Goal: Task Accomplishment & Management: Manage account settings

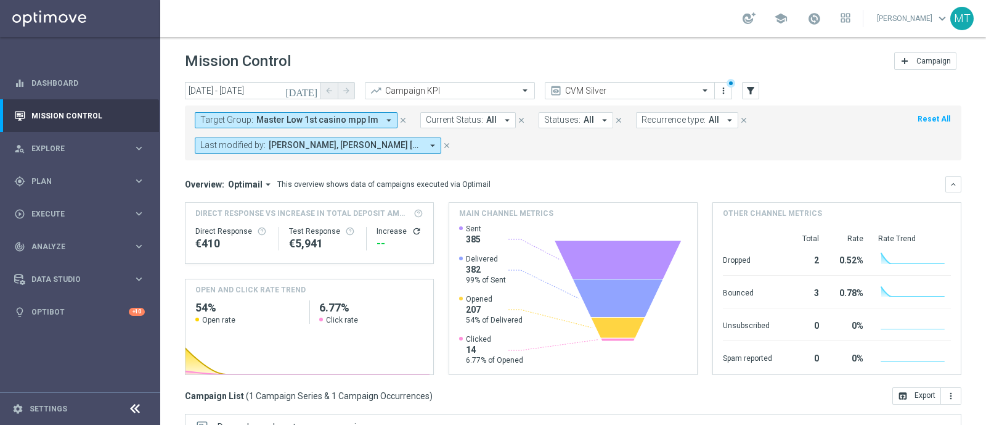
scroll to position [216, 0]
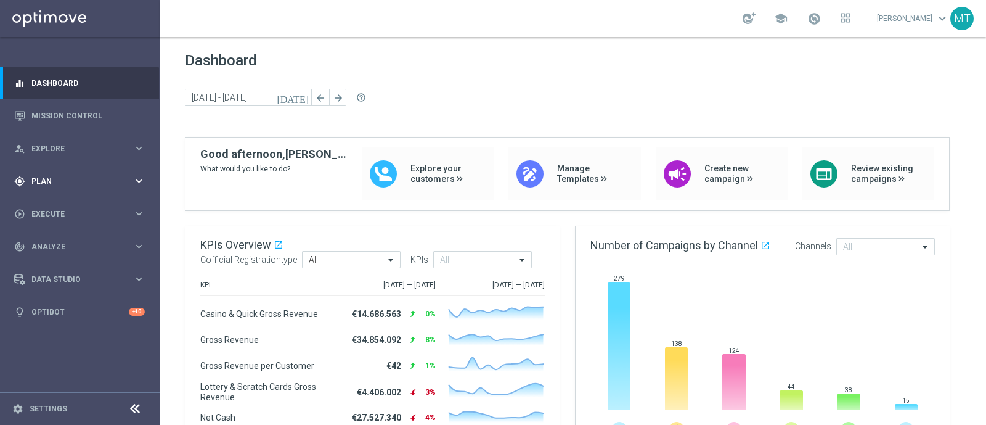
click at [81, 167] on div "gps_fixed Plan keyboard_arrow_right" at bounding box center [79, 181] width 159 height 33
click at [54, 202] on link "Target Groups" at bounding box center [80, 207] width 96 height 10
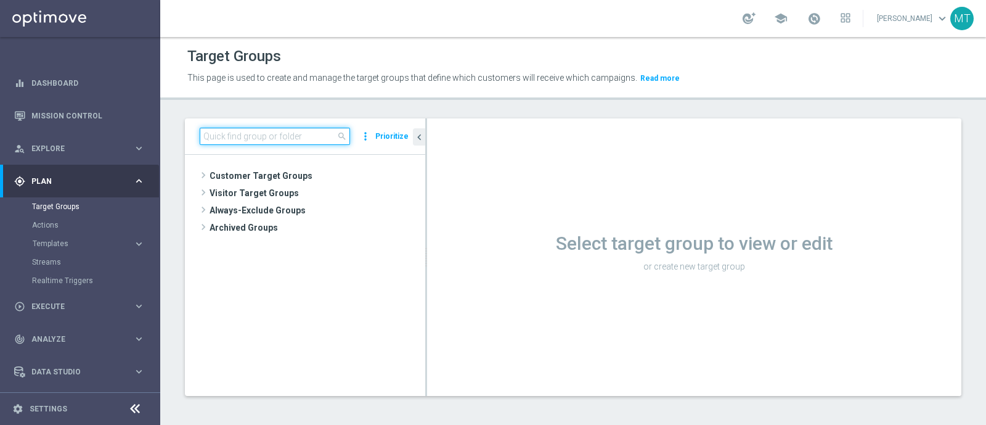
click at [227, 136] on input at bounding box center [275, 136] width 150 height 17
paste input "Talent 1st betting mpp lm ggr casino l3m > 0"
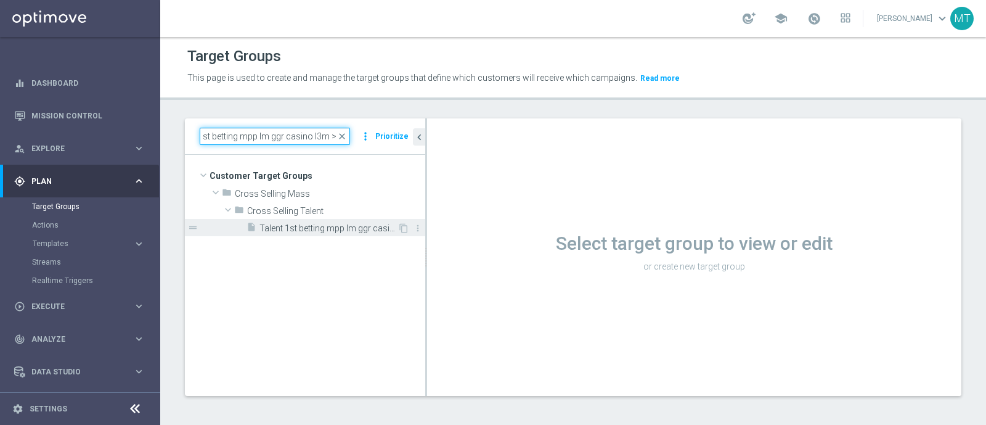
type input "Talent 1st betting mpp lm ggr casino l3m > 0"
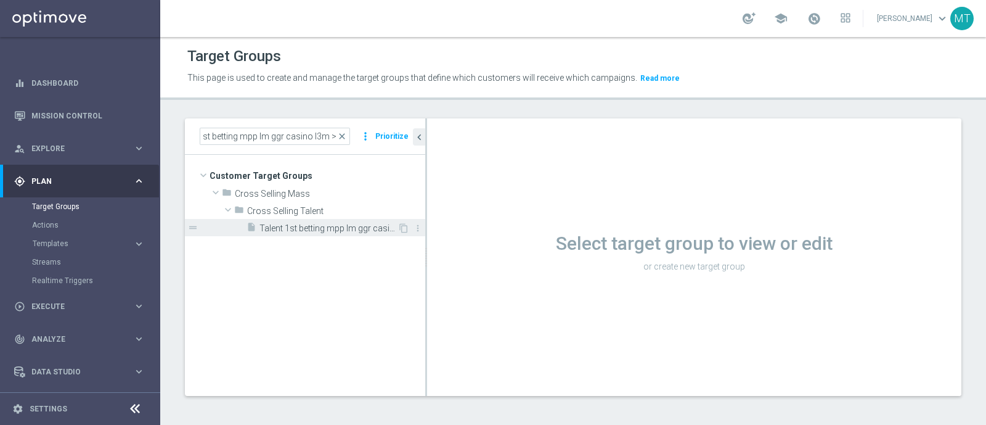
click at [297, 232] on span "Talent 1st betting mpp lm ggr casino l3m > 0" at bounding box center [329, 228] width 138 height 10
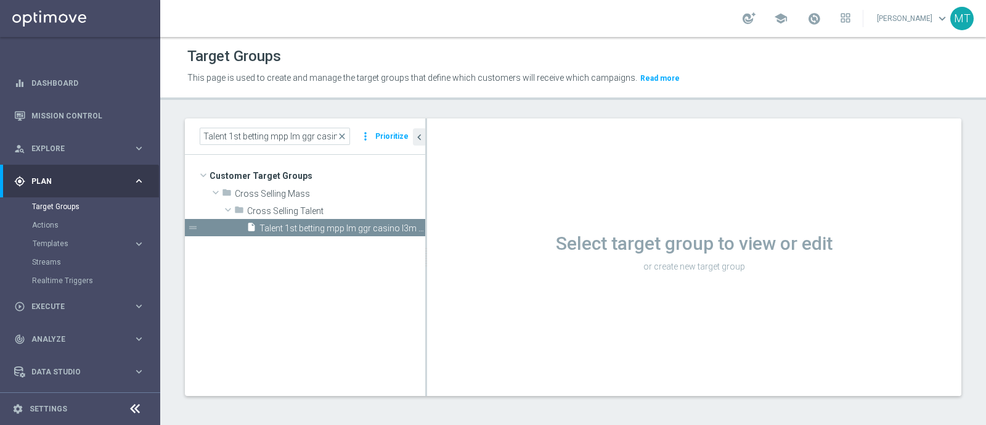
click at [459, 251] on h1 "Select target group to view or edit" at bounding box center [694, 243] width 534 height 22
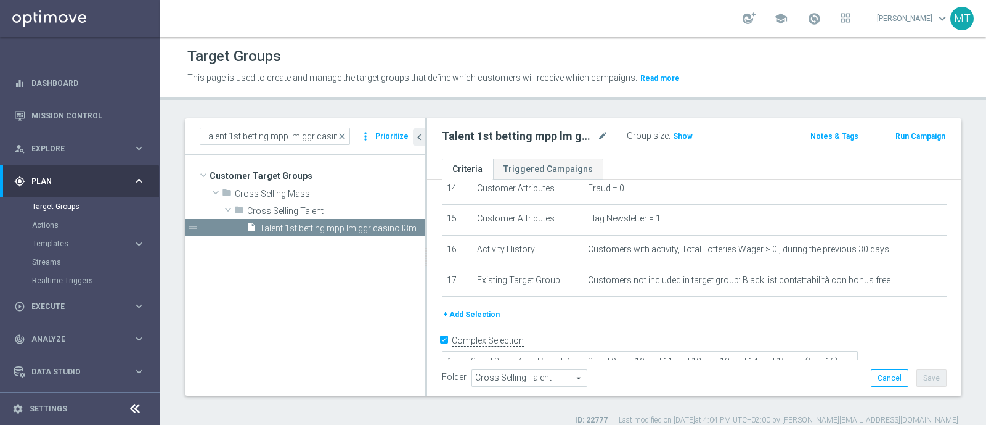
scroll to position [448, 0]
click at [676, 137] on span "Show" at bounding box center [683, 136] width 20 height 9
click at [899, 131] on button "Run Campaign" at bounding box center [920, 136] width 52 height 14
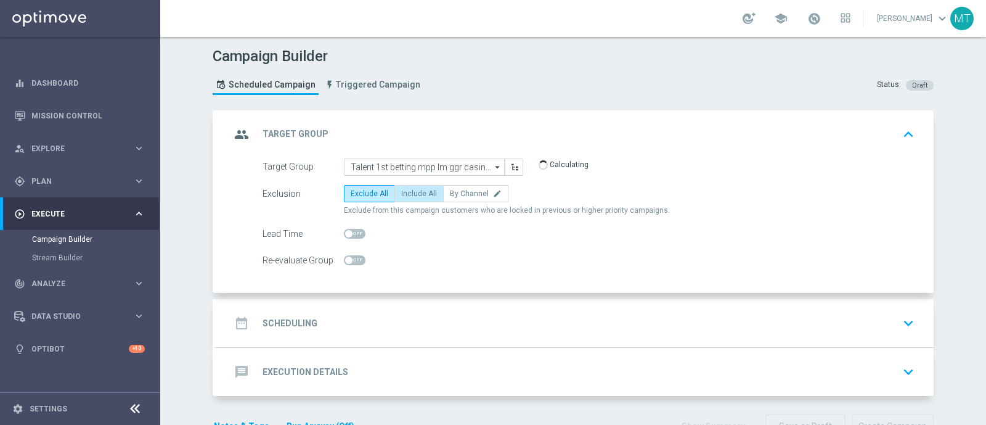
click at [420, 197] on label "Include All" at bounding box center [419, 193] width 49 height 17
click at [409, 197] on input "Include All" at bounding box center [405, 196] width 8 height 8
radio input "true"
click at [347, 229] on span at bounding box center [355, 234] width 22 height 10
click at [347, 229] on input "checkbox" at bounding box center [355, 234] width 22 height 10
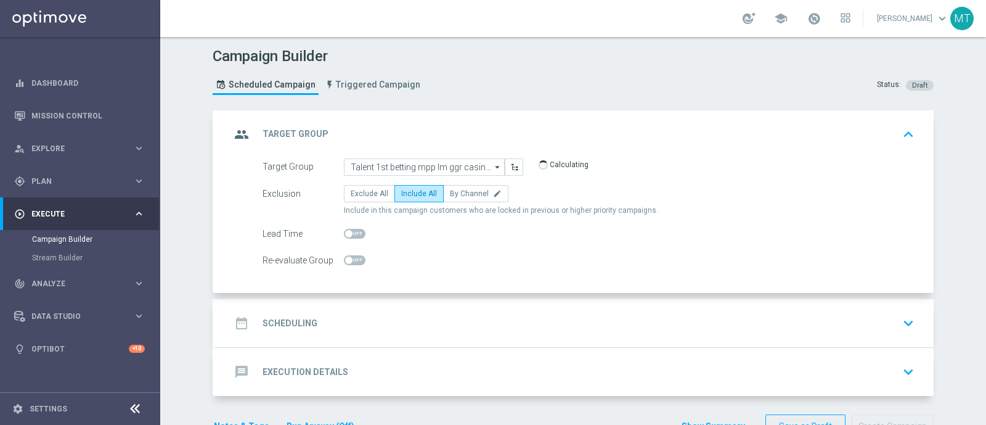
checkbox input "true"
drag, startPoint x: 424, startPoint y: 319, endPoint x: 382, endPoint y: 322, distance: 42.1
click at [382, 322] on div "date_range Scheduling keyboard_arrow_down" at bounding box center [575, 322] width 689 height 23
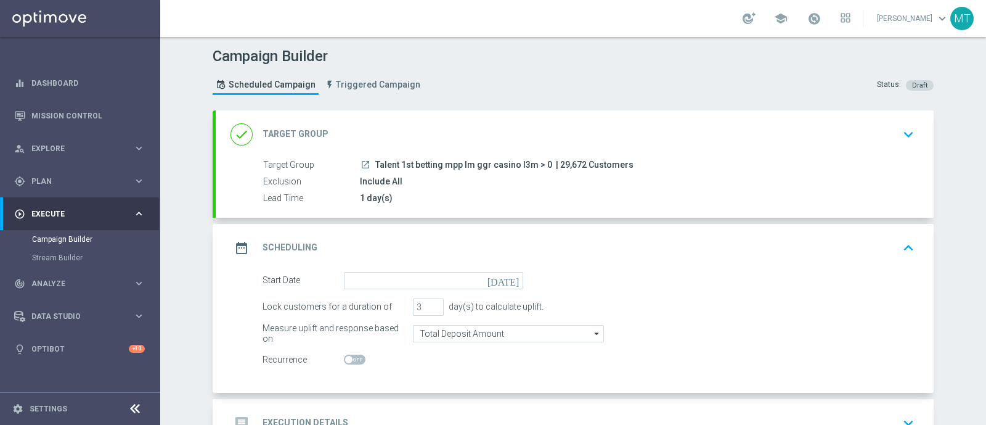
click at [513, 280] on icon "[DATE]" at bounding box center [506, 279] width 36 height 14
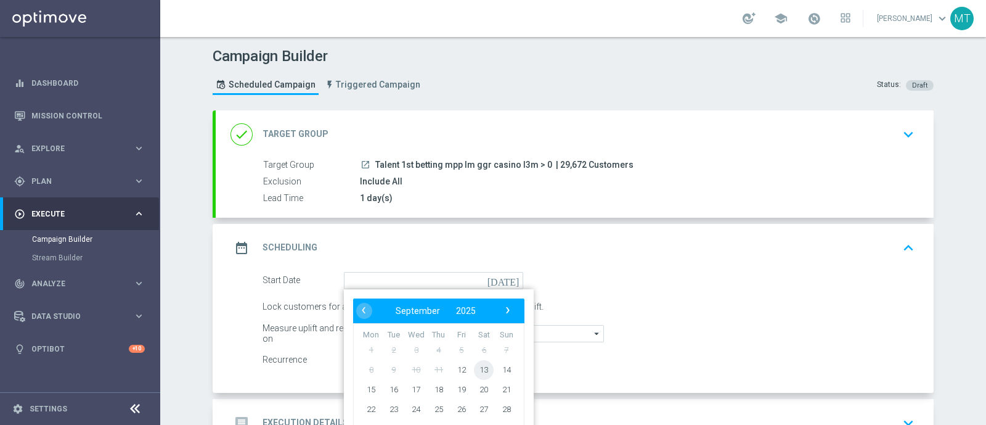
click at [479, 363] on span "13" at bounding box center [484, 369] width 20 height 20
type input "13 Sep 2025"
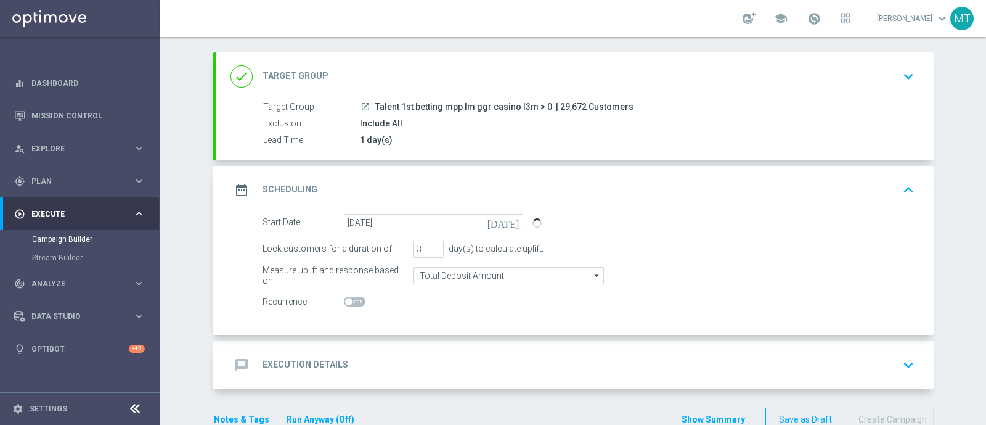
scroll to position [59, 0]
click at [428, 248] on input "2" at bounding box center [428, 248] width 31 height 17
type input "1"
click at [428, 248] on input "1" at bounding box center [428, 248] width 31 height 17
click at [449, 278] on input "Total Deposit Amount" at bounding box center [508, 274] width 191 height 17
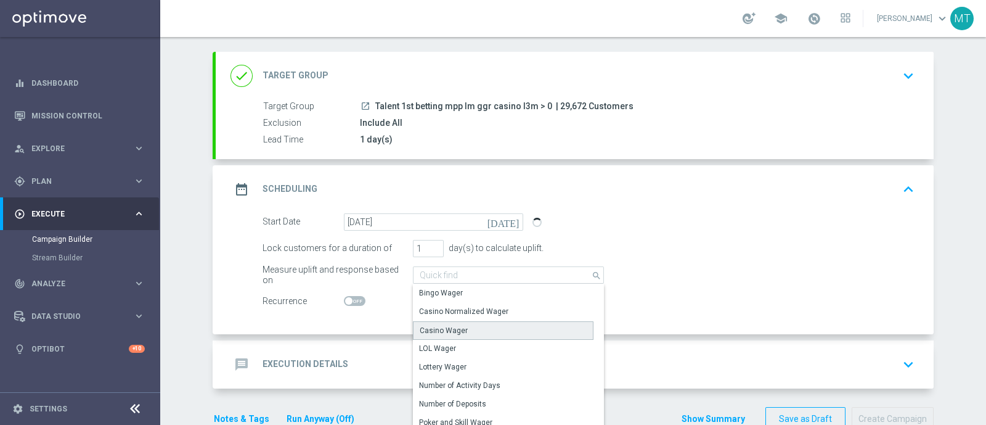
click at [441, 327] on div "Casino Wager" at bounding box center [444, 330] width 48 height 11
type input "Casino Wager"
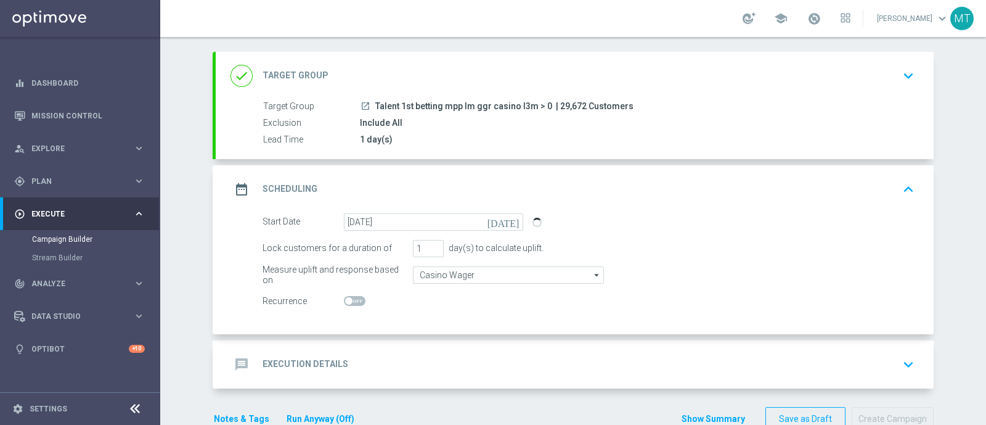
scroll to position [87, 0]
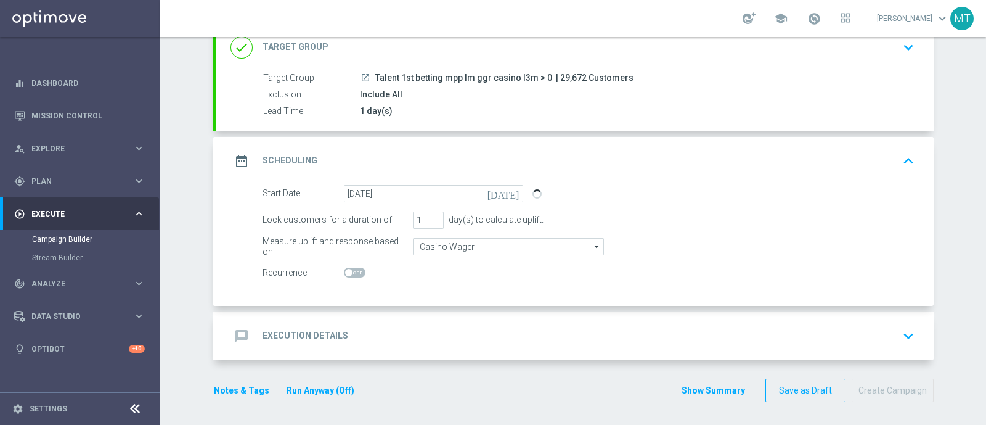
click at [441, 327] on div "message Execution Details keyboard_arrow_down" at bounding box center [575, 335] width 689 height 23
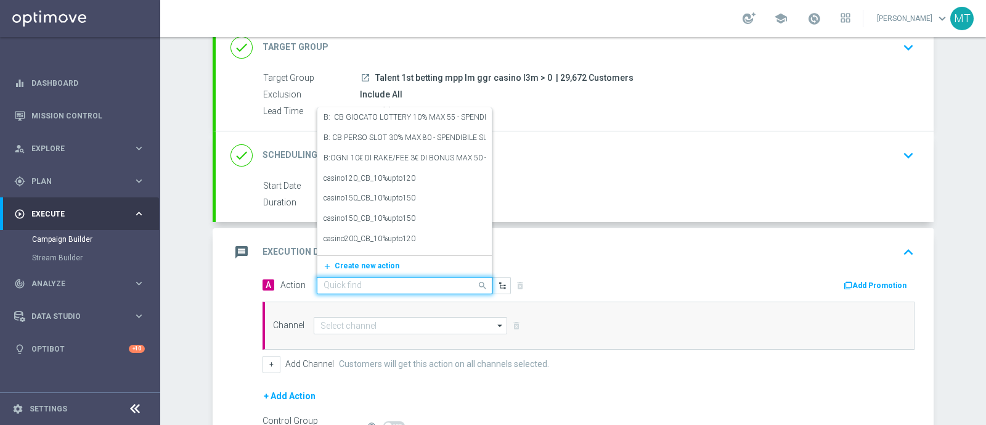
click at [379, 284] on input "text" at bounding box center [392, 285] width 137 height 10
paste input "Ricarica 20€ e gioca almeno 5€ su Slot e ricevi 5€ Slot"
type input "Ricarica 20€ e gioca almeno 5€ su Slot e ricevi 5€ Slot"
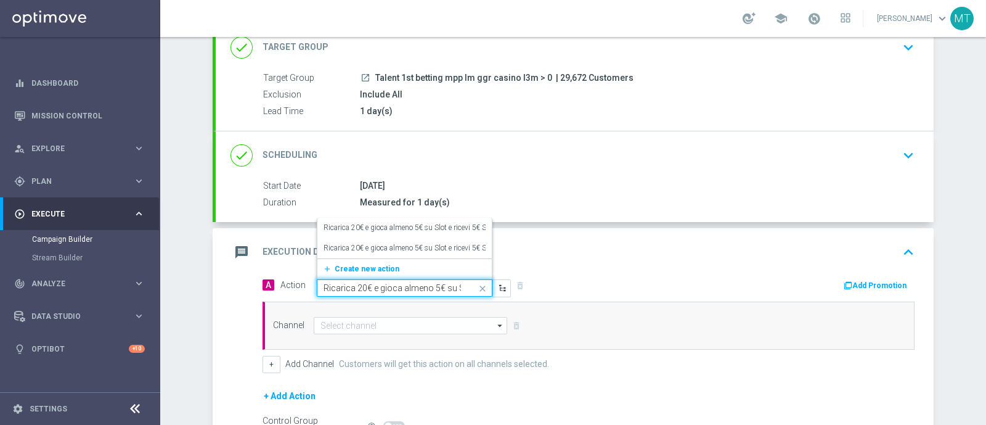
scroll to position [0, 65]
click at [368, 227] on label "Ricarica 20€ e gioca almeno 5€ su Slot e ricevi 5€ Slot" at bounding box center [409, 228] width 171 height 10
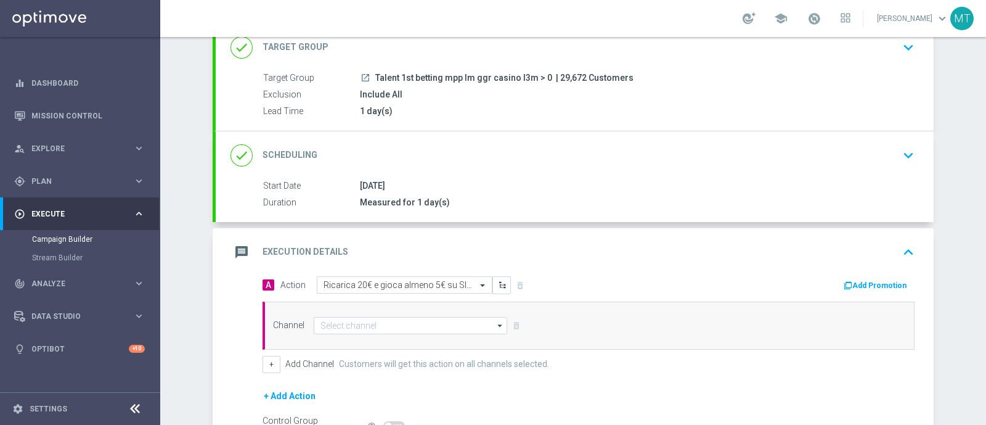
scroll to position [135, 0]
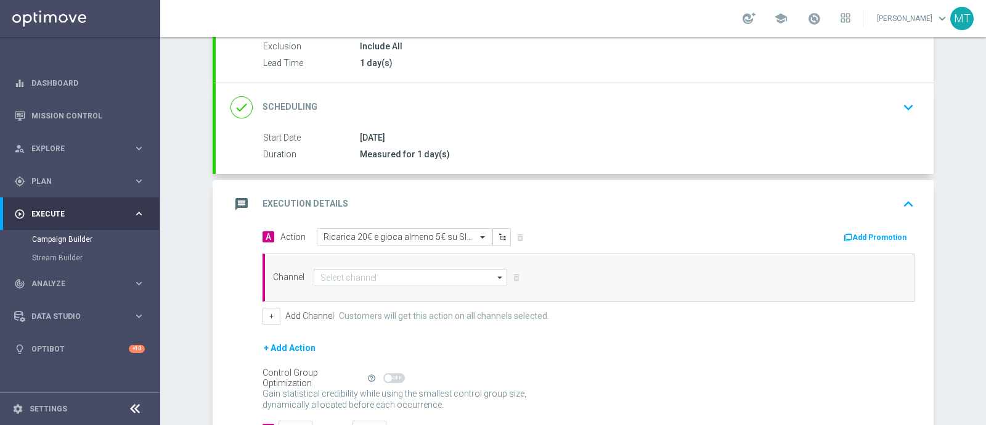
click at [467, 266] on div "Channel arrow_drop_down Show Selected 0 of 20 Optimail" at bounding box center [589, 277] width 652 height 48
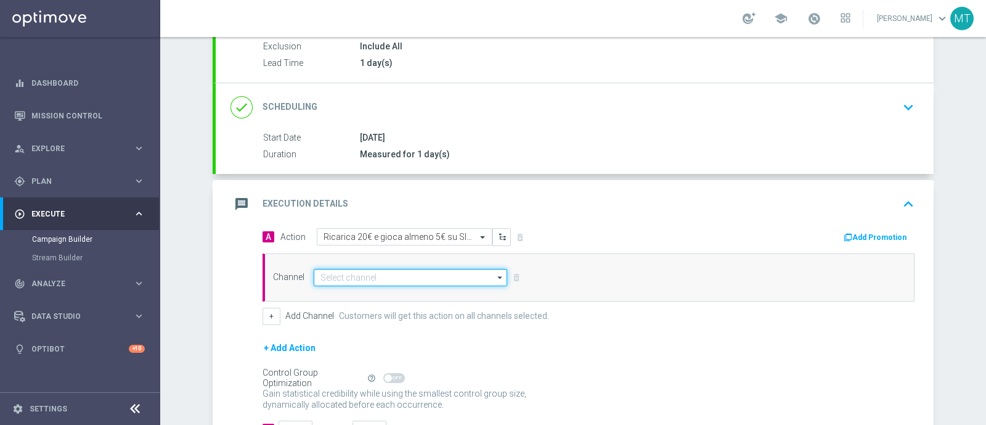
click at [467, 269] on input at bounding box center [411, 277] width 194 height 17
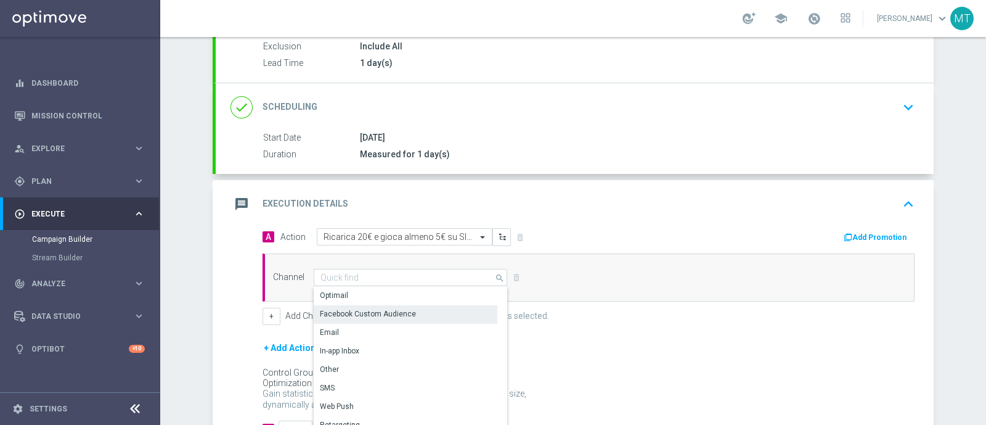
click at [431, 306] on div "Facebook Custom Audience" at bounding box center [406, 313] width 184 height 17
type input "Facebook Custom Audience"
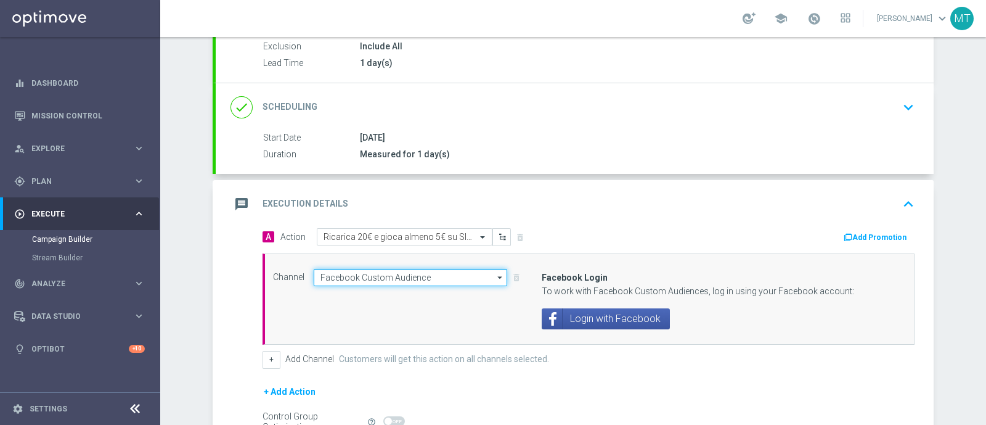
click at [417, 282] on input "Facebook Custom Audience" at bounding box center [411, 277] width 194 height 17
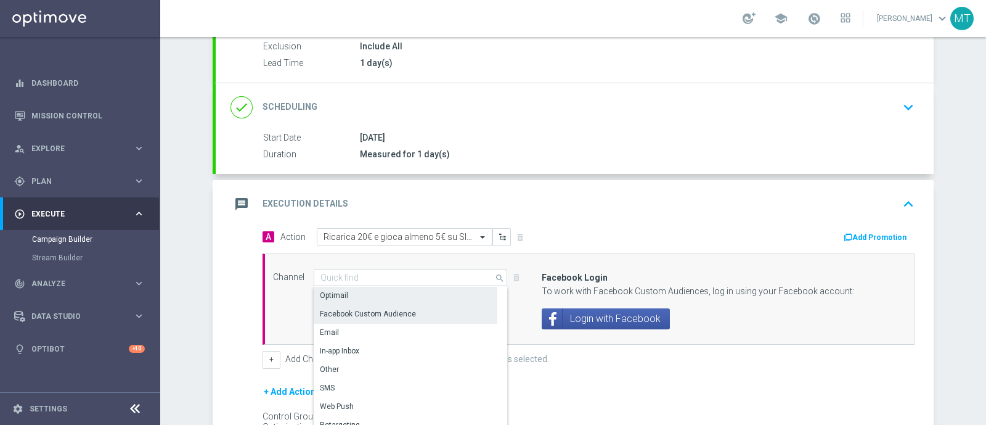
click at [407, 297] on div "Optimail" at bounding box center [406, 295] width 184 height 17
type input "Optimail"
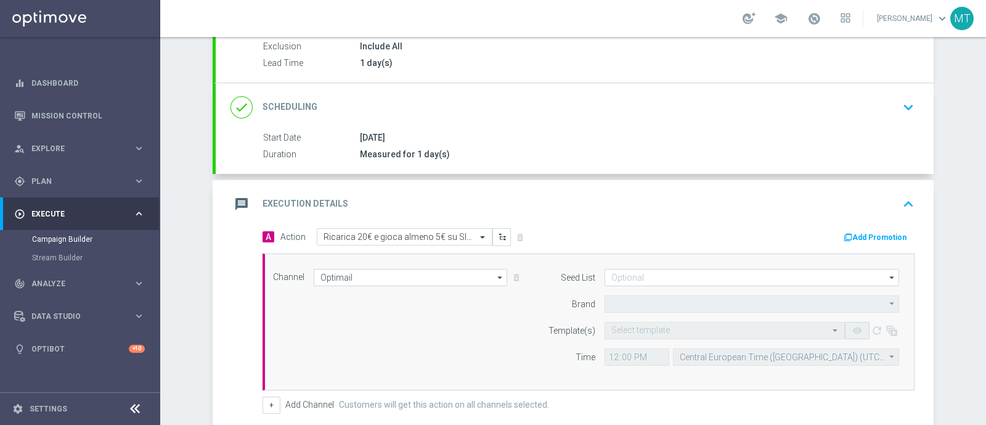
type input "Sisal Marketing"
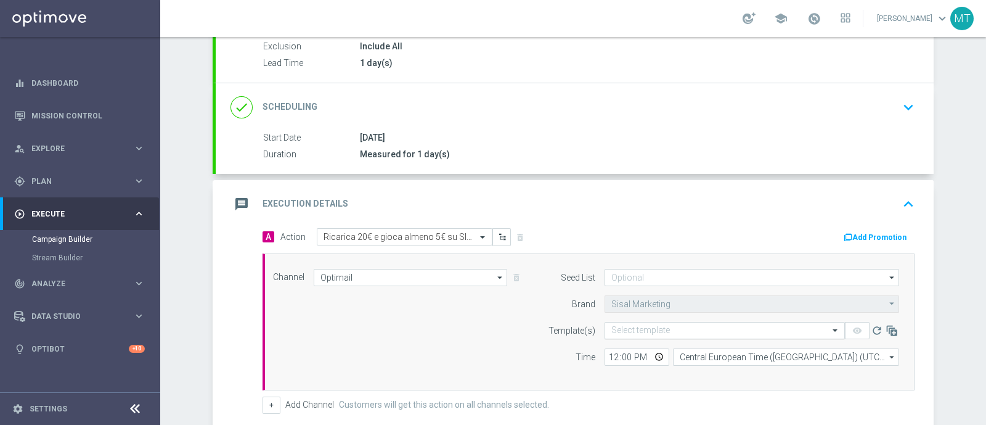
click at [665, 322] on div "Select template" at bounding box center [725, 330] width 240 height 17
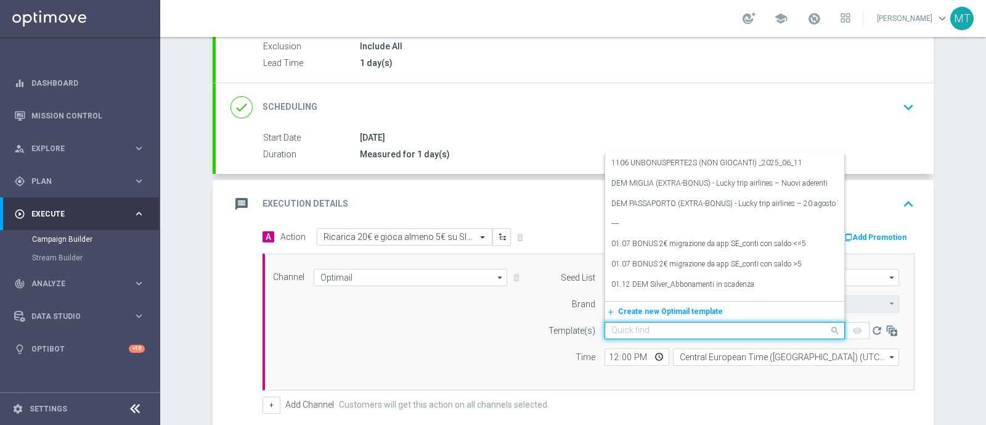
paste input "RICSLOT1309 - 2025-09-13"
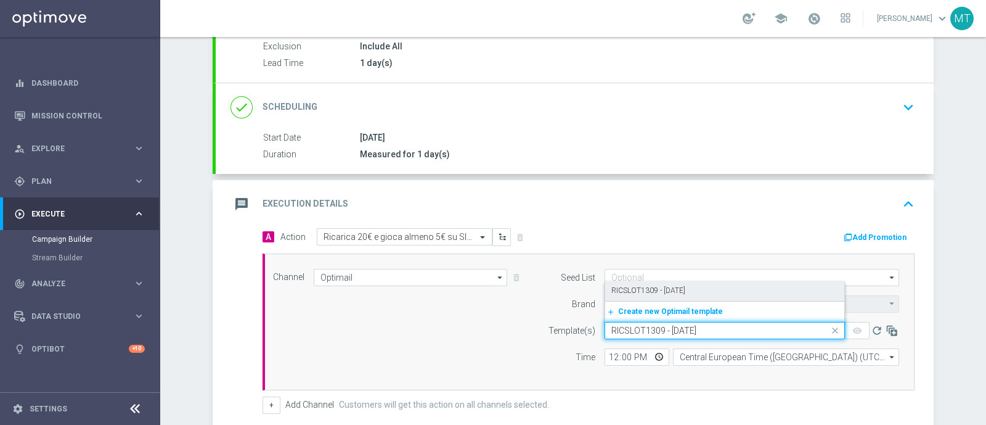
click at [646, 292] on label "RICSLOT1309 - 2025-09-13" at bounding box center [648, 290] width 74 height 10
type input "RICSLOT1309 - 2025-09-13"
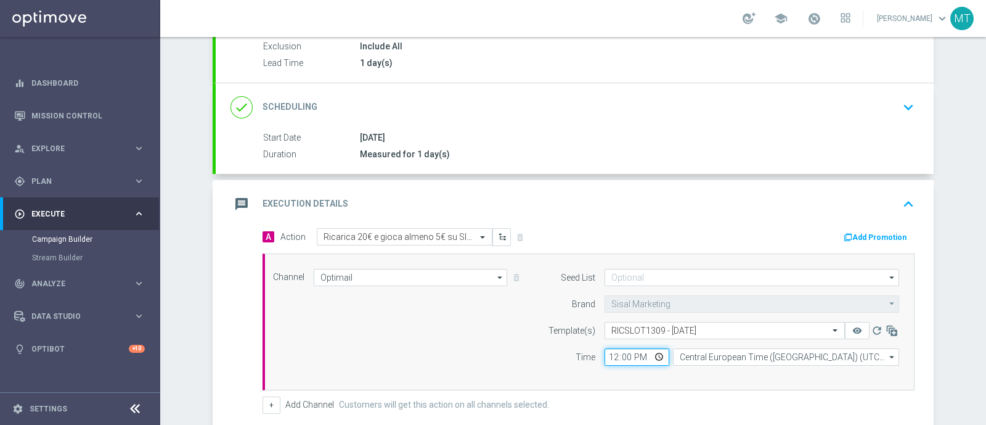
click at [607, 354] on input "12:00" at bounding box center [637, 356] width 65 height 17
type input "11:00"
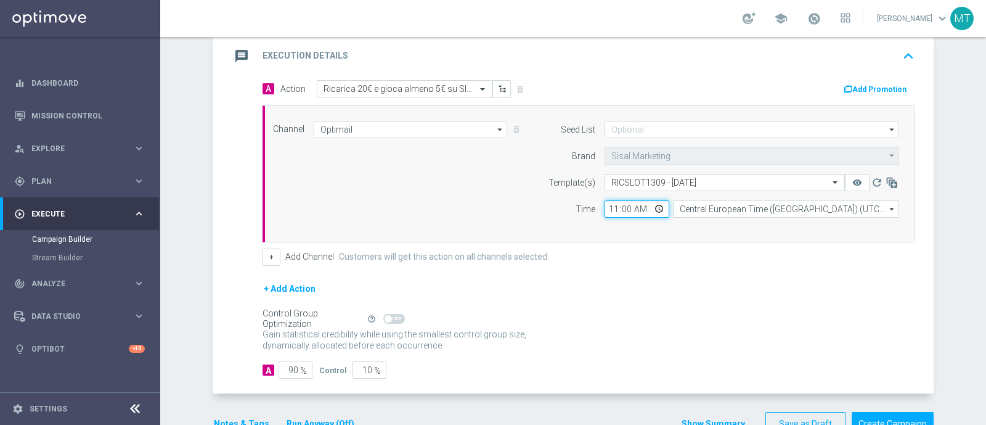
scroll to position [256, 0]
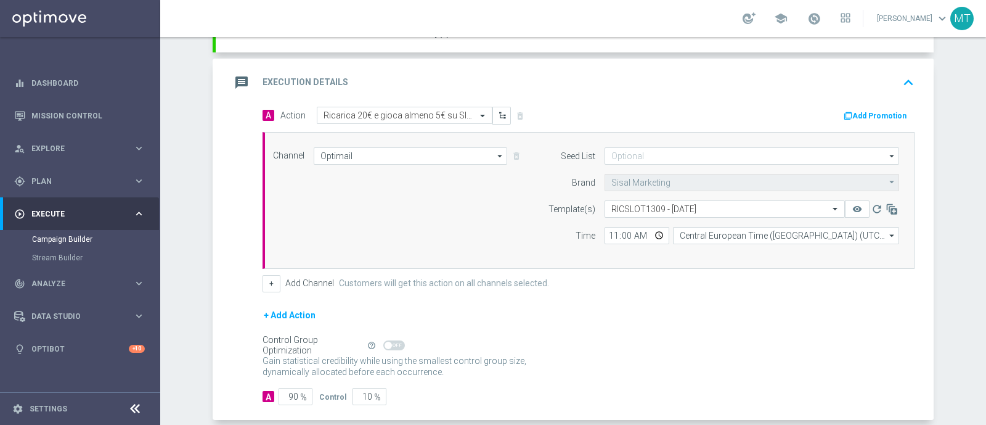
click at [859, 119] on button "Add Promotion" at bounding box center [877, 116] width 68 height 14
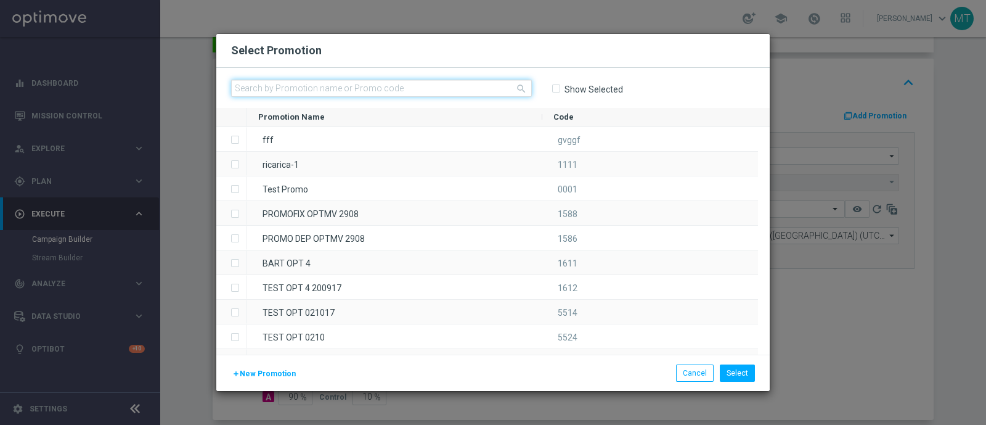
click at [417, 88] on input "text" at bounding box center [381, 88] width 301 height 17
paste input "334601"
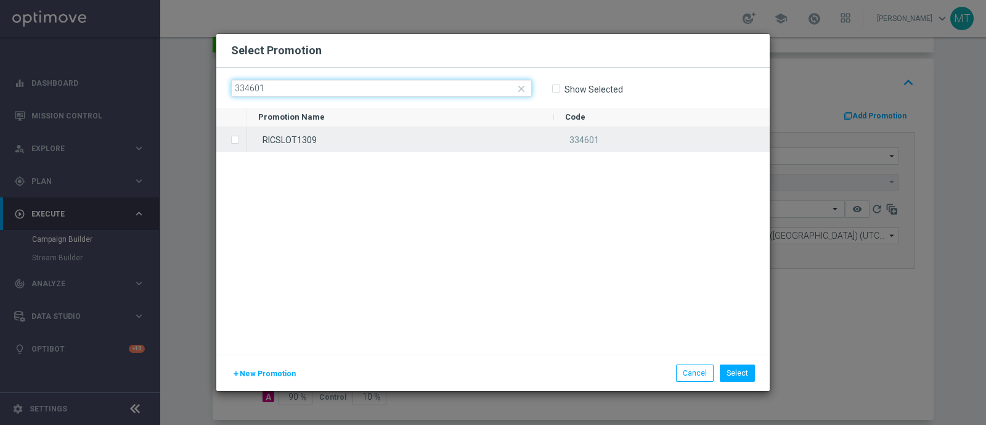
type input "334601"
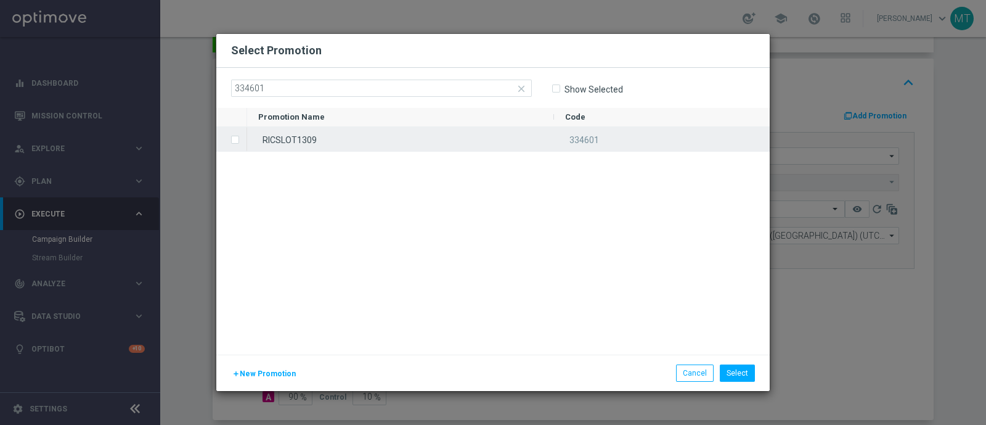
click at [427, 131] on div "RICSLOT1309" at bounding box center [400, 139] width 307 height 24
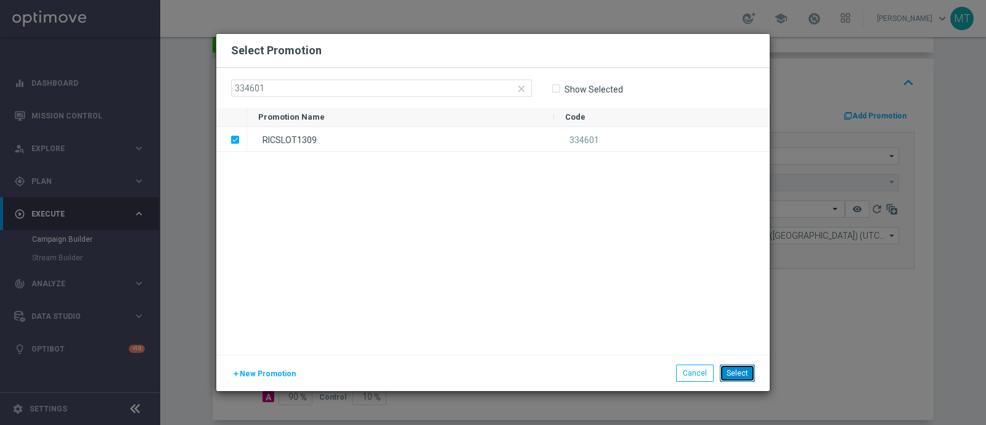
click at [738, 370] on button "Select" at bounding box center [737, 372] width 35 height 17
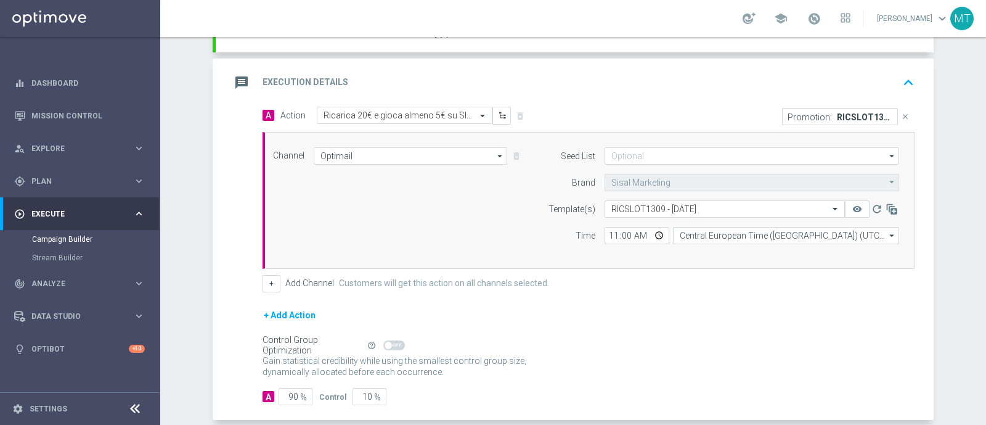
scroll to position [316, 0]
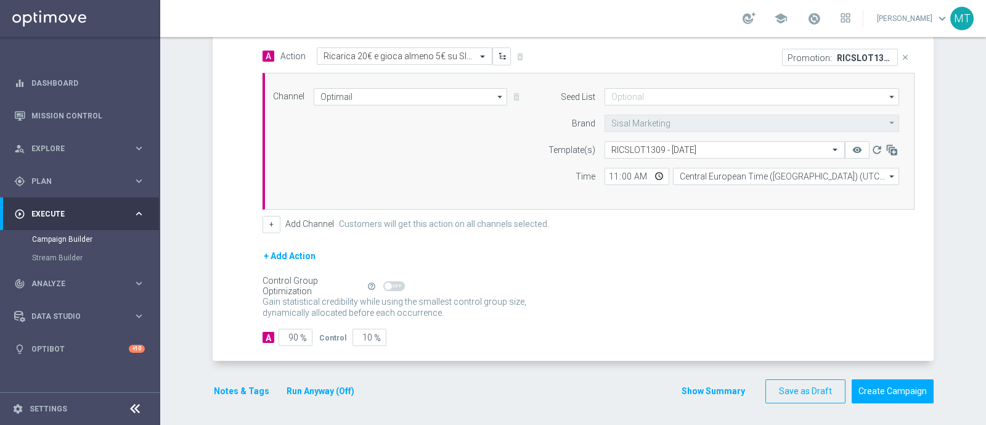
click at [226, 393] on button "Notes & Tags" at bounding box center [242, 390] width 58 height 15
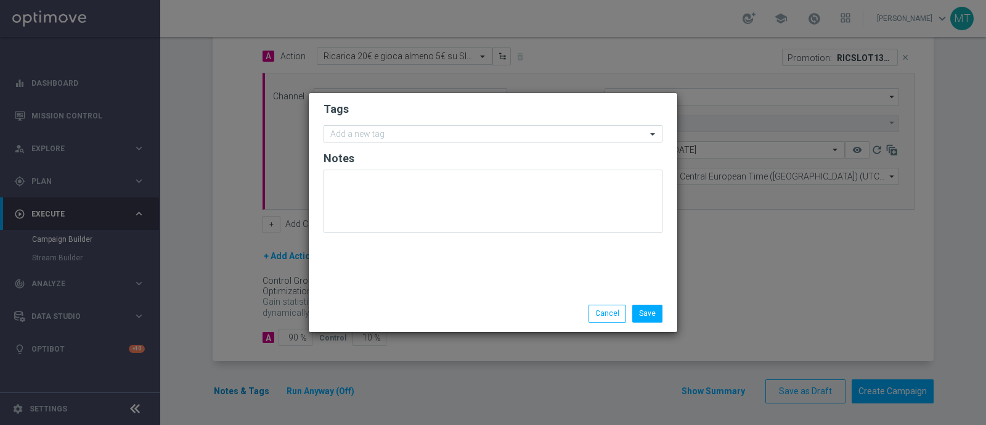
click at [226, 393] on modal-container "Tags Add a new tag Notes Save Cancel" at bounding box center [493, 212] width 986 height 425
click at [392, 123] on form "Tags Add a new tag Notes" at bounding box center [493, 170] width 339 height 143
click at [393, 125] on div "Add a new tag" at bounding box center [493, 133] width 339 height 17
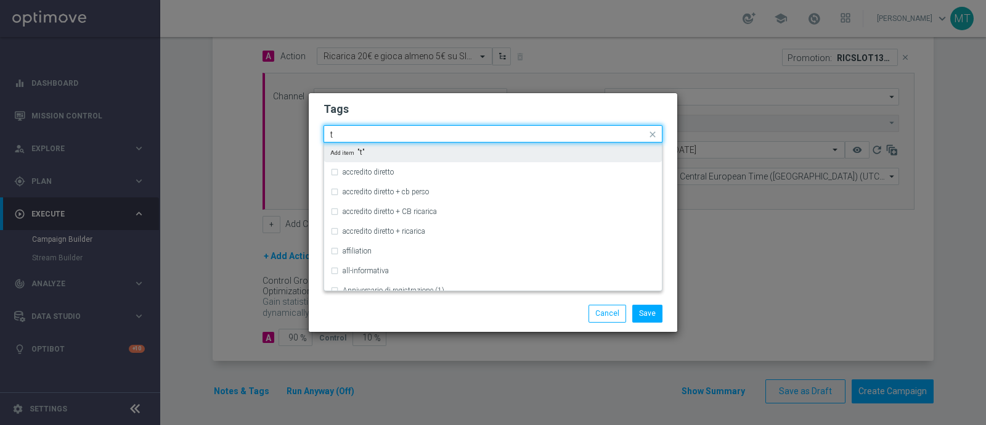
click at [393, 125] on div "Quick find t" at bounding box center [493, 133] width 339 height 17
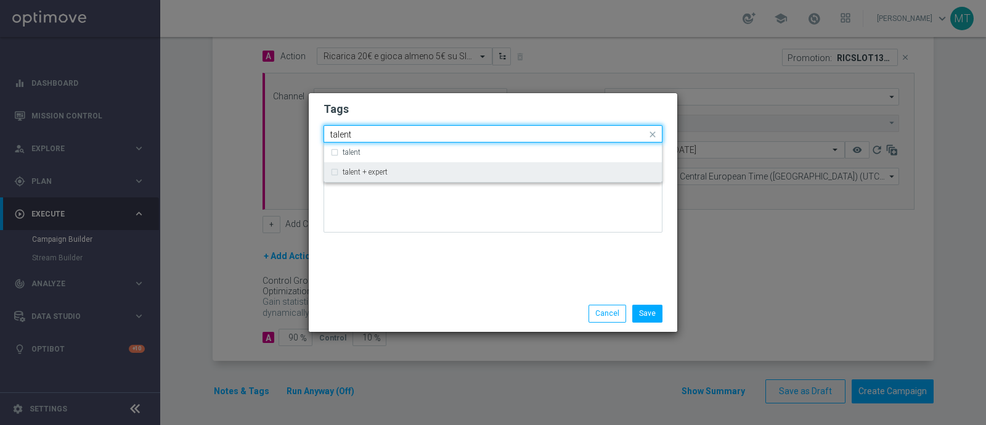
click at [391, 173] on div "talent + expert" at bounding box center [499, 171] width 313 height 7
type input "talent"
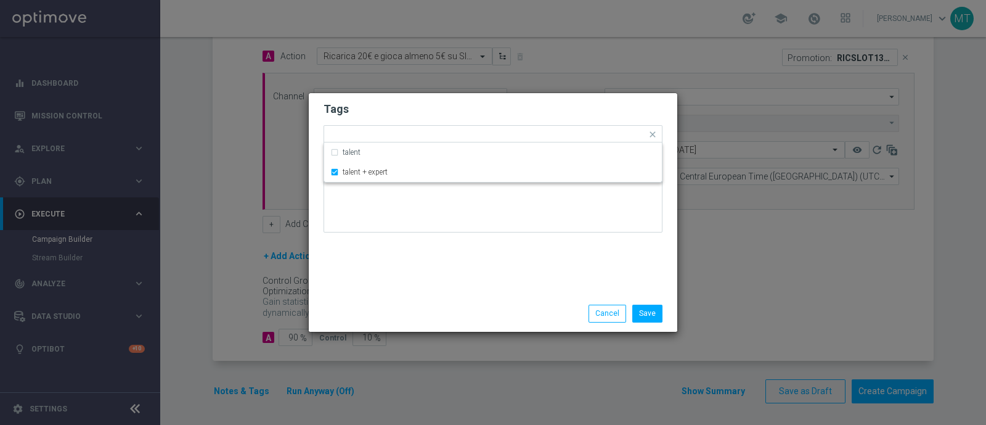
click at [389, 255] on div "Tags Quick find × talent + expert talent talent + expert Notes" at bounding box center [493, 194] width 369 height 202
click at [438, 136] on input "text" at bounding box center [525, 135] width 243 height 10
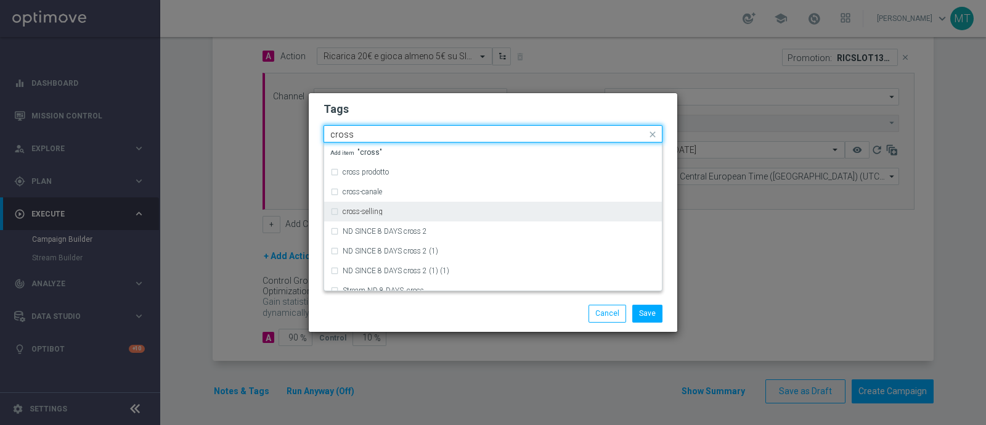
click at [419, 211] on div "cross-selling" at bounding box center [499, 211] width 313 height 7
type input "cross"
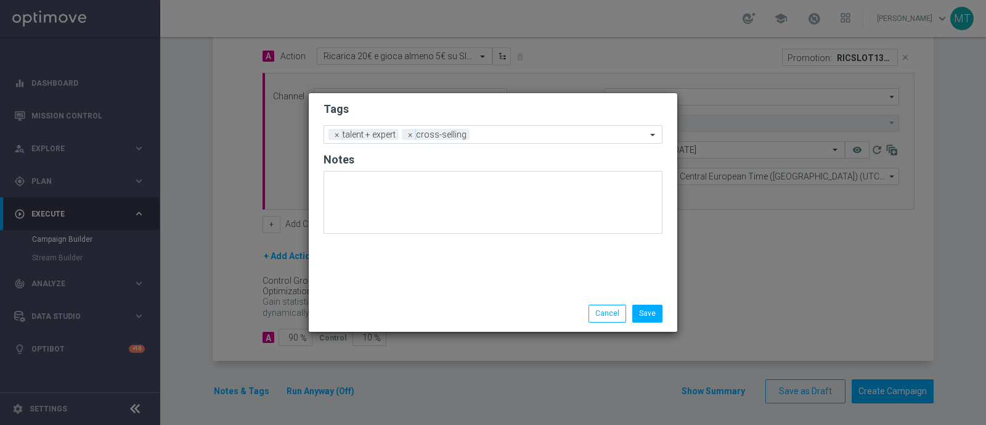
click at [395, 307] on div "Save Cancel" at bounding box center [493, 313] width 358 height 17
click at [483, 127] on div "Add a new tag × talent + expert × cross-selling" at bounding box center [485, 134] width 322 height 17
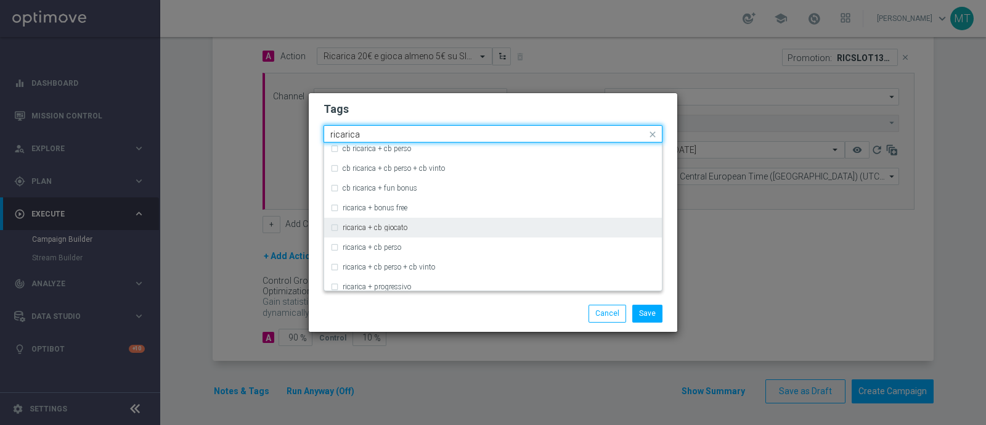
scroll to position [103, 0]
click at [476, 219] on div "ricarica + cb giocato" at bounding box center [492, 227] width 325 height 20
type input "ricarica"
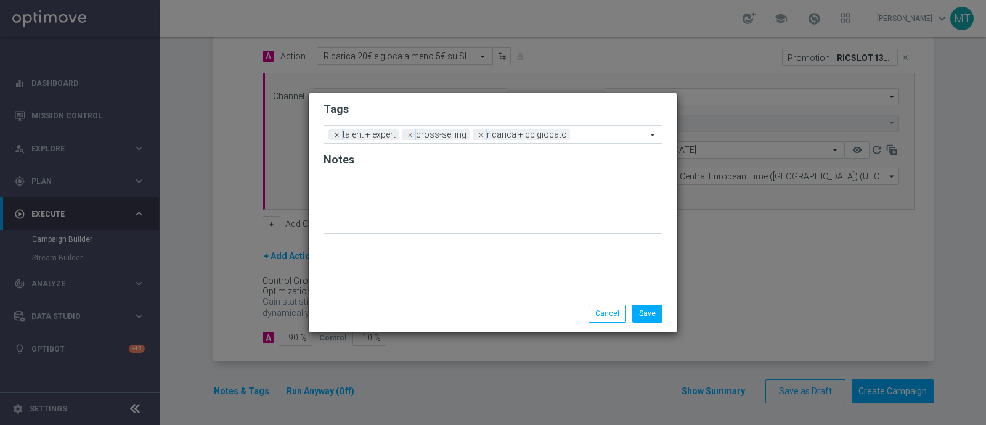
click at [471, 309] on div "Save Cancel" at bounding box center [552, 313] width 239 height 17
click at [573, 131] on div at bounding box center [609, 136] width 73 height 12
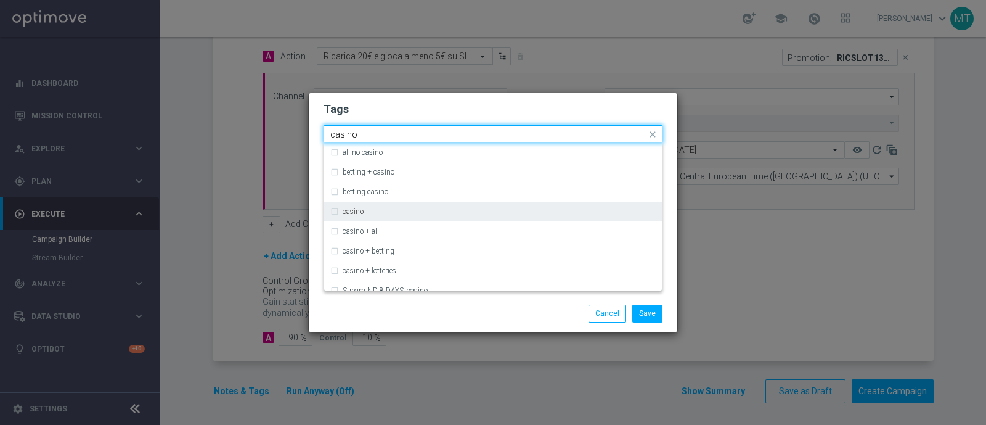
click at [491, 213] on div "casino" at bounding box center [499, 211] width 313 height 7
type input "casino"
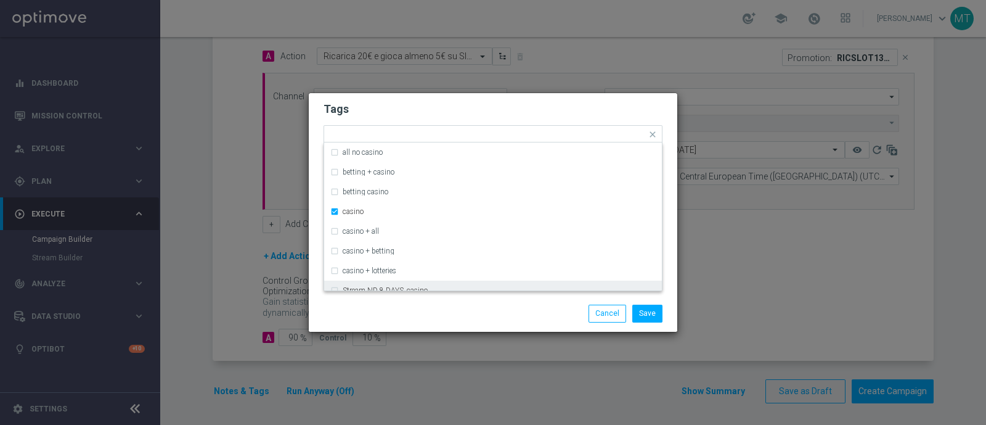
click at [487, 309] on div "Save Cancel" at bounding box center [552, 313] width 239 height 17
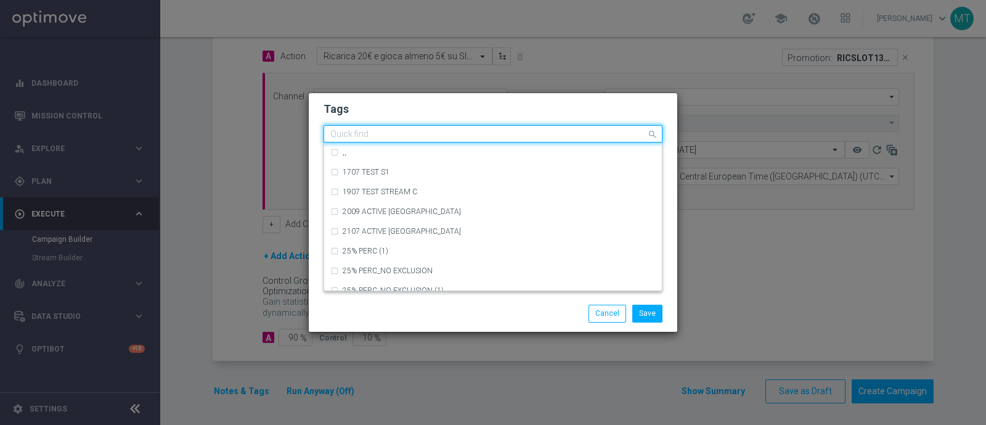
click at [636, 128] on div "Quick find × talent + expert × cross-selling × ricarica + cb giocato × casino" at bounding box center [485, 133] width 322 height 15
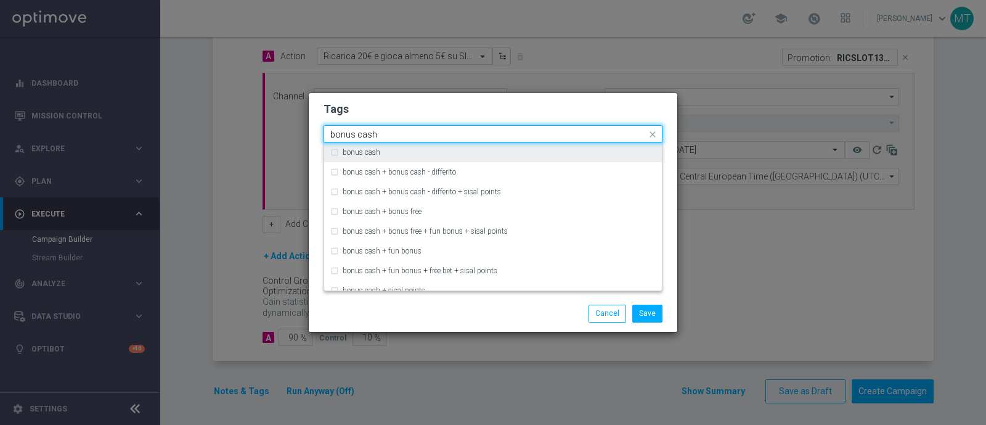
click at [447, 153] on div "bonus cash" at bounding box center [499, 152] width 313 height 7
type input "bonus cash"
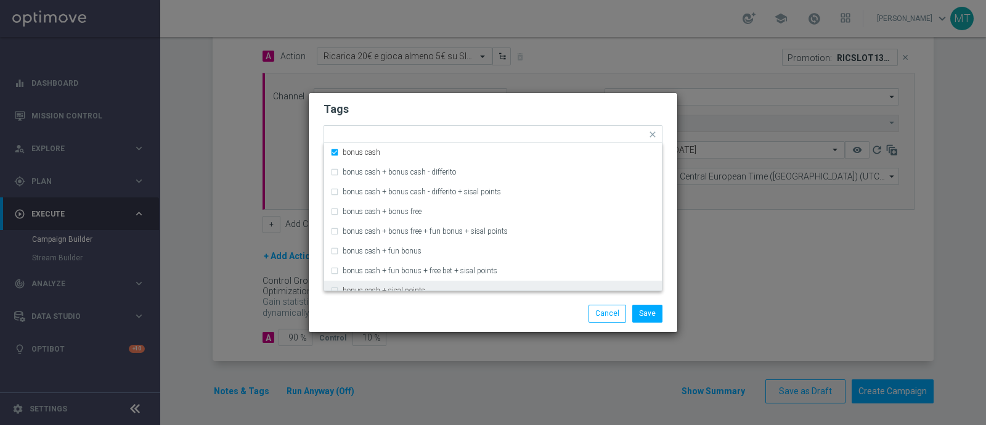
click at [490, 297] on div "Save Cancel" at bounding box center [493, 313] width 369 height 36
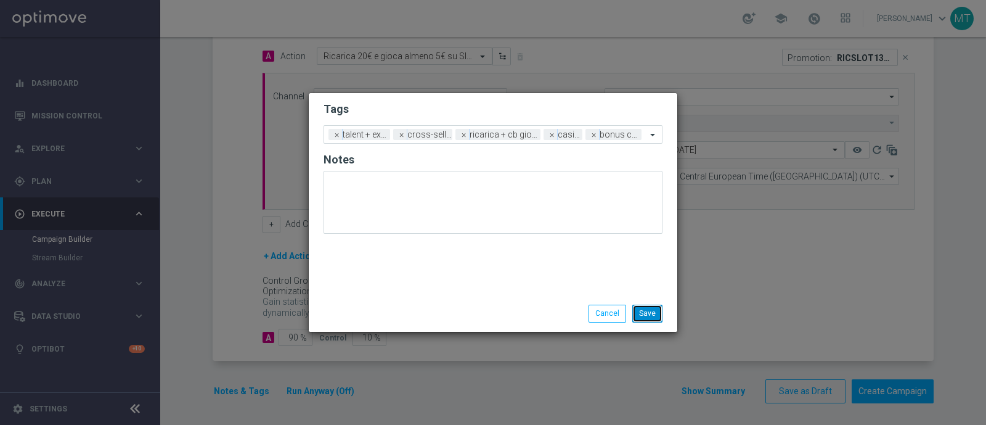
click at [654, 319] on button "Save" at bounding box center [647, 313] width 30 height 17
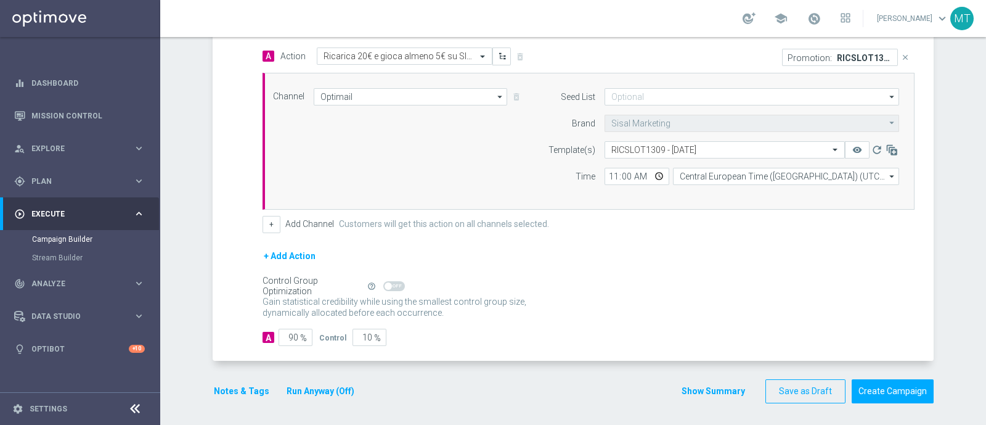
scroll to position [0, 0]
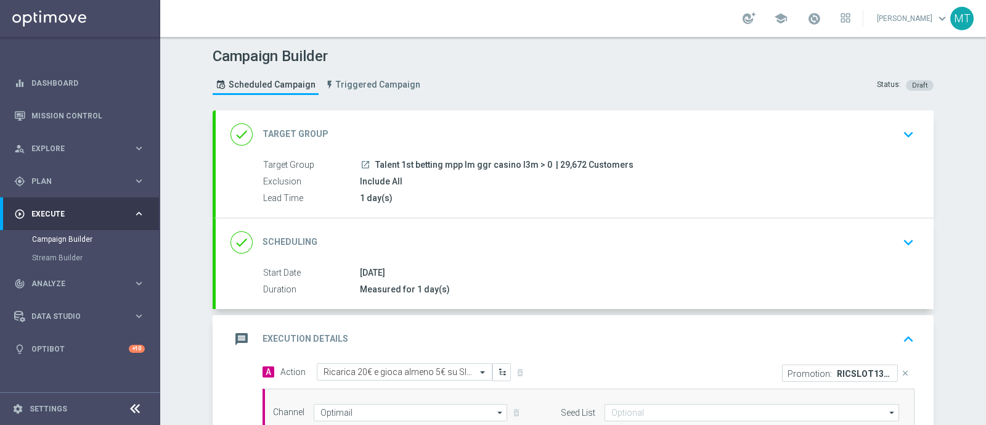
click at [588, 195] on div "1 day(s)" at bounding box center [635, 198] width 550 height 12
click at [737, 142] on div "done Target Group keyboard_arrow_down" at bounding box center [575, 134] width 689 height 23
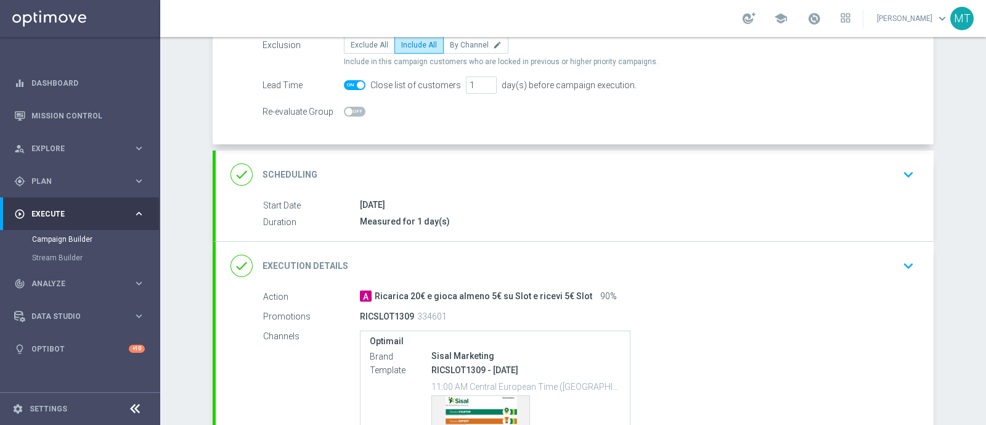
scroll to position [152, 0]
click at [722, 192] on div "done Scheduling keyboard_arrow_down" at bounding box center [575, 171] width 718 height 48
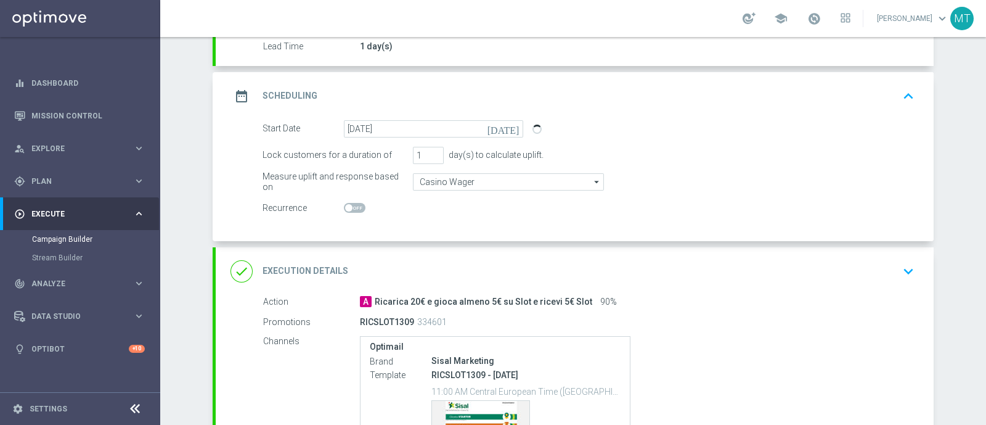
click at [460, 264] on div "done Execution Details keyboard_arrow_down" at bounding box center [575, 271] width 689 height 23
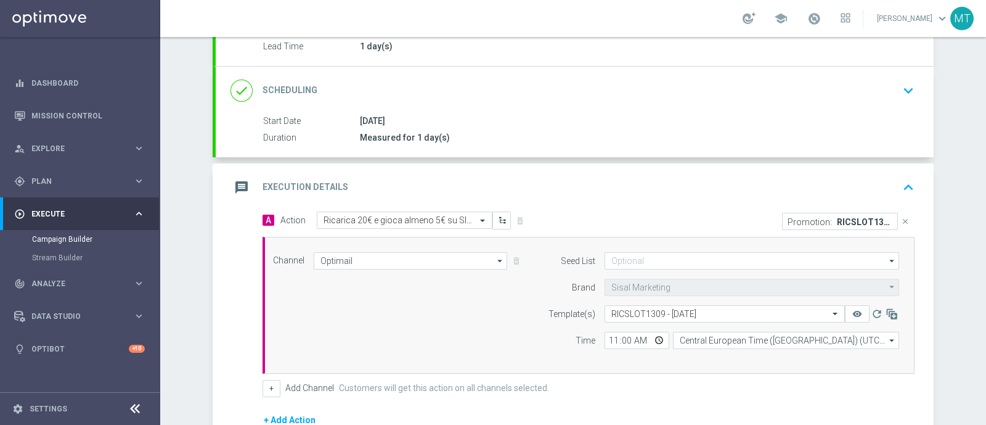
click at [600, 184] on div "message Execution Details keyboard_arrow_up" at bounding box center [575, 187] width 689 height 23
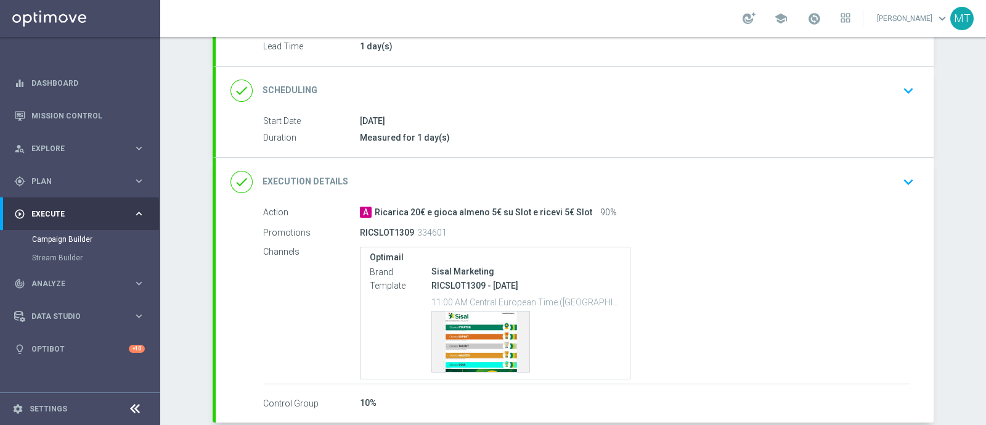
scroll to position [214, 0]
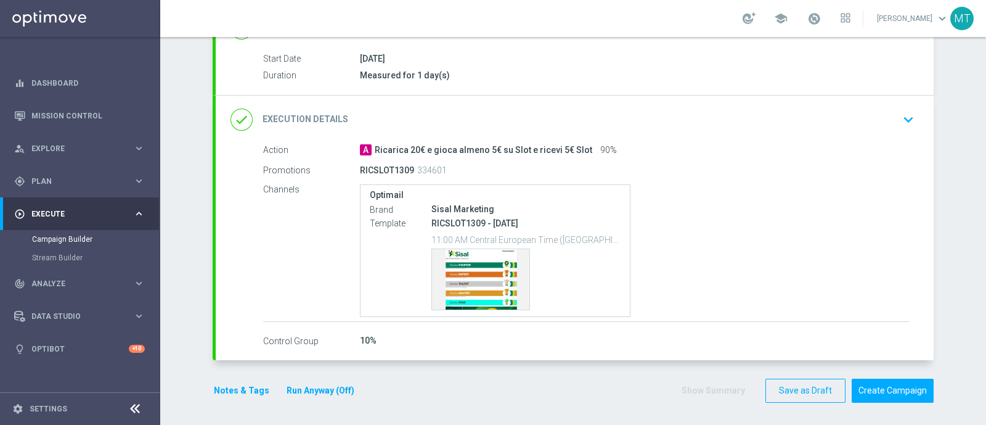
click at [494, 129] on div "done Execution Details keyboard_arrow_down" at bounding box center [575, 120] width 718 height 48
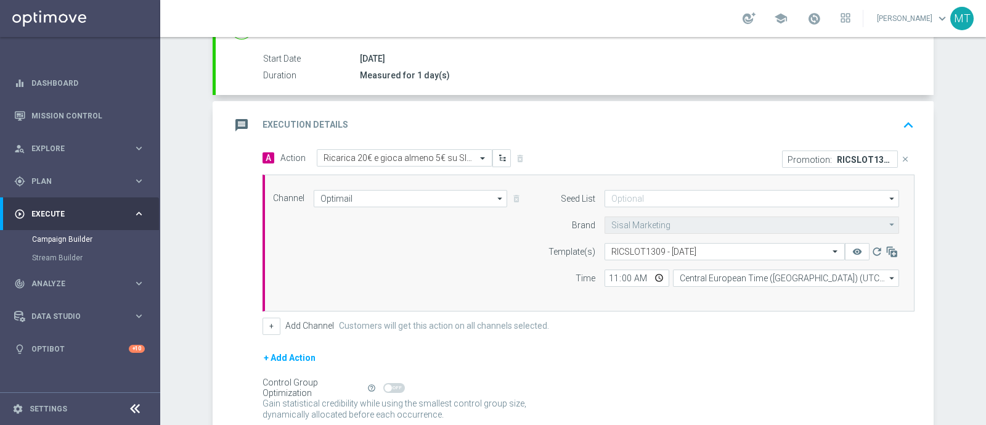
click at [578, 141] on div "message Execution Details keyboard_arrow_up" at bounding box center [575, 125] width 718 height 48
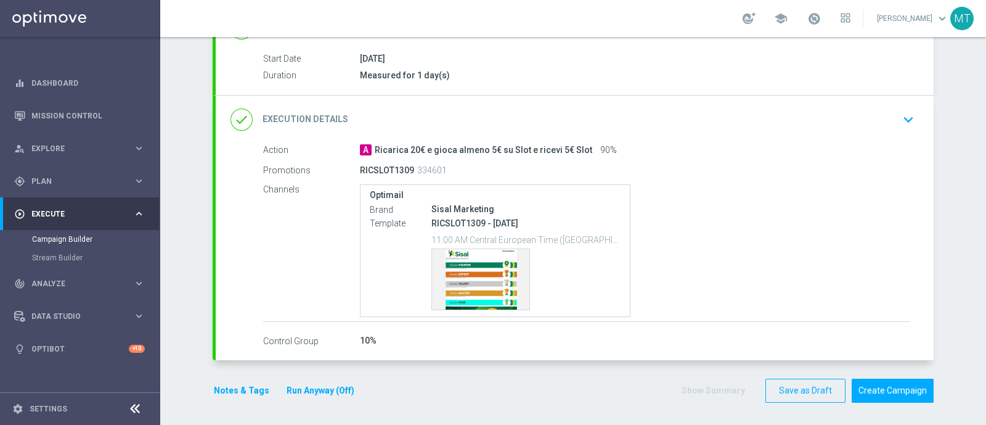
click at [452, 259] on div "Action A Ricarica 20€ e gioca almeno 5€ su Slot e ricevi 5€ Slot 90% Promotions…" at bounding box center [575, 246] width 718 height 205
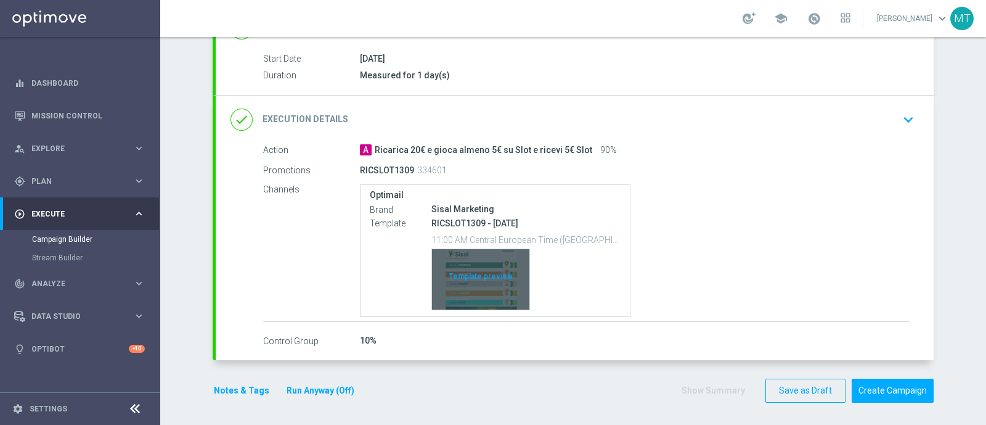
click at [449, 255] on div "Template preview" at bounding box center [480, 279] width 97 height 60
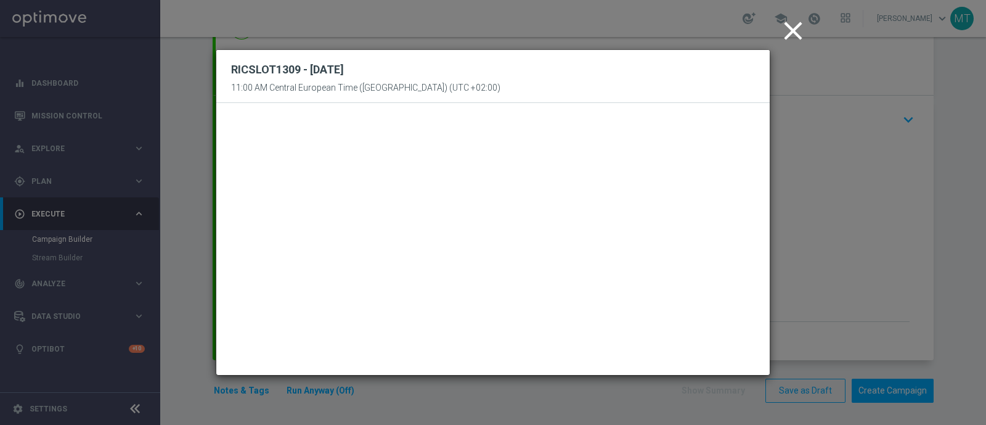
click at [788, 36] on icon "close" at bounding box center [793, 30] width 31 height 31
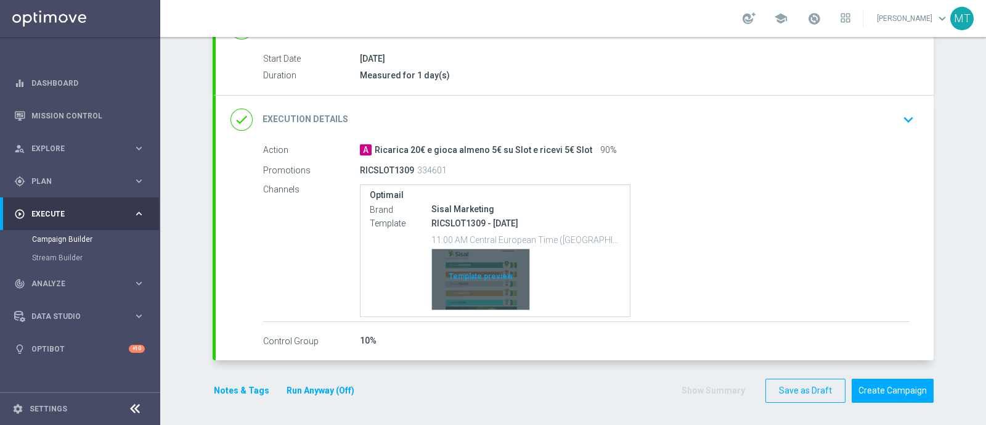
click at [455, 279] on div "Template preview" at bounding box center [480, 279] width 97 height 60
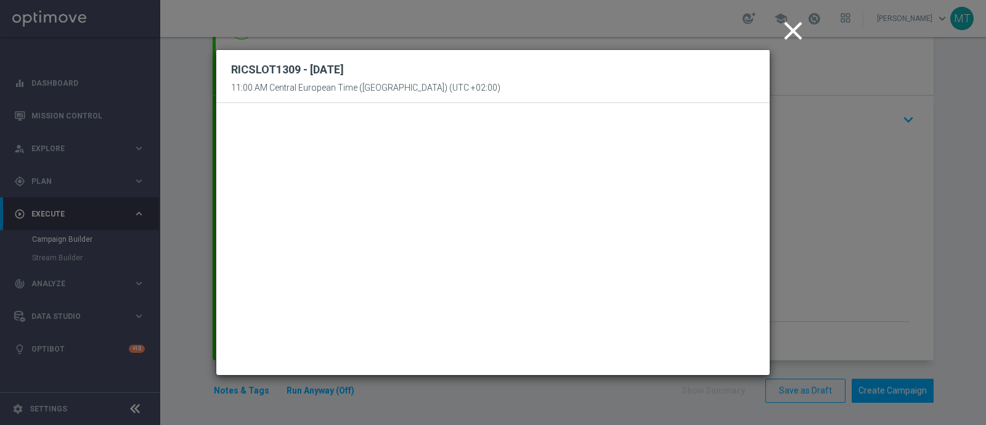
click at [804, 29] on icon "close" at bounding box center [793, 30] width 31 height 31
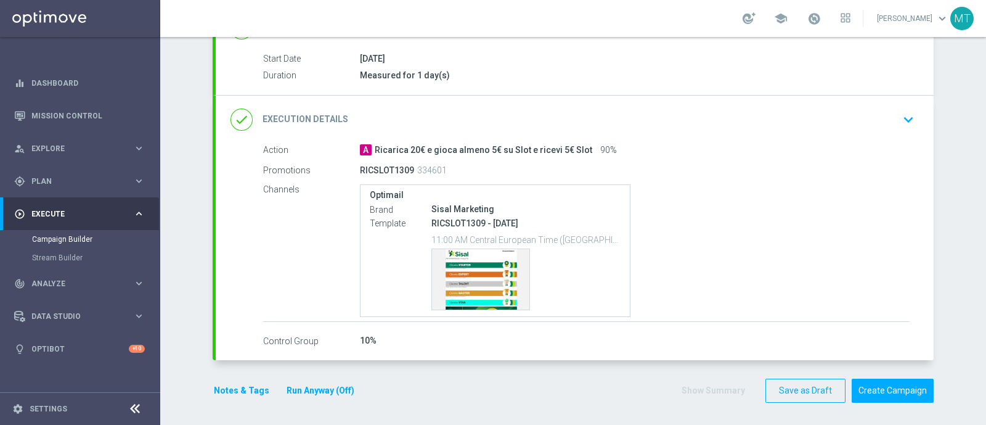
click at [818, 25] on link at bounding box center [814, 19] width 16 height 20
click at [819, 20] on span at bounding box center [815, 19] width 14 height 14
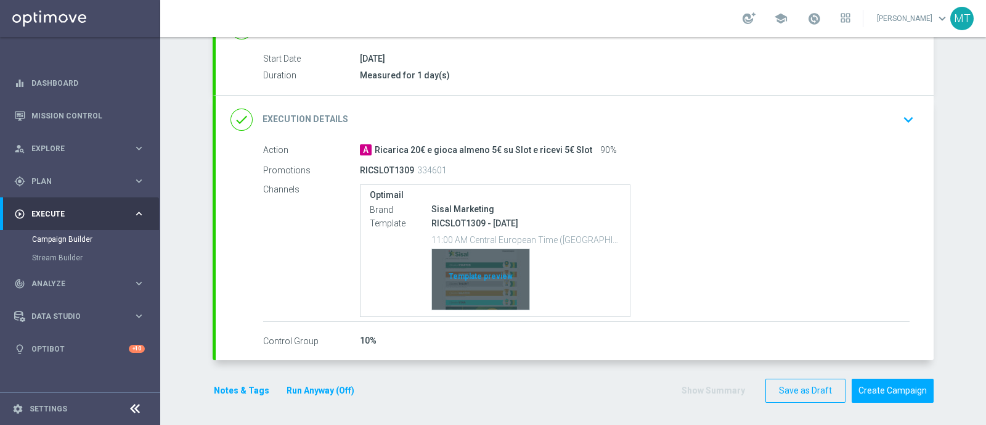
click at [490, 269] on div "Template preview" at bounding box center [480, 279] width 97 height 60
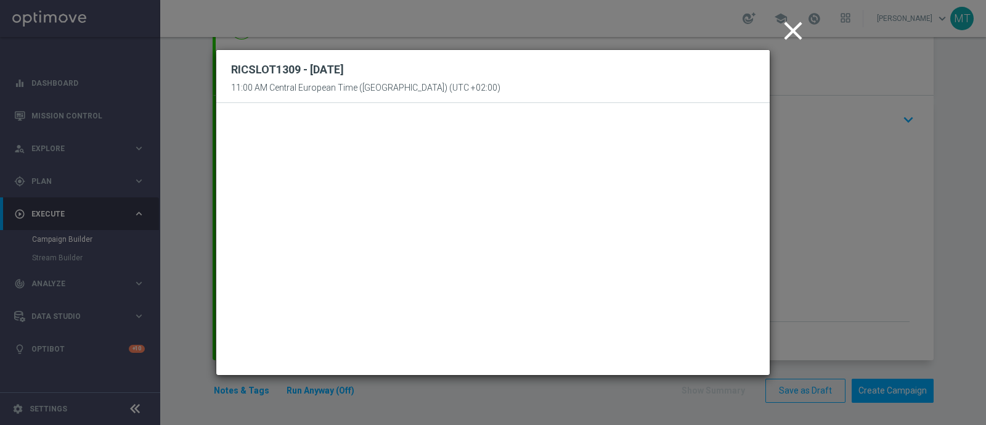
click at [791, 23] on icon "close" at bounding box center [793, 30] width 31 height 31
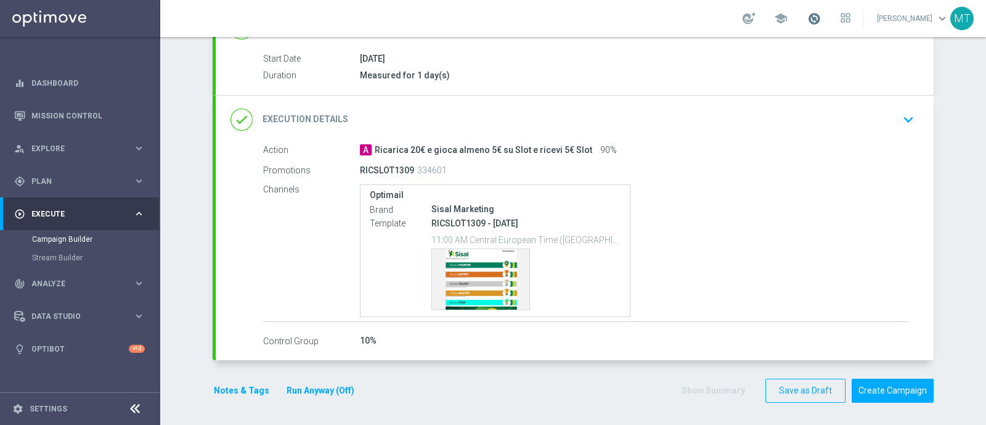
click at [821, 14] on span at bounding box center [815, 19] width 14 height 14
click at [821, 12] on span at bounding box center [815, 19] width 14 height 14
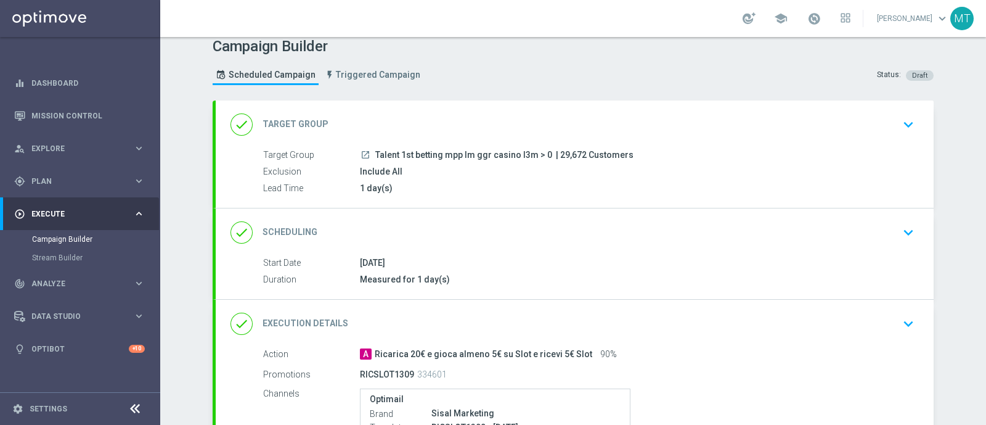
scroll to position [9, 0]
click at [449, 235] on div "done Scheduling keyboard_arrow_down" at bounding box center [575, 233] width 689 height 23
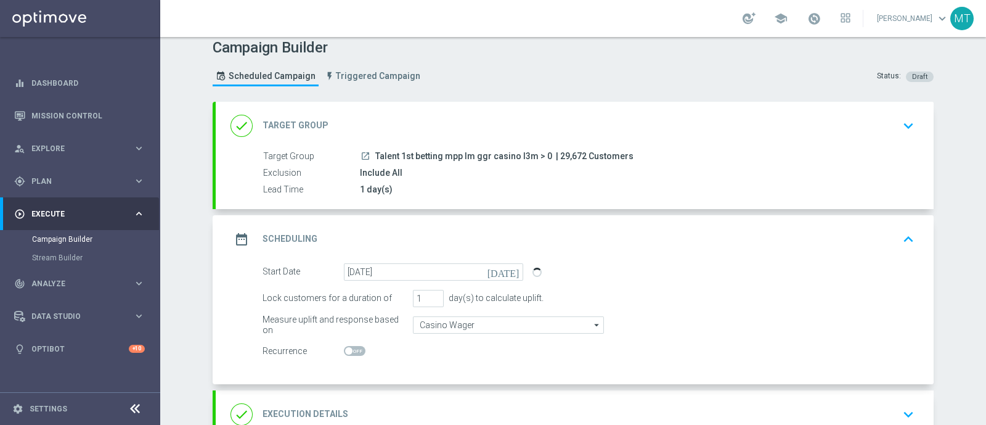
click at [441, 183] on div "1 day(s)" at bounding box center [635, 189] width 550 height 12
click at [767, 137] on div "done Target Group keyboard_arrow_down" at bounding box center [575, 126] width 718 height 48
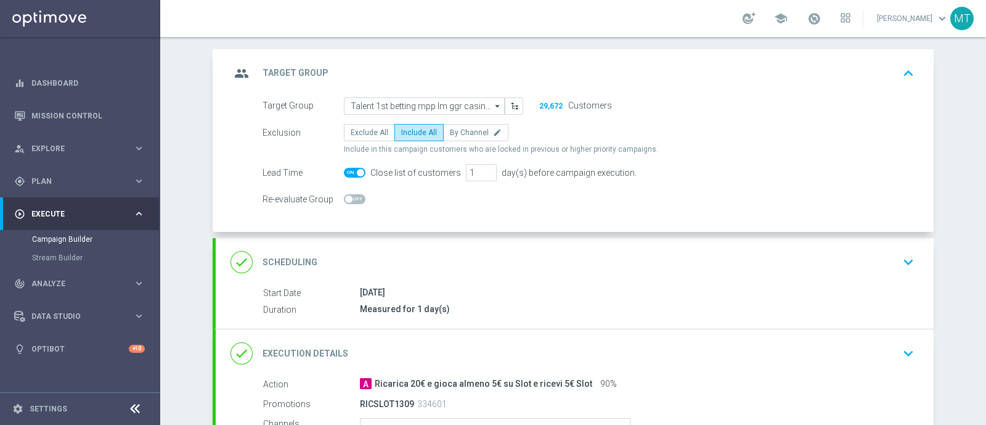
scroll to position [60, 0]
click at [907, 72] on icon "keyboard_arrow_up" at bounding box center [908, 74] width 18 height 18
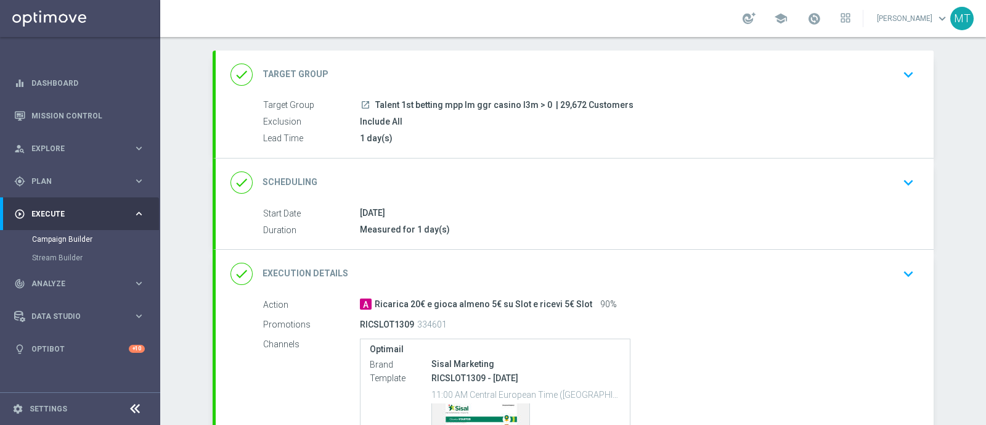
scroll to position [214, 0]
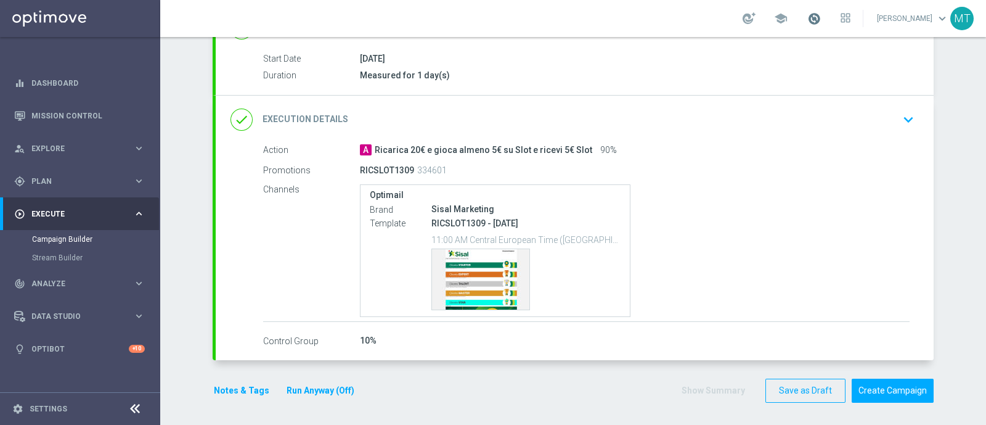
click at [821, 23] on span at bounding box center [815, 19] width 14 height 14
click at [821, 21] on span at bounding box center [815, 19] width 14 height 14
click at [885, 392] on button "Create Campaign" at bounding box center [893, 390] width 82 height 24
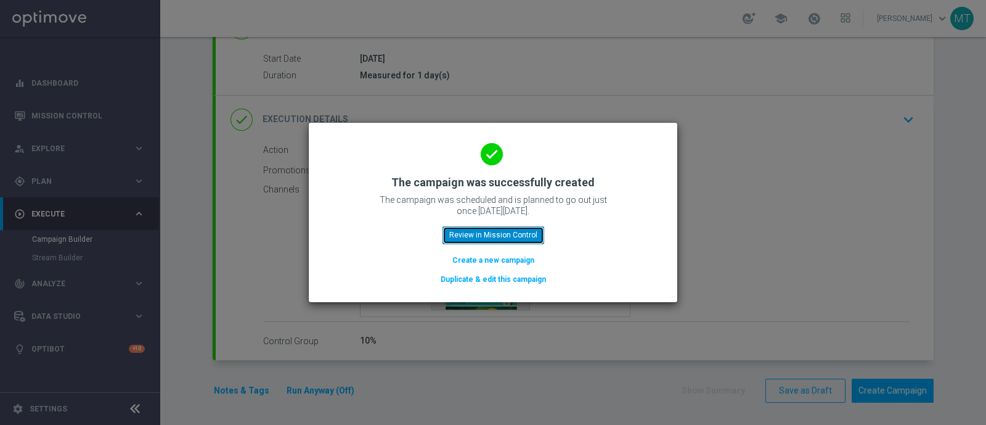
click at [502, 237] on button "Review in Mission Control" at bounding box center [494, 234] width 102 height 17
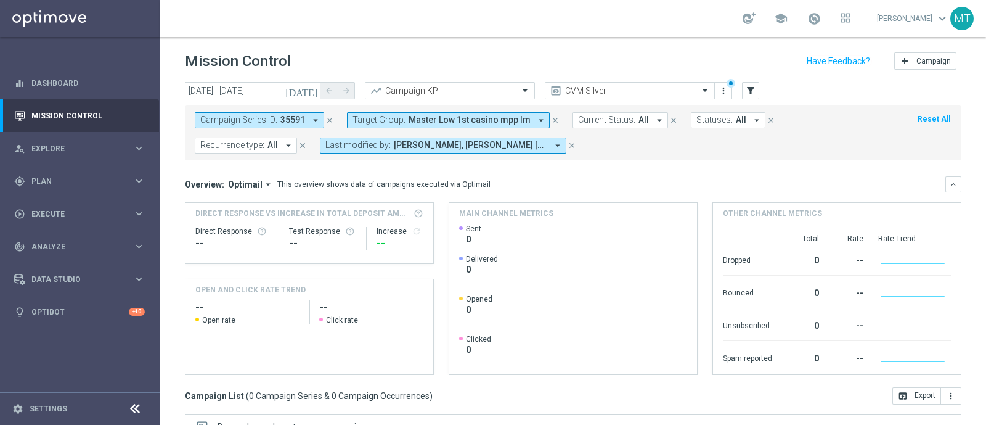
click at [331, 122] on icon "close" at bounding box center [329, 120] width 9 height 9
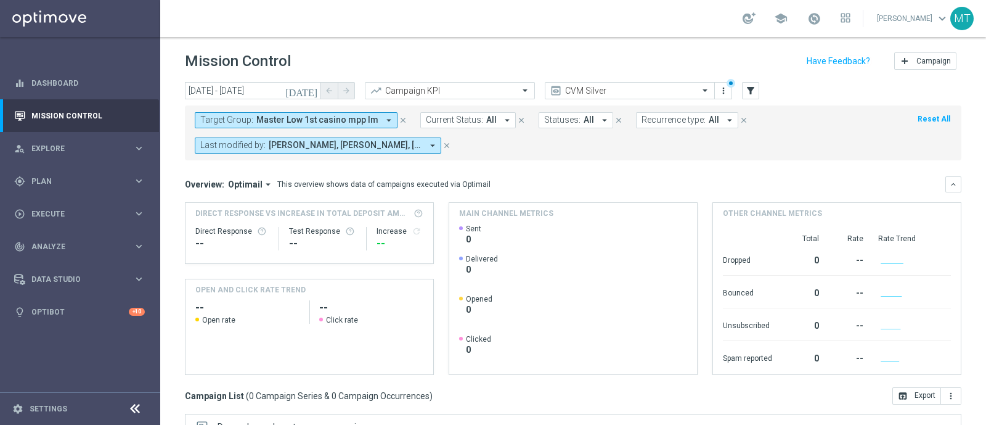
click at [346, 117] on span "Master Low 1st casino mpp lm" at bounding box center [317, 120] width 122 height 10
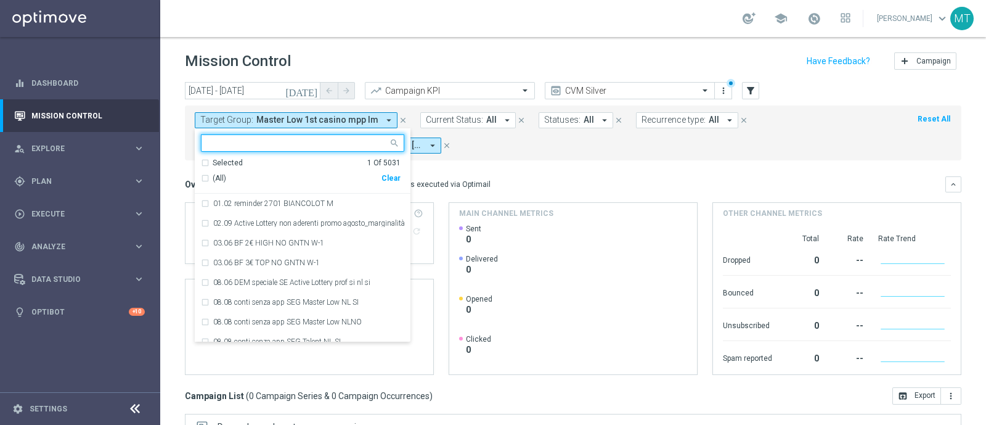
click at [207, 178] on div "(All)" at bounding box center [291, 178] width 181 height 10
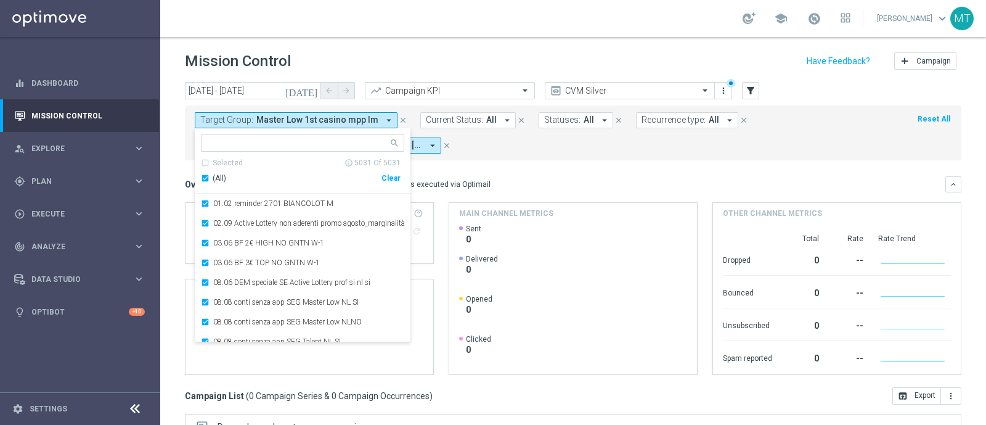
click at [207, 178] on div "(All)" at bounding box center [291, 178] width 181 height 10
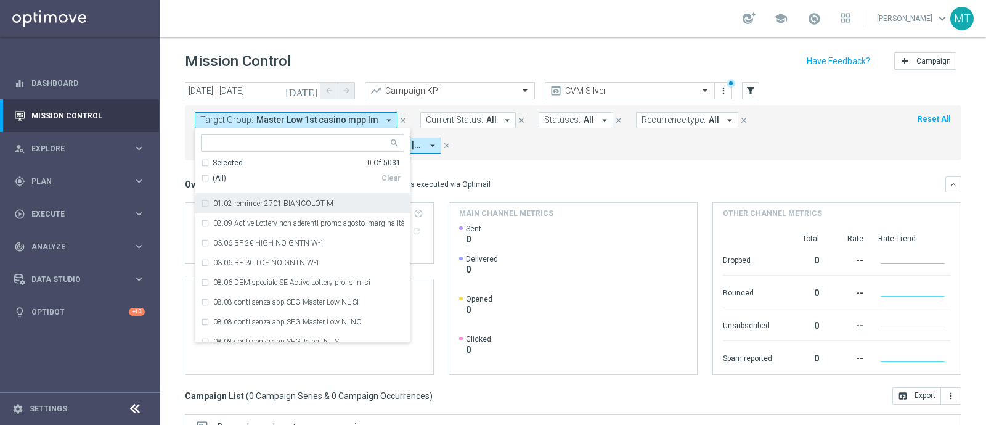
click at [576, 142] on form "Target Group: Master Low 1st casino mpp lm arrow_drop_down Selected 0 Of 5031 (…" at bounding box center [546, 132] width 702 height 41
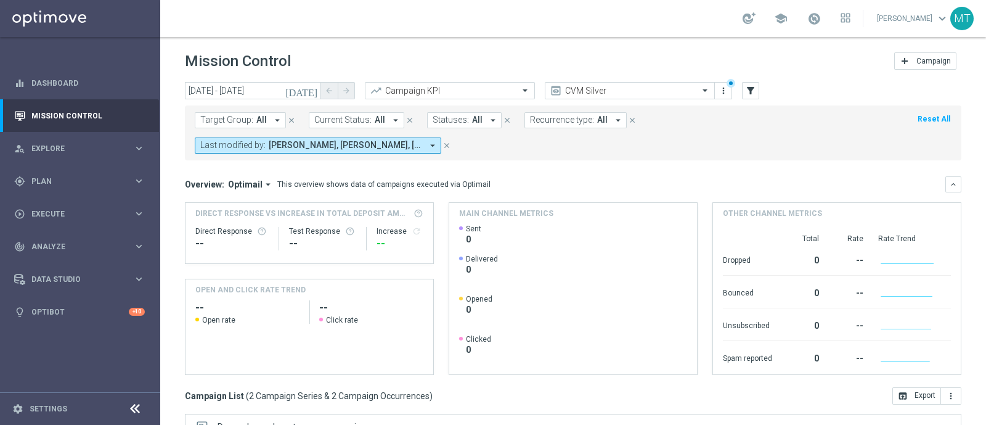
scroll to position [216, 0]
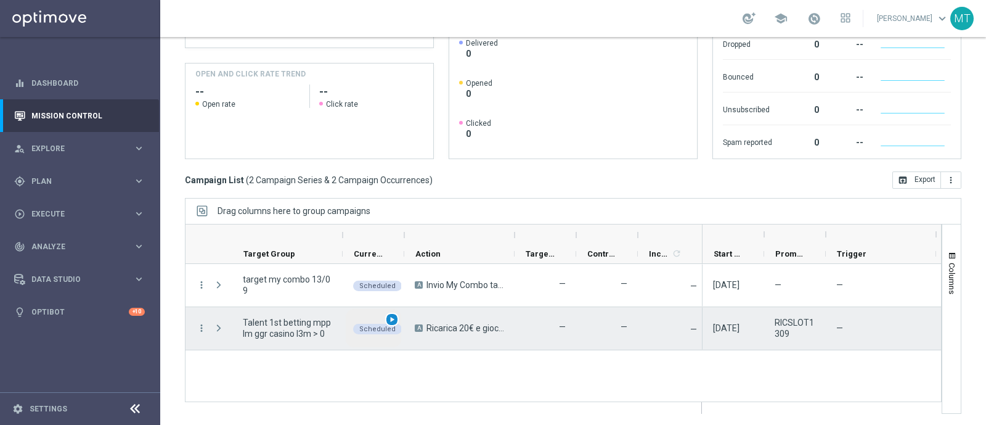
click at [391, 317] on span "play_arrow" at bounding box center [392, 319] width 9 height 9
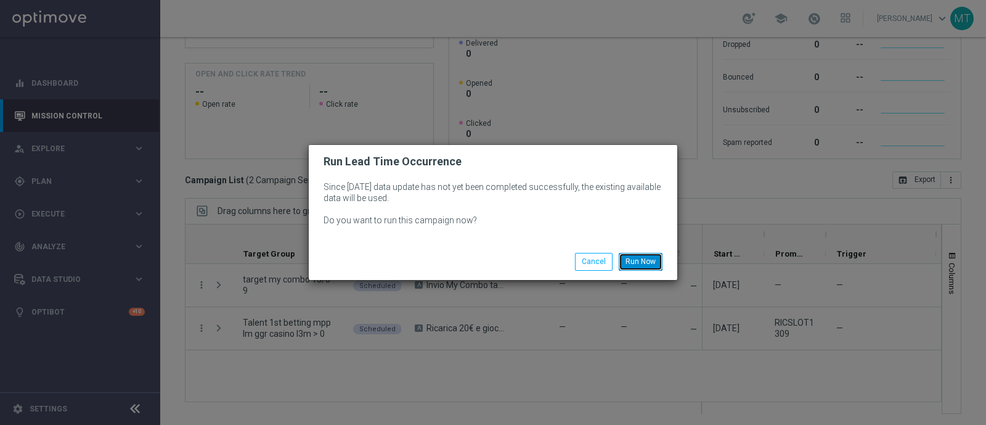
click at [656, 257] on button "Run Now" at bounding box center [641, 261] width 44 height 17
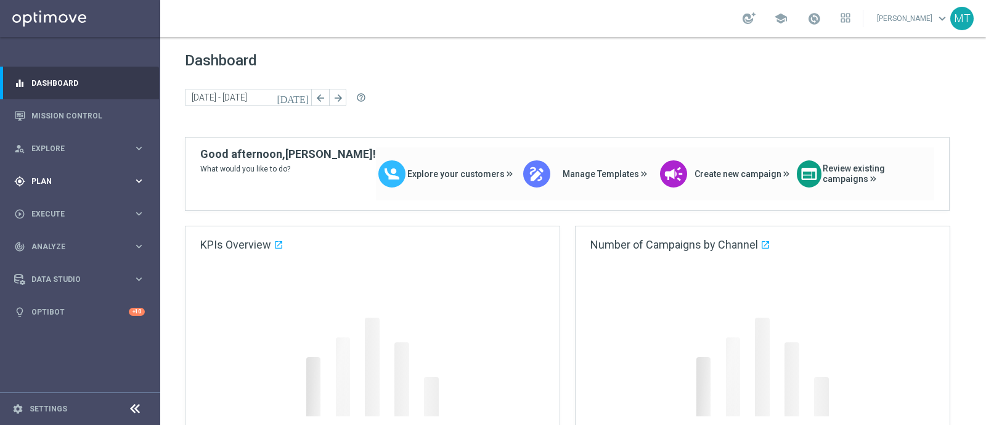
click at [105, 176] on div "gps_fixed Plan" at bounding box center [73, 181] width 119 height 11
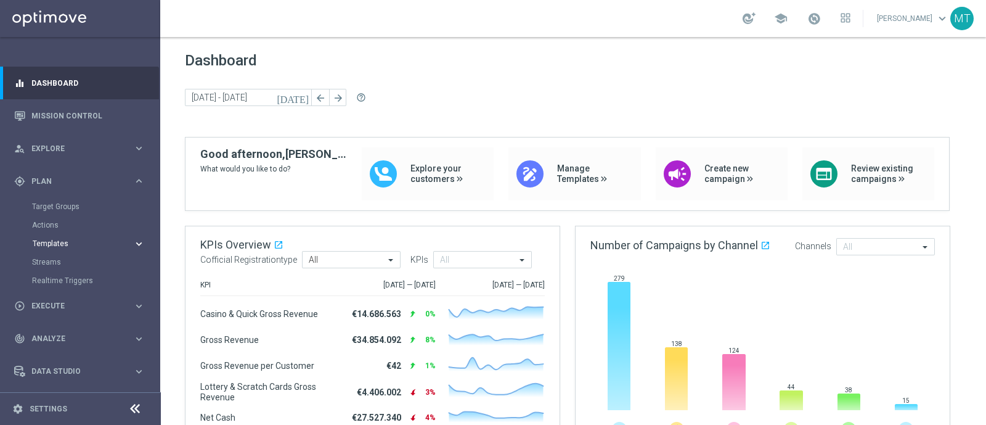
click at [62, 245] on span "Templates" at bounding box center [77, 243] width 88 height 7
click at [58, 263] on link "Optimail" at bounding box center [83, 262] width 90 height 10
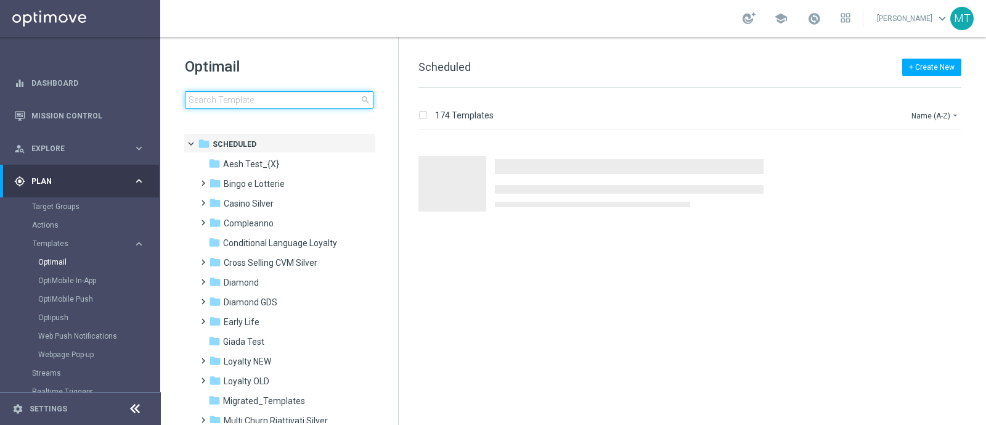
click at [222, 97] on input at bounding box center [279, 99] width 189 height 17
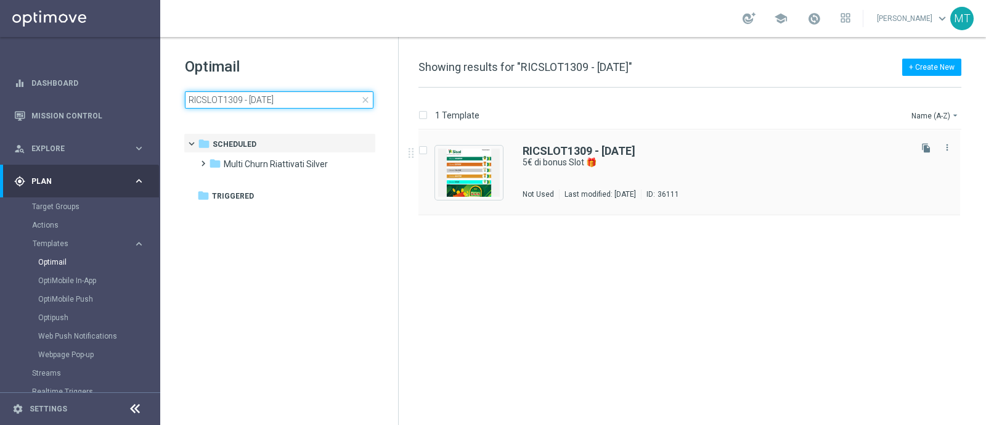
type input "RICSLOT1309 - 2025-09-13"
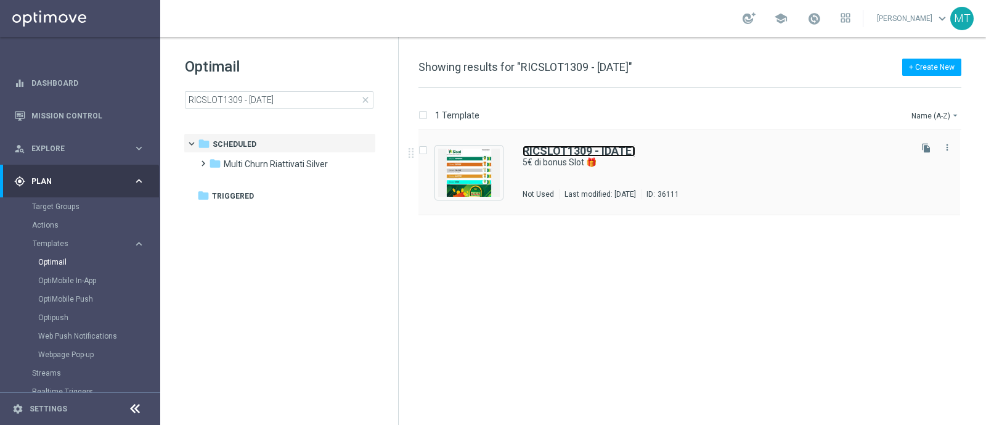
click at [575, 150] on b "RICSLOT1309 - 2025-09-13" at bounding box center [579, 150] width 113 height 13
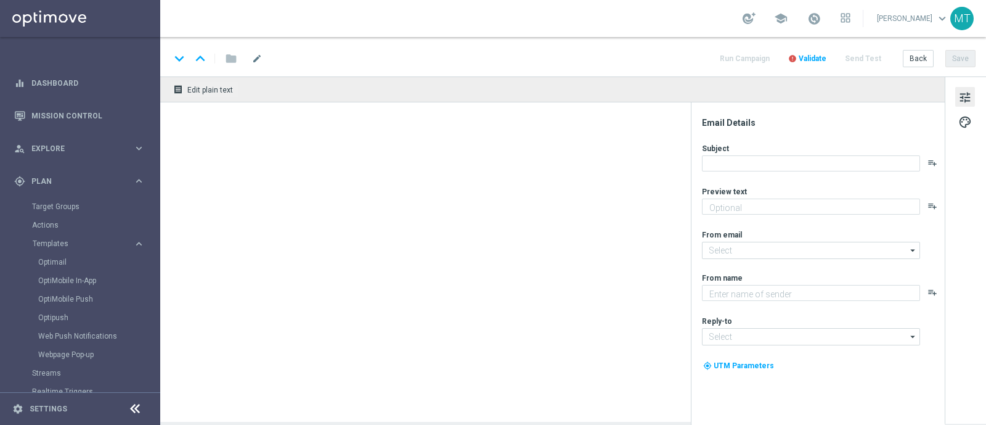
type textarea "Scopri la nuova promozione"
type input "newsletter@comunicazioni.sisal.it"
type textarea "Sisal"
type input "info@sisal.it"
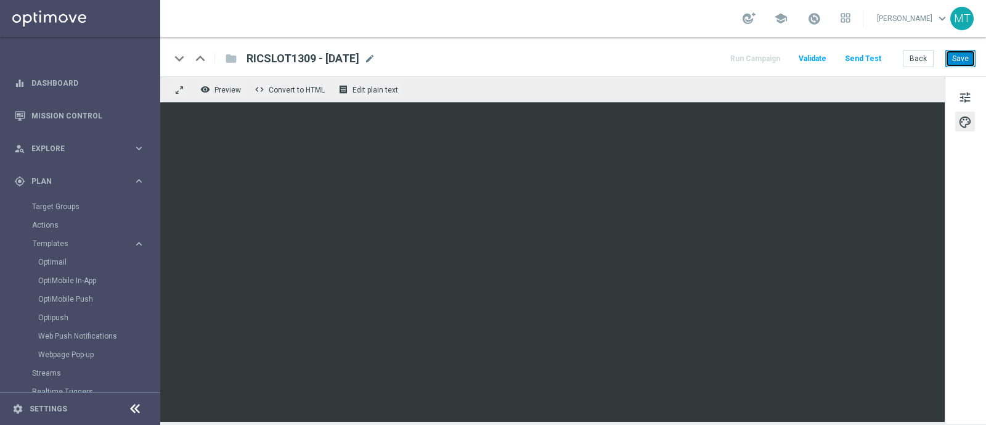
click at [970, 62] on button "Save" at bounding box center [961, 58] width 30 height 17
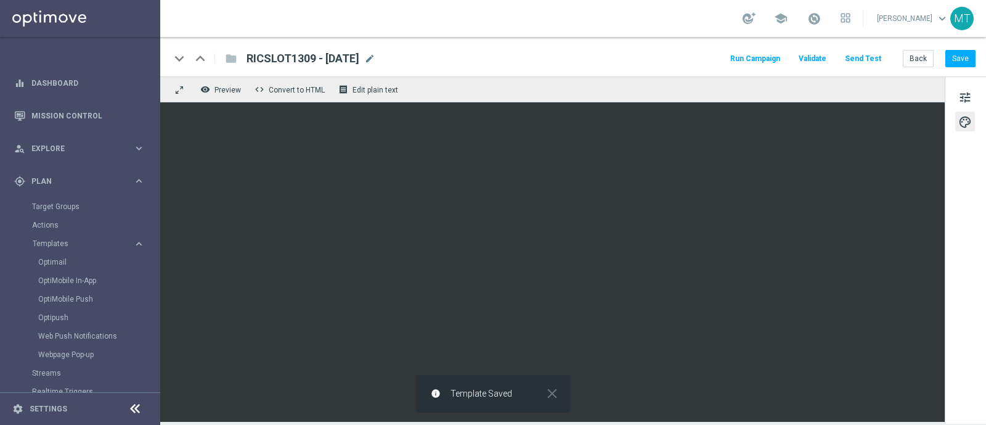
click at [834, 25] on div "school" at bounding box center [797, 18] width 108 height 21
click at [821, 18] on span at bounding box center [815, 19] width 14 height 14
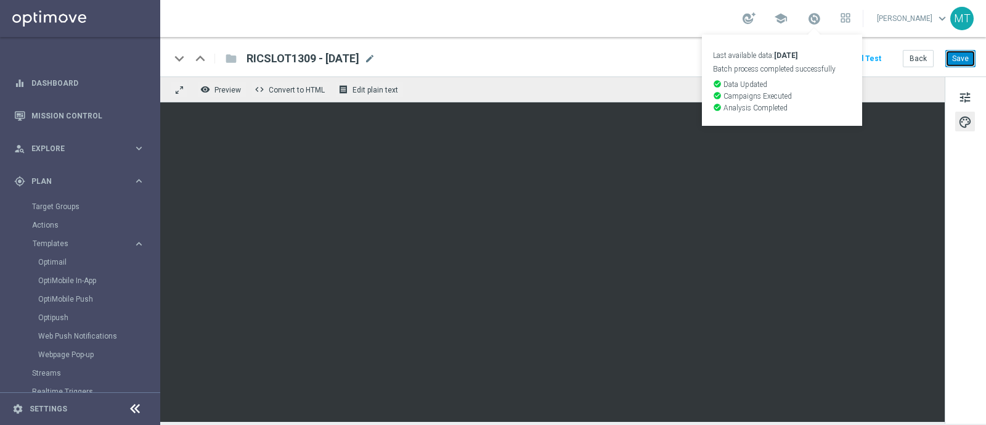
click at [962, 64] on button "Save" at bounding box center [961, 58] width 30 height 17
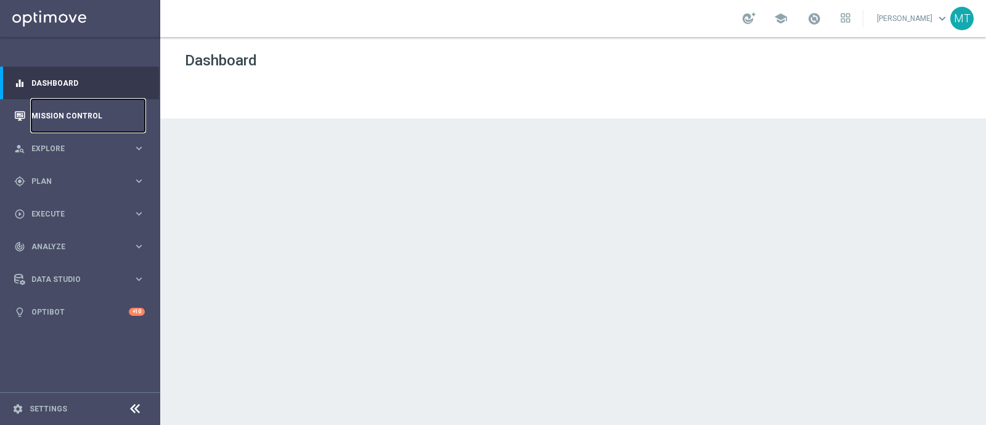
click at [57, 119] on link "Mission Control" at bounding box center [87, 115] width 113 height 33
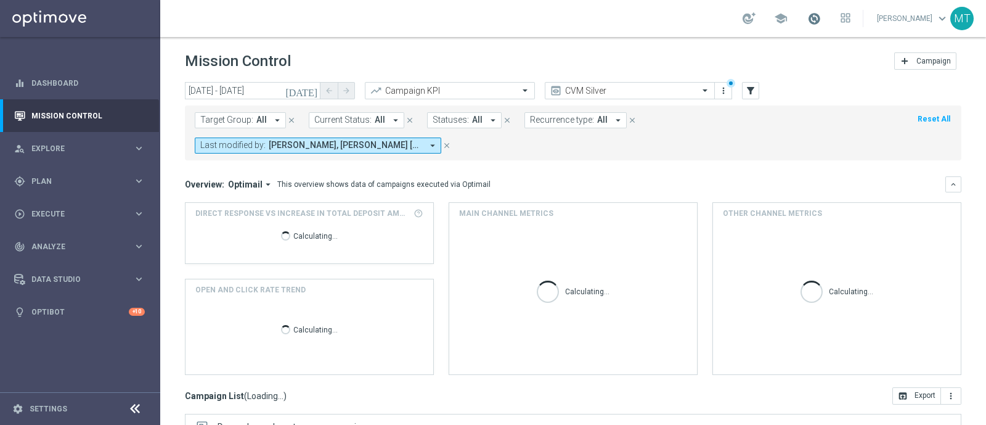
click at [821, 18] on span at bounding box center [815, 19] width 14 height 14
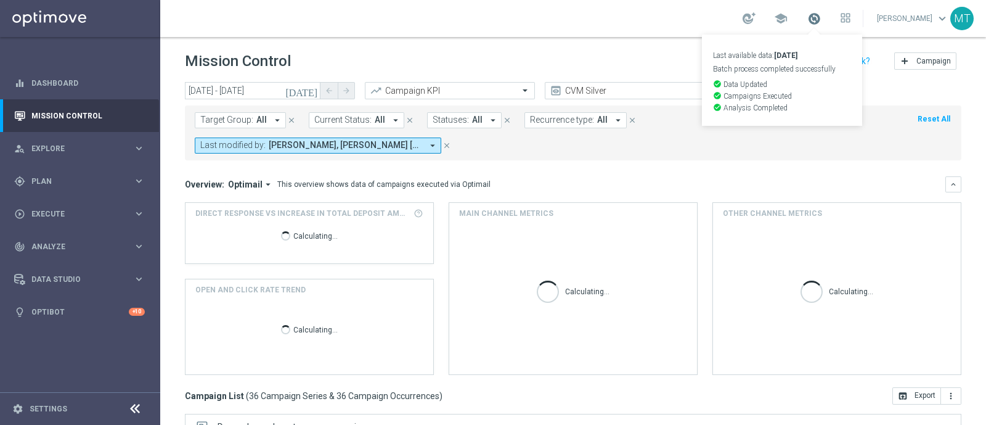
click at [821, 17] on span at bounding box center [815, 19] width 14 height 14
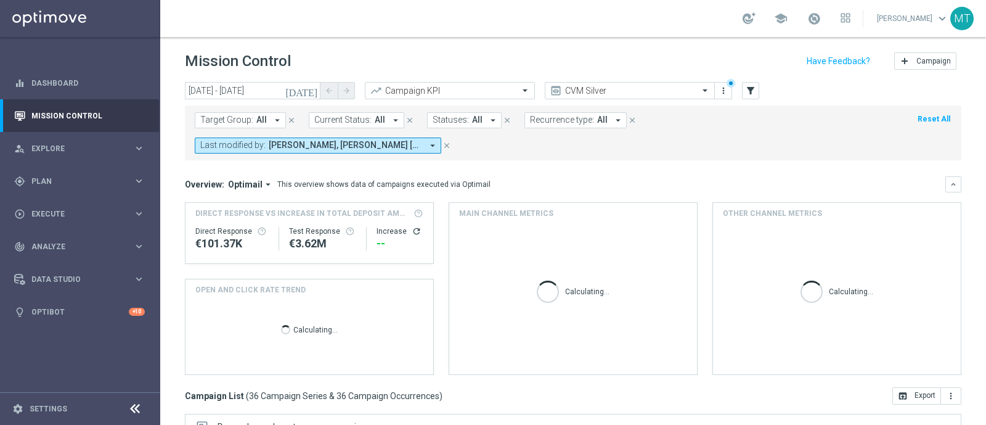
click at [308, 87] on icon "[DATE]" at bounding box center [301, 90] width 33 height 11
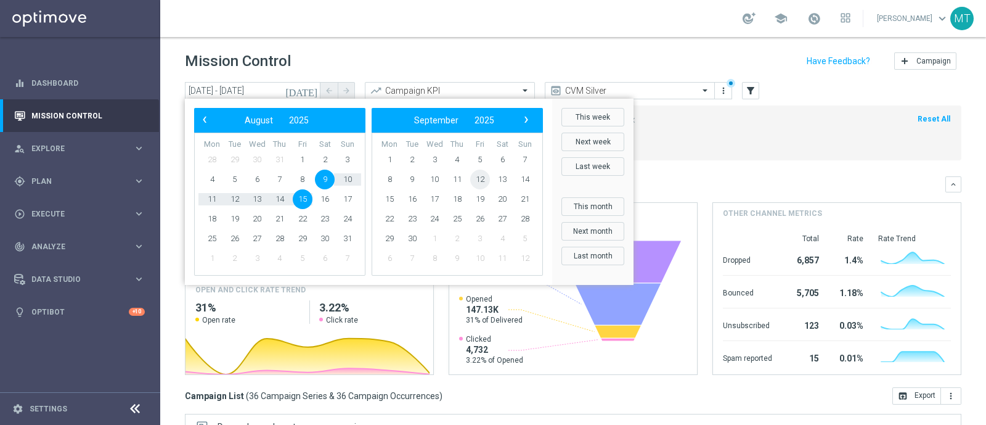
click at [486, 176] on span "12" at bounding box center [480, 180] width 20 height 20
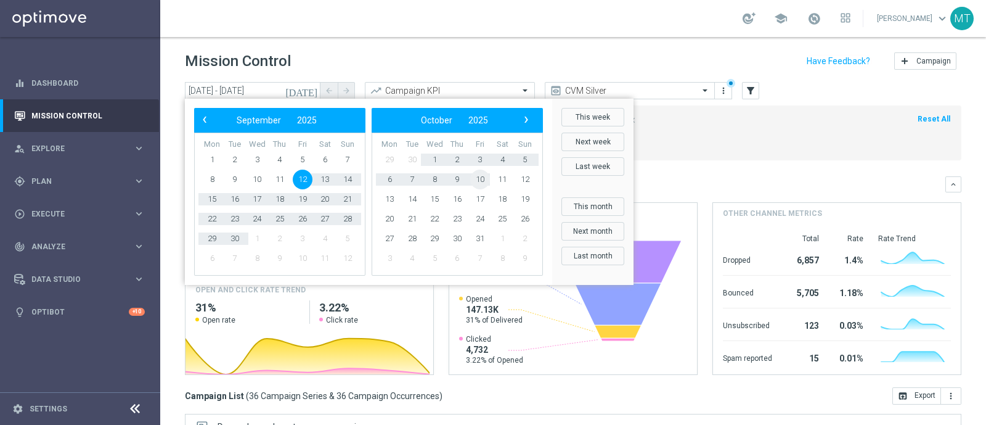
click at [486, 176] on span "10" at bounding box center [480, 180] width 20 height 20
type input "12 Sep 2025 - 10 Oct 2025"
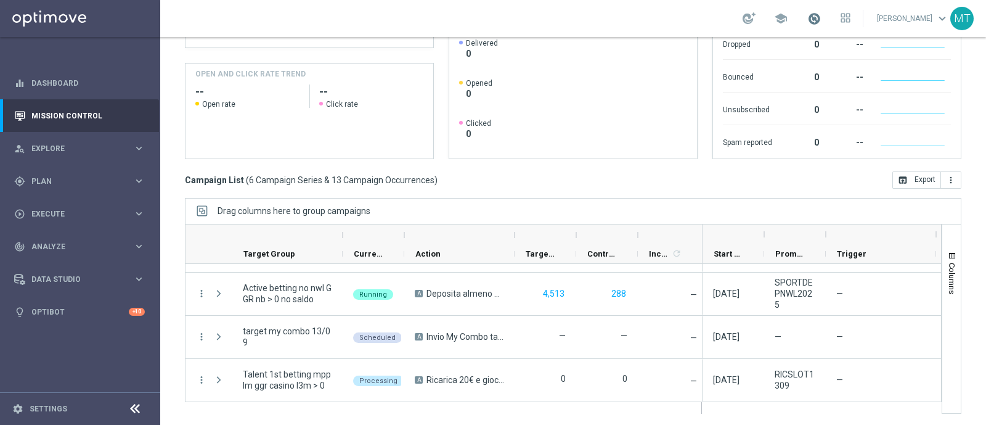
click at [821, 15] on span at bounding box center [815, 19] width 14 height 14
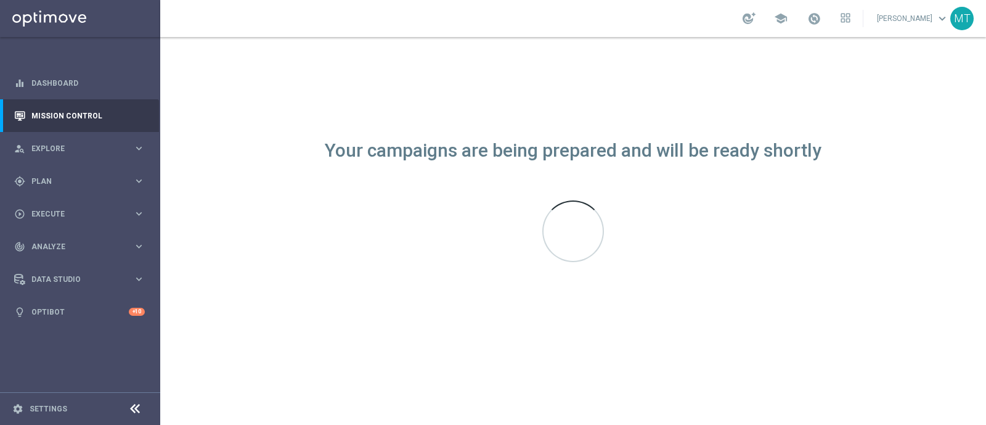
click at [661, 84] on div "Your campaigns are being prepared and will be ready shortly" at bounding box center [573, 231] width 826 height 388
click at [92, 70] on link "Dashboard" at bounding box center [87, 83] width 113 height 33
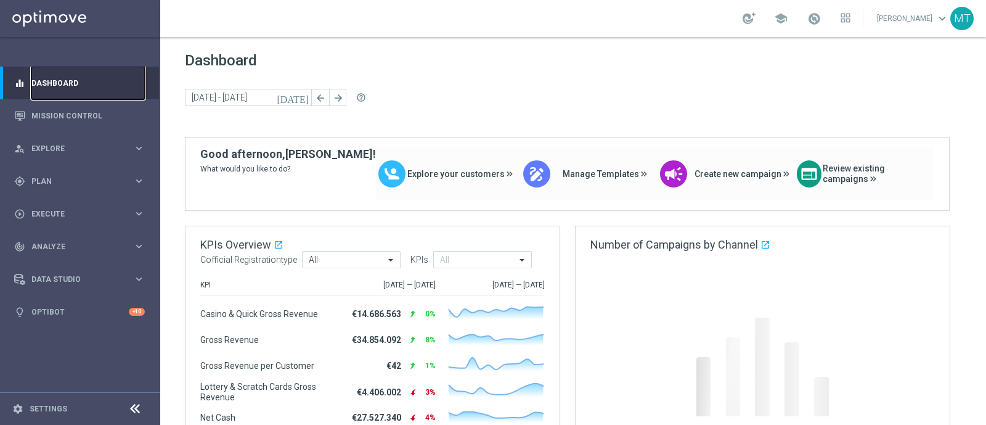
click at [103, 97] on link "Dashboard" at bounding box center [87, 83] width 113 height 33
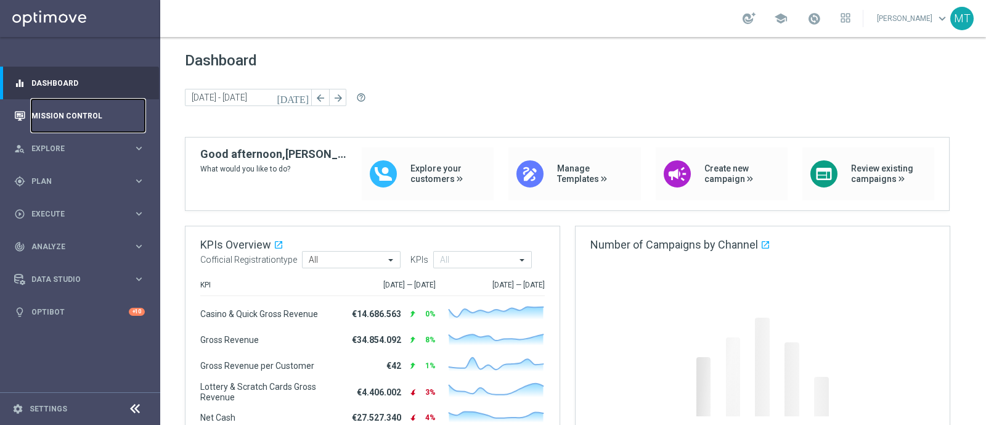
click at [105, 107] on link "Mission Control" at bounding box center [87, 115] width 113 height 33
click at [77, 125] on link "Mission Control" at bounding box center [87, 115] width 113 height 33
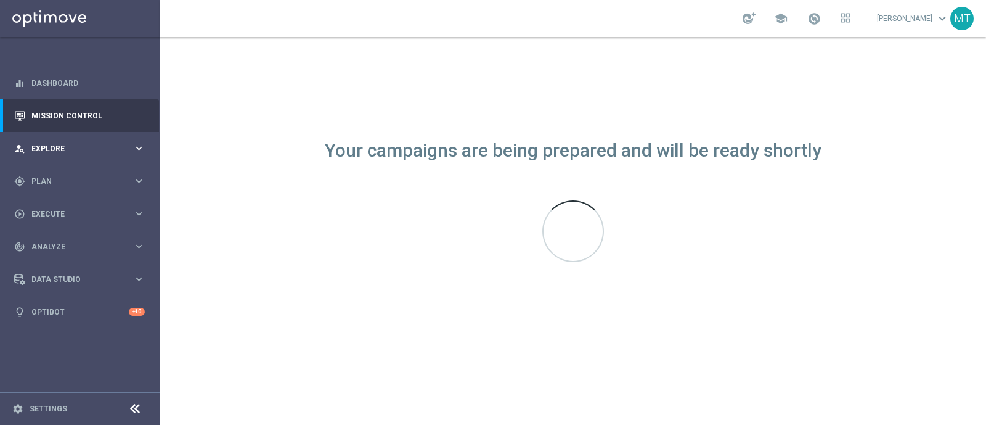
click at [55, 153] on div "person_search Explore keyboard_arrow_right" at bounding box center [79, 148] width 159 height 33
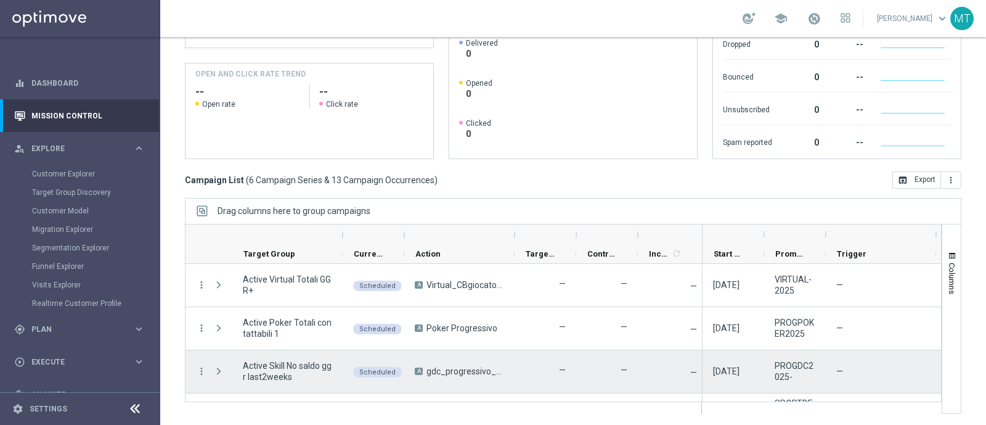
scroll to position [121, 0]
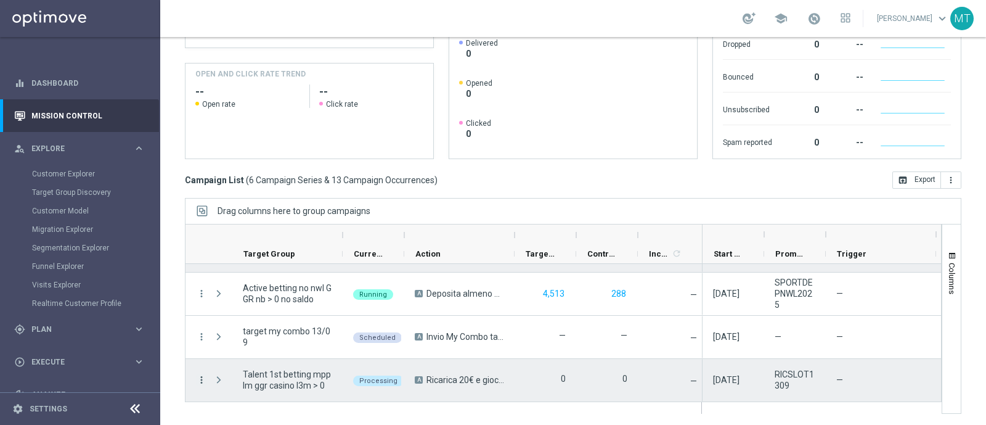
click at [197, 380] on icon "more_vert" at bounding box center [201, 379] width 11 height 11
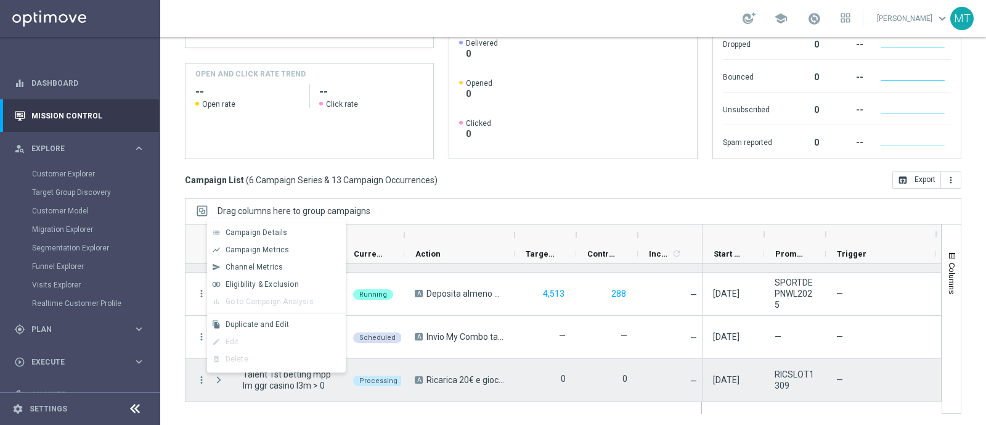
click at [219, 384] on span "Press SPACE to deselect this row." at bounding box center [220, 379] width 14 height 25
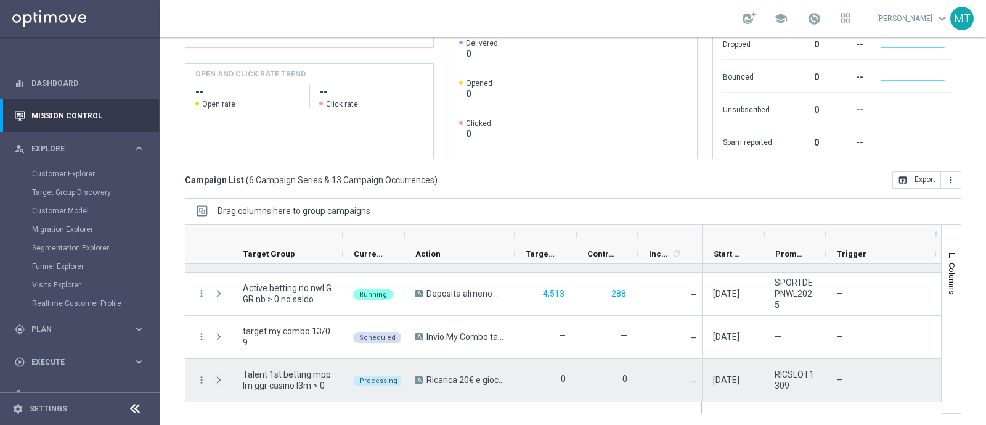
click at [216, 375] on span "Press SPACE to select this row." at bounding box center [218, 380] width 11 height 10
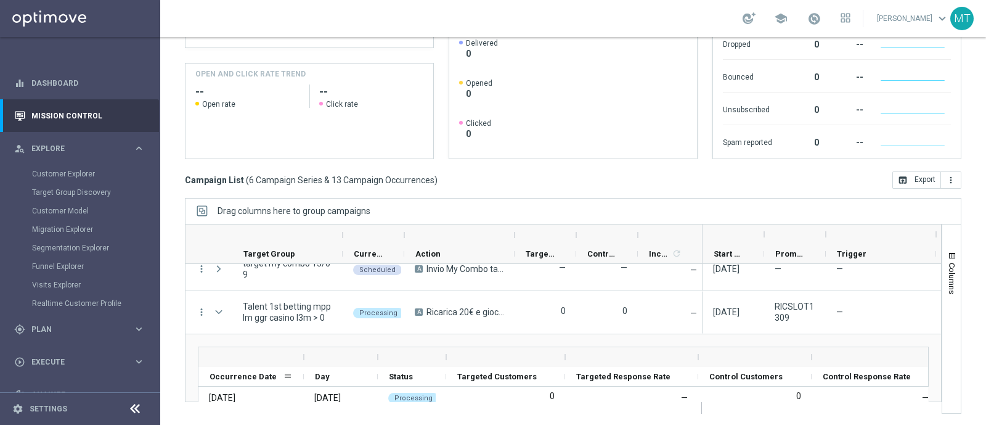
scroll to position [188, 0]
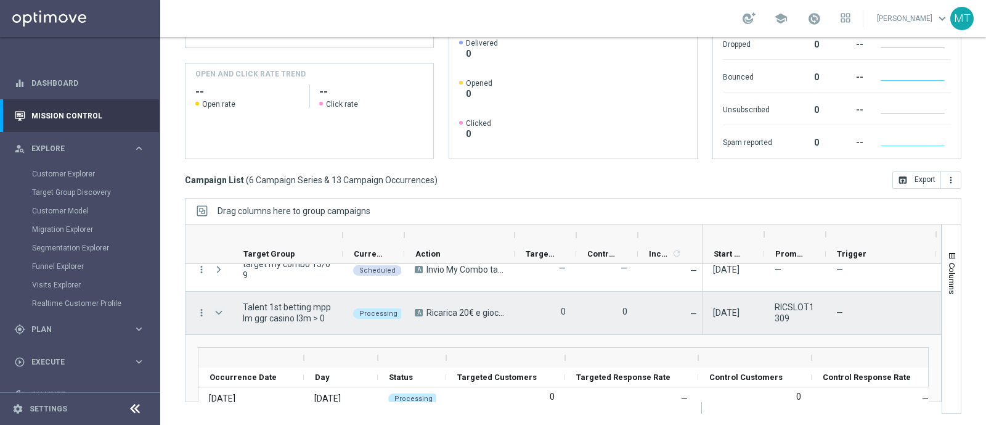
click at [218, 309] on span "Press SPACE to select this row." at bounding box center [218, 313] width 11 height 10
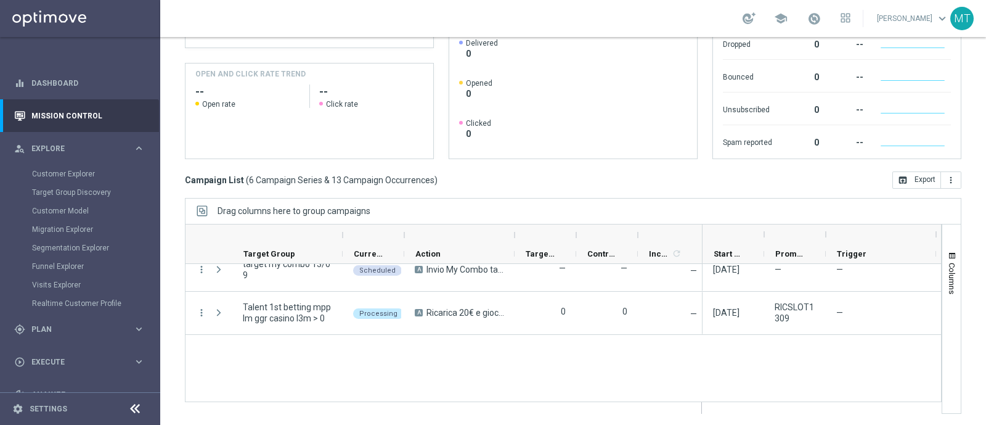
scroll to position [121, 0]
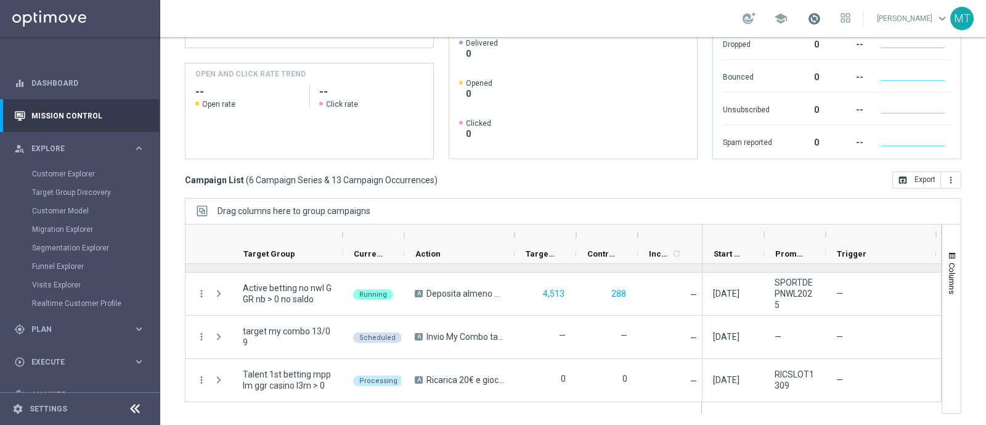
click at [821, 21] on span at bounding box center [815, 19] width 14 height 14
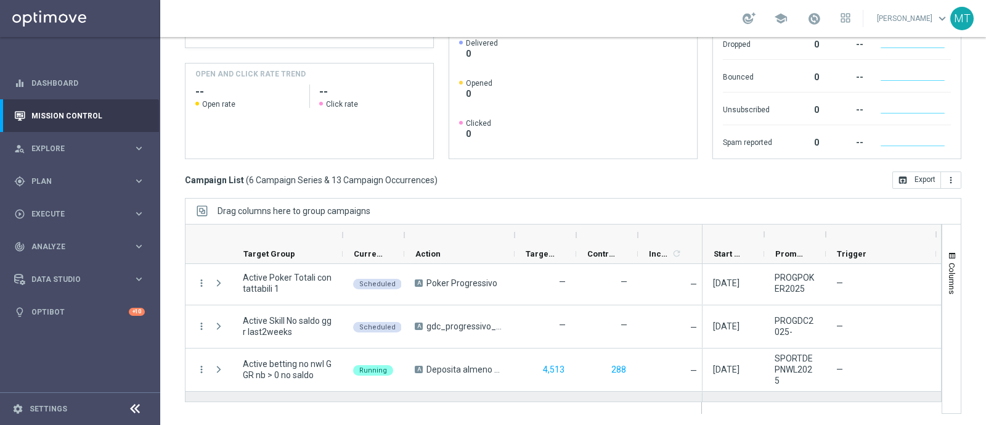
scroll to position [121, 0]
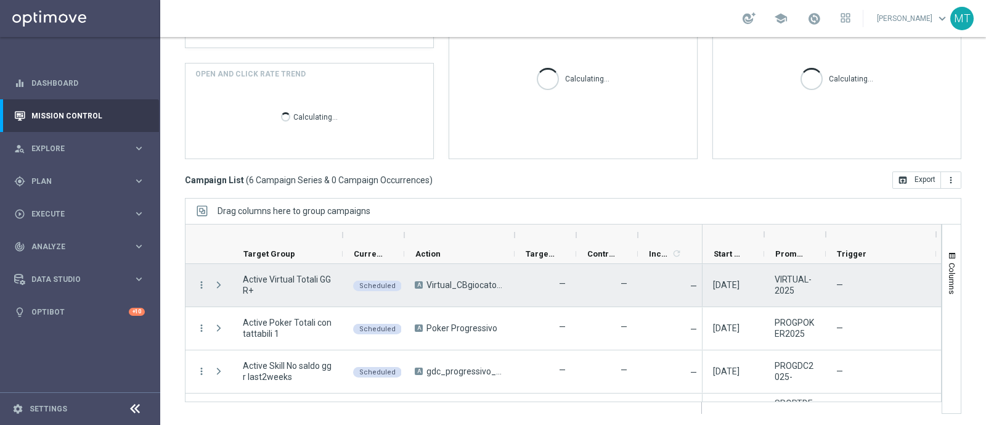
scroll to position [121, 0]
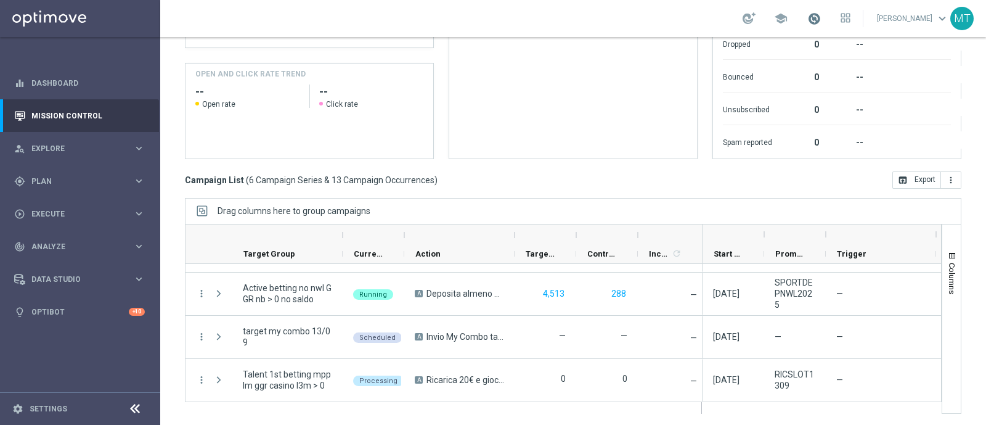
click at [821, 14] on span at bounding box center [815, 19] width 14 height 14
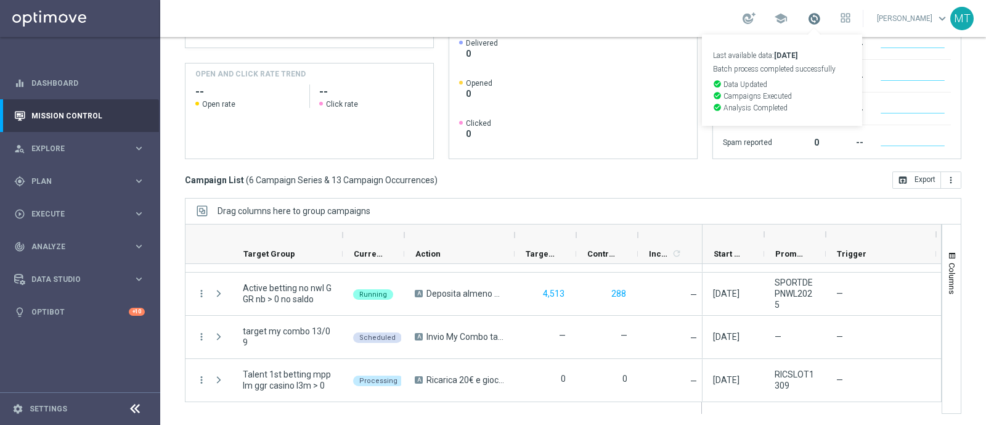
click at [821, 12] on span at bounding box center [815, 19] width 14 height 14
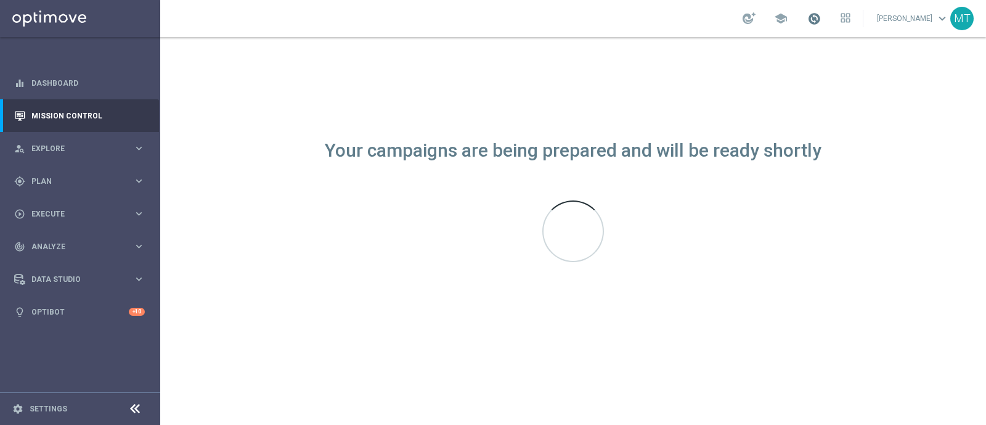
click at [821, 15] on span at bounding box center [815, 19] width 14 height 14
click at [28, 186] on div "gps_fixed Plan" at bounding box center [73, 181] width 119 height 11
click at [51, 240] on span "Templates" at bounding box center [77, 243] width 88 height 7
click at [49, 258] on link "Optimail" at bounding box center [83, 262] width 90 height 10
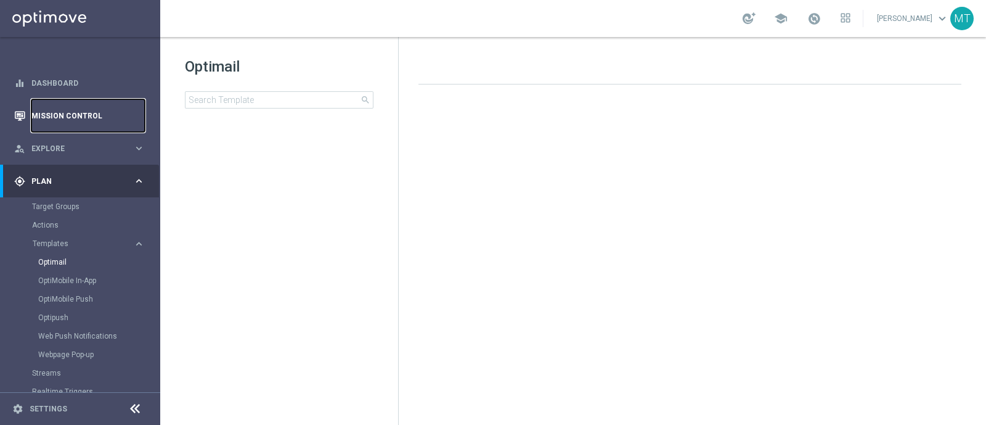
click at [44, 106] on link "Mission Control" at bounding box center [87, 115] width 113 height 33
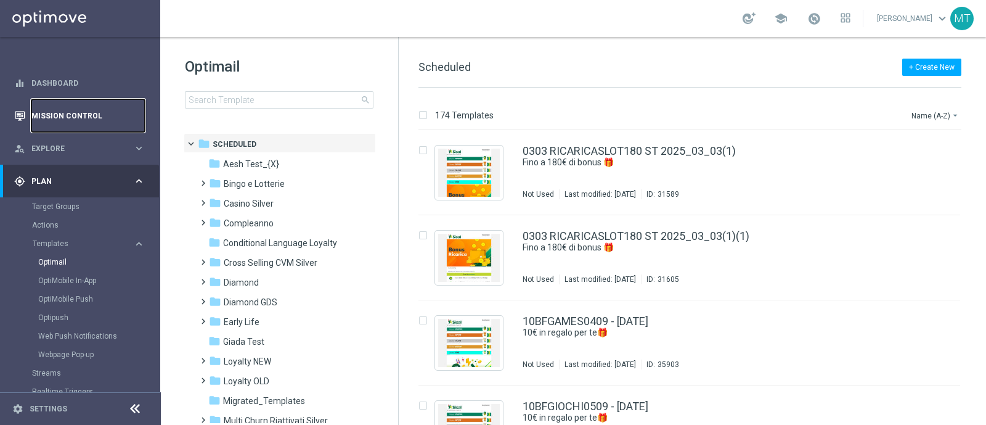
click at [87, 104] on link "Mission Control" at bounding box center [87, 115] width 113 height 33
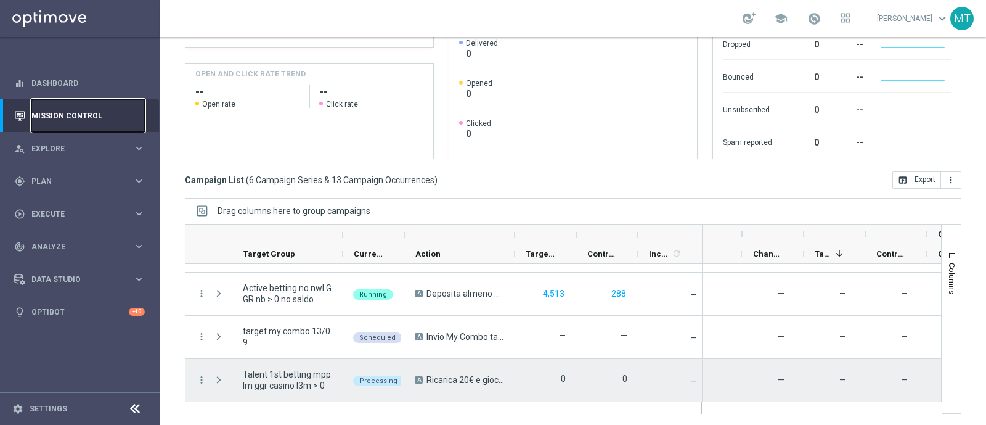
scroll to position [0, 194]
click at [763, 382] on img "Press SPACE to select this row." at bounding box center [763, 380] width 20 height 20
click at [794, 367] on span "unfold_more" at bounding box center [793, 371] width 9 height 9
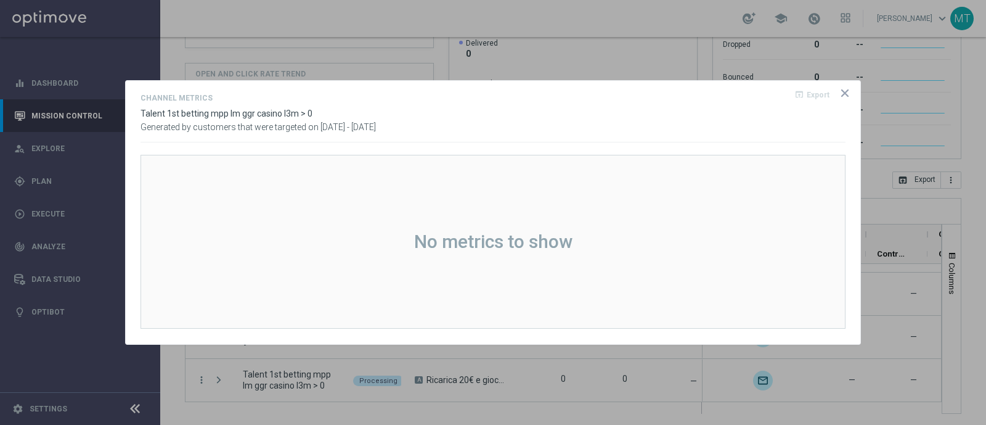
click at [848, 94] on icon "icon" at bounding box center [845, 93] width 12 height 12
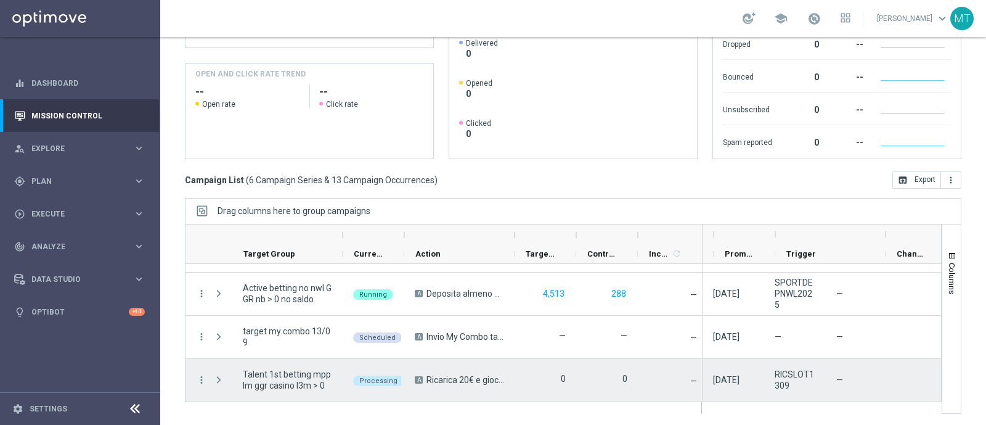
scroll to position [0, 0]
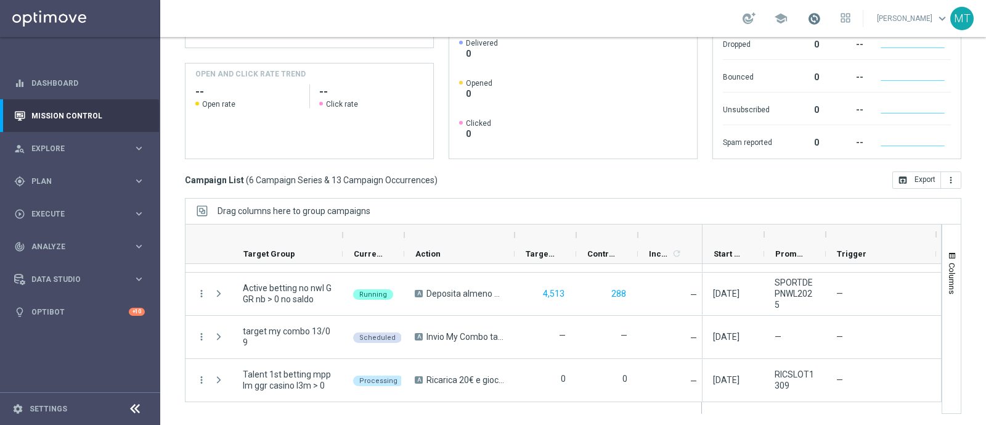
click at [821, 16] on span at bounding box center [815, 19] width 14 height 14
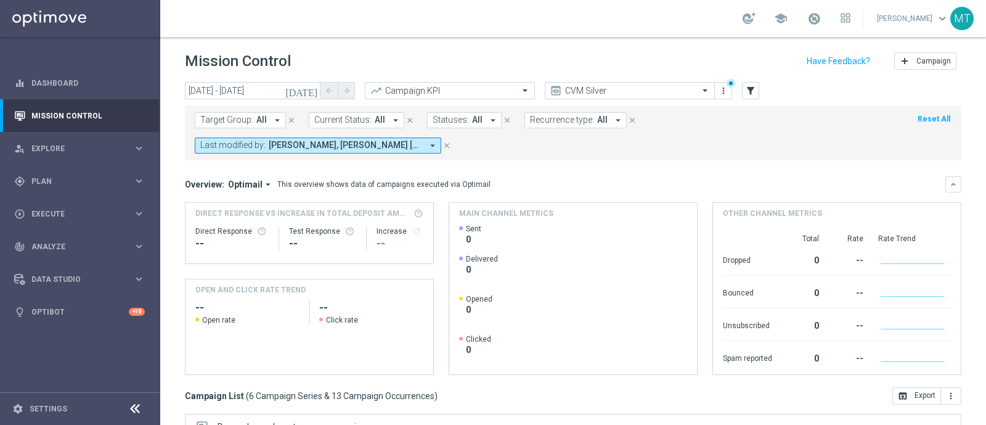
click at [311, 86] on icon "[DATE]" at bounding box center [301, 90] width 33 height 11
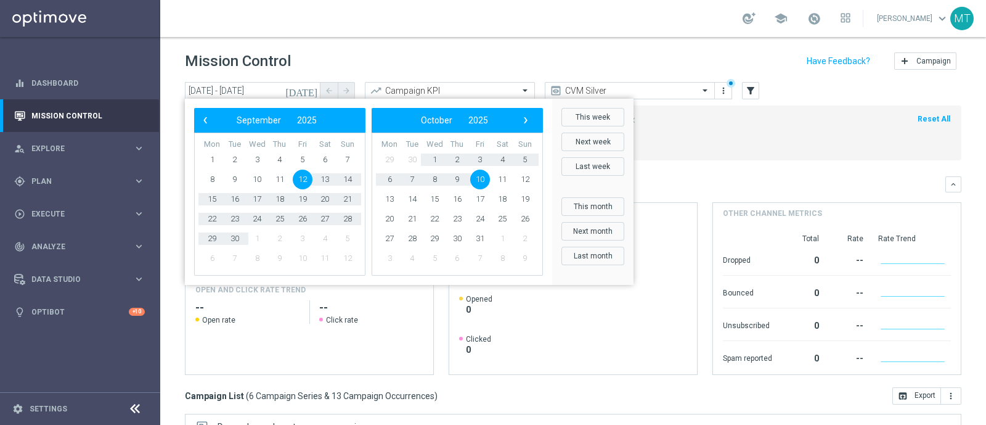
click at [296, 176] on span "12" at bounding box center [303, 180] width 20 height 20
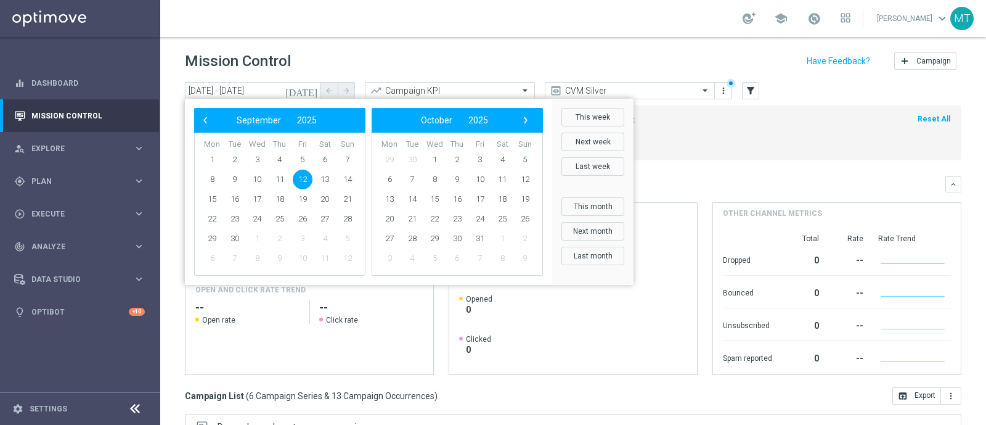
click at [296, 177] on span "12" at bounding box center [303, 180] width 20 height 20
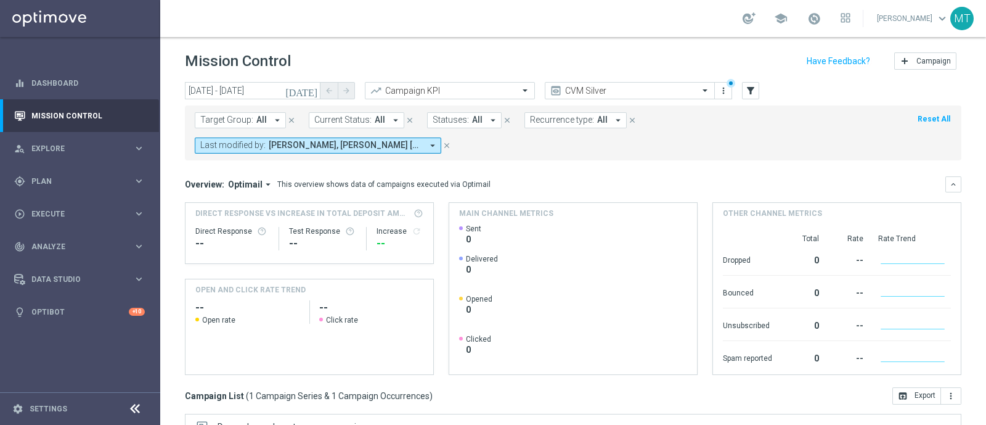
click at [311, 88] on icon "[DATE]" at bounding box center [301, 90] width 33 height 11
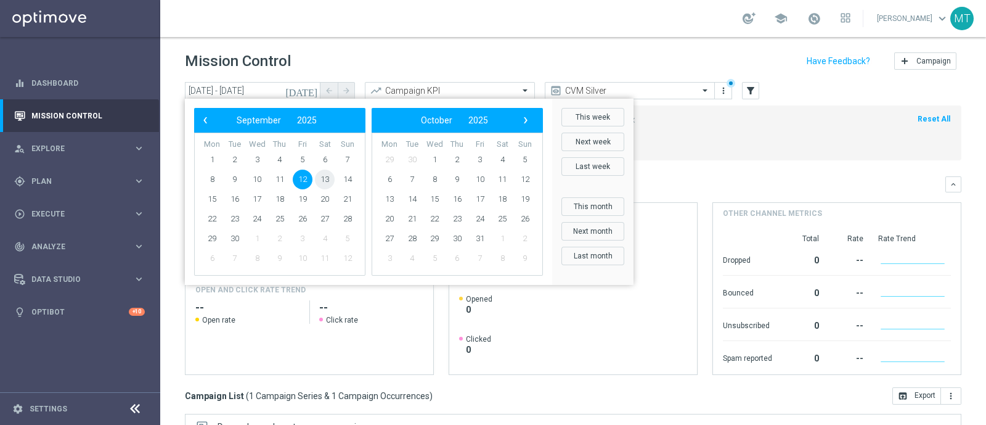
click at [322, 176] on span "13" at bounding box center [325, 180] width 20 height 20
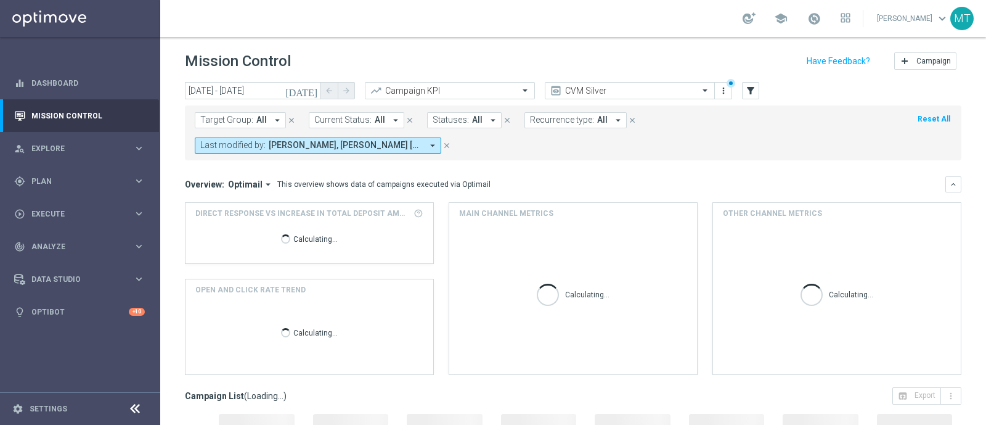
click at [316, 90] on icon "[DATE]" at bounding box center [301, 90] width 33 height 11
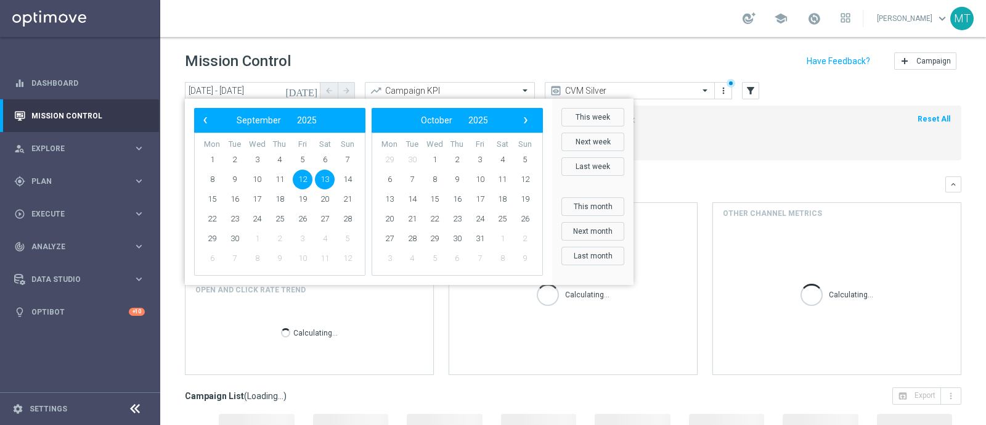
click at [324, 180] on span "13" at bounding box center [325, 180] width 20 height 20
type input "[DATE] - [DATE]"
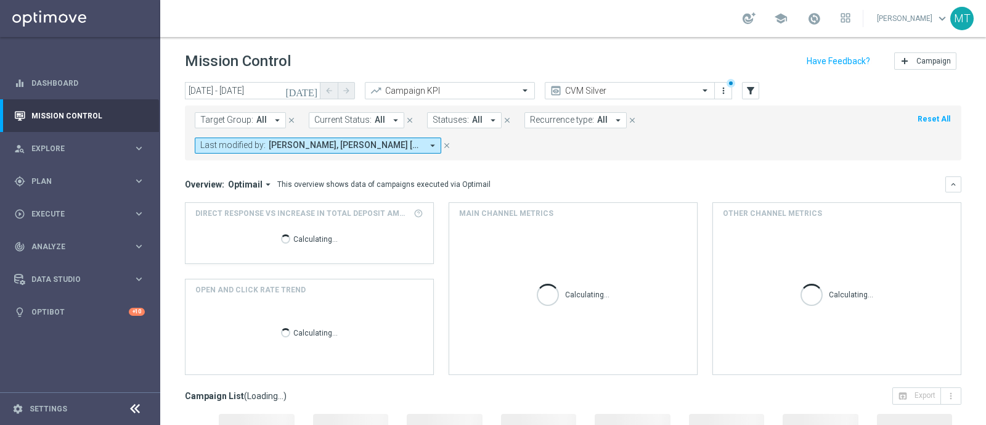
scroll to position [216, 0]
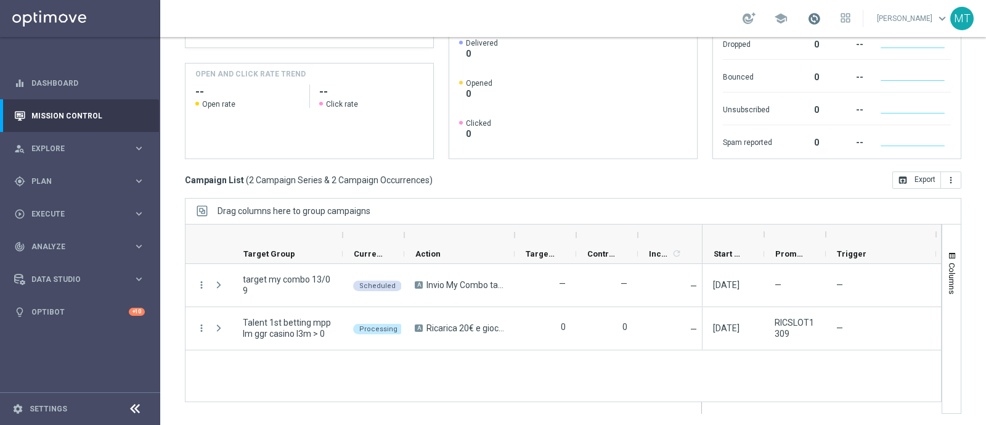
click at [821, 14] on span at bounding box center [815, 19] width 14 height 14
click at [821, 20] on span at bounding box center [815, 19] width 14 height 14
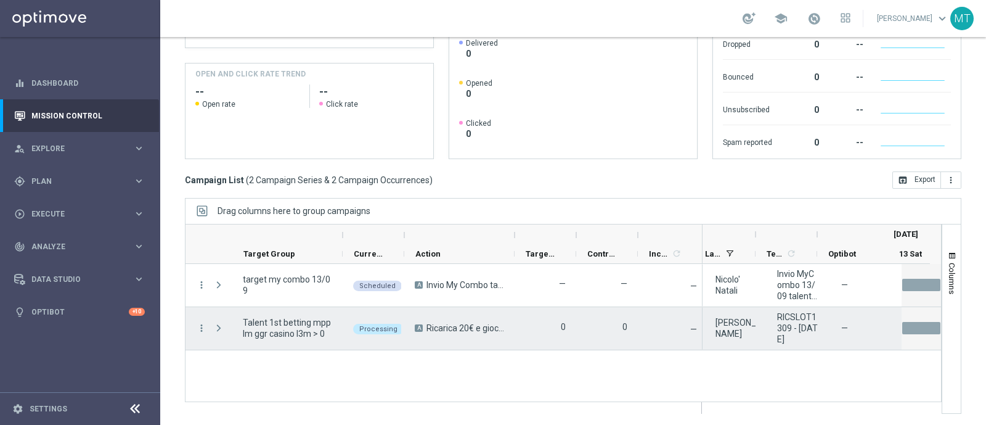
scroll to position [0, 735]
click at [795, 321] on span "RICSLOT1309 - 2025-09-13" at bounding box center [797, 327] width 41 height 33
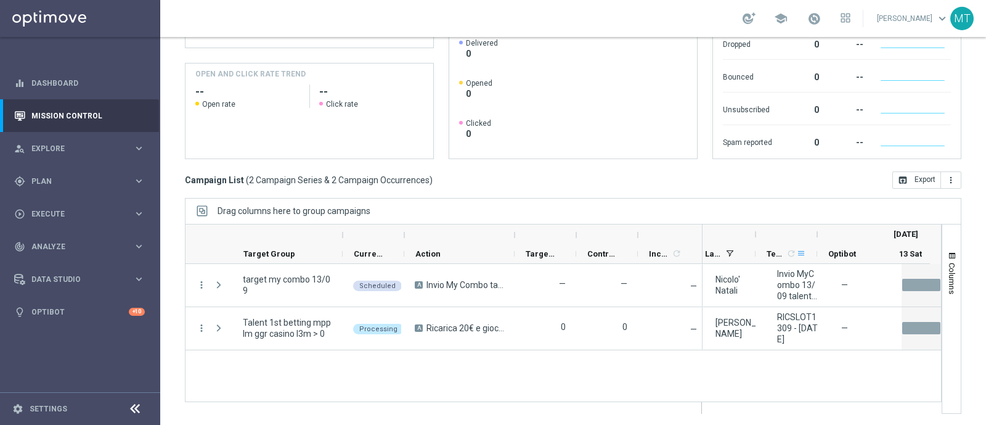
click at [803, 250] on span at bounding box center [801, 253] width 10 height 10
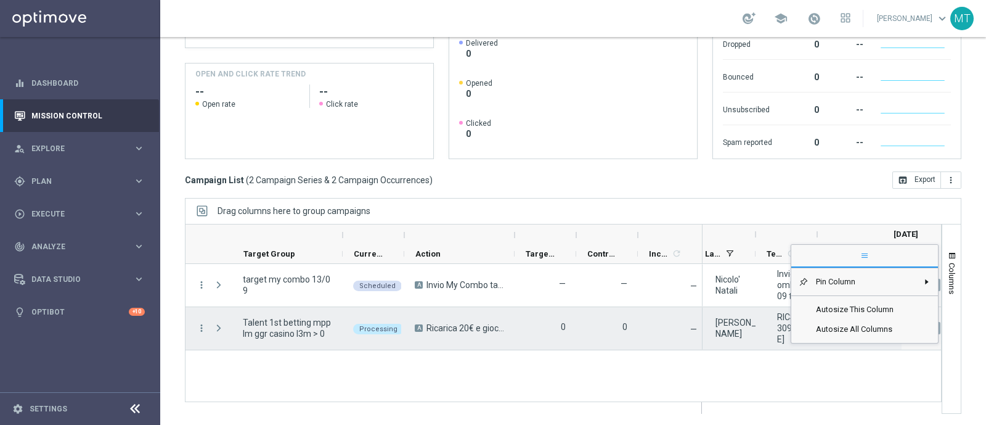
click at [781, 341] on span "RICSLOT1309 - 2025-09-13" at bounding box center [797, 327] width 41 height 33
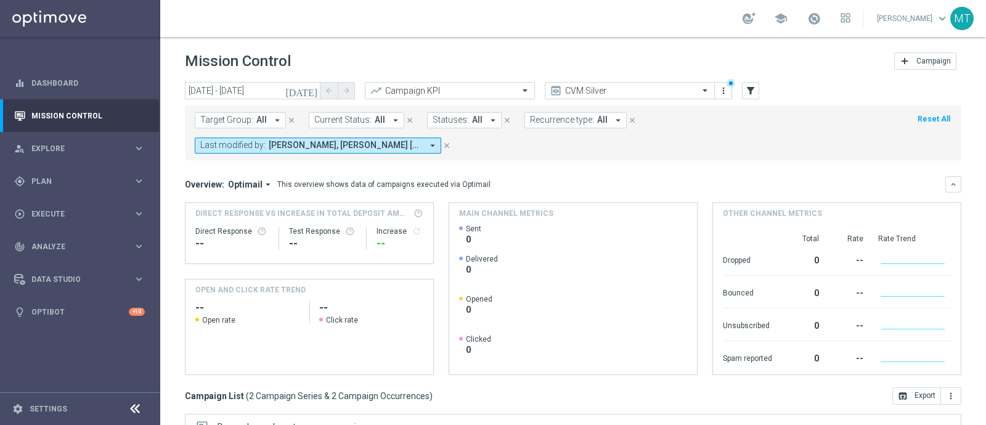
scroll to position [216, 0]
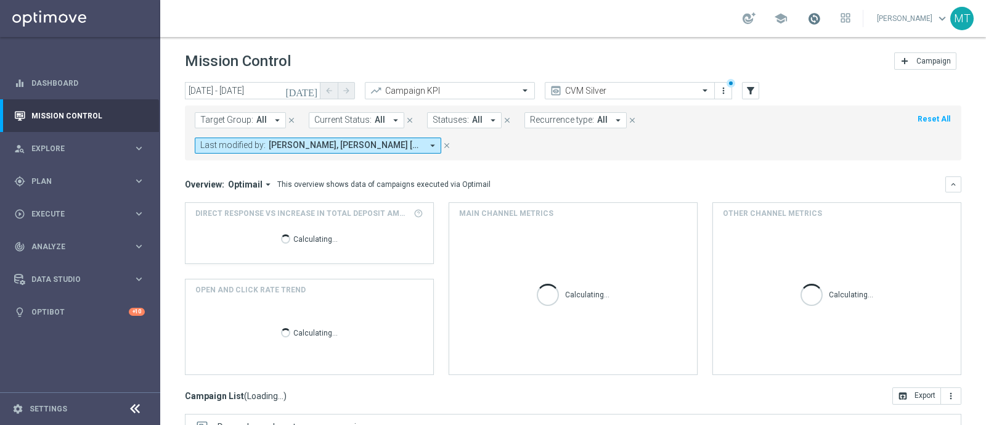
click at [820, 22] on span at bounding box center [815, 19] width 14 height 14
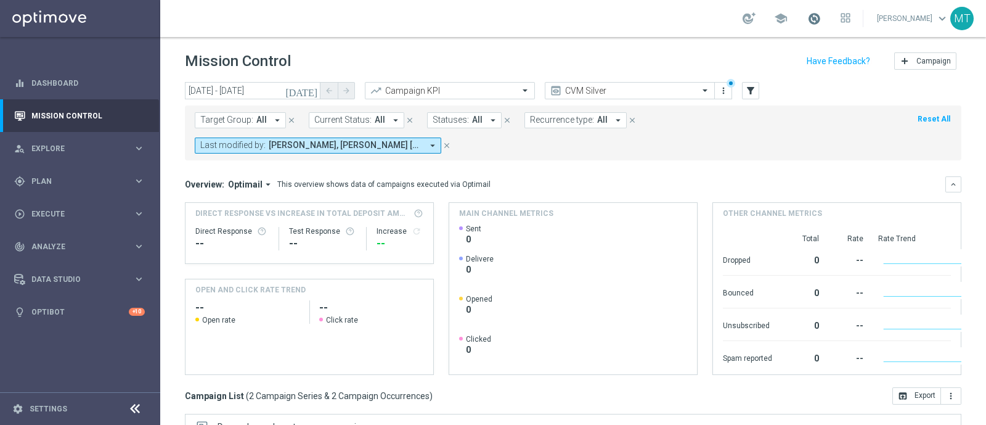
click at [820, 22] on span at bounding box center [815, 19] width 14 height 14
click at [583, 17] on div "school Last available data: [DATE] Batch process completed successfully check_c…" at bounding box center [573, 18] width 826 height 37
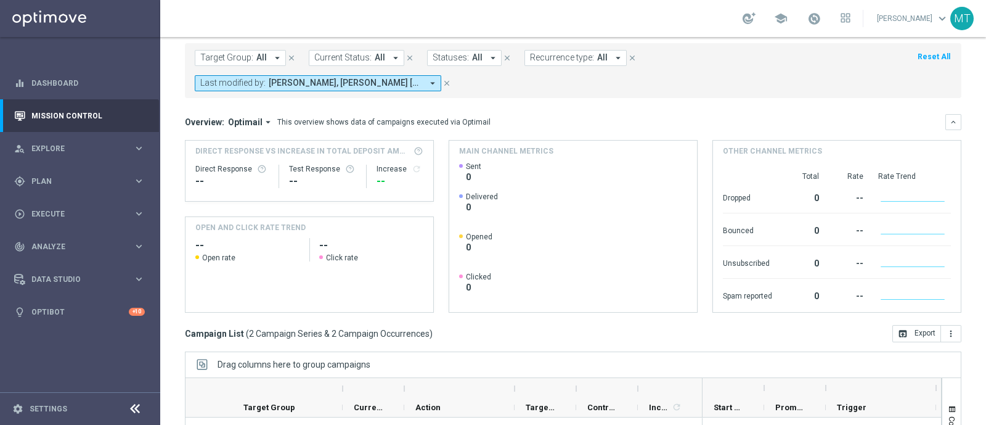
scroll to position [216, 0]
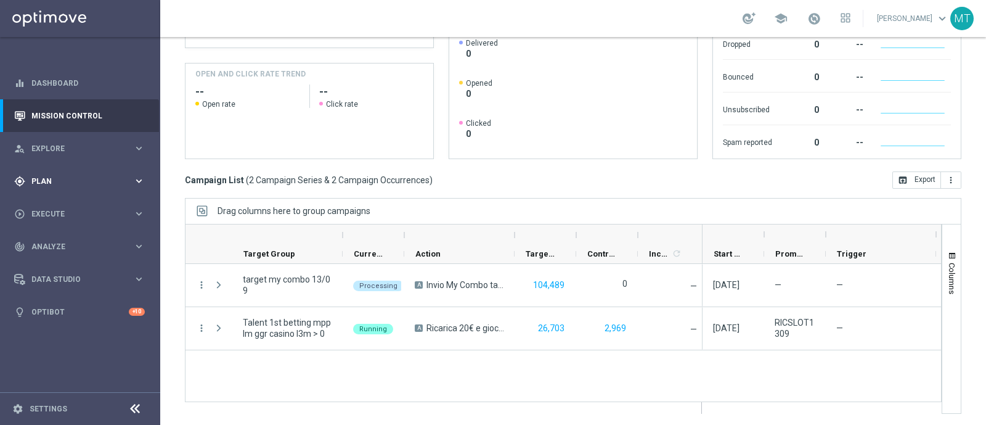
click at [91, 178] on span "Plan" at bounding box center [82, 181] width 102 height 7
click at [55, 212] on div "Target Groups" at bounding box center [95, 206] width 127 height 18
click at [55, 200] on div "Target Groups" at bounding box center [95, 206] width 127 height 18
click at [62, 207] on link "Target Groups" at bounding box center [80, 207] width 96 height 10
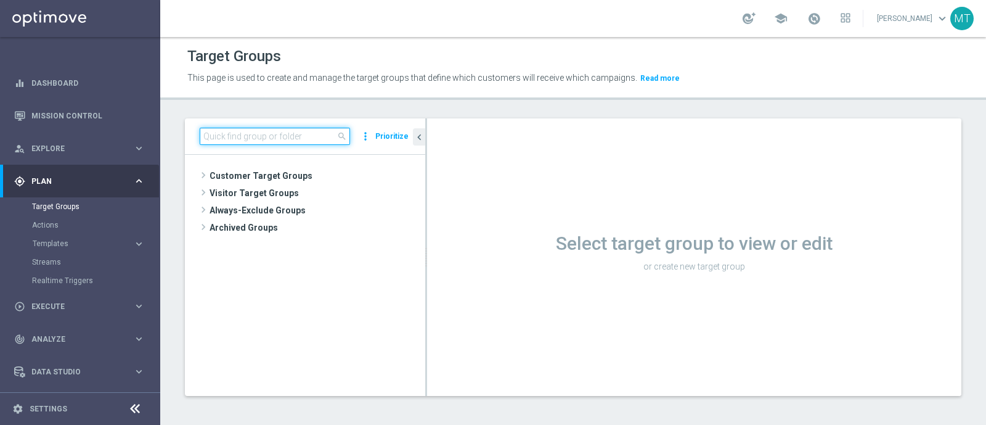
click at [218, 134] on input at bounding box center [275, 136] width 150 height 17
paste input "Talent 1st lotteries & other mpp lm"
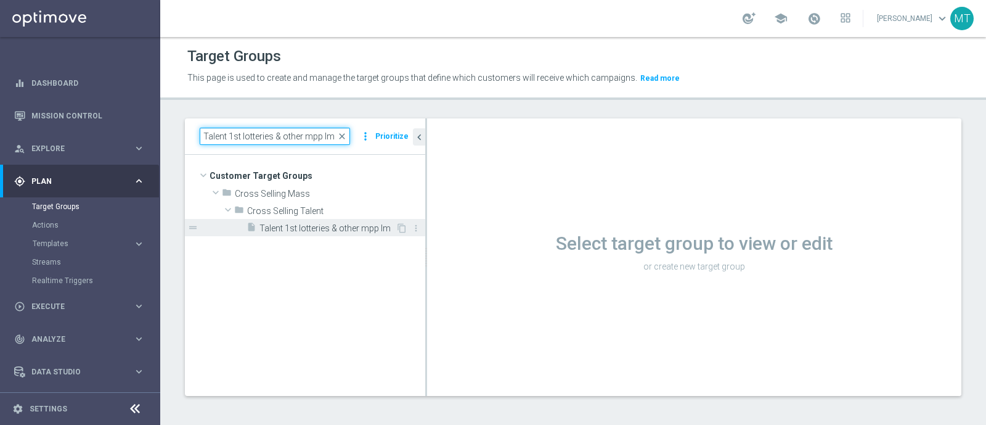
type input "Talent 1st lotteries & other mpp lm"
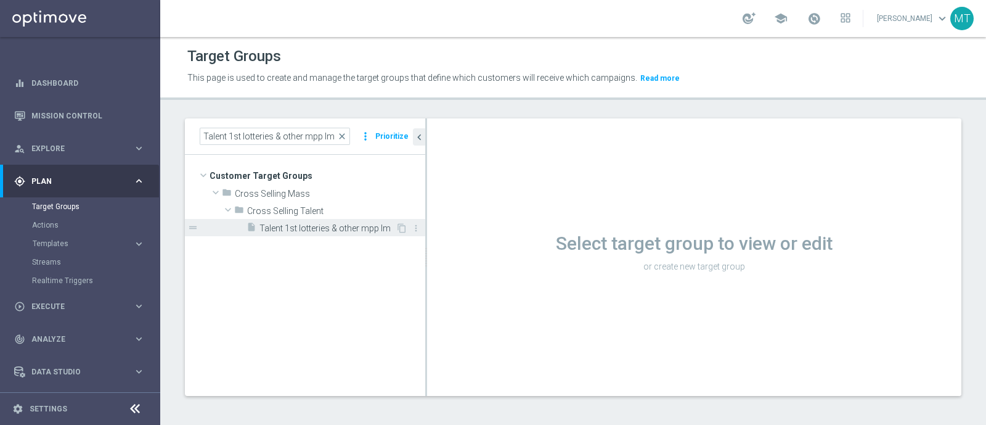
click at [282, 232] on span "Talent 1st lotteries & other mpp lm" at bounding box center [328, 228] width 136 height 10
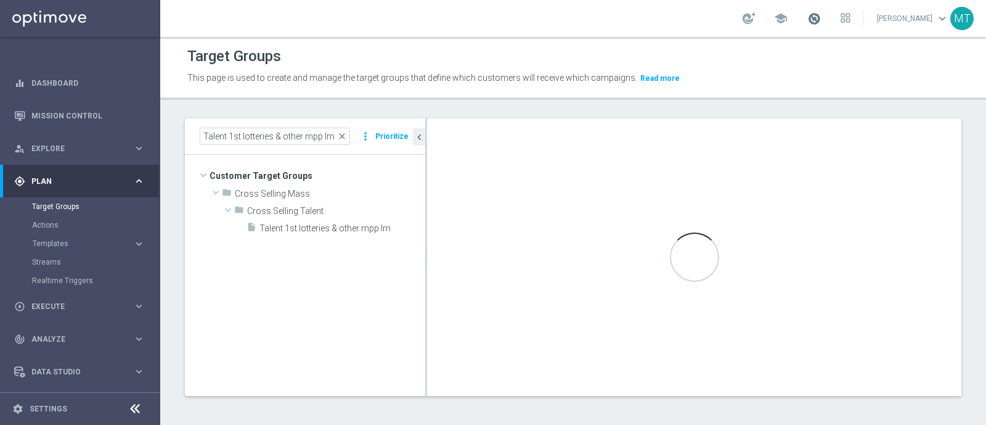
click at [820, 23] on span at bounding box center [815, 19] width 14 height 14
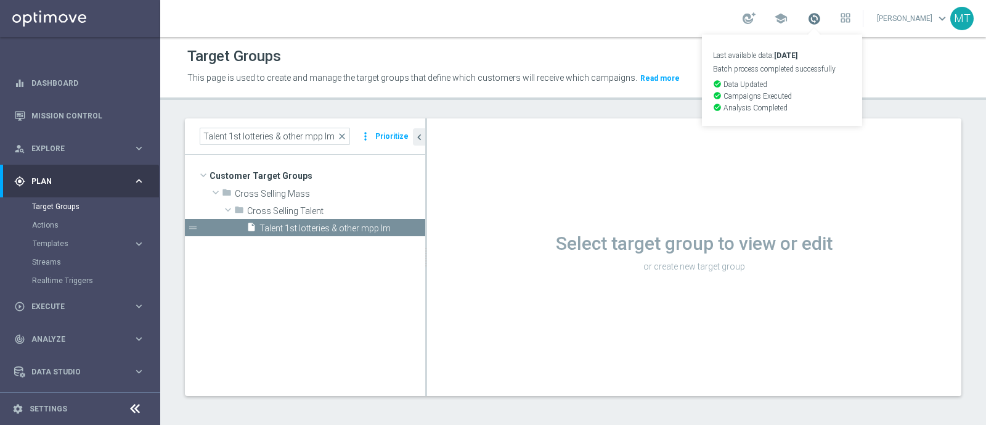
click at [820, 22] on span at bounding box center [815, 19] width 14 height 14
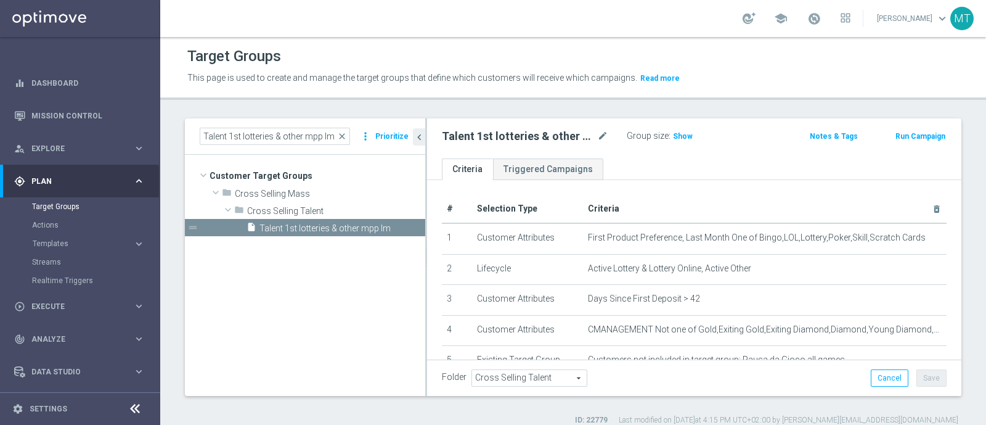
click at [923, 137] on button "Run Campaign" at bounding box center [920, 136] width 52 height 14
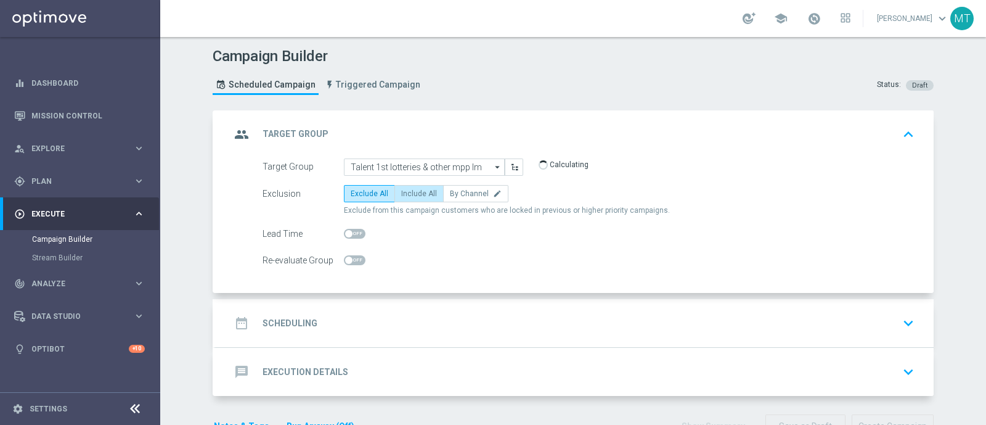
click at [417, 195] on span "Include All" at bounding box center [419, 193] width 36 height 9
click at [409, 195] on input "Include All" at bounding box center [405, 196] width 8 height 8
radio input "true"
click at [345, 232] on span at bounding box center [348, 233] width 7 height 7
click at [345, 232] on input "checkbox" at bounding box center [355, 234] width 22 height 10
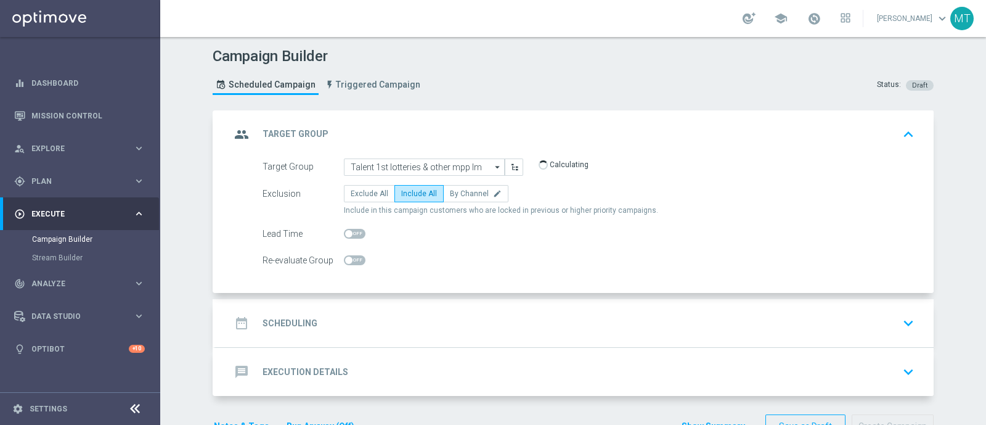
checkbox input "true"
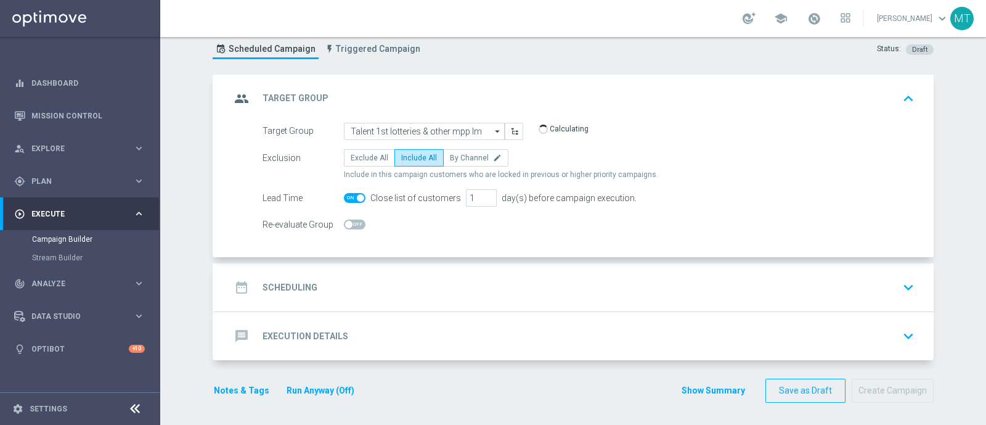
click at [463, 301] on div "date_range Scheduling keyboard_arrow_down" at bounding box center [575, 287] width 718 height 48
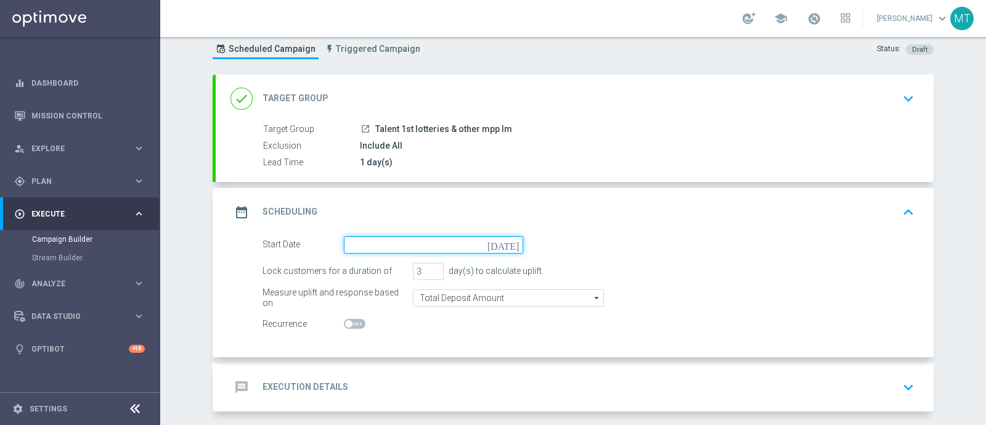
click at [512, 251] on input at bounding box center [433, 244] width 179 height 17
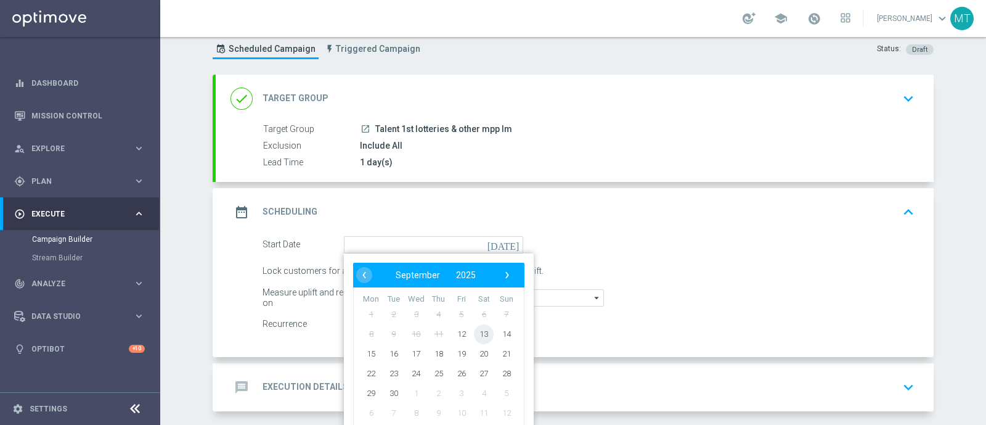
click at [475, 338] on span "13" at bounding box center [484, 334] width 20 height 20
type input "[DATE]"
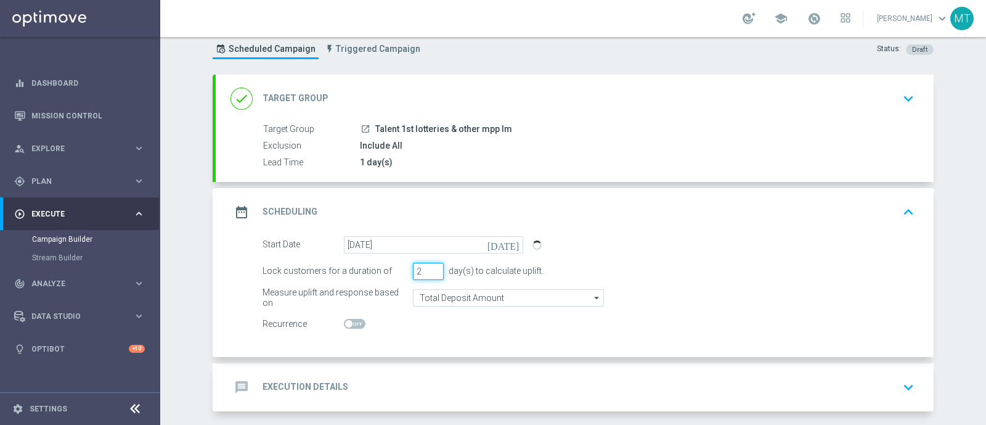
click at [431, 274] on input "2" at bounding box center [428, 271] width 31 height 17
type input "1"
click at [431, 274] on input "1" at bounding box center [428, 271] width 31 height 17
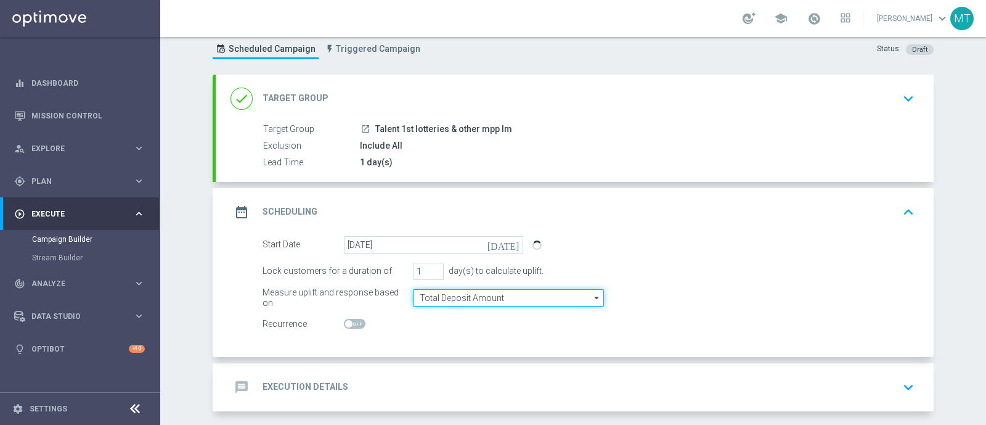
click at [444, 292] on input "Total Deposit Amount" at bounding box center [508, 297] width 191 height 17
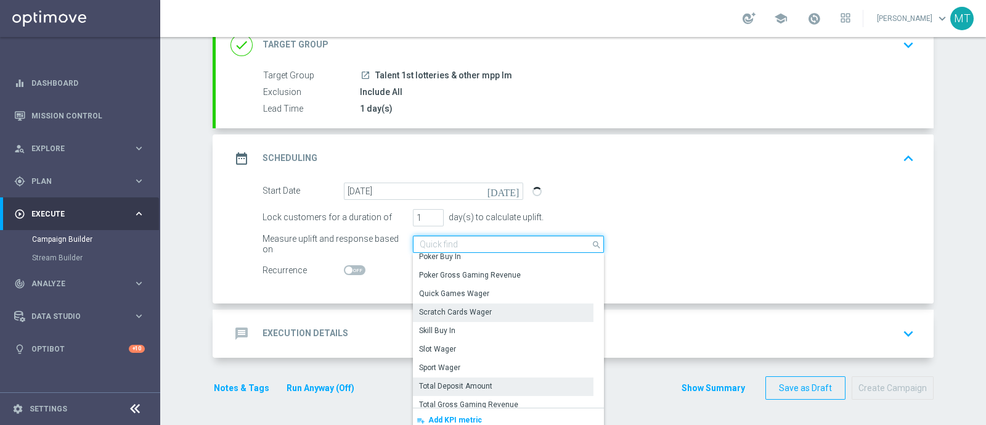
scroll to position [157, 0]
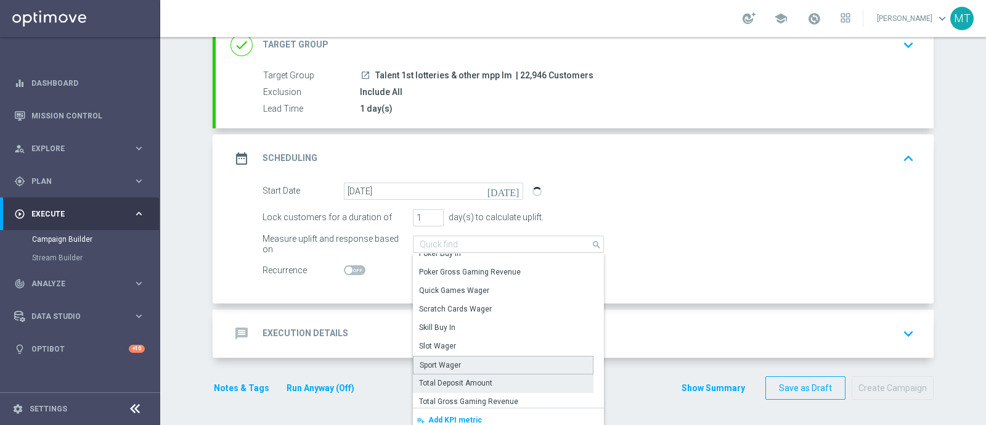
click at [488, 362] on div "Sport Wager" at bounding box center [503, 365] width 181 height 18
type input "Sport Wager"
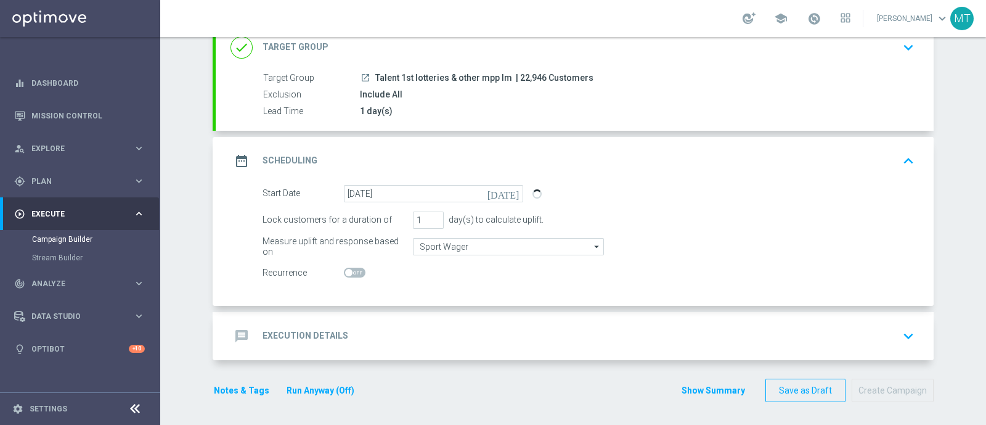
click at [528, 325] on div "message Execution Details keyboard_arrow_down" at bounding box center [575, 335] width 689 height 23
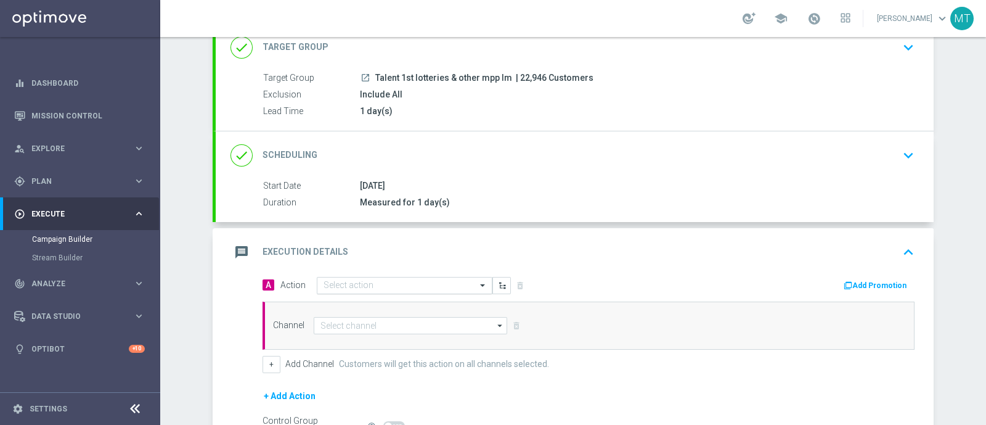
click at [476, 282] on span at bounding box center [483, 285] width 15 height 10
click at [685, 232] on div "message Execution Details keyboard_arrow_up" at bounding box center [575, 252] width 718 height 48
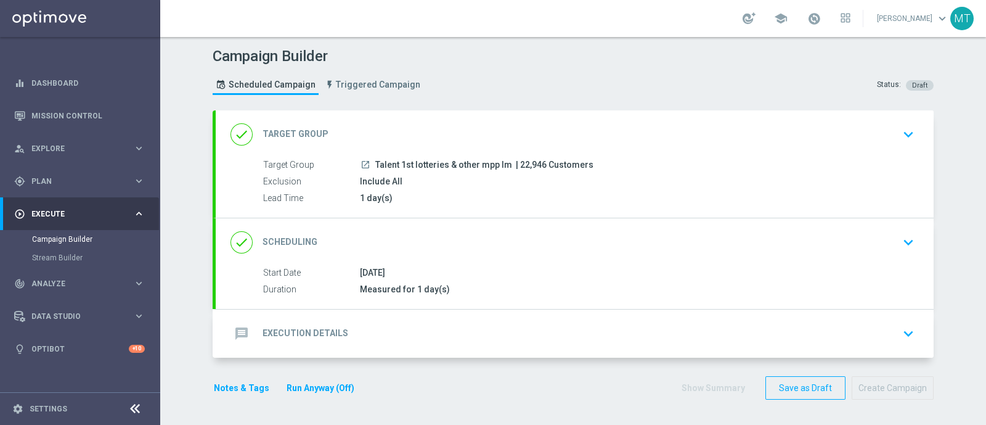
scroll to position [0, 0]
click at [522, 331] on div "message Execution Details keyboard_arrow_down" at bounding box center [575, 333] width 689 height 23
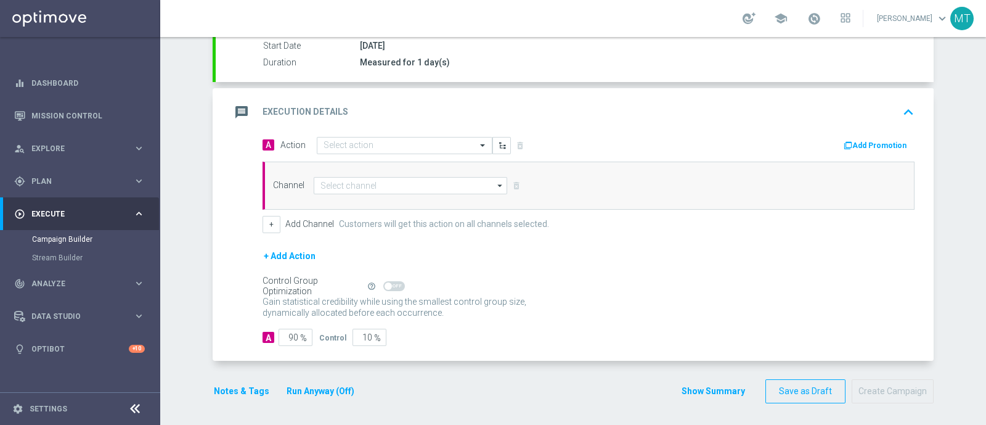
scroll to position [227, 0]
click at [406, 136] on div "A Action Select action delete_forever" at bounding box center [420, 145] width 335 height 18
click at [409, 147] on input "text" at bounding box center [392, 145] width 137 height 10
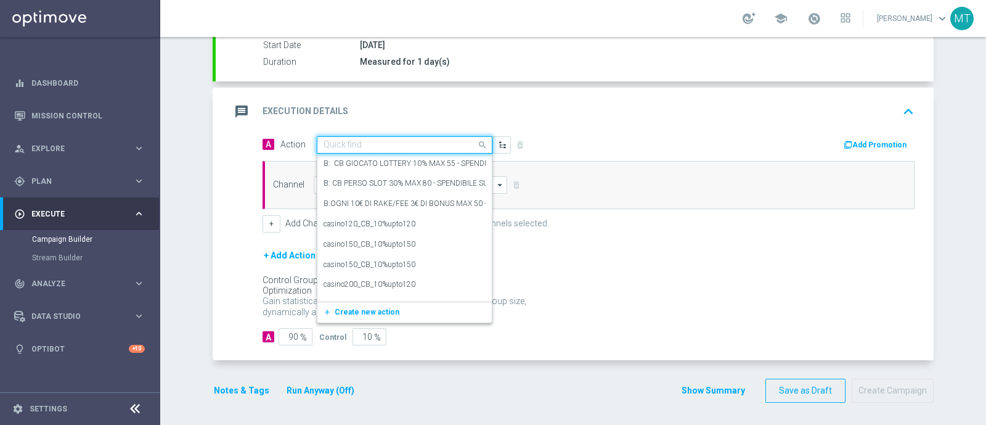
paste input "Ricarica 10€ e gioca almeno 5€ su Sport e ricevi 5€ Sport Slot"
type input "Ricarica 10€ e gioca almeno 5€ su Sport e ricevi 5€ Sport Slot"
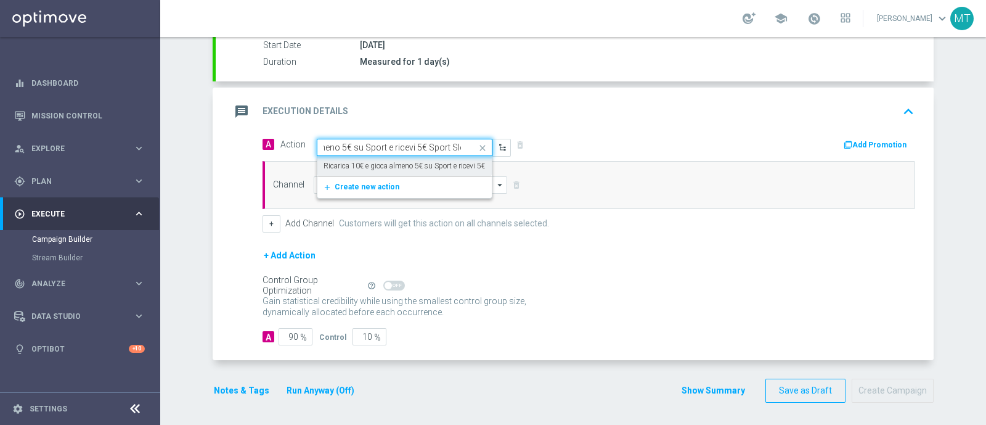
click at [416, 162] on label "Ricarica 10€ e gioca almeno 5€ su Sport e ricevi 5€ Sport Slot" at bounding box center [421, 166] width 195 height 10
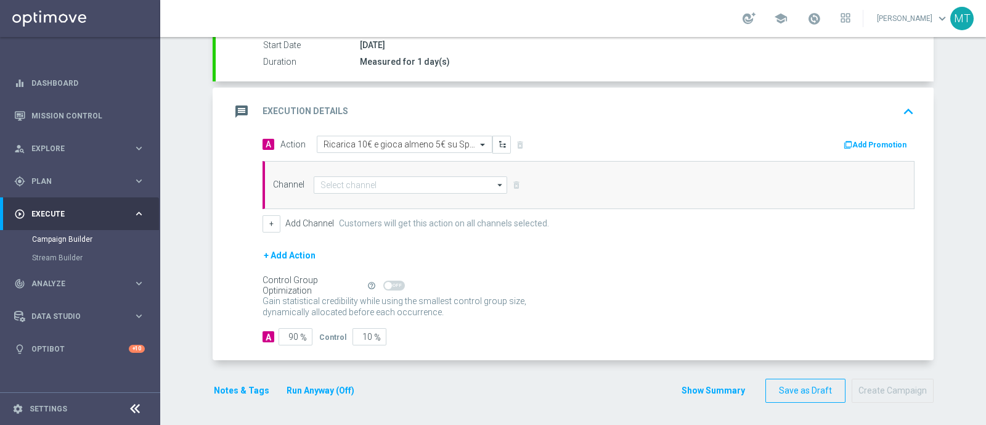
scroll to position [0, 0]
click at [422, 186] on input at bounding box center [411, 184] width 194 height 17
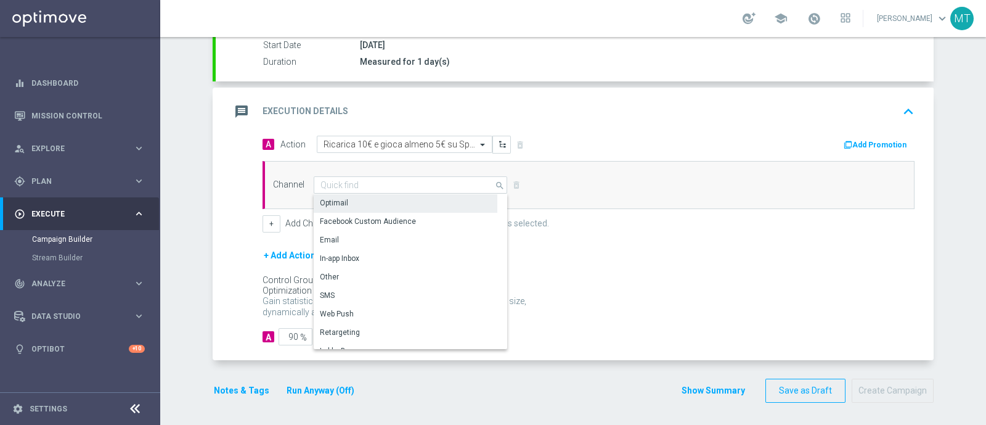
click at [346, 202] on div "Optimail" at bounding box center [406, 202] width 184 height 17
type input "Optimail"
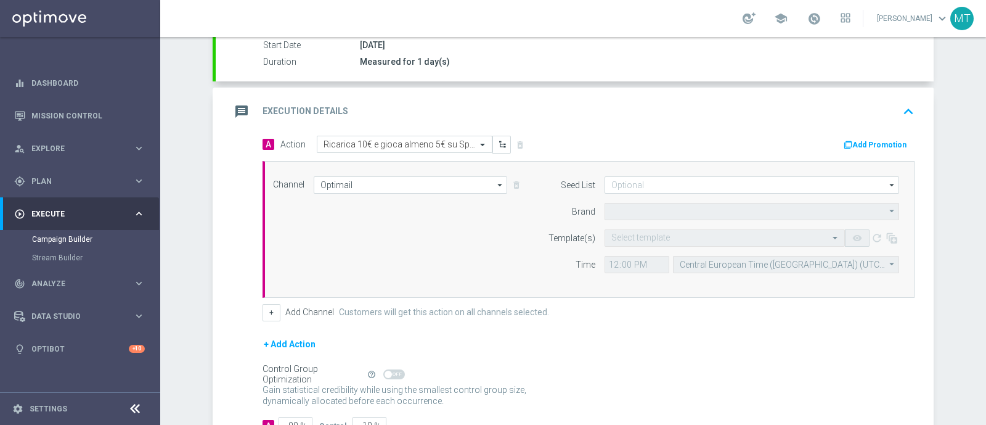
type input "Sisal Marketing"
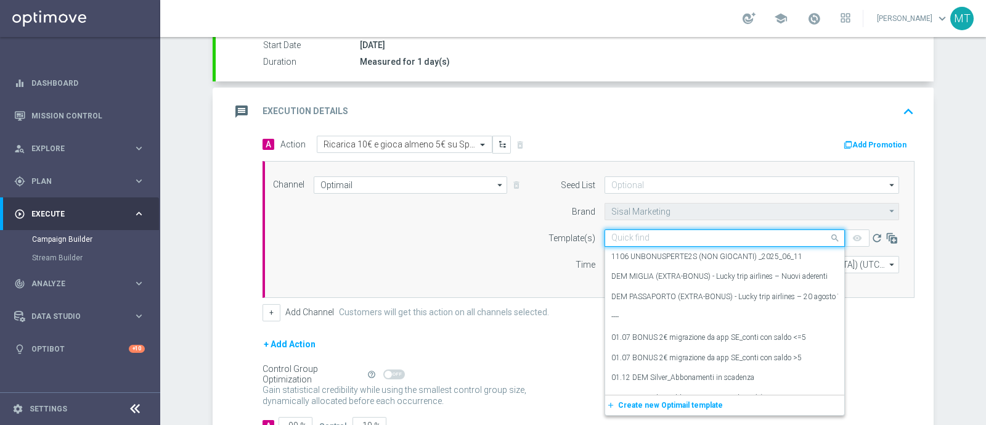
click at [617, 242] on div "Quick find" at bounding box center [725, 237] width 240 height 17
paste input "RICSPORTSLOT1309 - [DATE]"
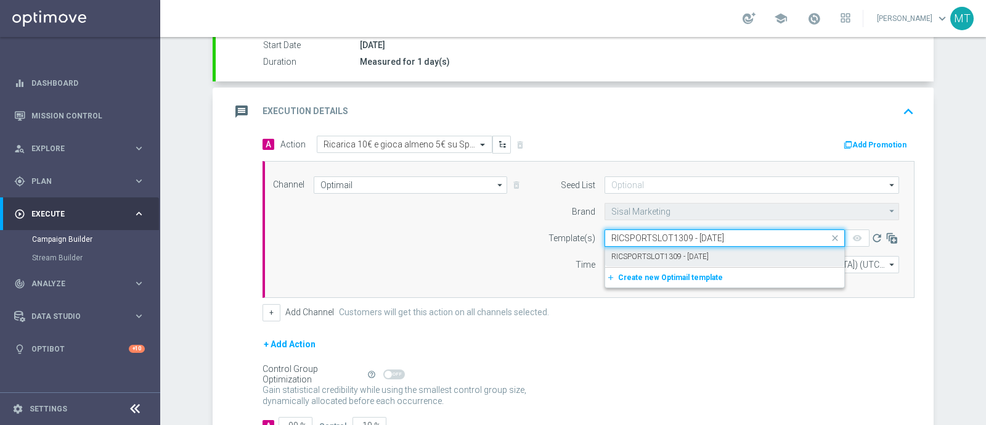
click at [622, 252] on label "RICSPORTSLOT1309 - [DATE]" at bounding box center [659, 257] width 97 height 10
type input "RICSPORTSLOT1309 - [DATE]"
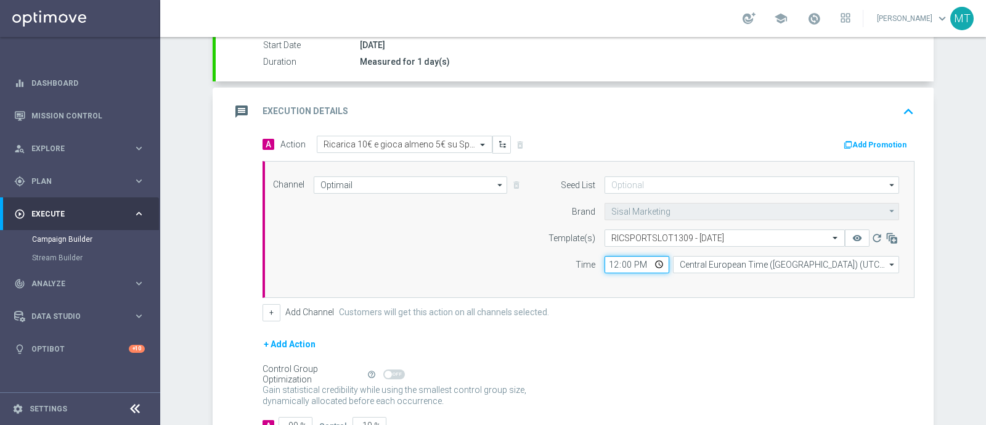
click at [605, 263] on input "12:00" at bounding box center [637, 264] width 65 height 17
type input "11:00"
click at [854, 149] on button "Add Promotion" at bounding box center [877, 145] width 68 height 14
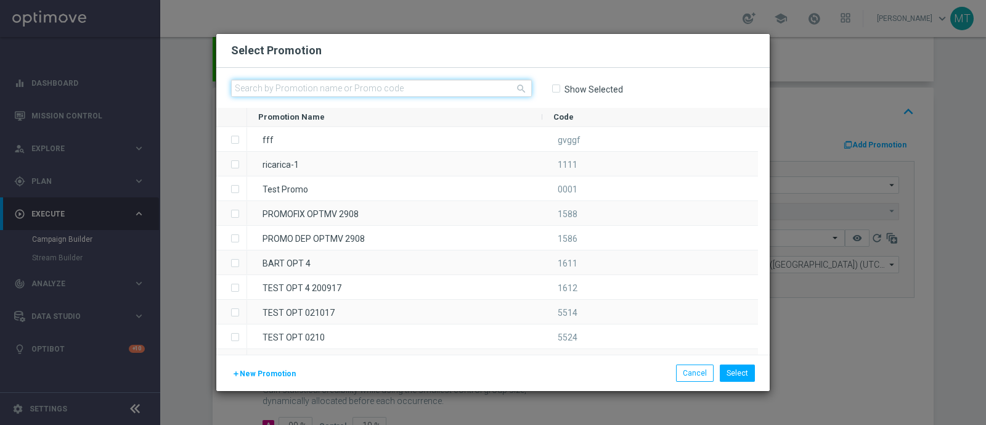
click at [428, 84] on input "text" at bounding box center [381, 88] width 301 height 17
paste input "334609"
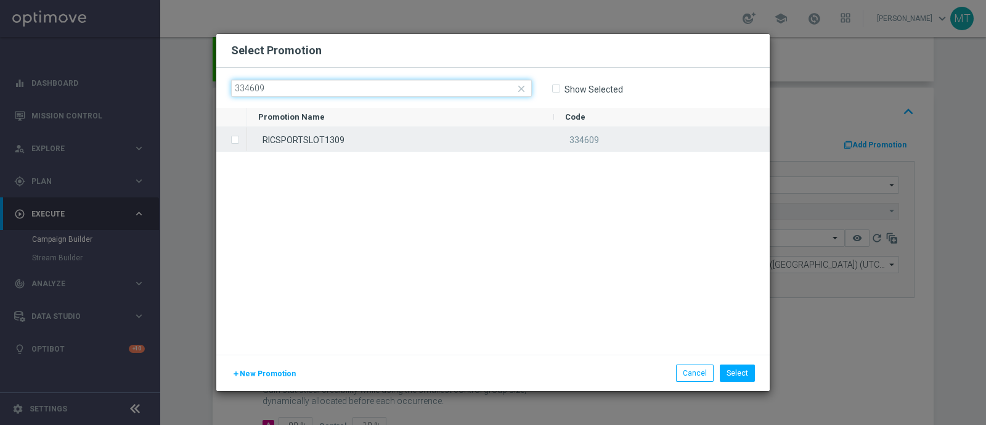
type input "334609"
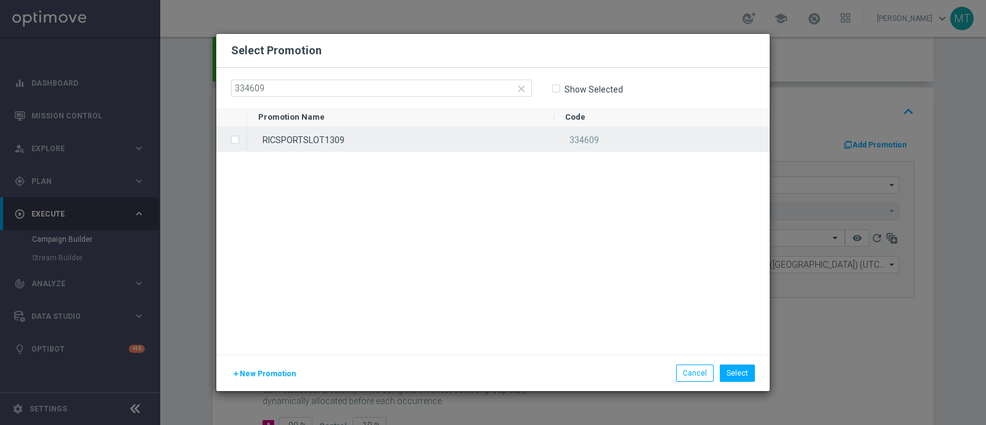
click at [450, 135] on div "RICSPORTSLOT1309" at bounding box center [400, 139] width 307 height 24
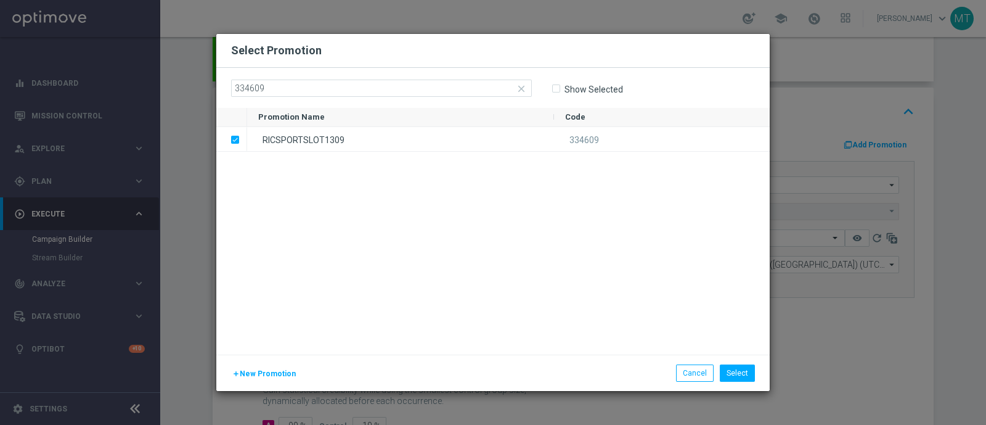
click at [733, 362] on div "add New Promotion Select Cancel" at bounding box center [493, 372] width 554 height 36
click at [755, 371] on li "Select" at bounding box center [737, 372] width 41 height 17
click at [753, 372] on button "Select" at bounding box center [737, 372] width 35 height 17
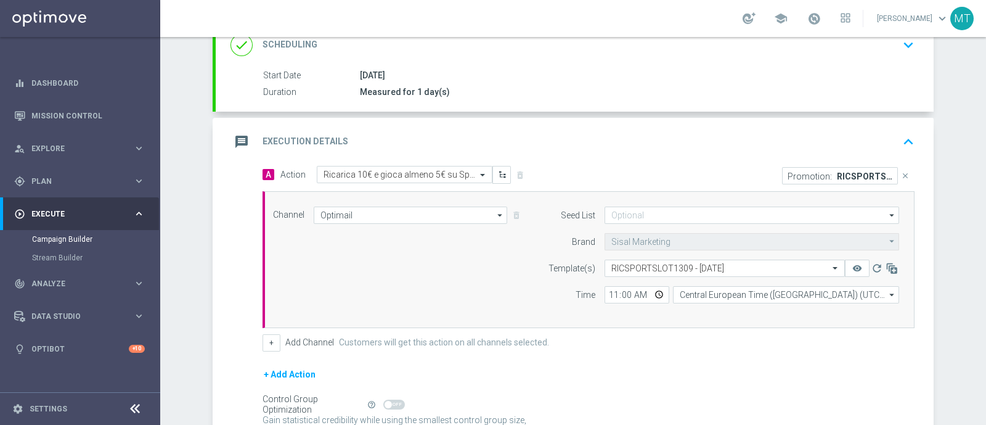
scroll to position [197, 0]
click at [648, 153] on div "message Execution Details keyboard_arrow_up" at bounding box center [575, 142] width 718 height 48
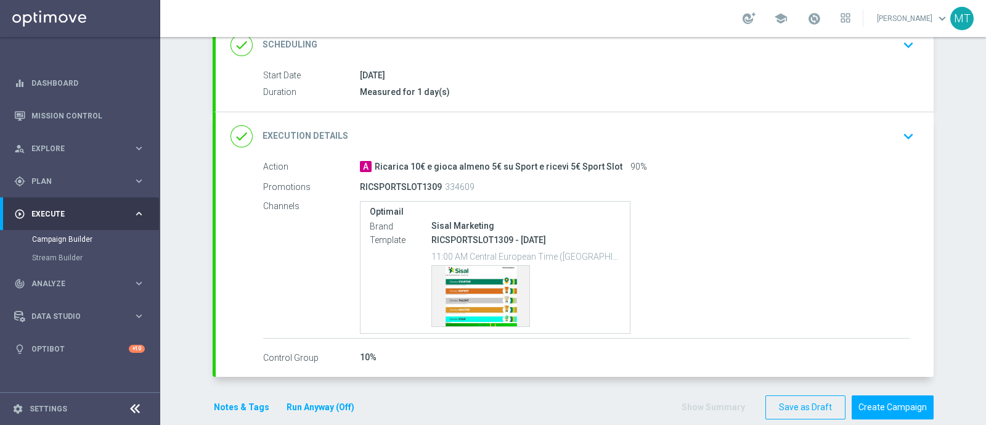
click at [239, 399] on button "Notes & Tags" at bounding box center [242, 406] width 58 height 15
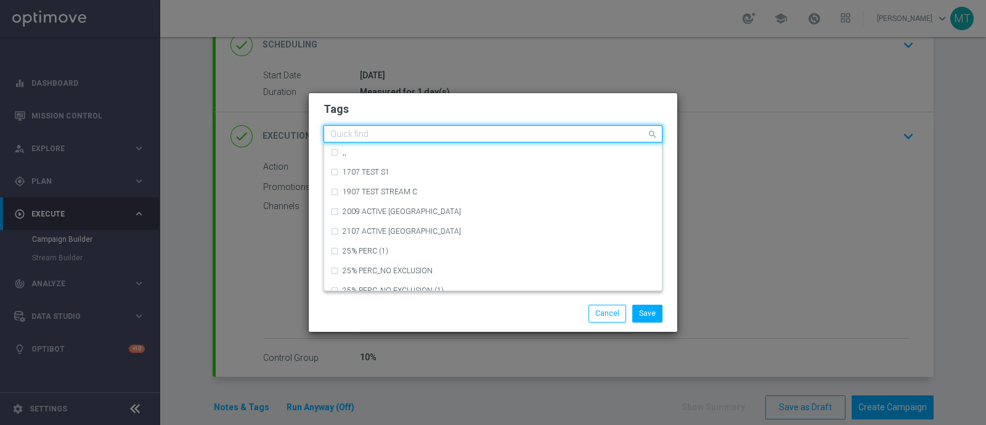
click at [408, 136] on input "text" at bounding box center [488, 134] width 316 height 10
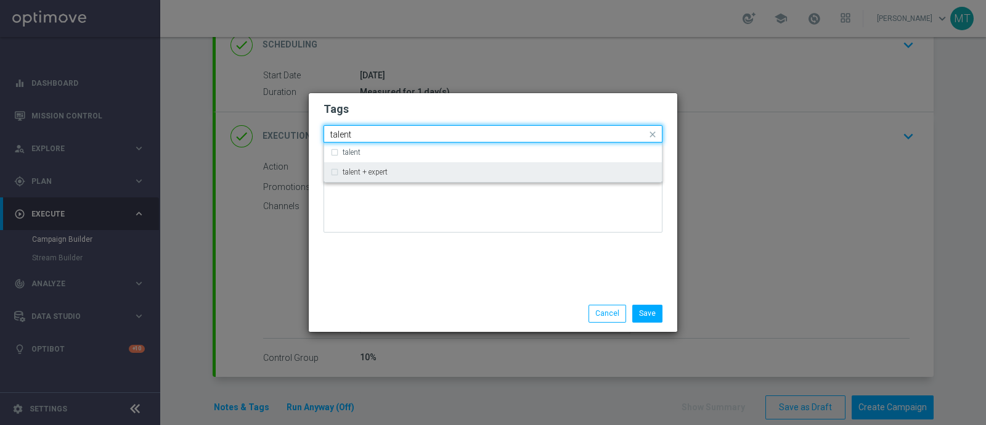
click at [401, 179] on div "talent + expert" at bounding box center [492, 172] width 325 height 20
type input "talent"
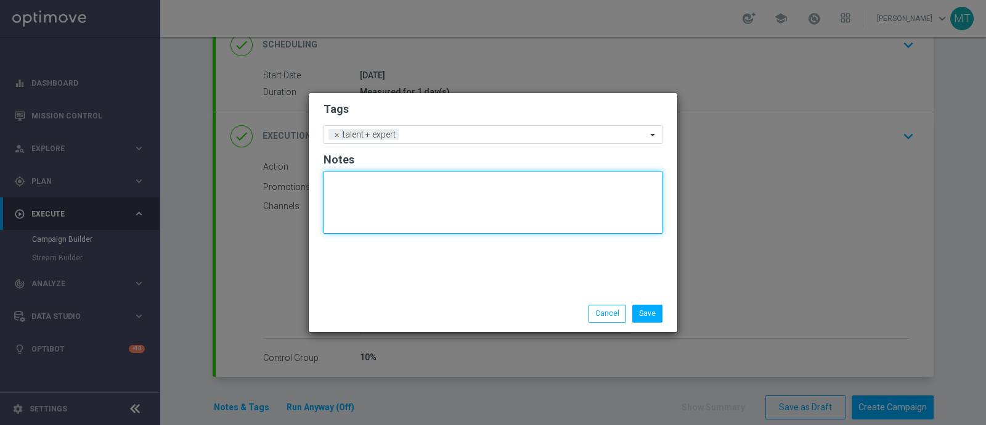
click at [405, 204] on textarea at bounding box center [493, 202] width 339 height 63
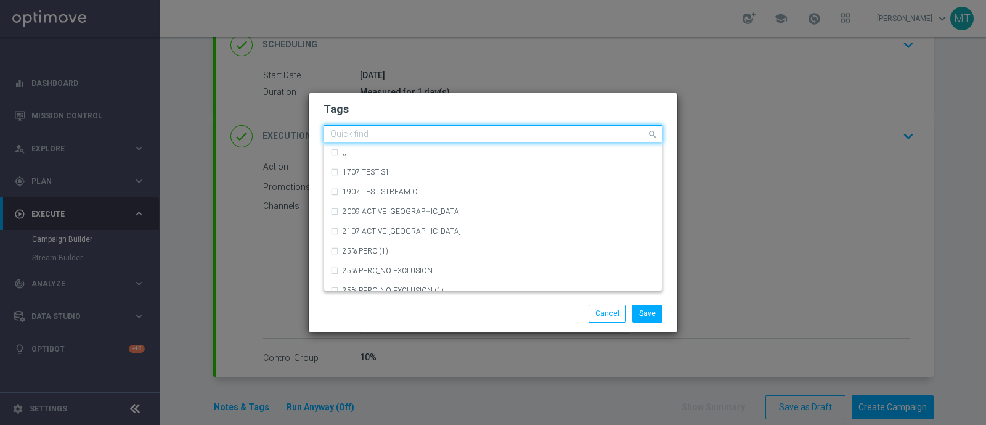
click at [444, 128] on div "Quick find × talent + expert" at bounding box center [485, 133] width 322 height 15
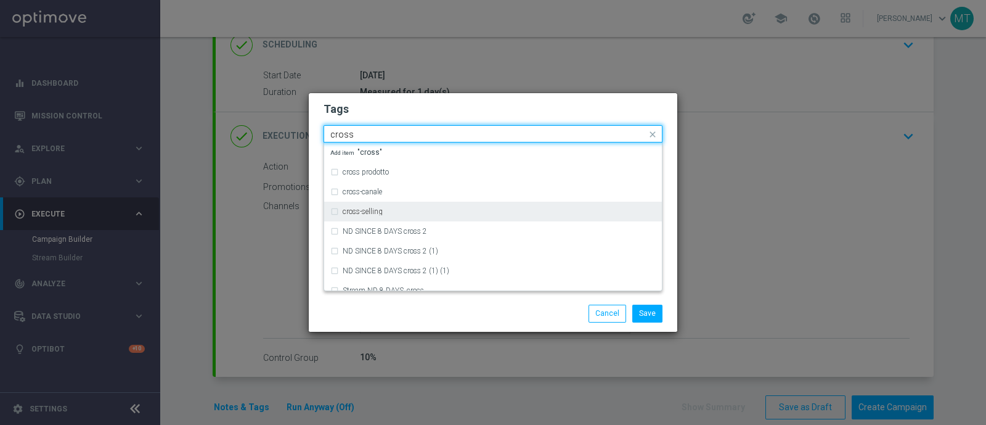
click at [425, 203] on div "cross-selling" at bounding box center [492, 212] width 325 height 20
type input "cross"
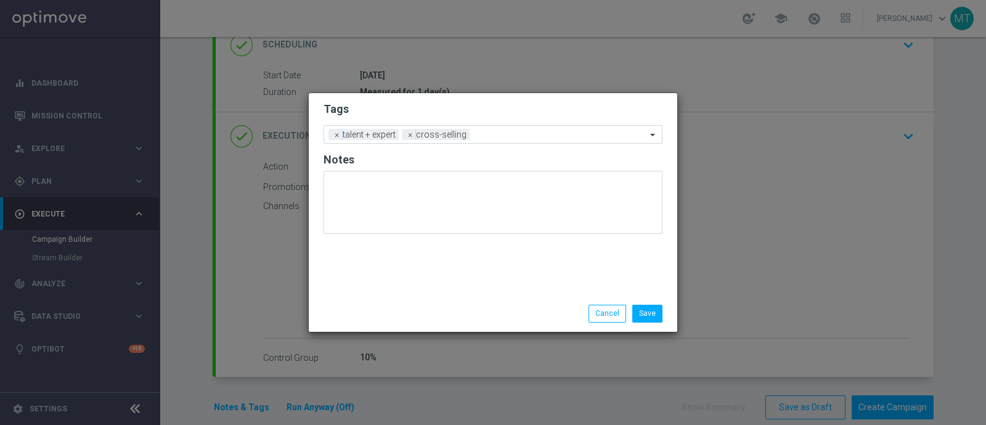
click at [444, 316] on div "Save Cancel" at bounding box center [552, 313] width 239 height 17
click at [505, 118] on form "Tags Add a new tag × talent + expert × cross-selling Notes" at bounding box center [493, 171] width 339 height 144
click at [505, 137] on input "text" at bounding box center [561, 135] width 172 height 10
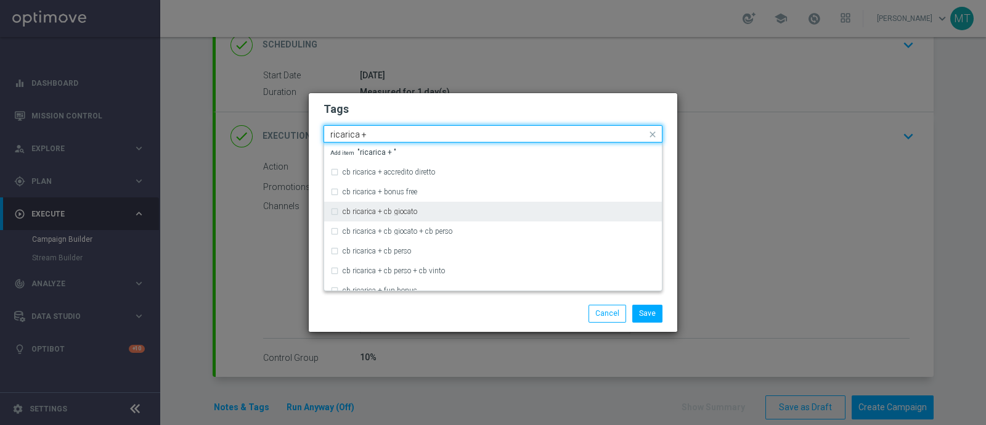
click at [427, 208] on div "cb ricarica + cb giocato" at bounding box center [499, 211] width 313 height 7
type input "ricarica +"
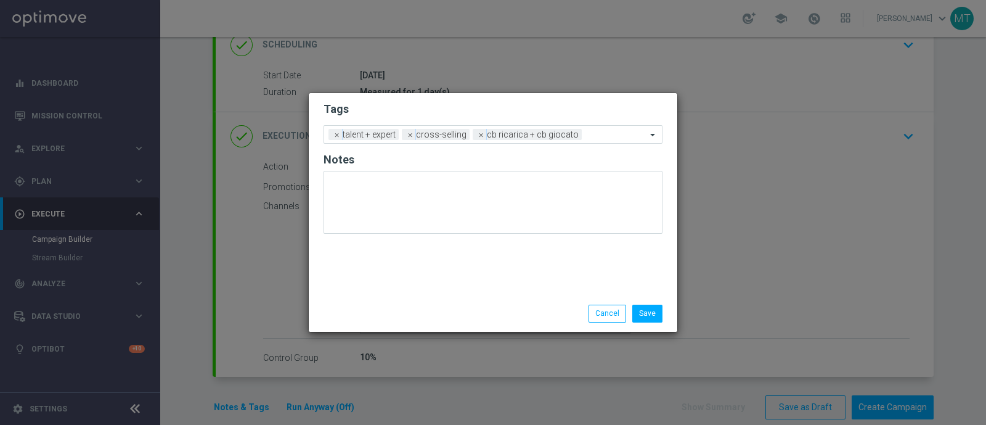
click at [447, 305] on div "Save Cancel" at bounding box center [552, 313] width 239 height 17
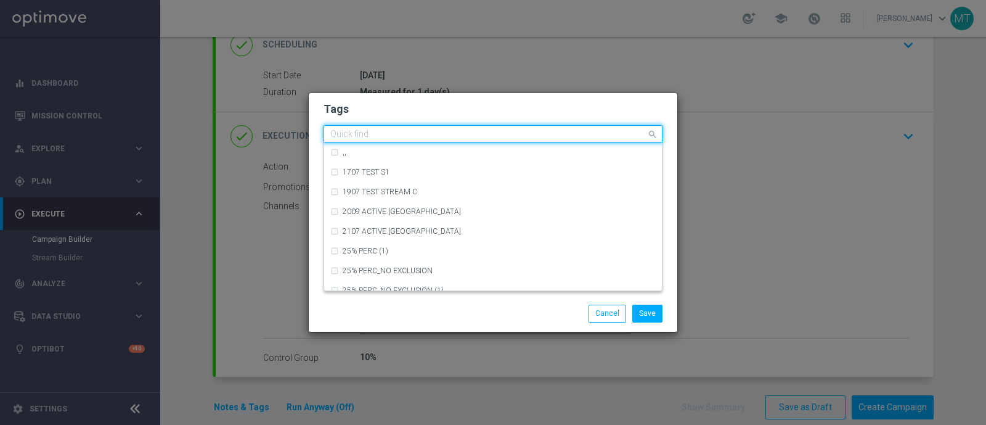
click at [595, 134] on input "text" at bounding box center [488, 134] width 316 height 10
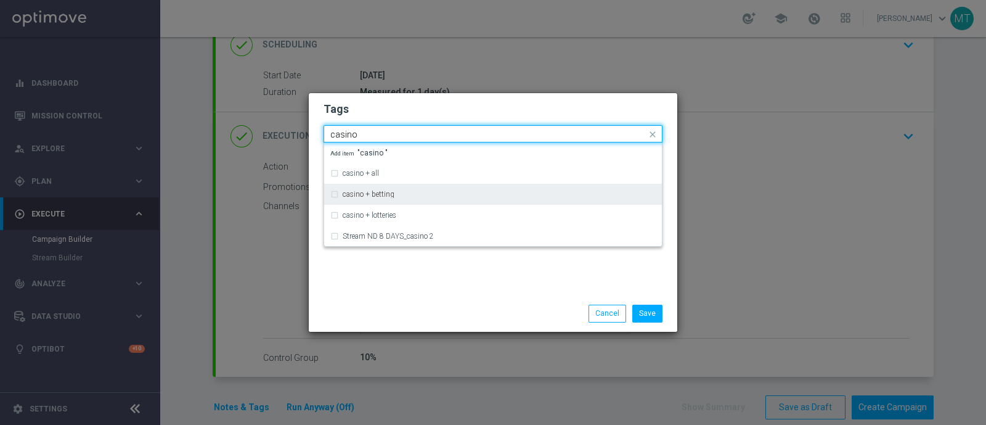
click at [472, 195] on div "casino + betting" at bounding box center [499, 193] width 313 height 7
type input "casino"
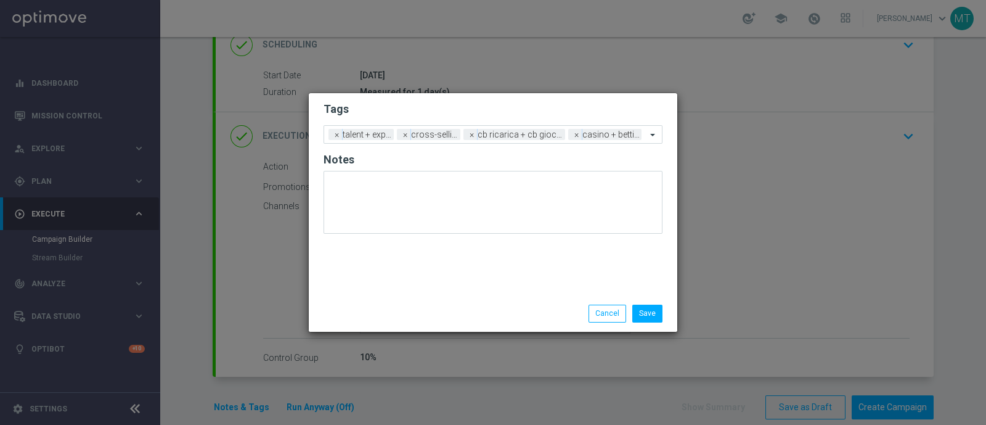
click at [496, 316] on div "Save Cancel" at bounding box center [552, 313] width 239 height 17
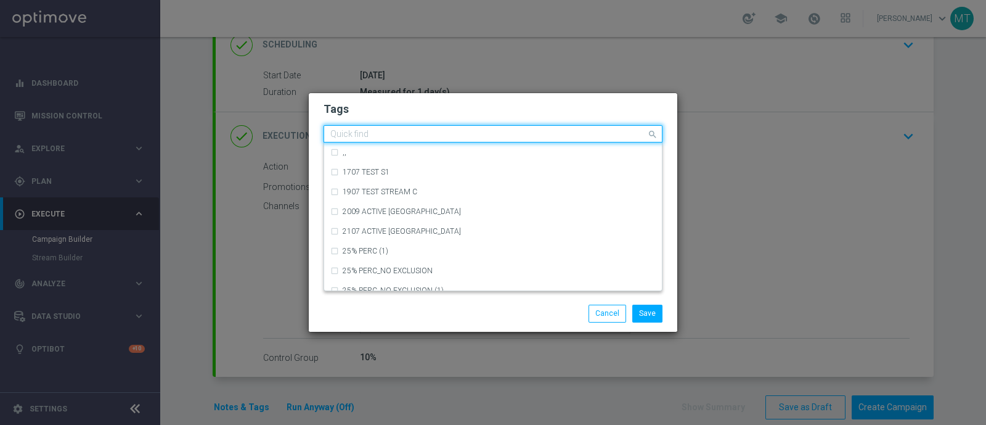
click at [645, 137] on div at bounding box center [488, 135] width 318 height 12
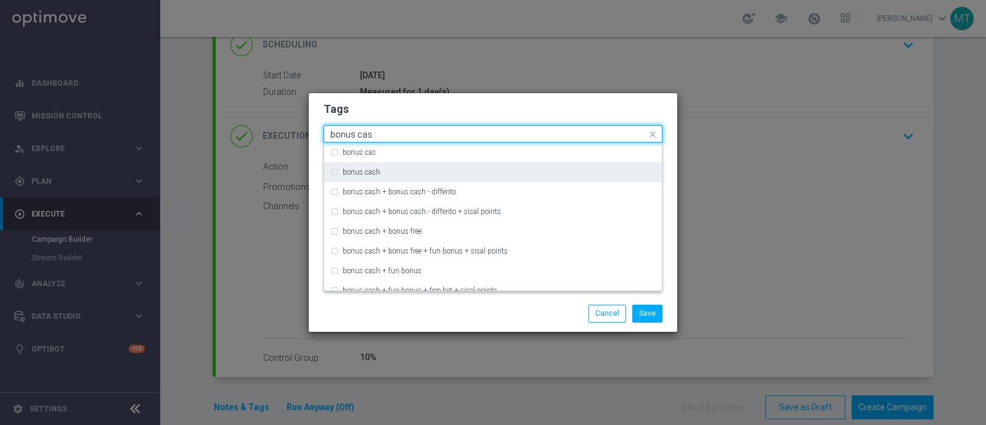
click at [634, 176] on div "bonus cash" at bounding box center [499, 171] width 313 height 7
type input "bonus cas"
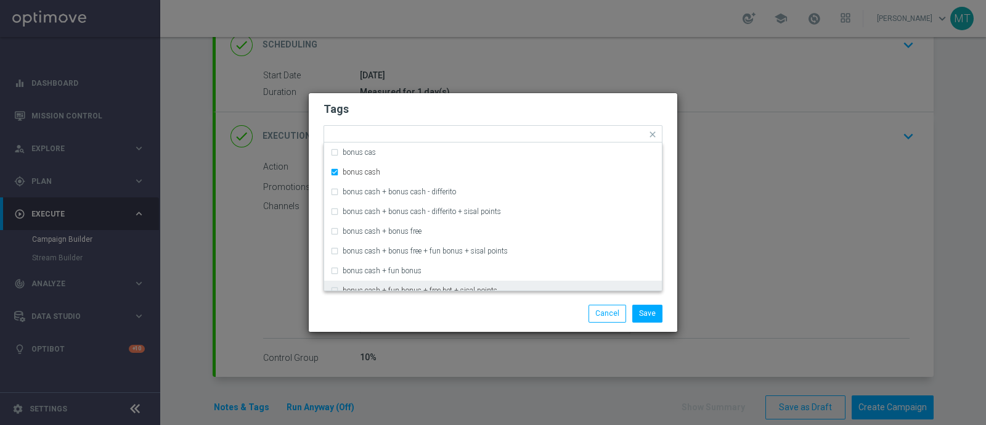
click at [545, 314] on div "Save Cancel" at bounding box center [552, 313] width 239 height 17
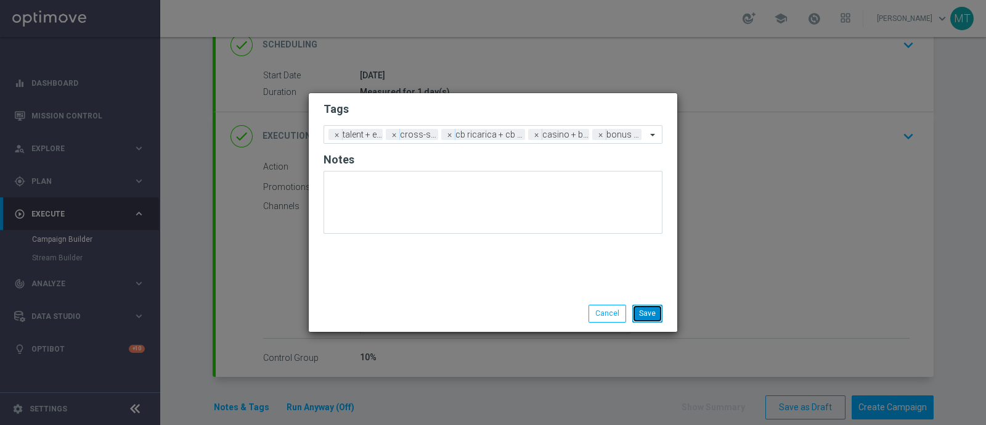
click at [646, 310] on button "Save" at bounding box center [647, 313] width 30 height 17
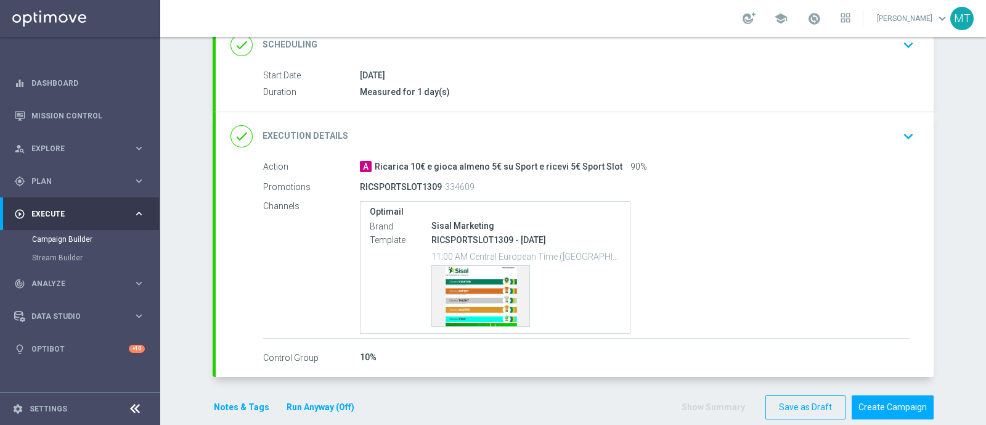
scroll to position [0, 0]
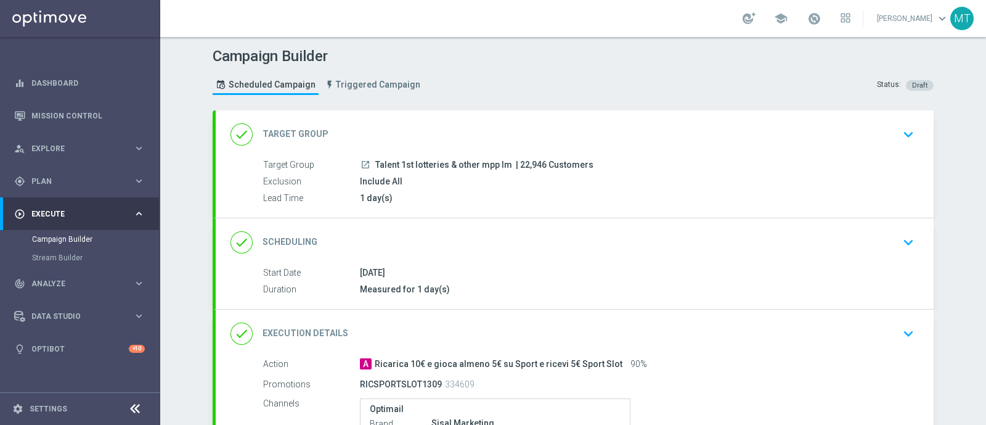
click at [516, 182] on div "Include All" at bounding box center [635, 181] width 550 height 12
click at [598, 155] on div "done Target Group keyboard_arrow_down" at bounding box center [575, 134] width 718 height 48
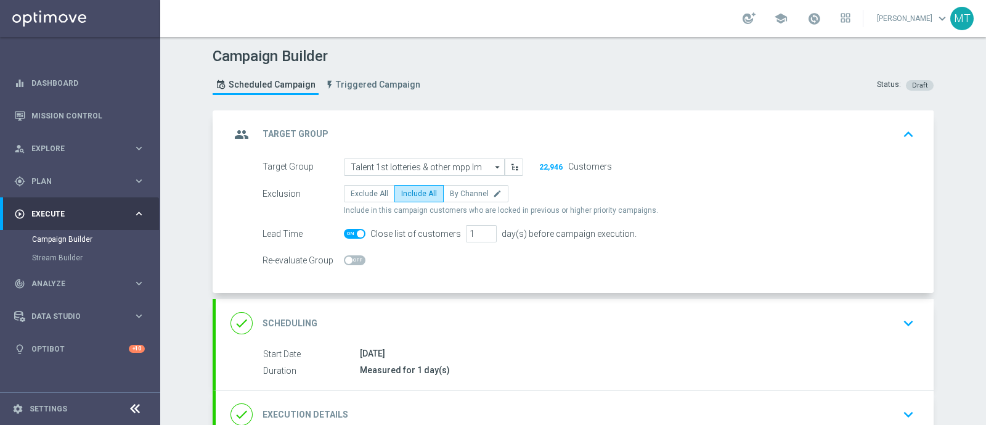
scroll to position [59, 0]
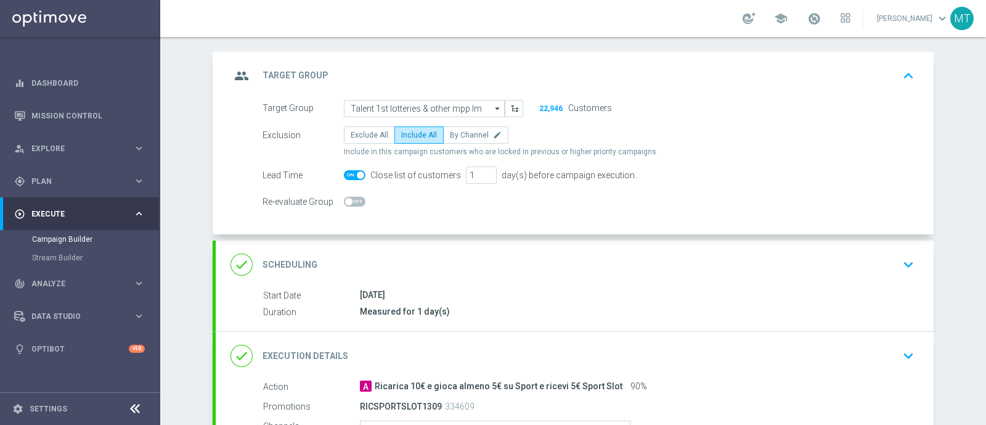
click at [491, 266] on div "done Scheduling keyboard_arrow_down" at bounding box center [575, 264] width 689 height 23
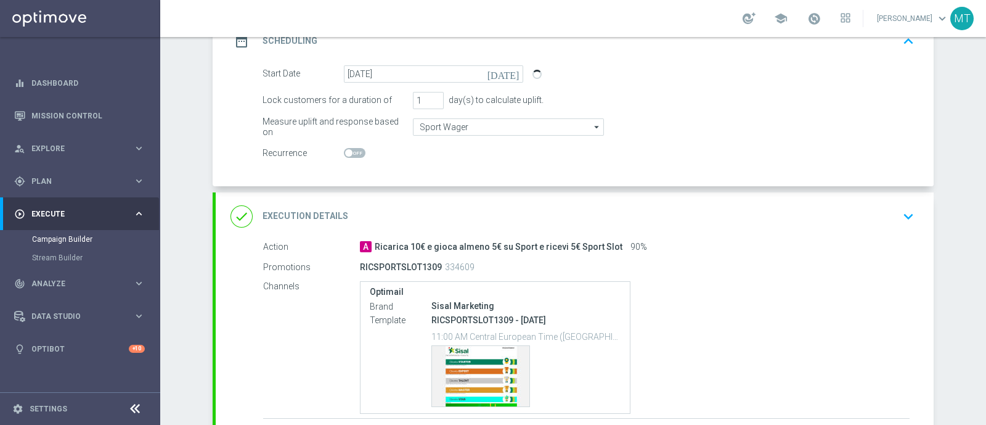
scroll to position [303, 0]
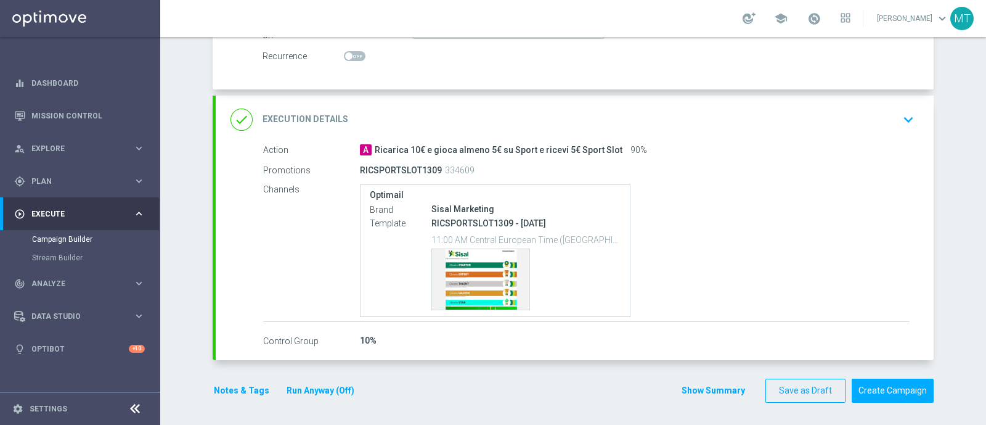
click at [703, 175] on div "RICSPORTSLOT1309 334609" at bounding box center [586, 170] width 453 height 17
click at [705, 130] on div "done Execution Details keyboard_arrow_down" at bounding box center [575, 120] width 718 height 48
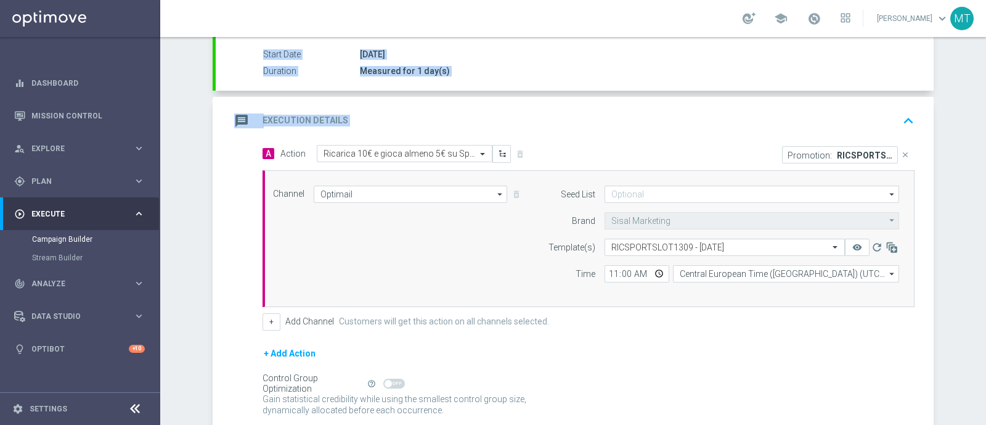
drag, startPoint x: 635, startPoint y: 52, endPoint x: 605, endPoint y: 30, distance: 37.0
click at [605, 30] on section "school [PERSON_NAME] keyboard_arrow_down MT Campaign Builder Scheduled Campaign…" at bounding box center [573, 212] width 826 height 425
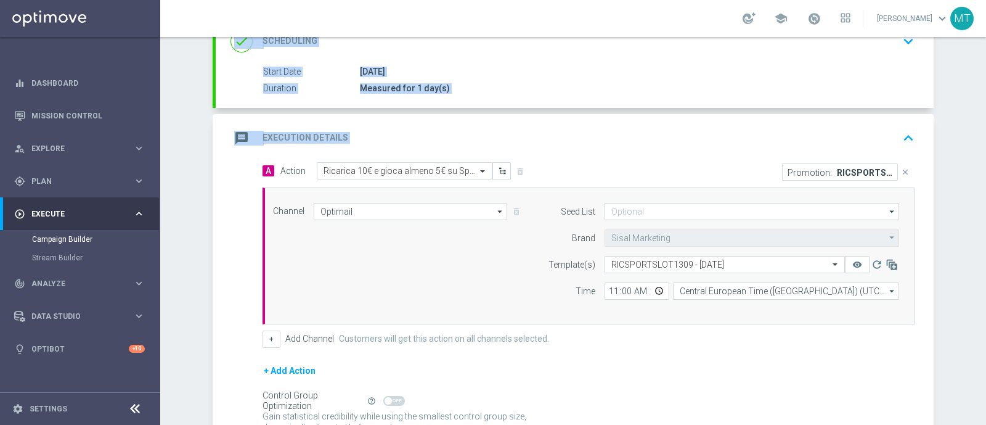
click at [899, 134] on icon "keyboard_arrow_up" at bounding box center [908, 138] width 18 height 18
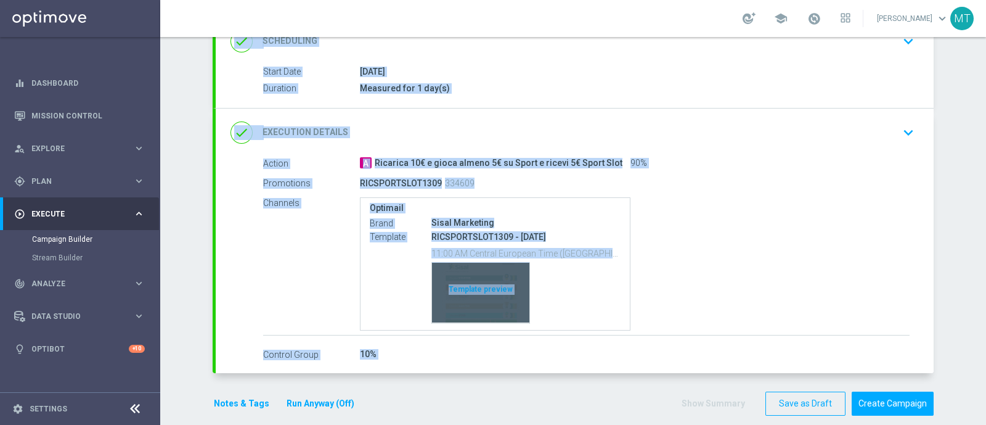
click at [470, 279] on div "Template preview" at bounding box center [480, 292] width 97 height 60
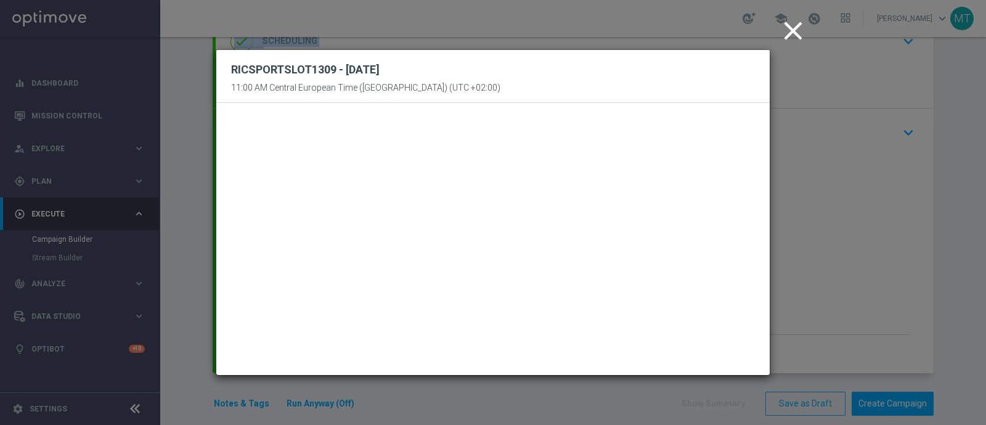
click at [793, 36] on icon "close" at bounding box center [793, 30] width 31 height 31
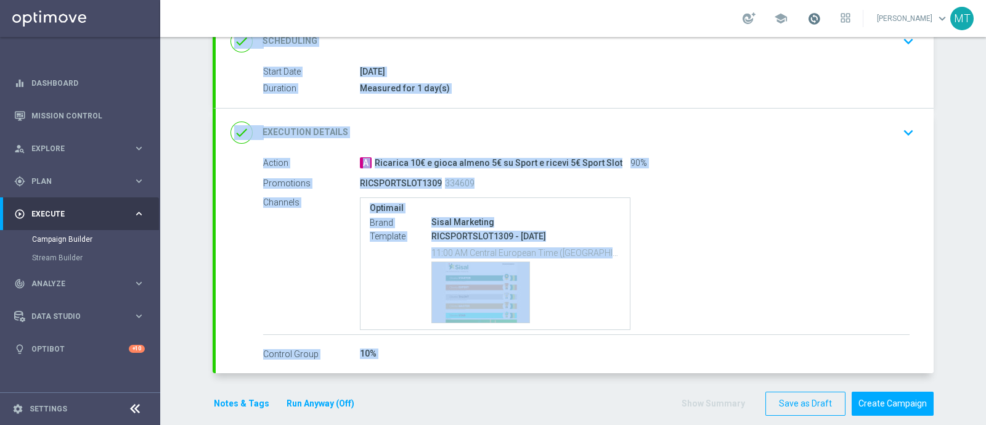
click at [821, 15] on span at bounding box center [815, 19] width 14 height 14
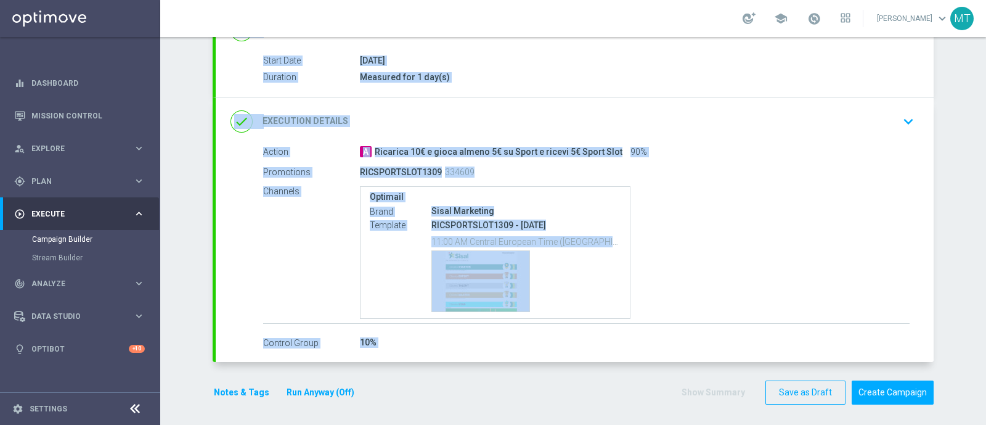
click at [732, 223] on div "Optimail Brand Sisal Marketing Template RICSPORTSLOT1309 - [DATE] 11:00 AM Cent…" at bounding box center [635, 252] width 550 height 133
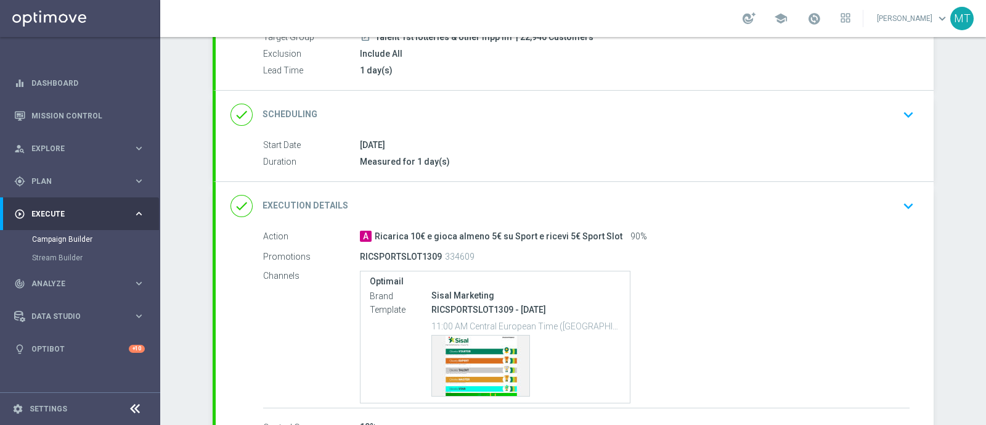
scroll to position [214, 0]
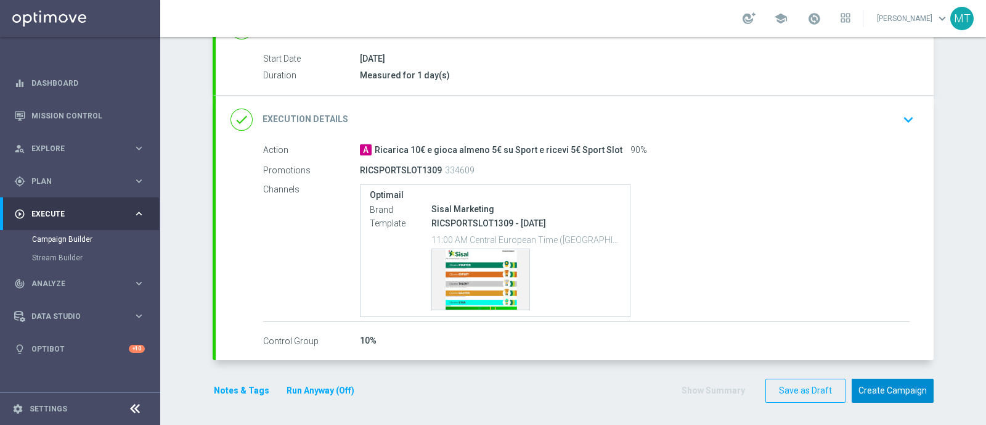
click at [894, 390] on button "Create Campaign" at bounding box center [893, 390] width 82 height 24
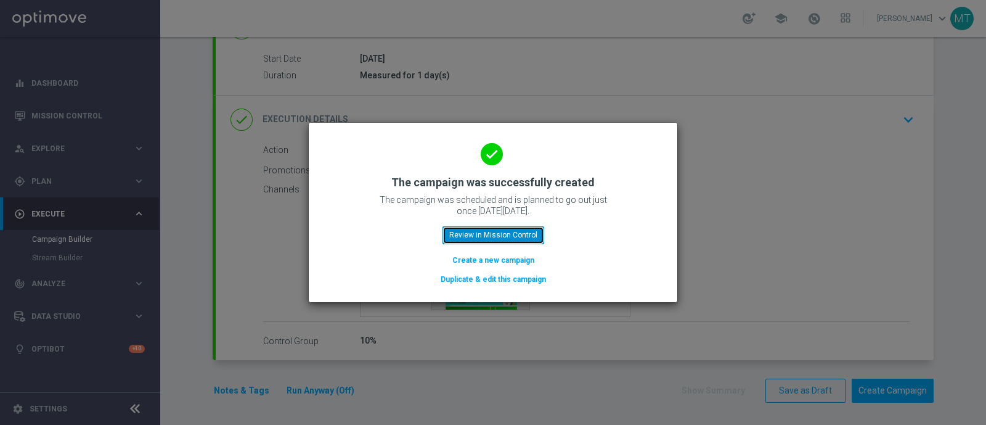
click at [521, 231] on button "Review in Mission Control" at bounding box center [494, 234] width 102 height 17
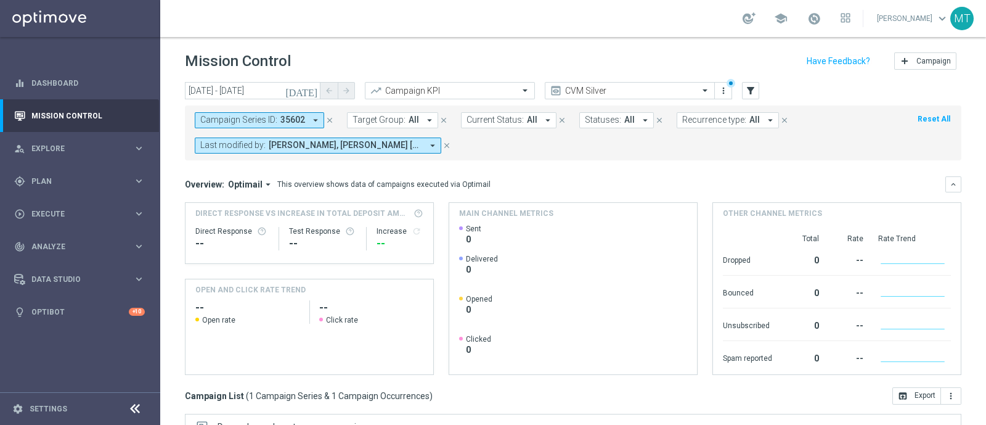
click at [328, 120] on icon "close" at bounding box center [329, 120] width 9 height 9
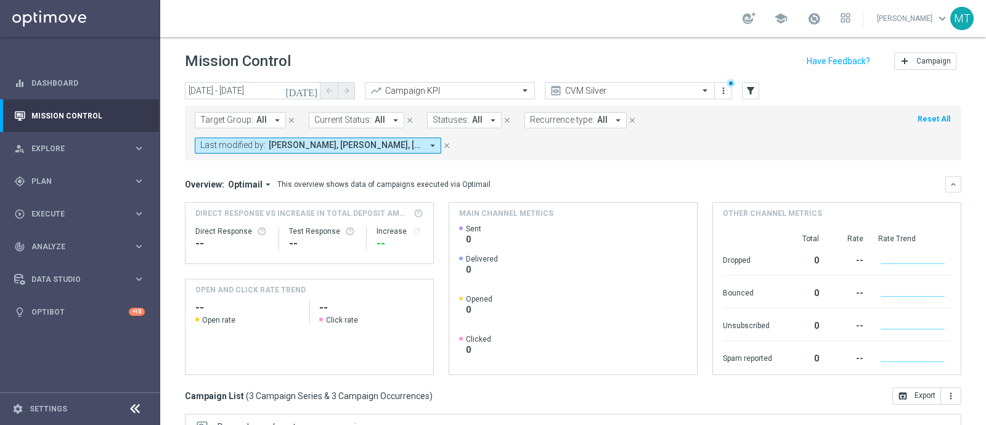
scroll to position [216, 0]
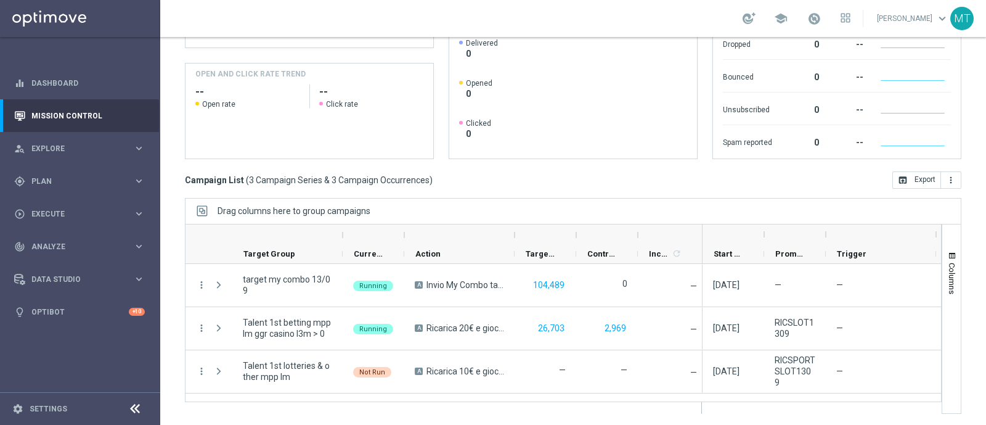
click at [819, 17] on link at bounding box center [814, 19] width 16 height 20
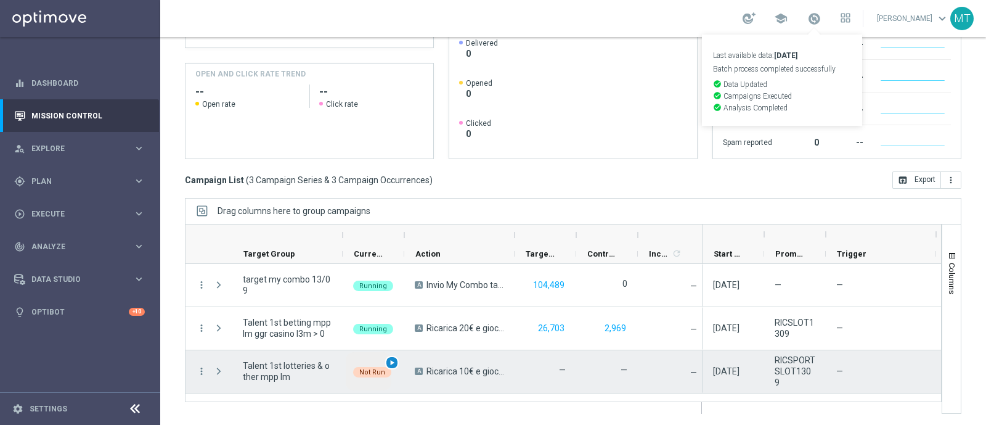
click at [395, 359] on span "play_arrow" at bounding box center [392, 362] width 9 height 9
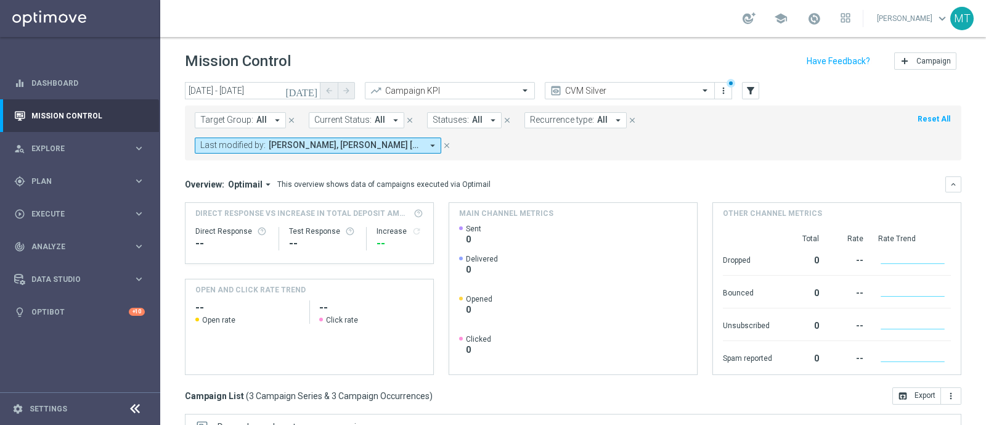
scroll to position [216, 0]
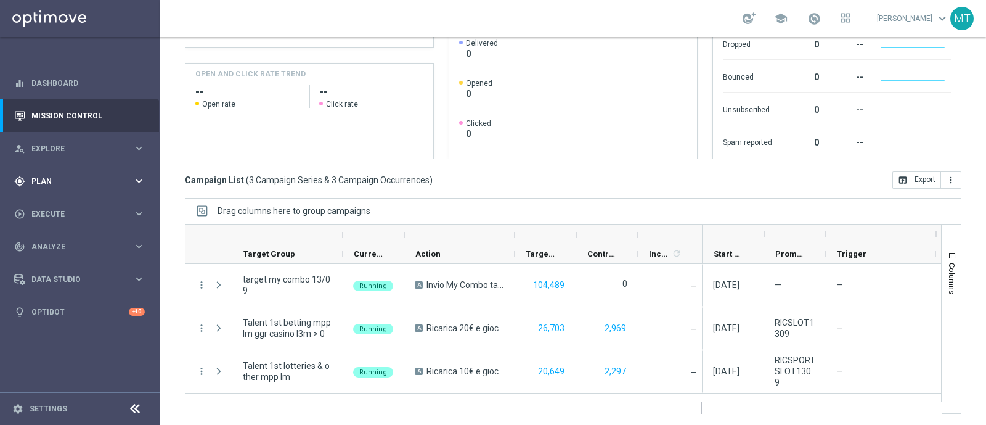
click at [54, 185] on div "gps_fixed Plan" at bounding box center [73, 181] width 119 height 11
click at [47, 202] on link "Target Groups" at bounding box center [80, 207] width 96 height 10
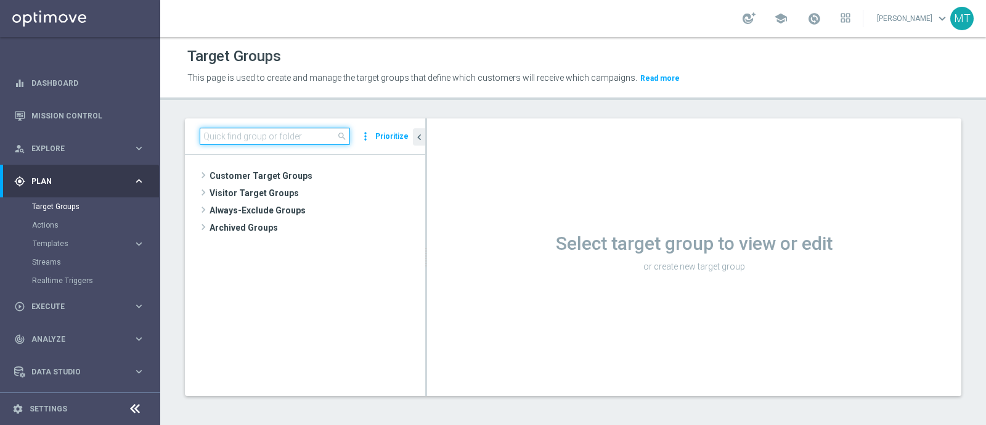
click at [329, 139] on input at bounding box center [275, 136] width 150 height 17
paste input "Talent 1st casino mpp lm ggr betting l3m > 0"
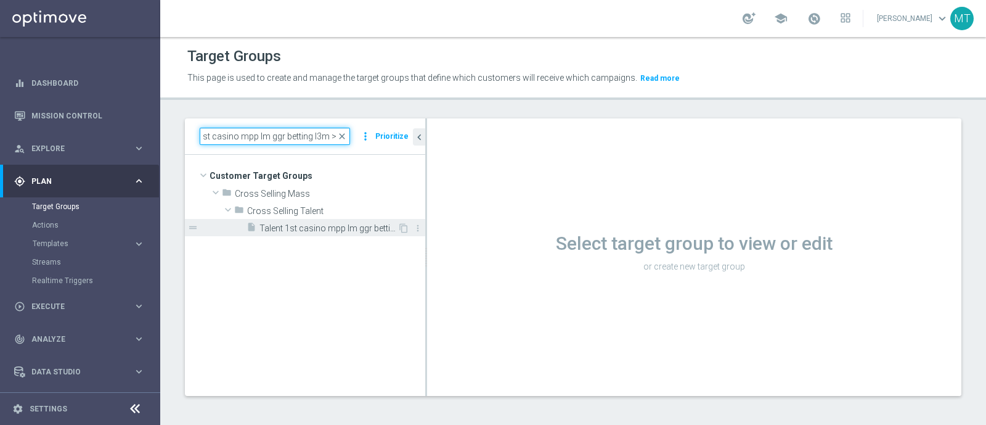
type input "Talent 1st casino mpp lm ggr betting l3m > 0"
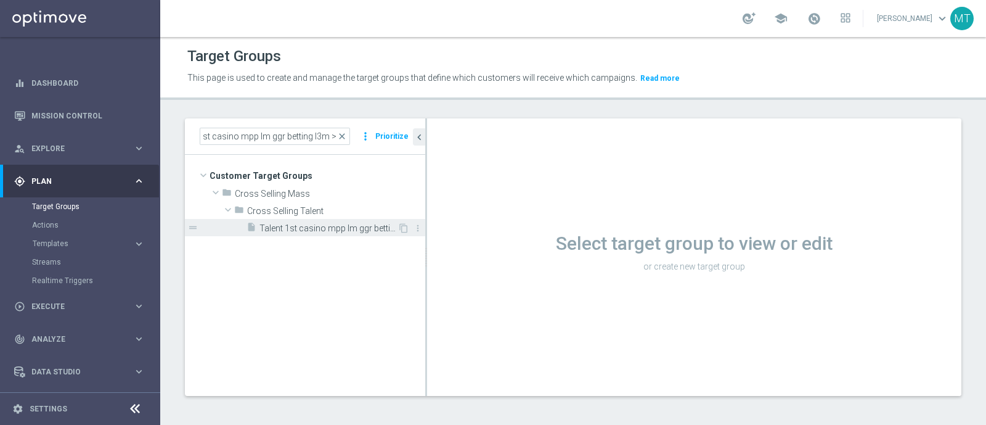
click at [342, 223] on span "Talent 1st casino mpp lm ggr betting l3m > 0" at bounding box center [329, 228] width 138 height 10
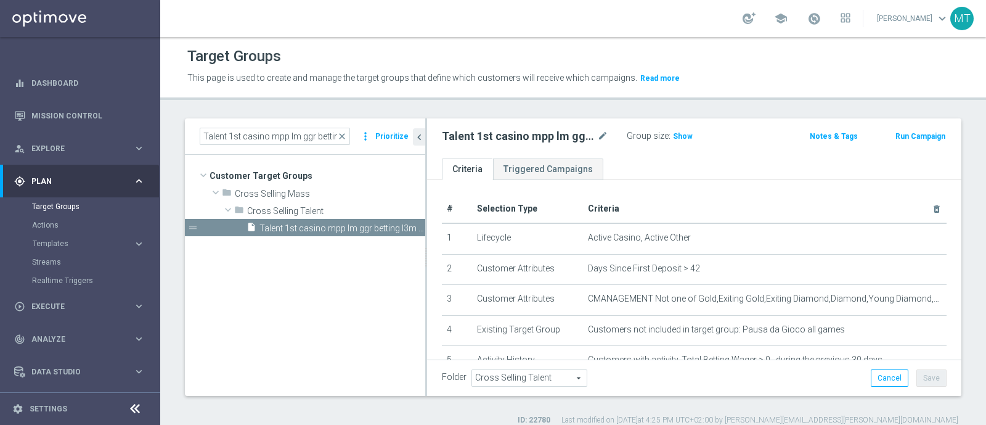
click at [894, 134] on button "Run Campaign" at bounding box center [920, 136] width 52 height 14
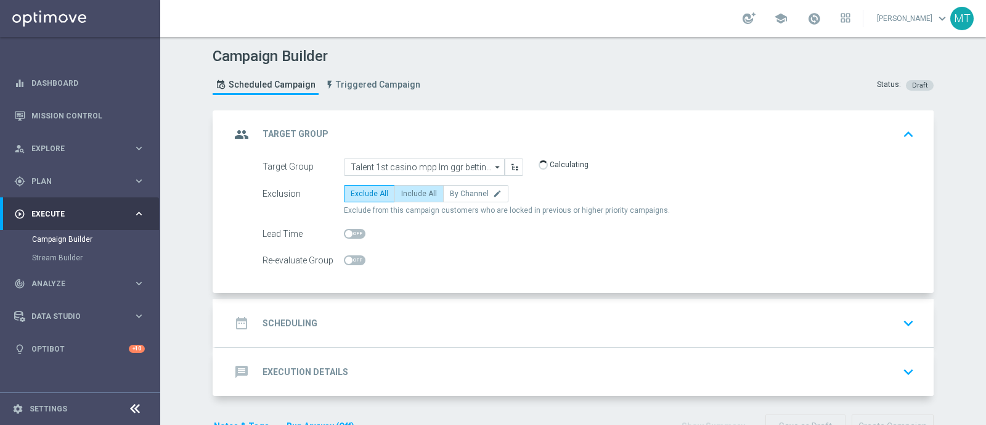
click at [414, 192] on span "Include All" at bounding box center [419, 193] width 36 height 9
click at [409, 192] on input "Include All" at bounding box center [405, 196] width 8 height 8
radio input "true"
click at [344, 237] on span at bounding box center [355, 234] width 22 height 10
click at [344, 237] on input "checkbox" at bounding box center [355, 234] width 22 height 10
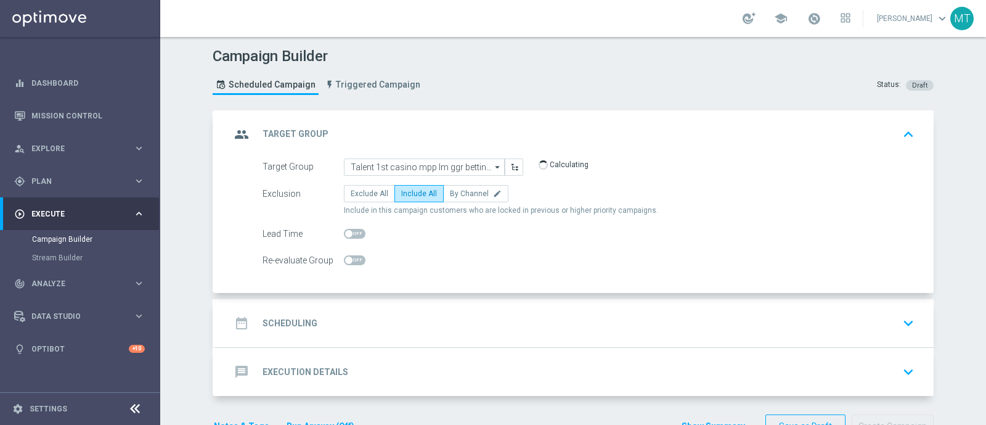
checkbox input "true"
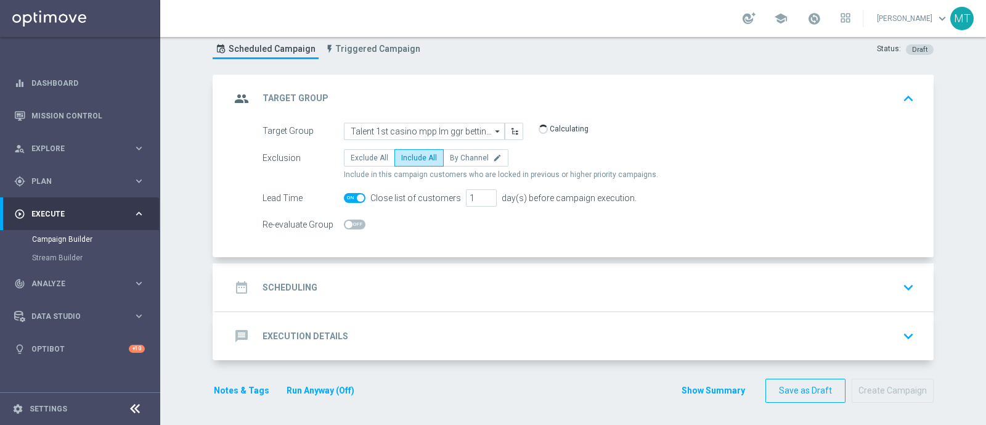
click at [396, 296] on div "date_range Scheduling keyboard_arrow_down" at bounding box center [575, 287] width 689 height 23
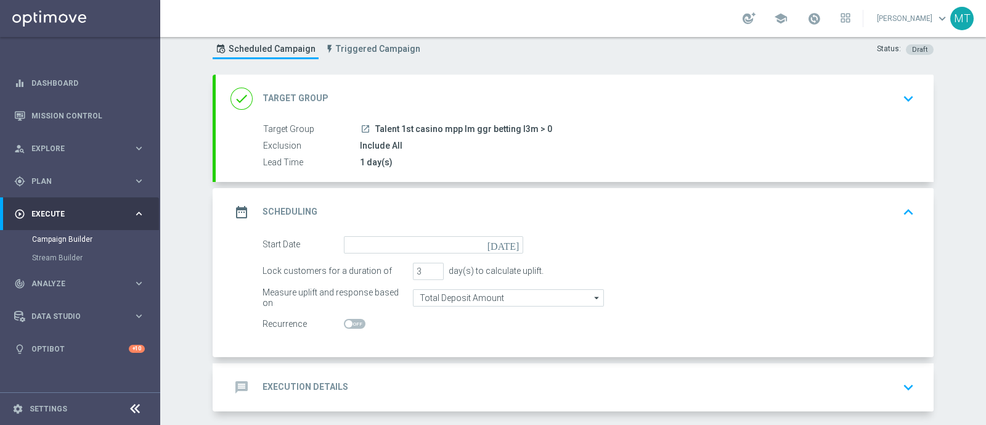
click at [409, 256] on form "Start Date today Lock customers for a duration of 3 day(s) to calculate uplift.…" at bounding box center [589, 284] width 652 height 97
click at [405, 247] on input at bounding box center [433, 244] width 179 height 17
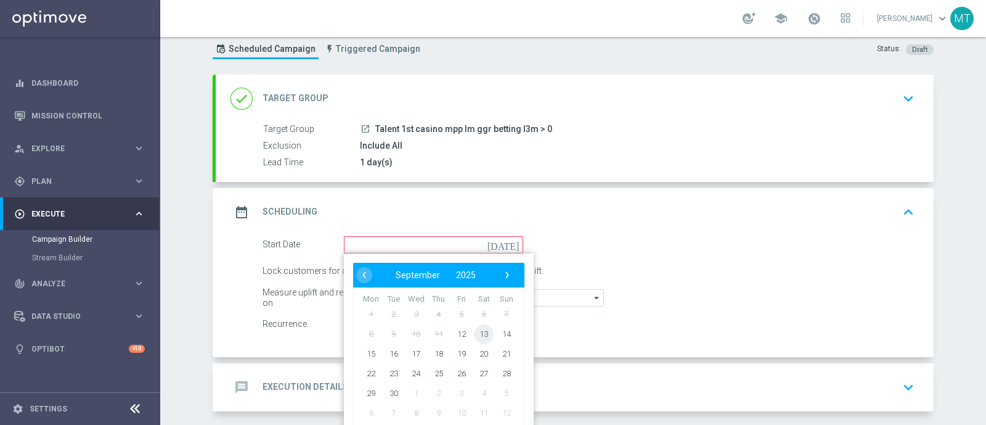
click at [477, 334] on span "13" at bounding box center [484, 334] width 20 height 20
type input "13 Sep 2025"
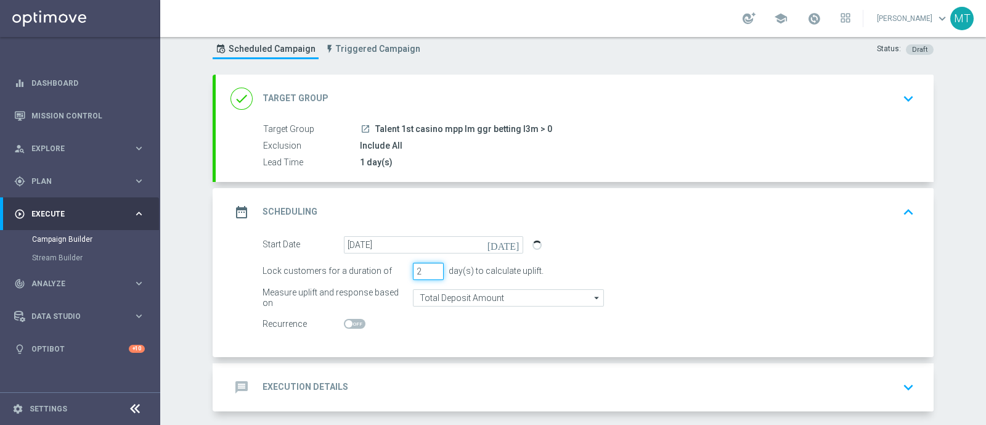
click at [428, 272] on input "2" at bounding box center [428, 271] width 31 height 17
type input "1"
click at [428, 272] on input "1" at bounding box center [428, 271] width 31 height 17
click at [441, 306] on form "Start Date 13 Sep 2025 today Lock customers for a duration of 1 day(s) to calcu…" at bounding box center [589, 284] width 652 height 97
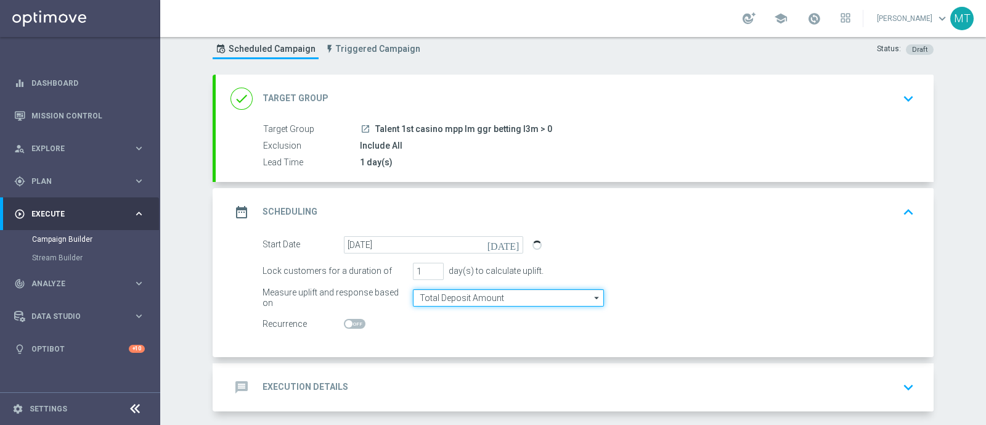
click at [436, 294] on input "Total Deposit Amount" at bounding box center [508, 297] width 191 height 17
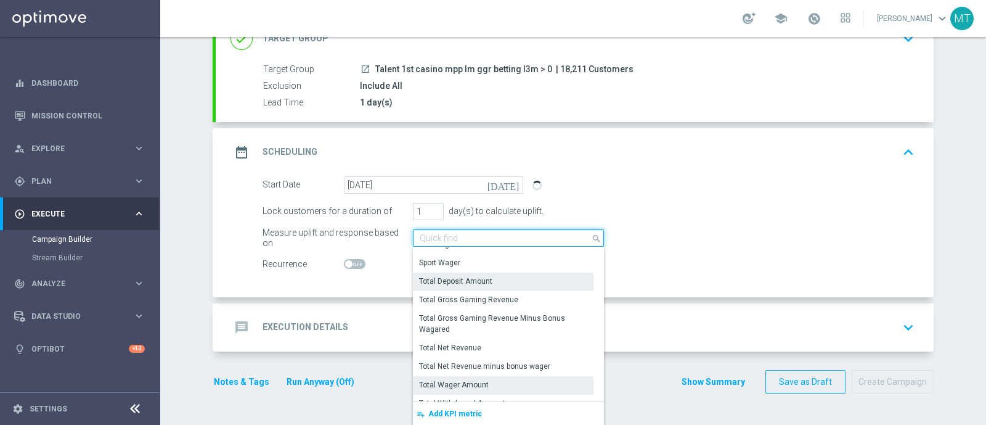
scroll to position [252, 0]
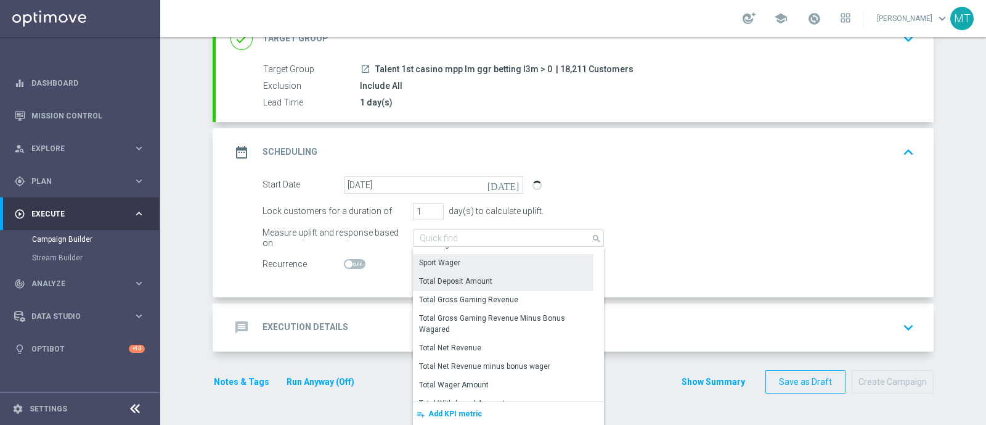
click at [448, 260] on div "Sport Wager" at bounding box center [439, 262] width 41 height 11
type input "Sport Wager"
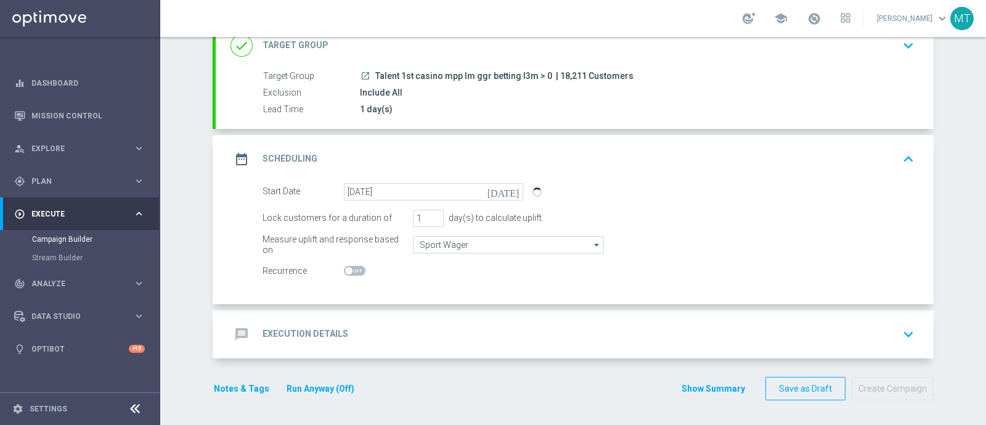
scroll to position [87, 0]
click at [506, 327] on div "message Execution Details keyboard_arrow_down" at bounding box center [575, 335] width 689 height 23
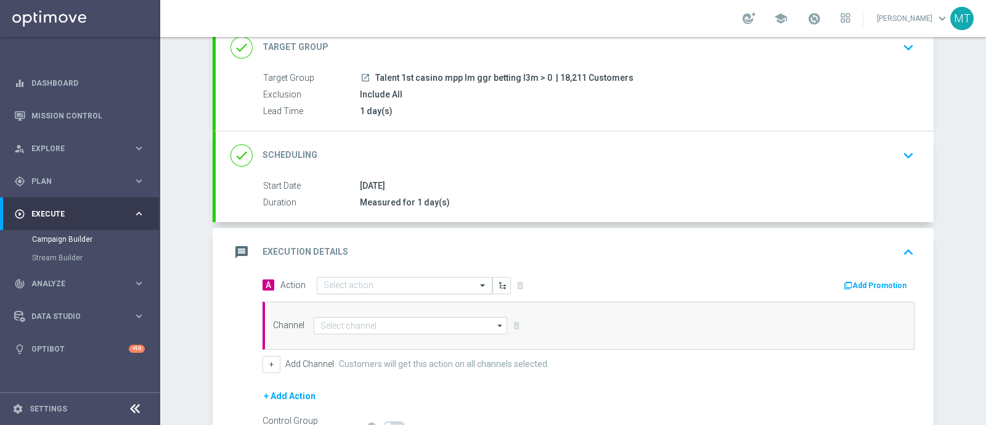
click at [433, 280] on input "text" at bounding box center [392, 285] width 137 height 10
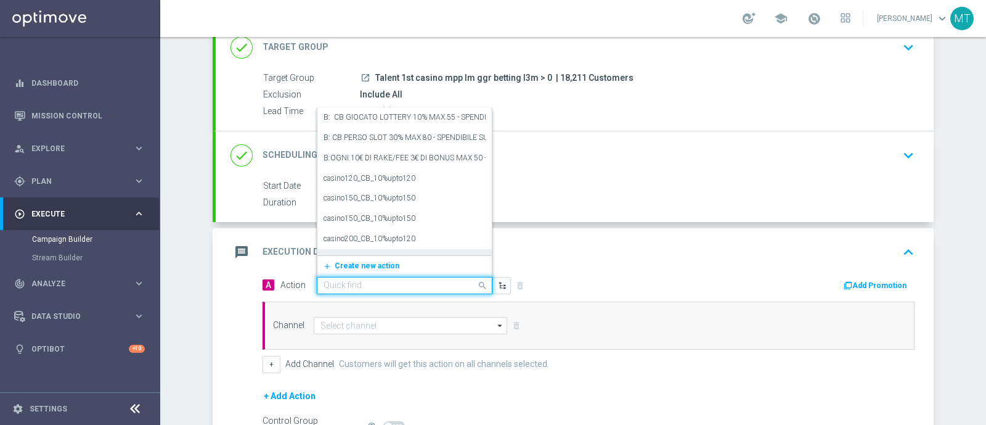
paste input "Ricarica 30€ e gioca almeno 5€ su Sport e ricevi 5€ Sport Virtual Gev"
type input "Ricarica 30€ e gioca almeno 5€ su Sport e ricevi 5€ Sport Virtual Gev"
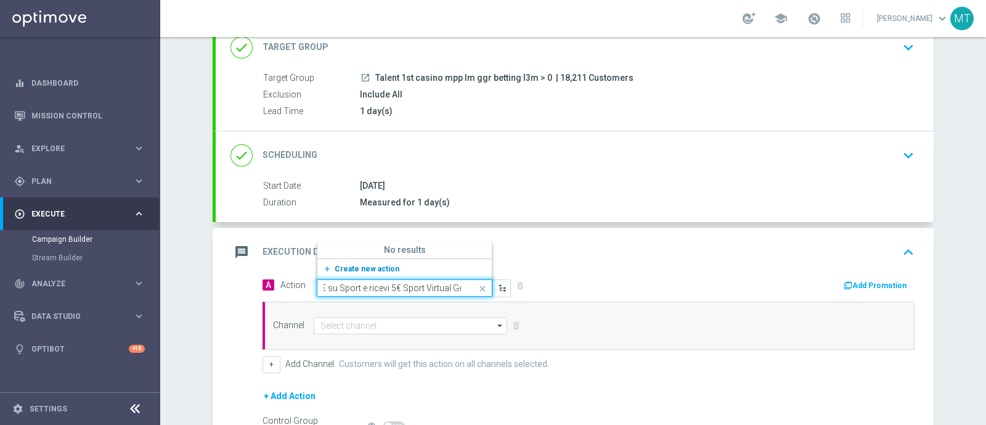
click at [362, 264] on span "Create new action" at bounding box center [367, 268] width 65 height 9
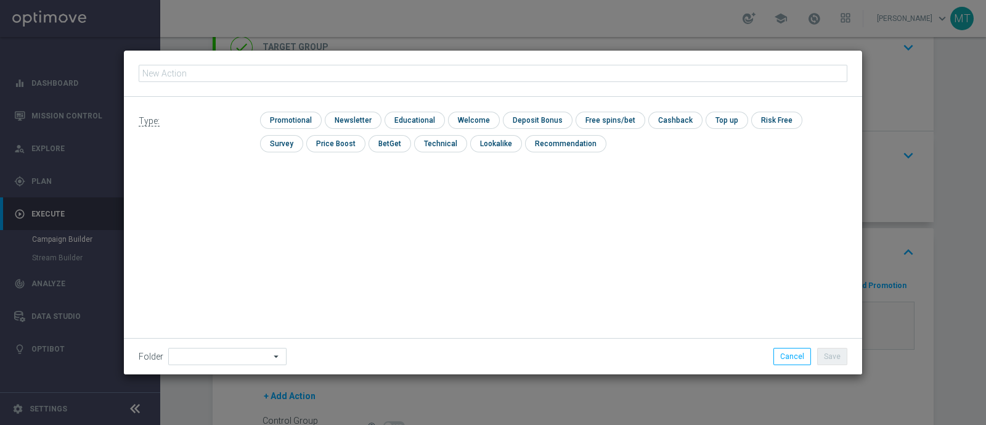
type input "Ricarica 30€ e gioca almeno 5€ su Sport e ricevi 5€ Sport Virtual Gev"
click at [287, 122] on input "checkbox" at bounding box center [289, 120] width 59 height 17
checkbox input "true"
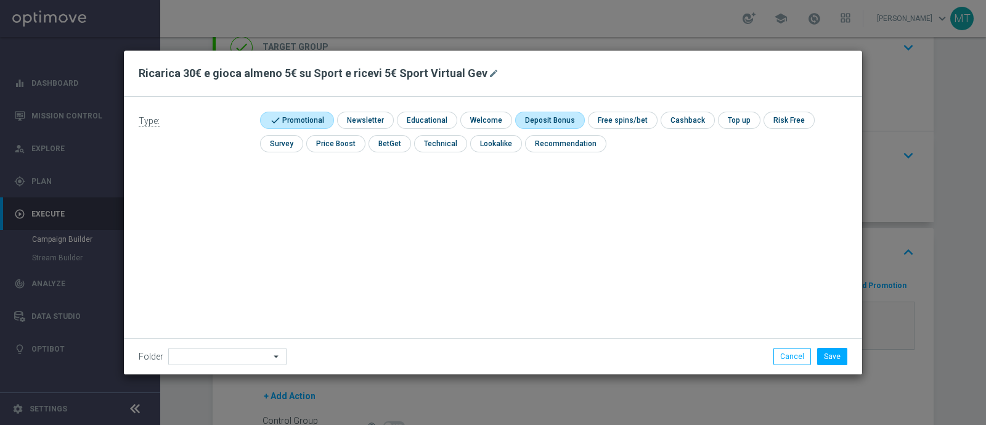
click at [541, 117] on input "checkbox" at bounding box center [548, 120] width 66 height 17
checkbox input "true"
click at [835, 362] on button "Save" at bounding box center [832, 356] width 30 height 17
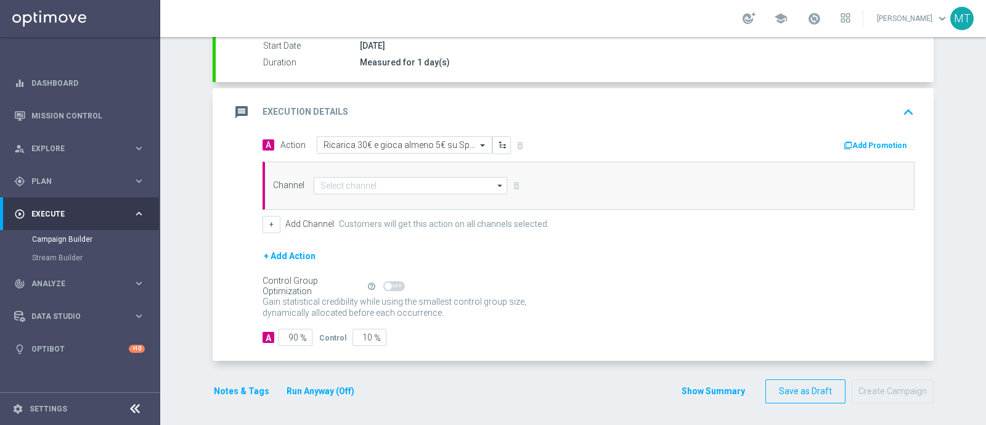
scroll to position [227, 0]
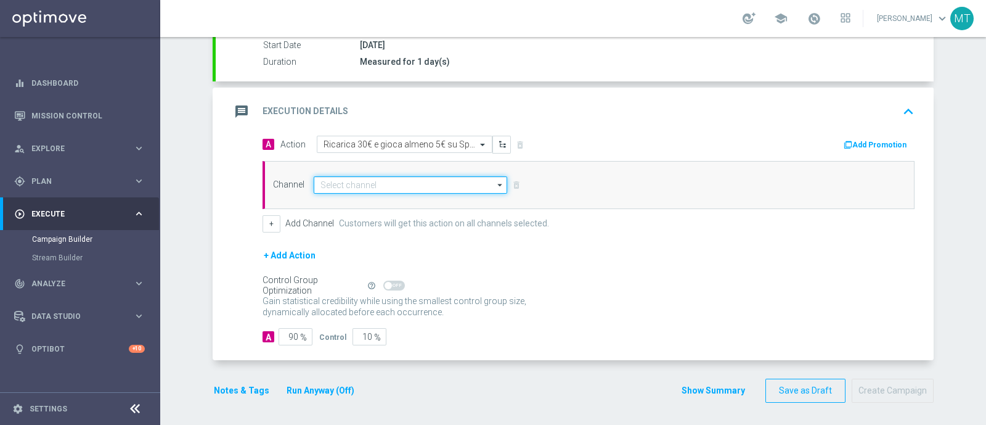
click at [404, 179] on input at bounding box center [411, 184] width 194 height 17
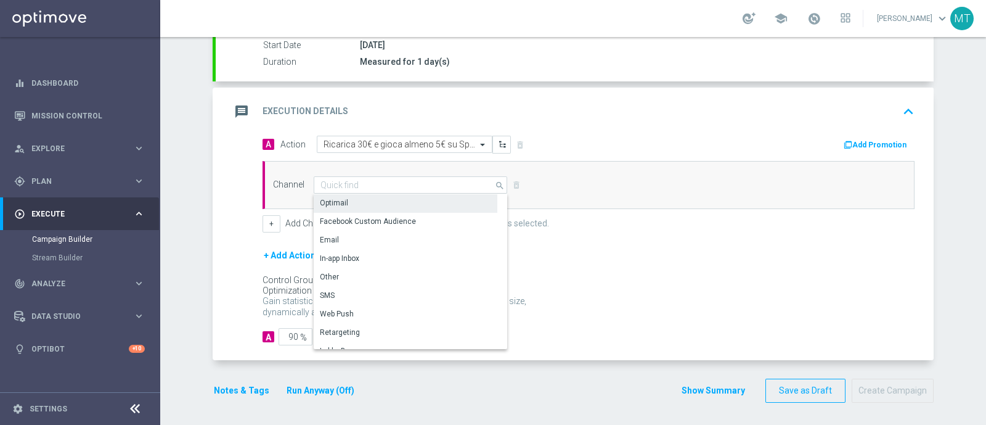
click at [388, 195] on div "Optimail" at bounding box center [406, 202] width 184 height 17
type input "Optimail"
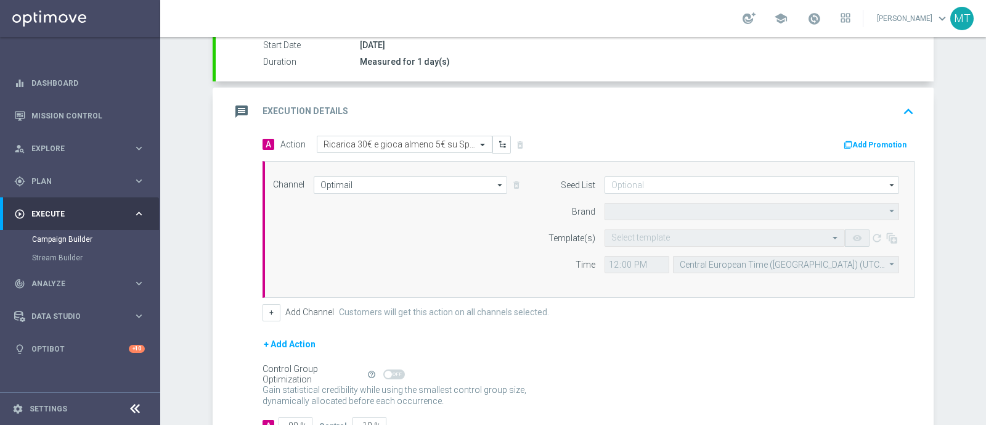
type input "Sisal Marketing"
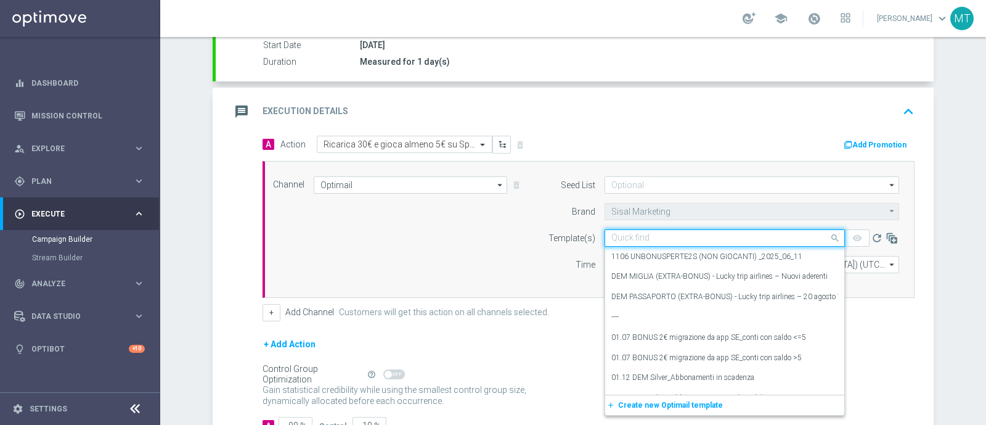
click at [629, 235] on input "text" at bounding box center [712, 238] width 202 height 10
paste input "RICGAMES1309 - [DATE]"
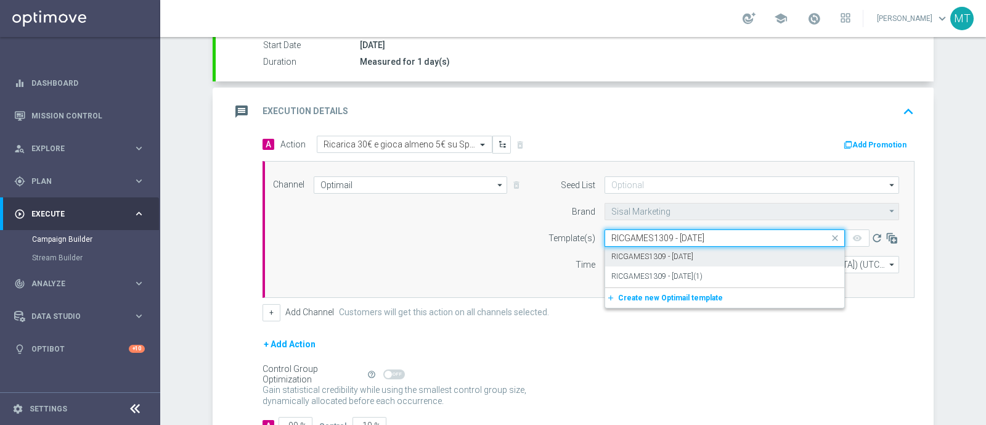
click at [638, 254] on label "RICGAMES1309 - [DATE]" at bounding box center [652, 257] width 82 height 10
type input "RICGAMES1309 - [DATE]"
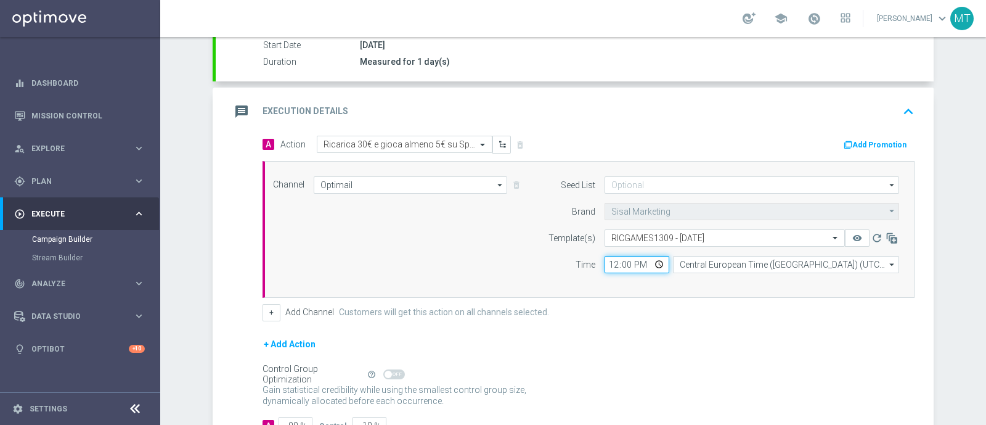
click at [610, 257] on input "12:00" at bounding box center [637, 264] width 65 height 17
type input "11:00"
click at [883, 138] on button "Add Promotion" at bounding box center [877, 145] width 68 height 14
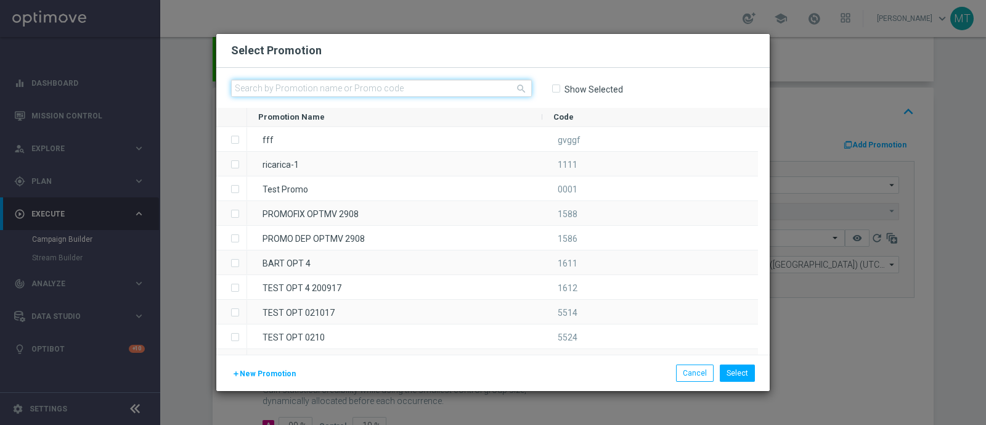
click at [416, 94] on input "text" at bounding box center [381, 88] width 301 height 17
paste input "334615"
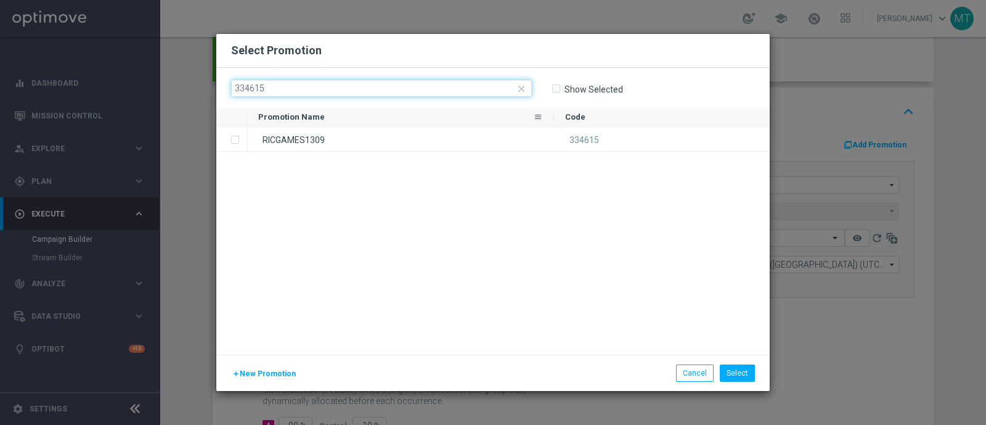
type input "334615"
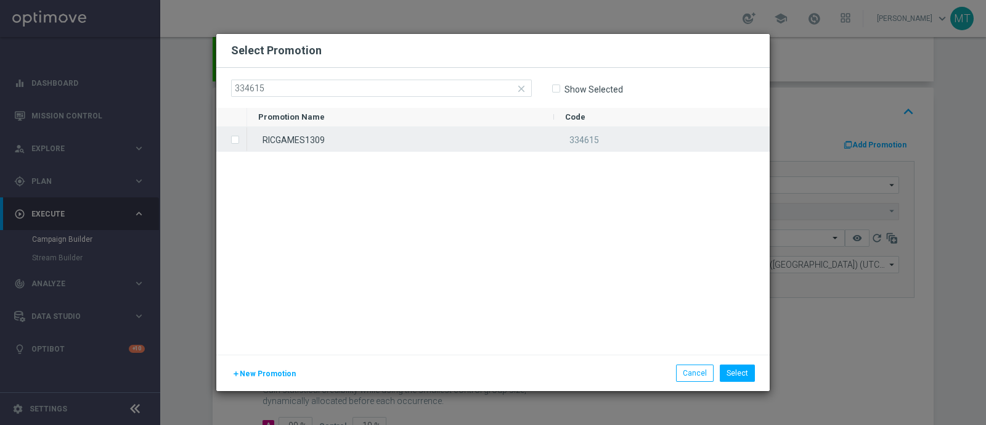
click at [416, 132] on div "RICGAMES1309" at bounding box center [400, 139] width 307 height 24
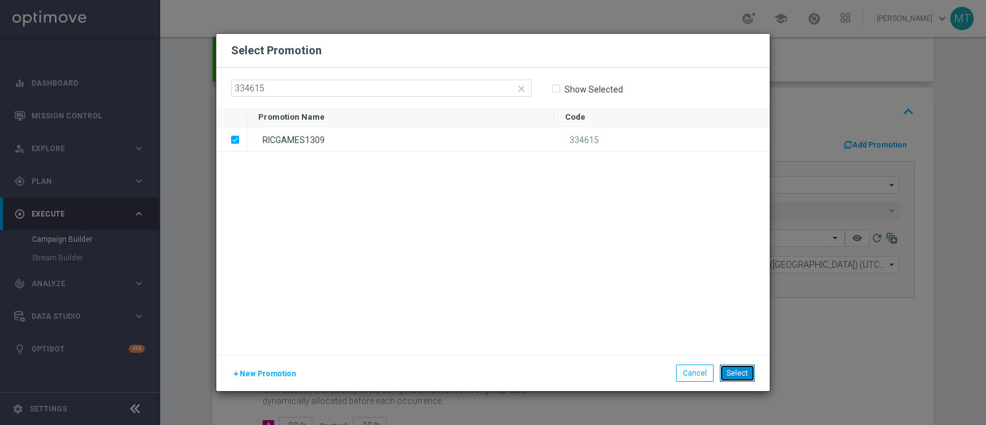
click at [738, 376] on button "Select" at bounding box center [737, 372] width 35 height 17
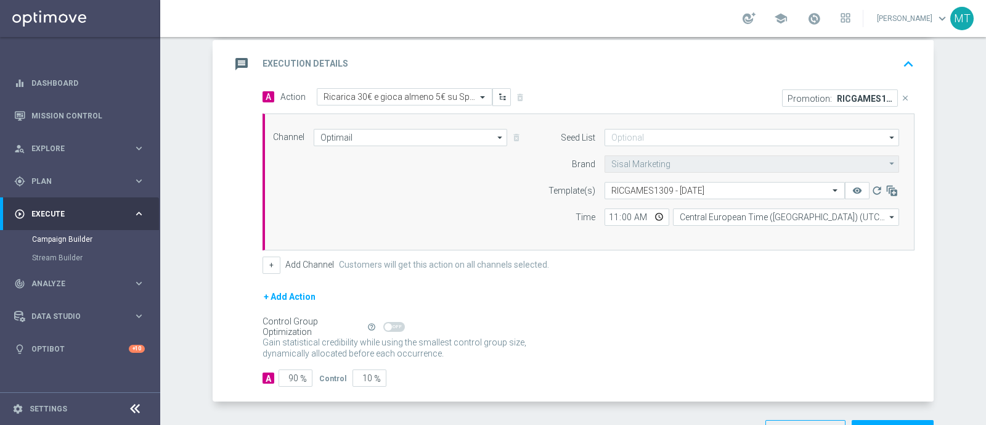
scroll to position [316, 0]
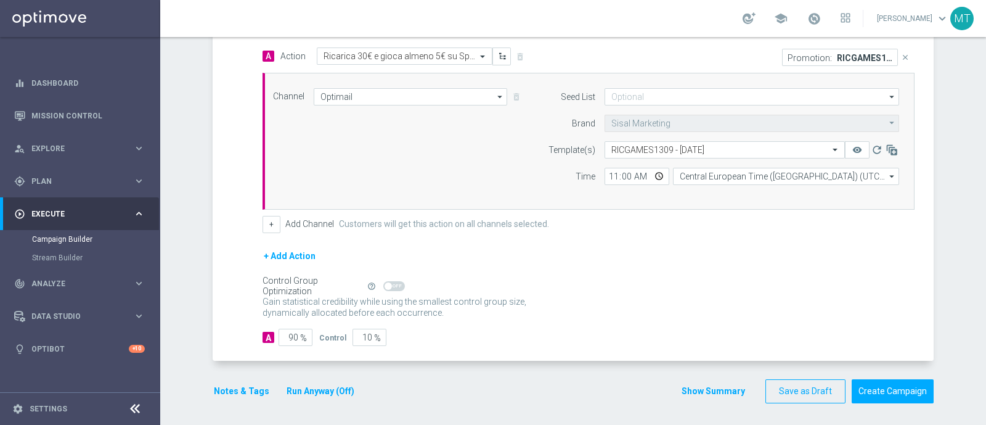
click at [224, 393] on button "Notes & Tags" at bounding box center [242, 390] width 58 height 15
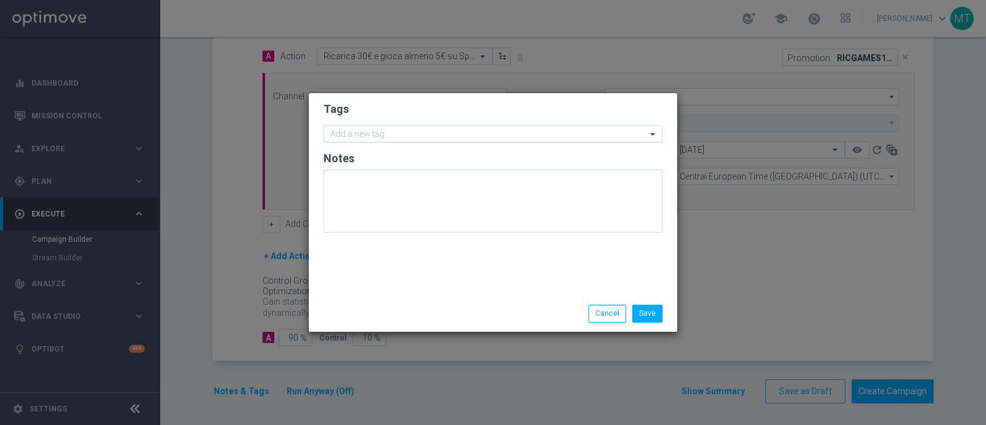
click at [350, 134] on input "text" at bounding box center [488, 134] width 316 height 10
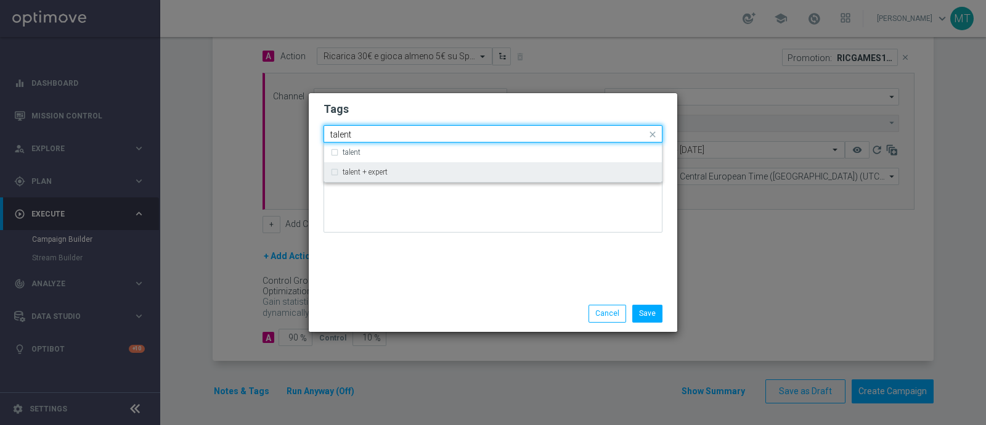
click at [346, 174] on label "talent + expert" at bounding box center [365, 171] width 45 height 7
type input "talent"
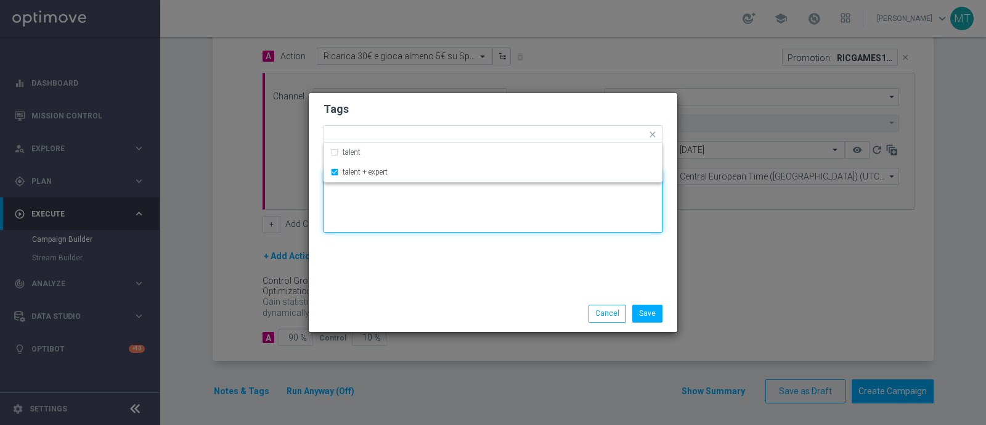
click at [371, 231] on textarea at bounding box center [493, 201] width 339 height 63
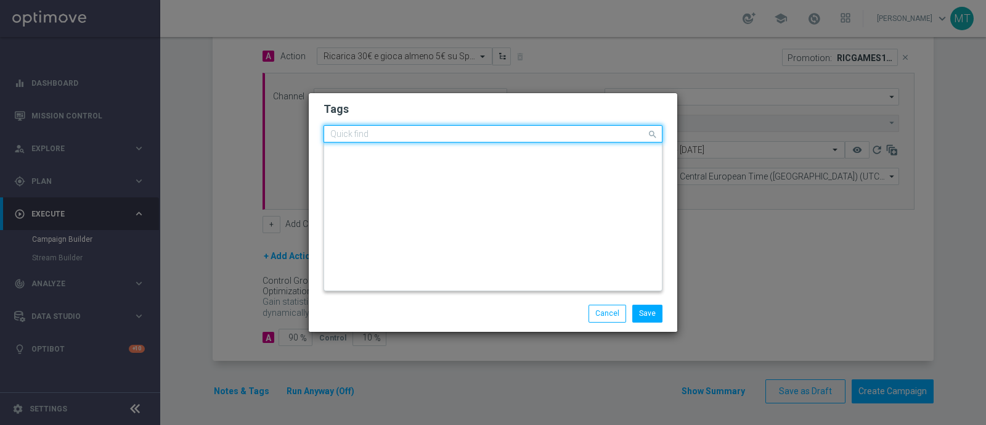
click at [428, 136] on input "text" at bounding box center [488, 134] width 316 height 10
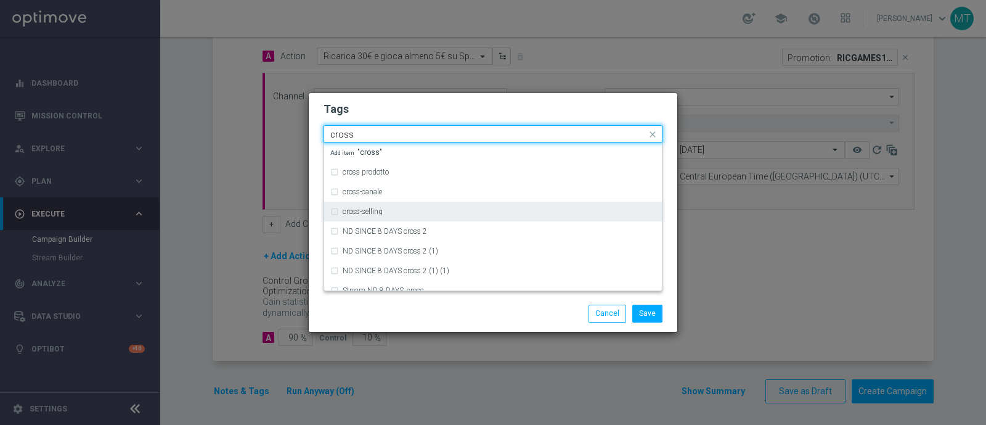
click at [418, 206] on div "cross-selling" at bounding box center [492, 212] width 325 height 20
type input "cross"
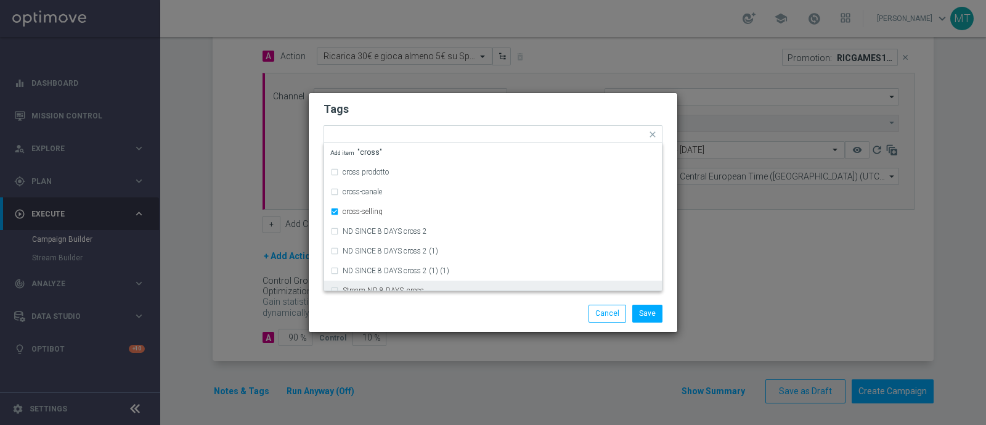
click at [408, 309] on div "Save Cancel" at bounding box center [493, 313] width 358 height 17
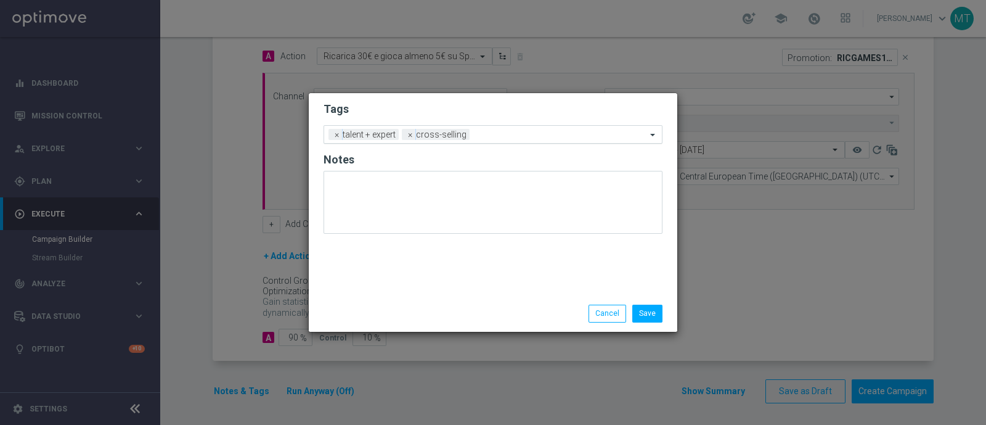
click at [476, 137] on input "text" at bounding box center [561, 135] width 172 height 10
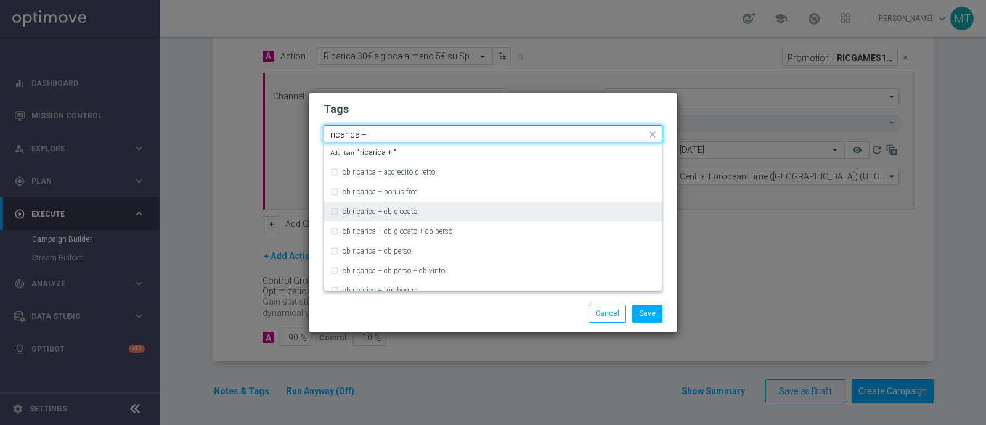
click at [446, 211] on div "cb ricarica + cb giocato" at bounding box center [499, 211] width 313 height 7
type input "ricarica +"
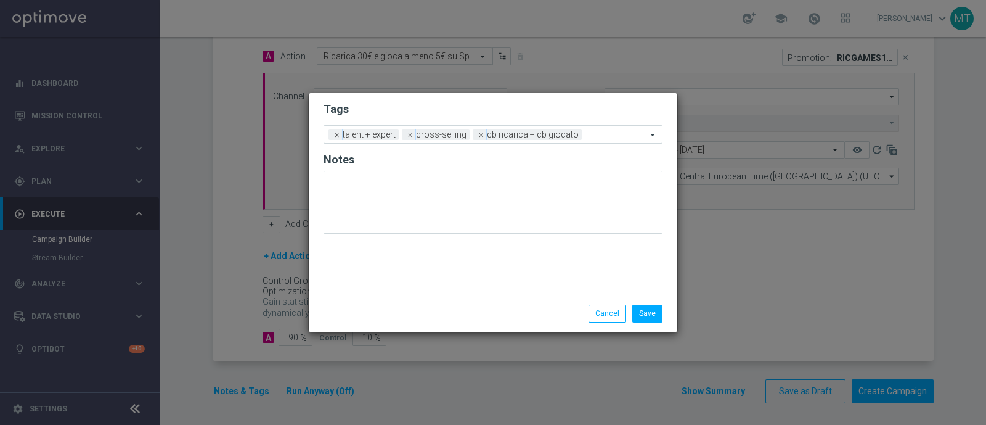
click at [465, 325] on div "Save Cancel" at bounding box center [493, 313] width 369 height 36
click at [589, 142] on div "Add a new tag × talent + expert × cross-selling × cb ricarica + cb giocato" at bounding box center [493, 134] width 339 height 18
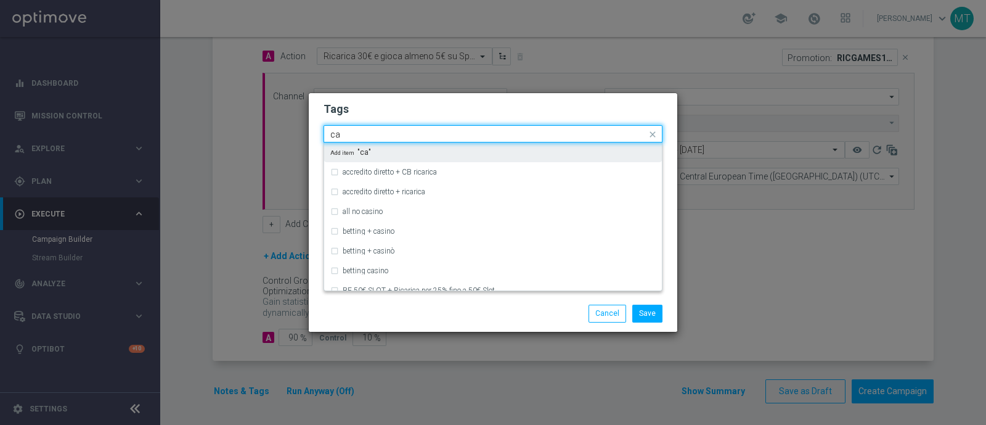
type input "c"
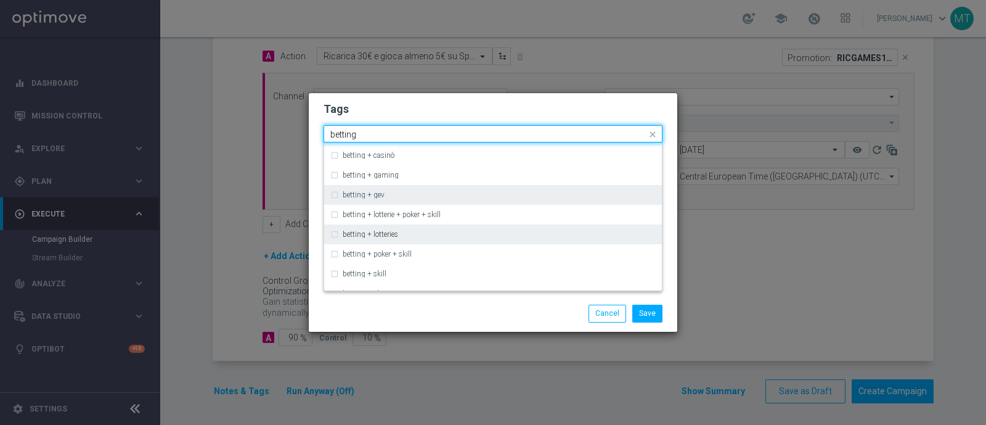
scroll to position [57, 0]
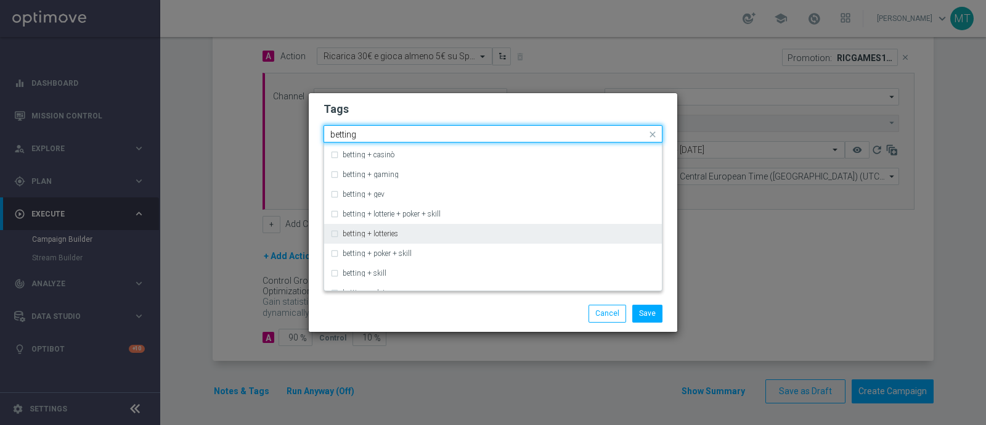
click at [487, 232] on div "betting + lotteries" at bounding box center [499, 233] width 313 height 7
type input "betting"
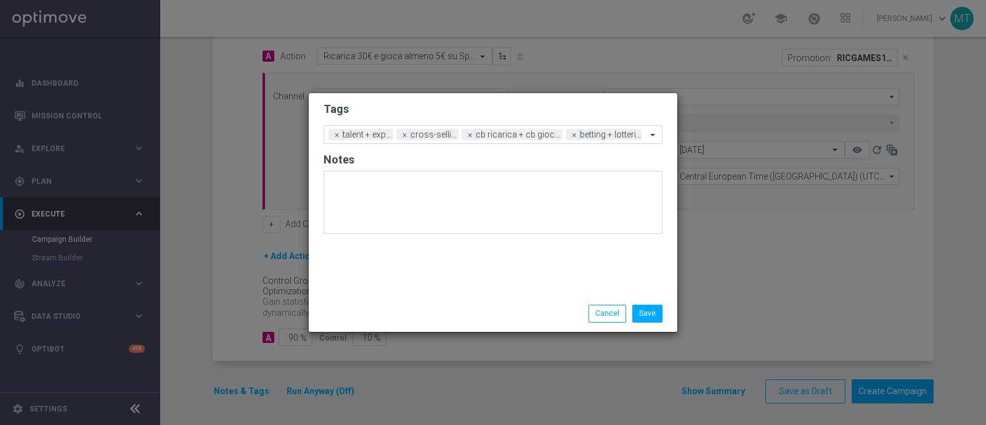
drag, startPoint x: 489, startPoint y: 301, endPoint x: 390, endPoint y: 279, distance: 101.8
click at [390, 279] on div "Tags Add a new tag × talent + expert × cross-selling × cb ricarica + cb giocato…" at bounding box center [493, 194] width 369 height 202
click at [646, 134] on div at bounding box center [646, 136] width 2 height 12
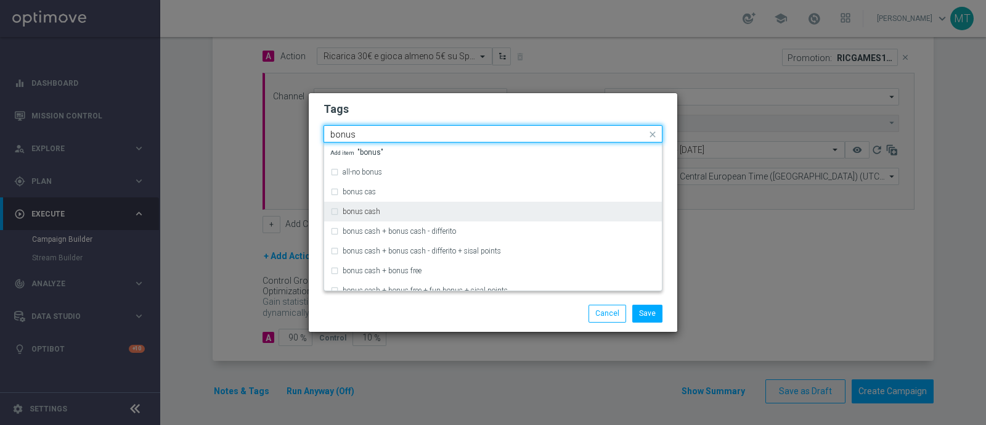
click at [583, 220] on div "bonus cash" at bounding box center [492, 212] width 325 height 20
type input "bonus"
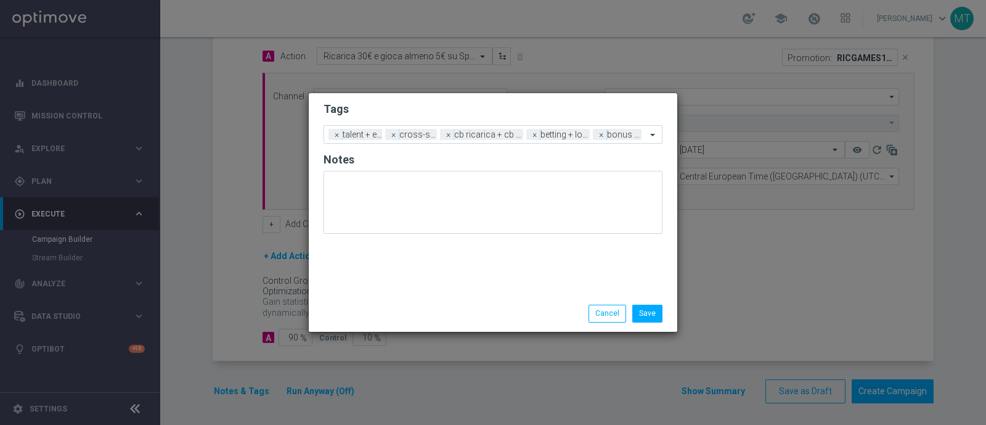
click at [570, 316] on div "Save Cancel" at bounding box center [552, 313] width 239 height 17
click at [653, 309] on button "Save" at bounding box center [647, 313] width 30 height 17
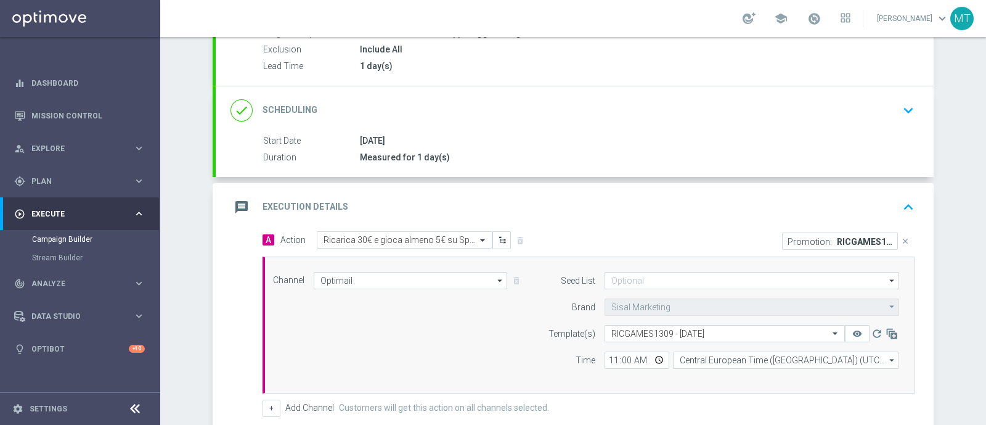
scroll to position [0, 0]
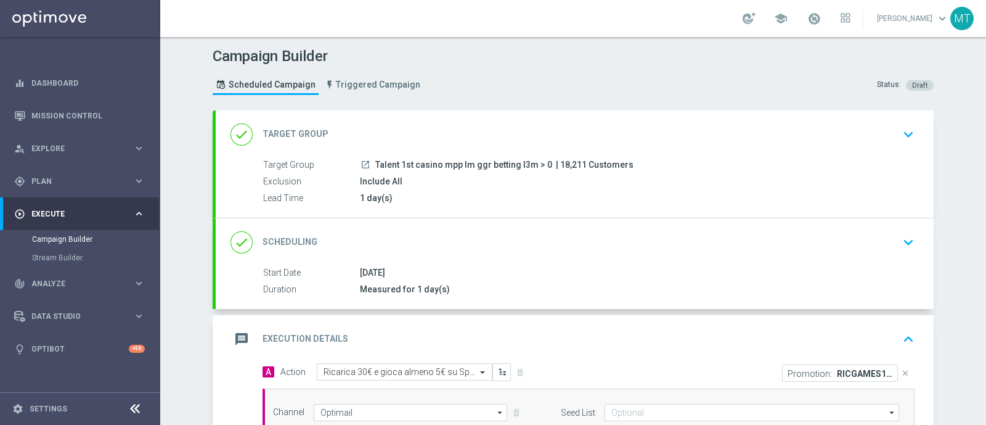
click at [533, 202] on div "1 day(s)" at bounding box center [635, 198] width 550 height 12
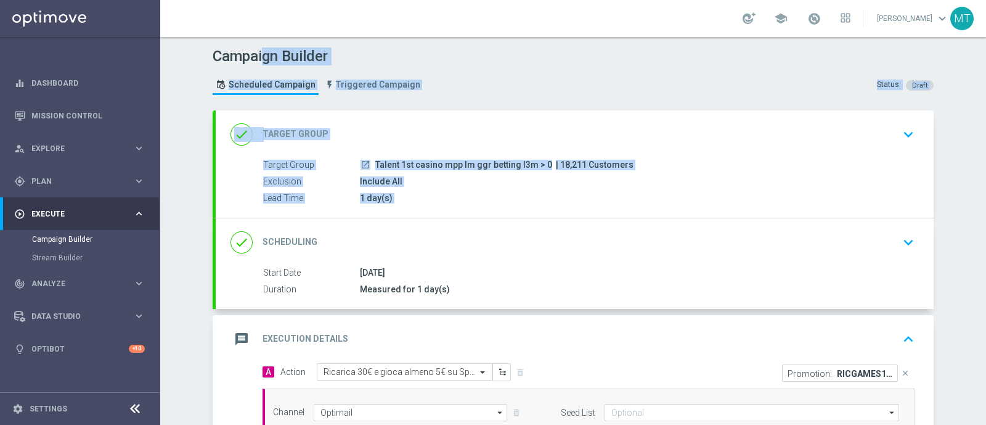
drag, startPoint x: 533, startPoint y: 202, endPoint x: 178, endPoint y: -94, distance: 462.3
click at [178, 0] on html "equalizer Dashboard Mission Control" at bounding box center [493, 212] width 986 height 425
click at [610, 200] on div "1 day(s)" at bounding box center [635, 198] width 550 height 12
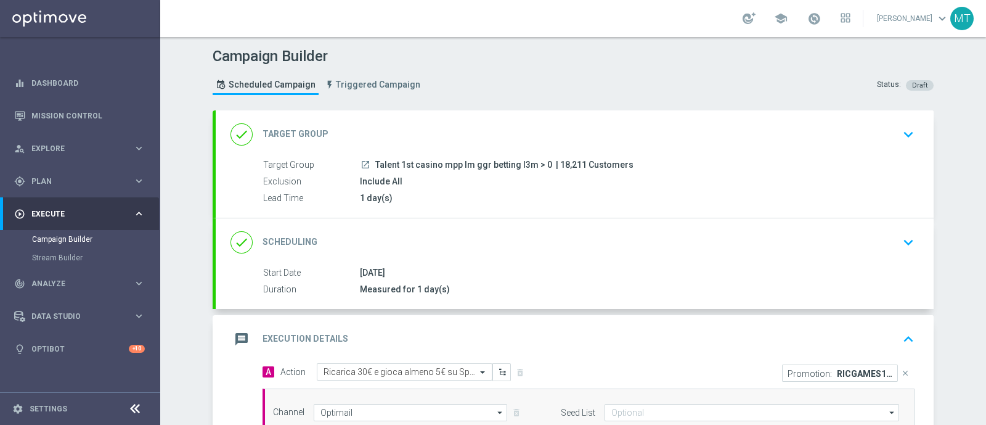
click at [589, 183] on div "Include All" at bounding box center [635, 181] width 550 height 12
click at [454, 239] on div "done Scheduling keyboard_arrow_down" at bounding box center [575, 242] width 689 height 23
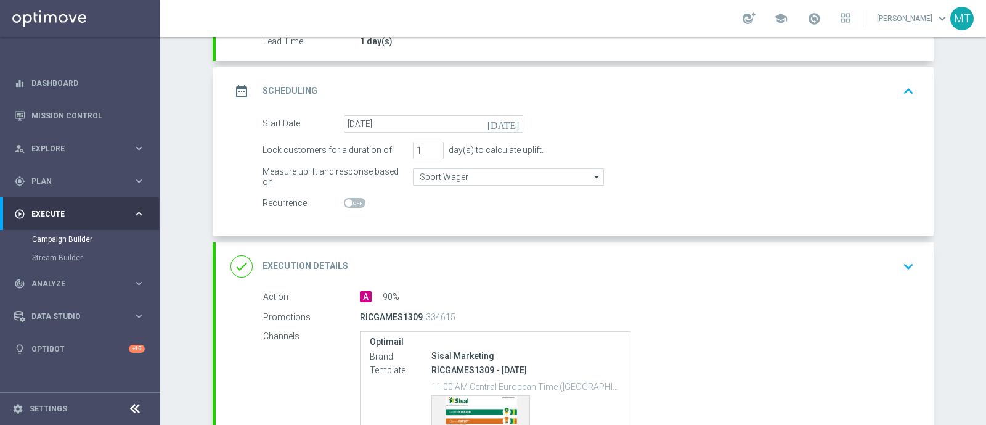
scroll to position [298, 0]
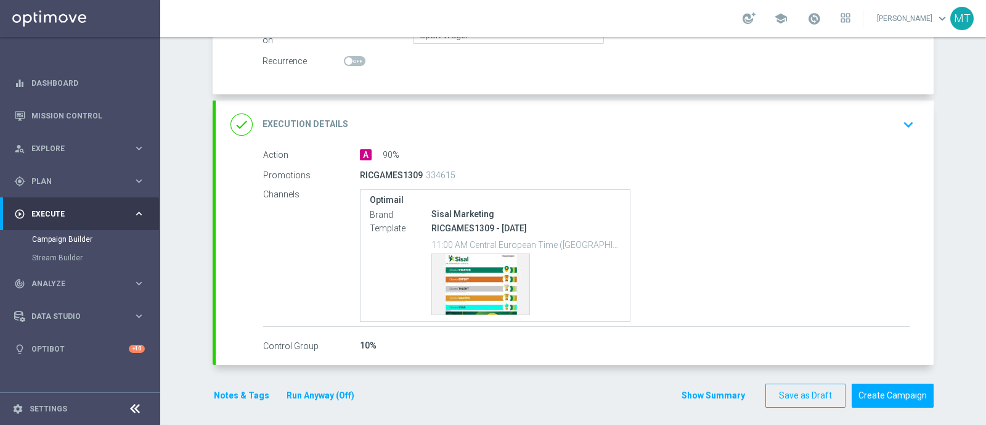
click at [509, 169] on div "RICGAMES1309 334615" at bounding box center [586, 174] width 453 height 17
click at [604, 145] on div "done Execution Details keyboard_arrow_down" at bounding box center [575, 124] width 718 height 48
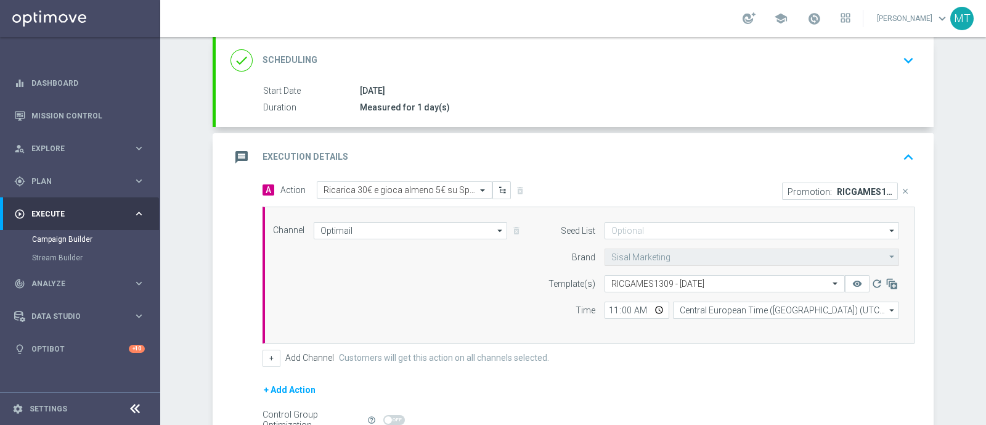
scroll to position [182, 0]
click at [904, 148] on icon "keyboard_arrow_up" at bounding box center [908, 156] width 18 height 18
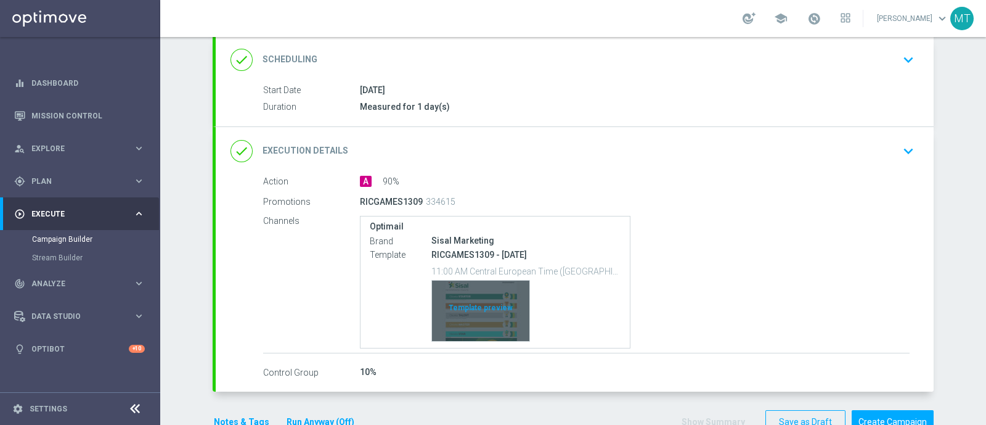
click at [486, 332] on div "Template preview" at bounding box center [480, 310] width 97 height 60
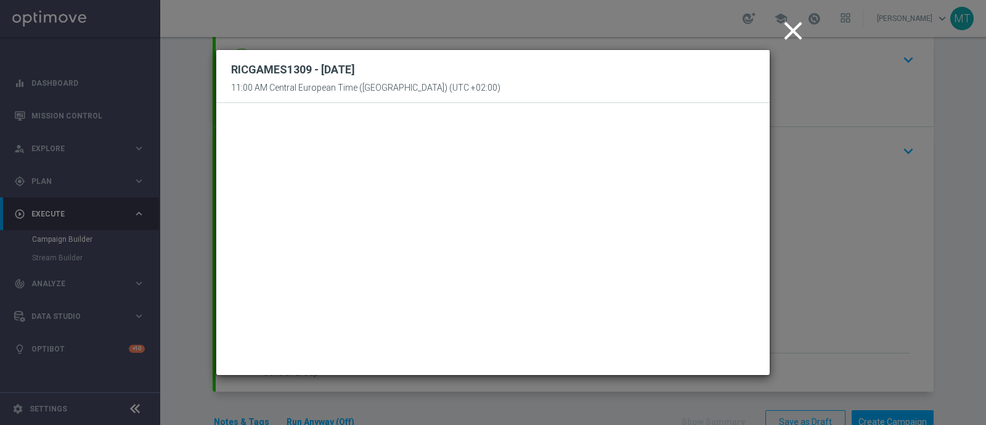
click at [791, 26] on icon "close" at bounding box center [793, 30] width 31 height 31
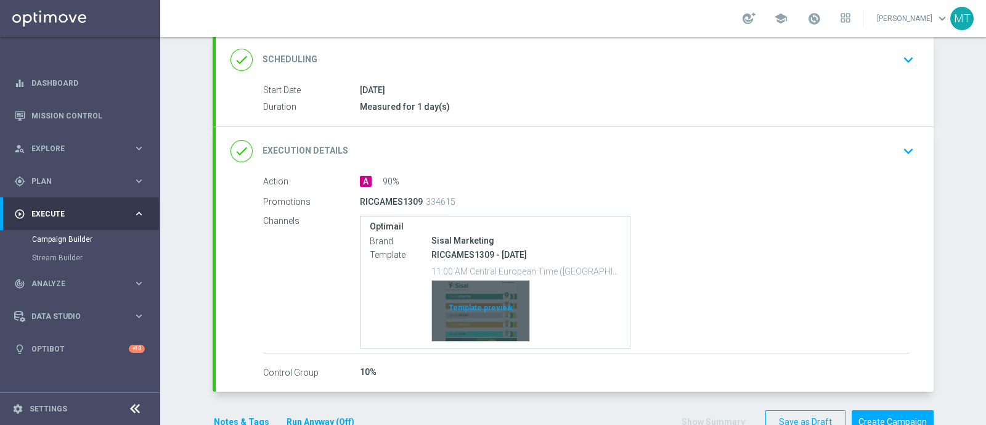
click at [448, 337] on div "Template preview" at bounding box center [480, 310] width 97 height 60
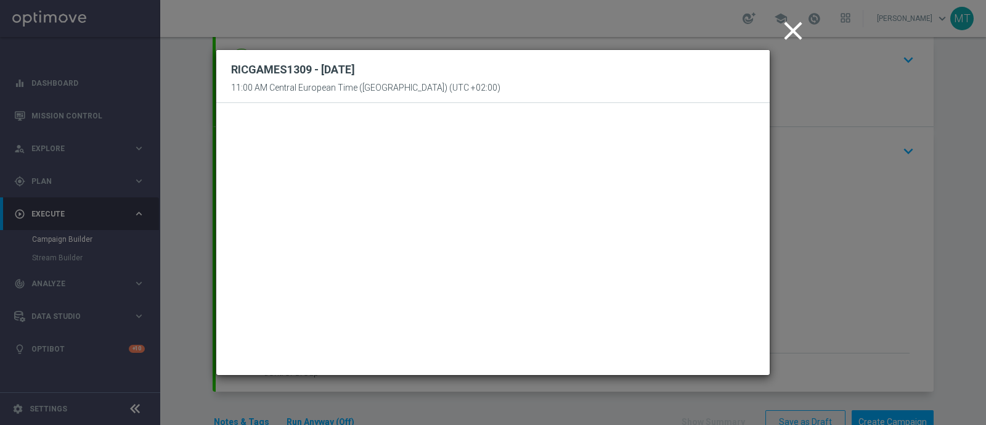
click at [793, 26] on icon "close" at bounding box center [793, 30] width 31 height 31
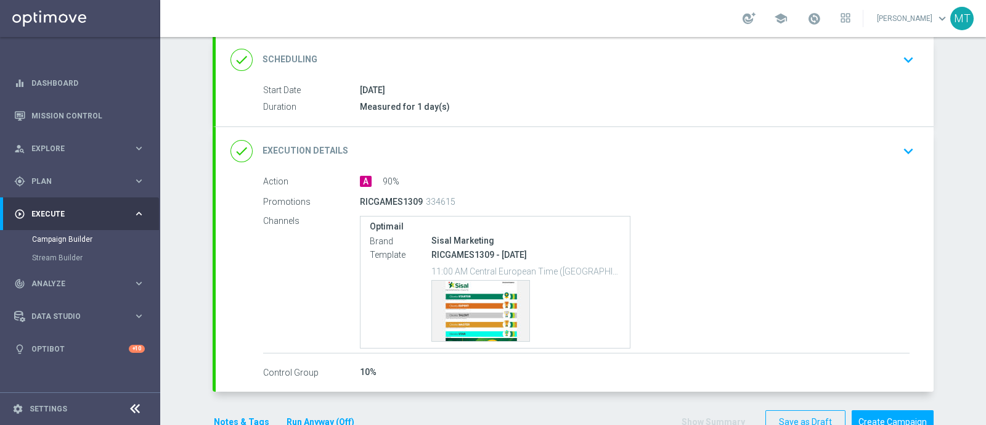
scroll to position [102, 0]
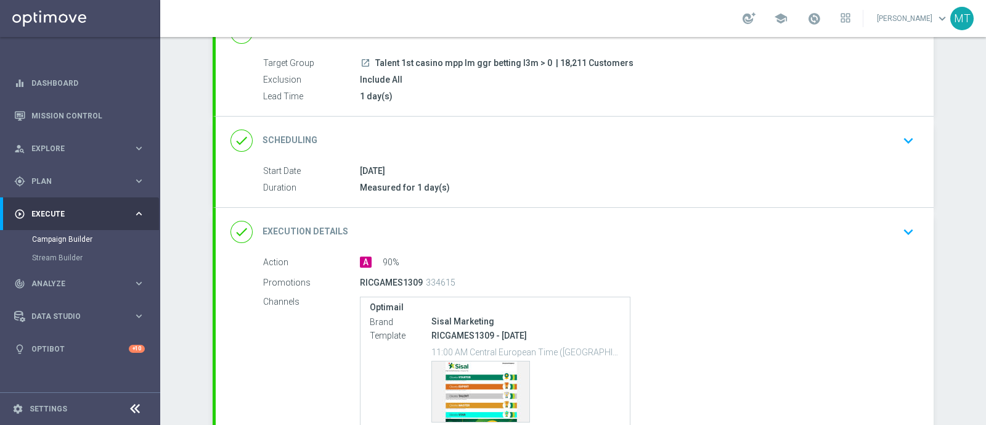
click at [650, 162] on div "done Scheduling keyboard_arrow_down" at bounding box center [575, 141] width 718 height 48
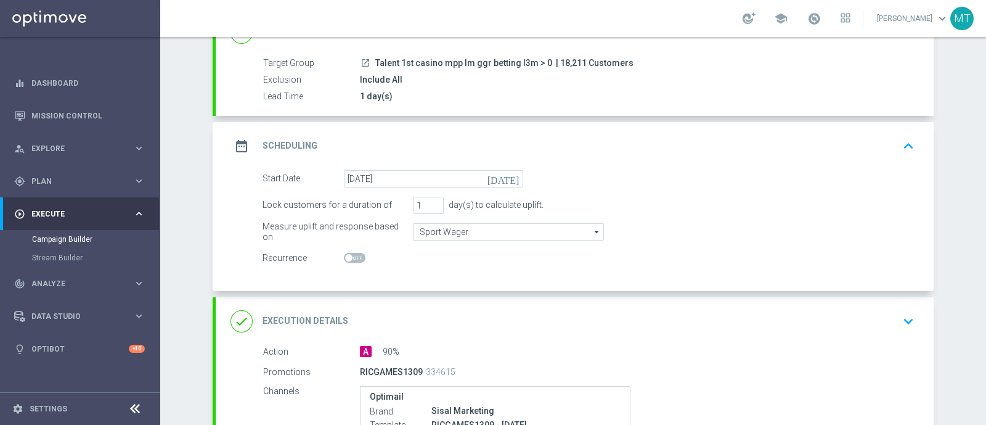
click at [680, 320] on div "done Execution Details keyboard_arrow_down" at bounding box center [575, 320] width 689 height 23
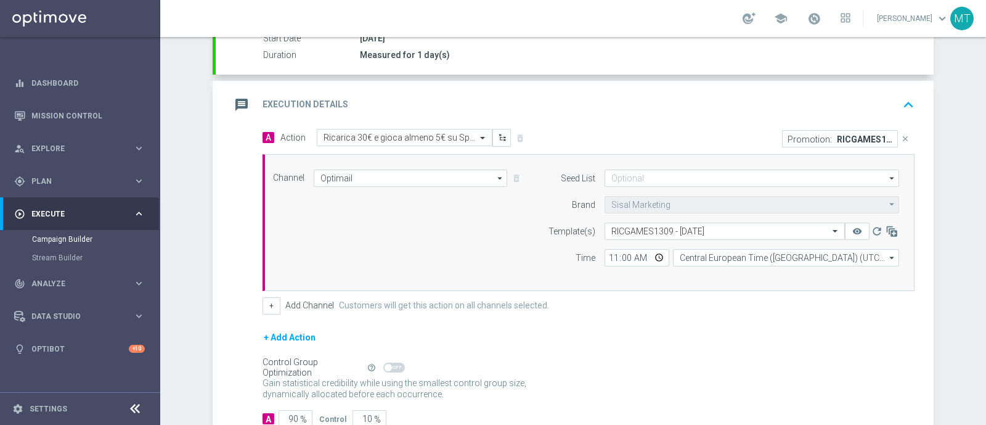
scroll to position [316, 0]
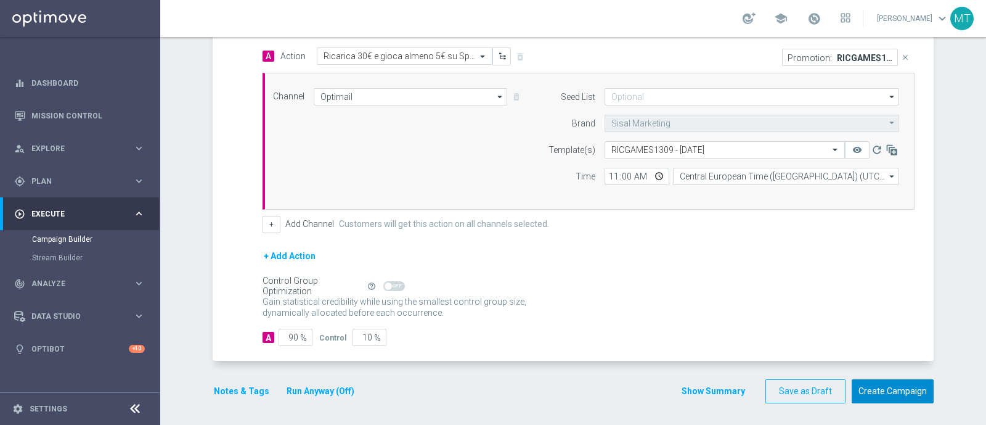
click at [875, 386] on button "Create Campaign" at bounding box center [893, 391] width 82 height 24
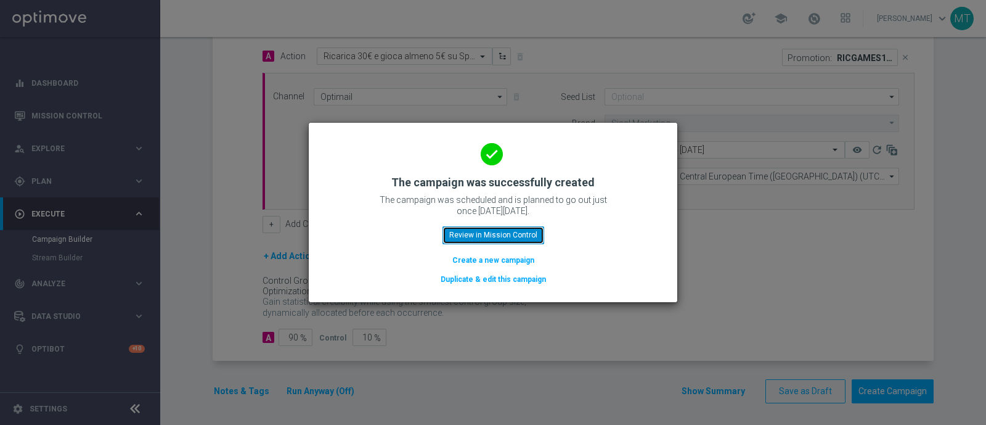
click at [491, 234] on button "Review in Mission Control" at bounding box center [494, 234] width 102 height 17
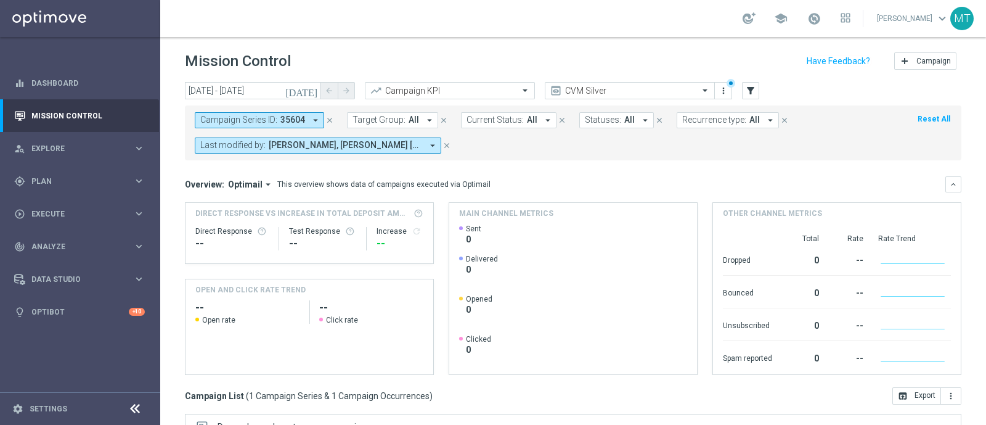
click at [329, 120] on icon "close" at bounding box center [329, 120] width 9 height 9
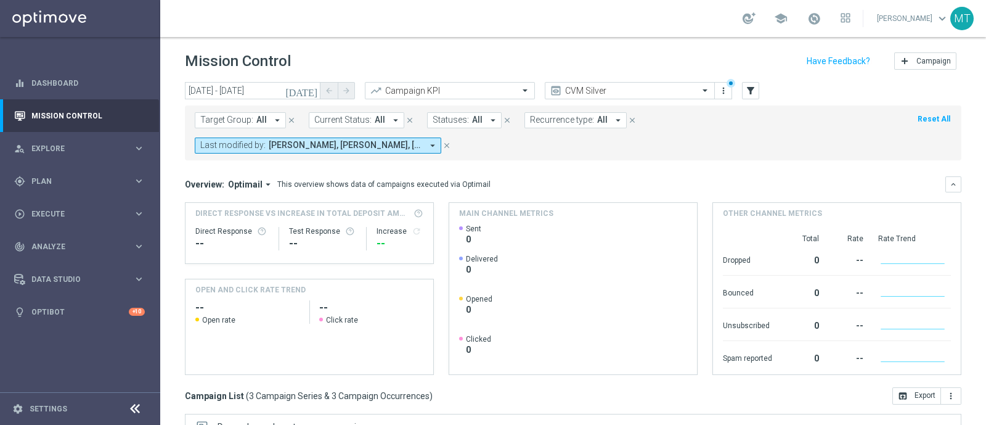
scroll to position [216, 0]
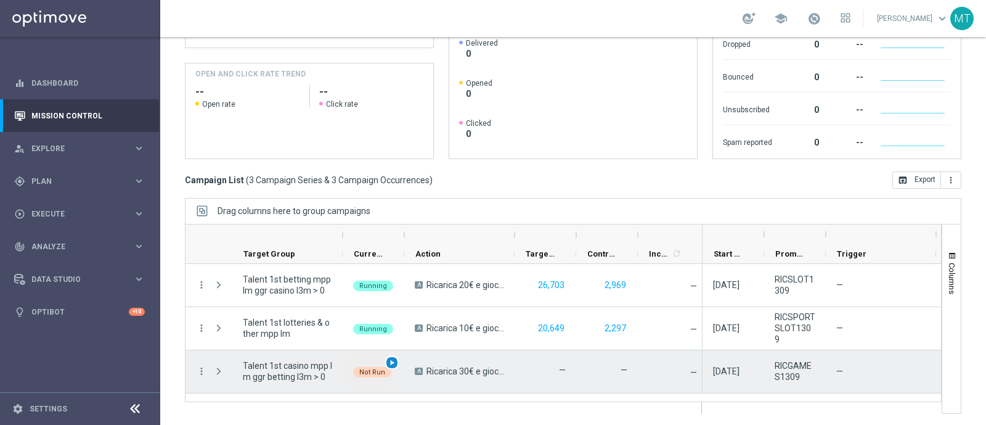
click at [390, 361] on span "play_arrow" at bounding box center [392, 362] width 9 height 9
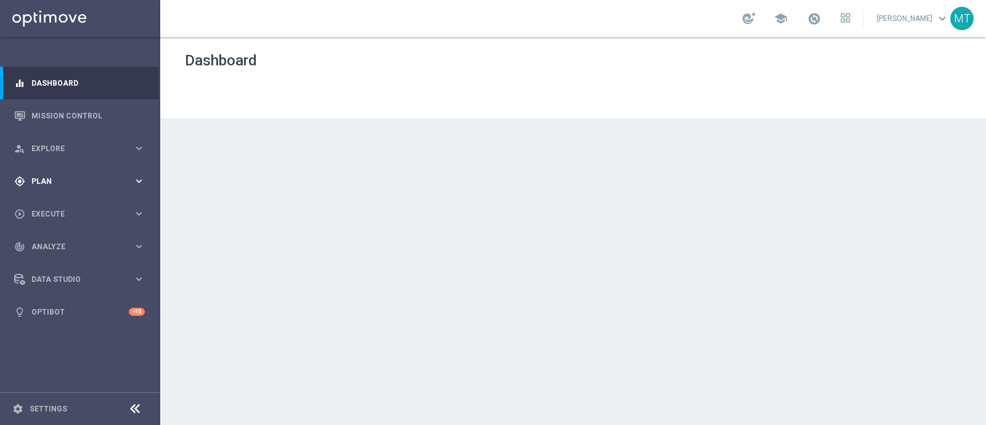
click at [104, 183] on span "Plan" at bounding box center [82, 181] width 102 height 7
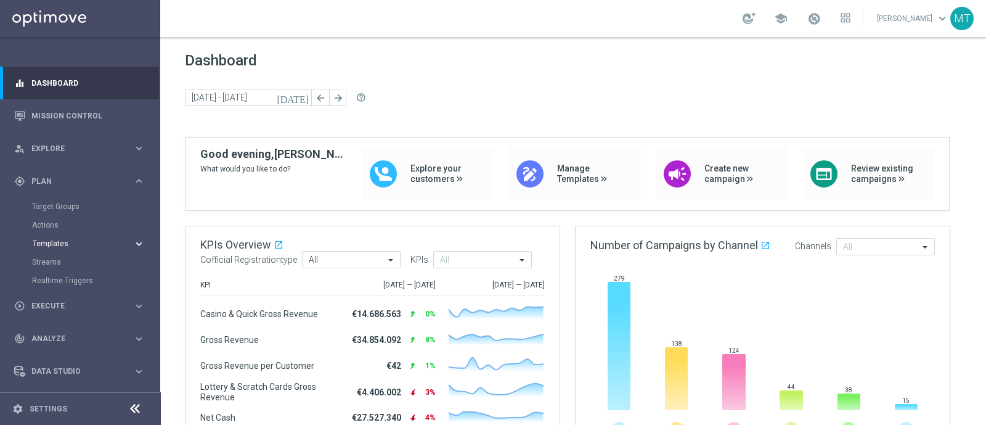
click at [57, 242] on span "Templates" at bounding box center [77, 243] width 88 height 7
click at [54, 262] on link "Optimail" at bounding box center [83, 262] width 90 height 10
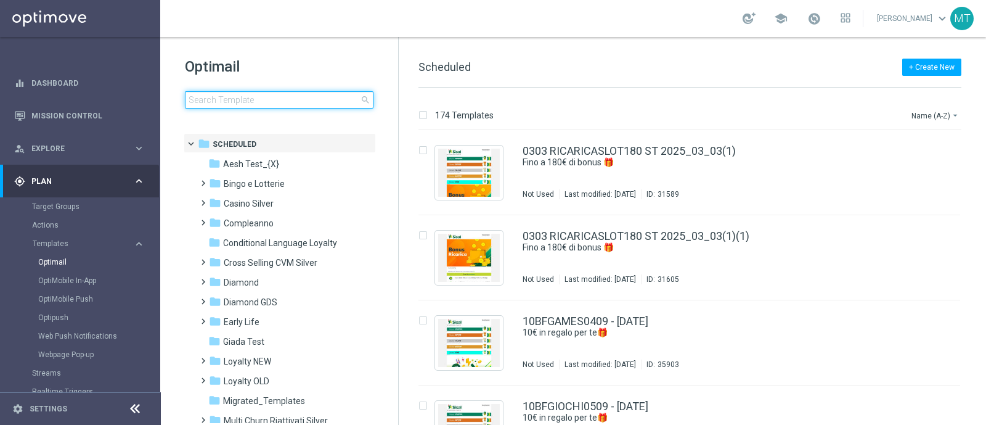
click at [271, 100] on input at bounding box center [279, 99] width 189 height 17
type input "RICGAMES1309 - [DATE]"
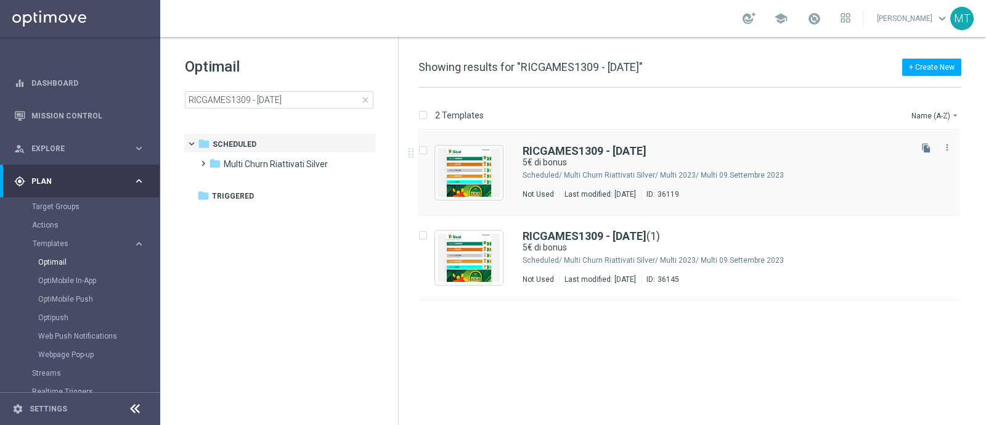
click at [575, 143] on div "RICGAMES1309 - [DATE] 5€ di bonus Scheduled/ Multi Churn Riattivati Silver/ Mul…" at bounding box center [690, 172] width 542 height 85
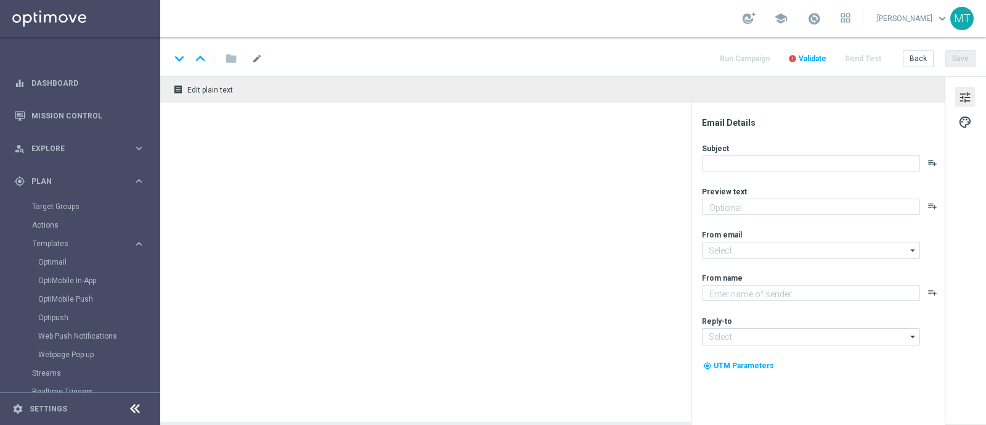
type textarea "su Scommesse Sportive, Virtual e [PERSON_NAME] e Vinci"
type input "[EMAIL_ADDRESS][DOMAIN_NAME]"
type textarea "Sisal"
type input "[EMAIL_ADDRESS][DOMAIN_NAME]"
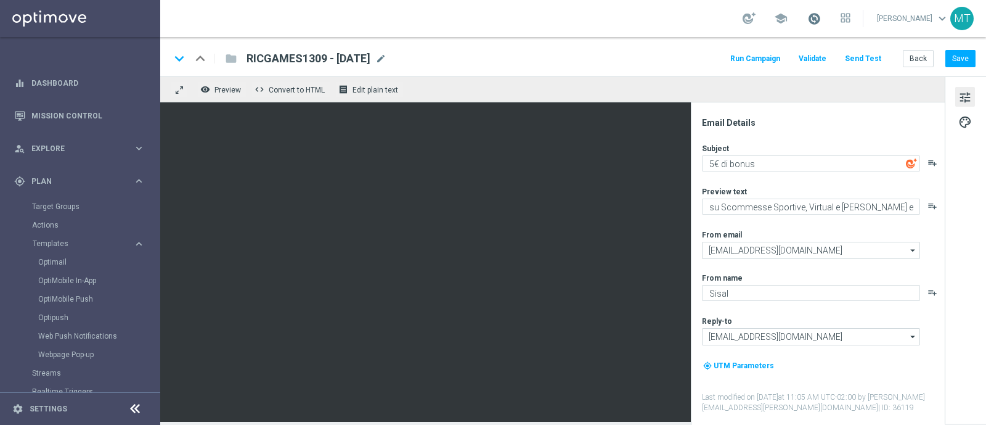
click at [820, 24] on span at bounding box center [815, 19] width 14 height 14
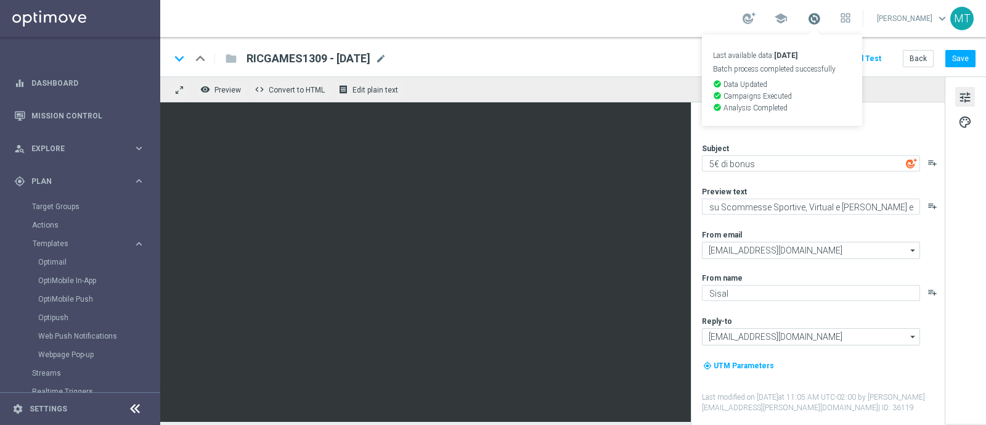
click at [820, 24] on span at bounding box center [815, 19] width 14 height 14
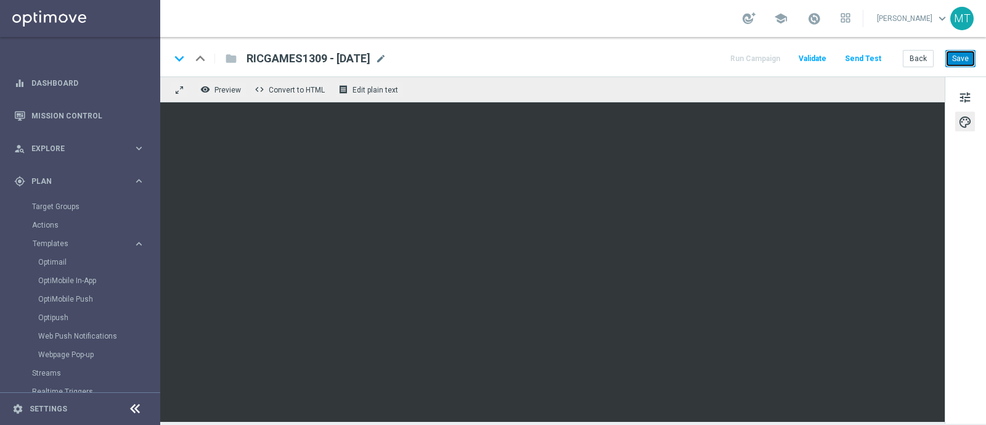
click at [965, 59] on button "Save" at bounding box center [961, 58] width 30 height 17
click at [969, 53] on button "Save" at bounding box center [961, 58] width 30 height 17
click at [56, 258] on link "Optimail" at bounding box center [83, 262] width 90 height 10
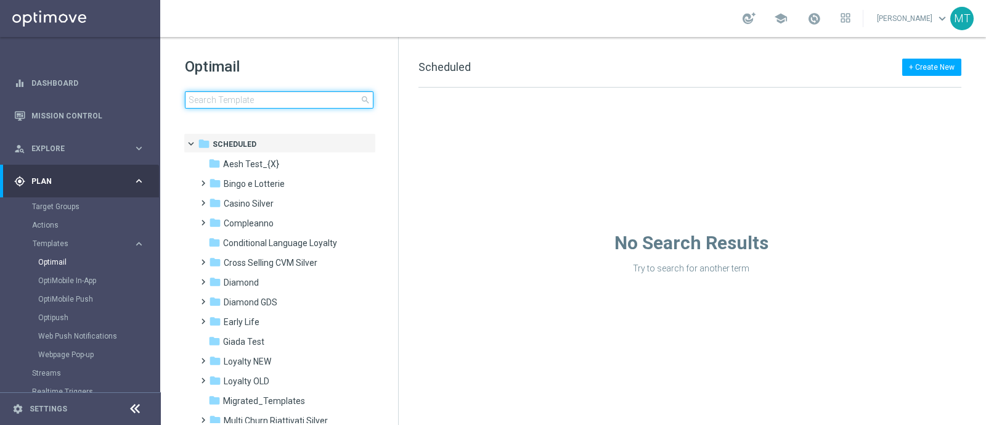
click at [226, 91] on input at bounding box center [279, 99] width 189 height 17
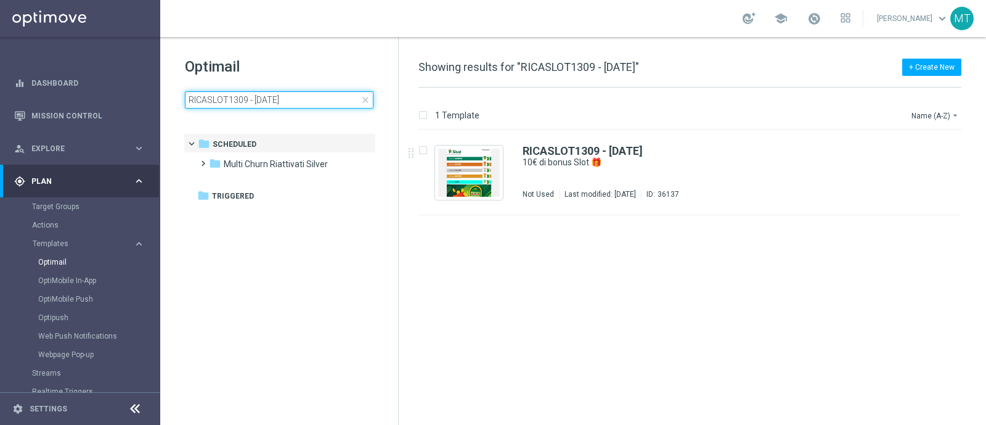
type input "RICASLOT1309 - [DATE]"
click at [555, 141] on div "RICASLOT1309 - [DATE] 10€ di bonus Slot 🎁 Not Used Last modified: [DATE] ID: 36…" at bounding box center [690, 172] width 542 height 85
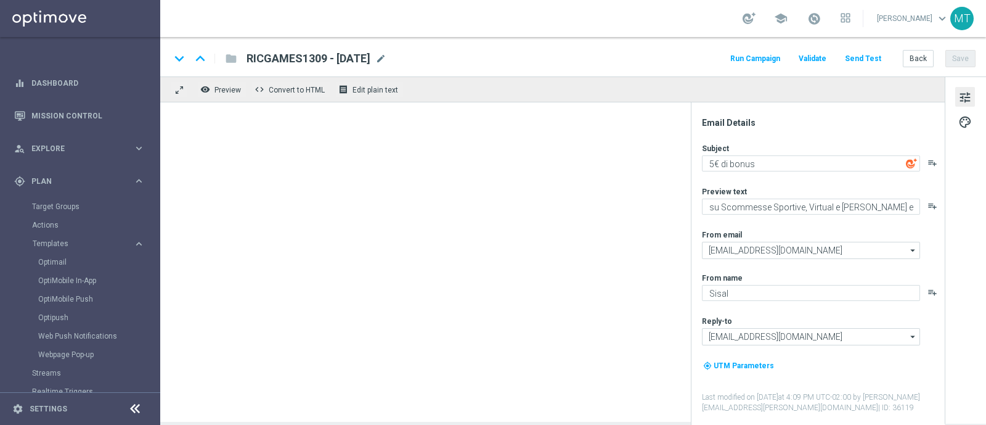
type textarea "10€ di bonus Slot 🎁"
type textarea "Scopri la nuova promozione"
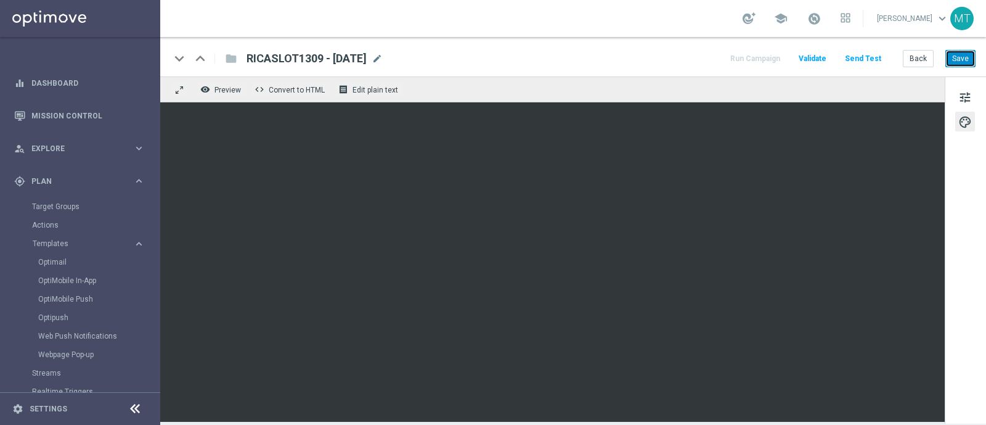
click at [964, 63] on button "Save" at bounding box center [961, 58] width 30 height 17
click at [821, 23] on span at bounding box center [815, 19] width 14 height 14
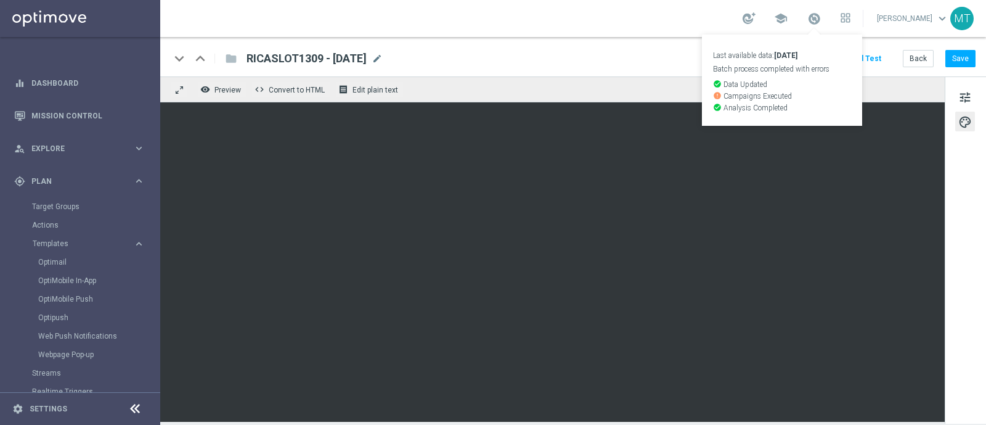
click at [679, 47] on div "keyboard_arrow_down keyboard_arrow_up folder RICASLOT1309 - [DATE] RICASLOT1309…" at bounding box center [573, 56] width 826 height 39
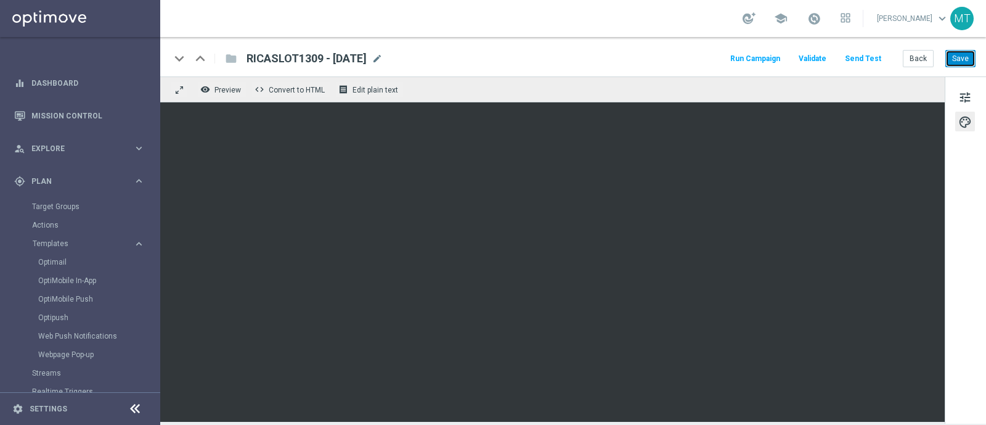
click at [962, 57] on button "Save" at bounding box center [961, 58] width 30 height 17
click at [821, 23] on span at bounding box center [815, 19] width 14 height 14
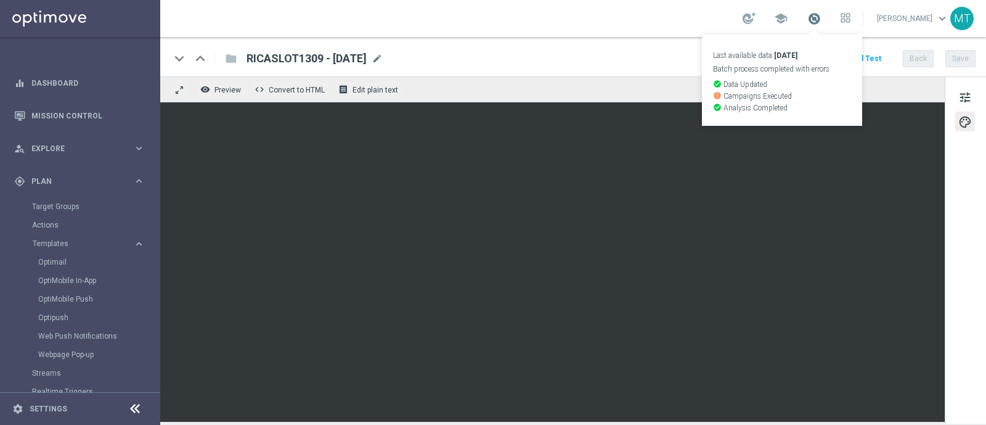
click at [821, 23] on span at bounding box center [815, 19] width 14 height 14
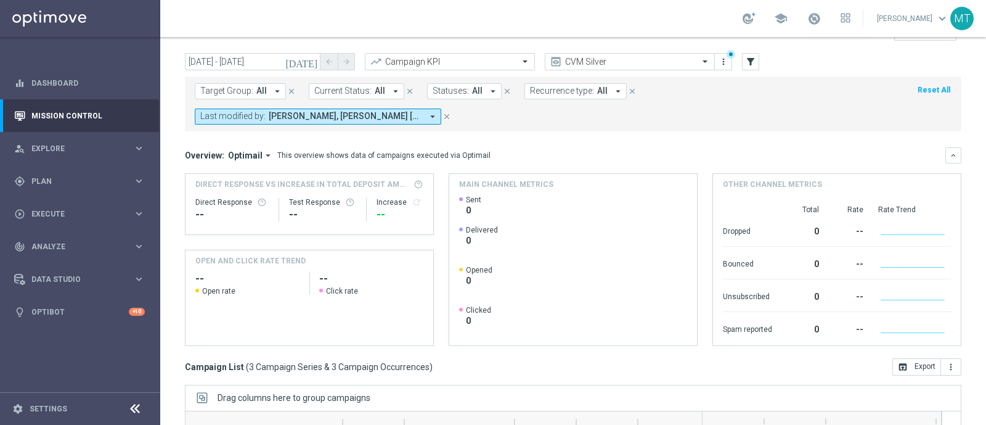
scroll to position [216, 0]
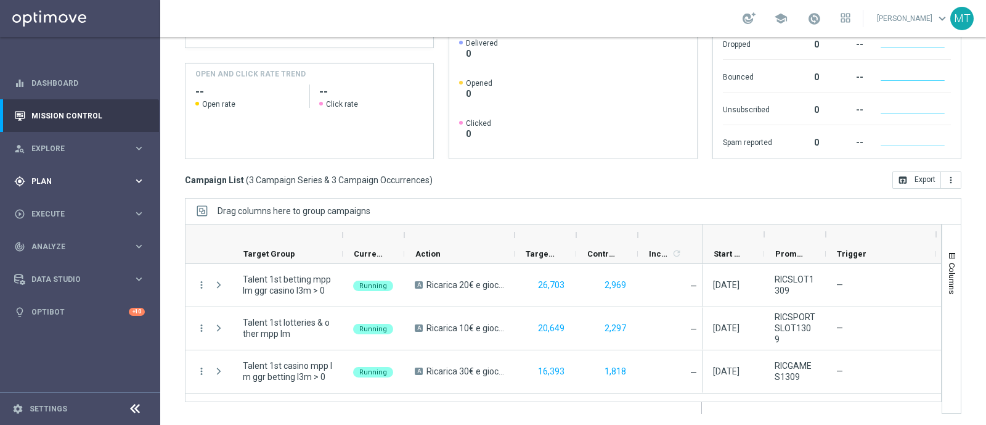
click at [59, 179] on span "Plan" at bounding box center [82, 181] width 102 height 7
click at [55, 207] on link "Target Groups" at bounding box center [80, 207] width 96 height 10
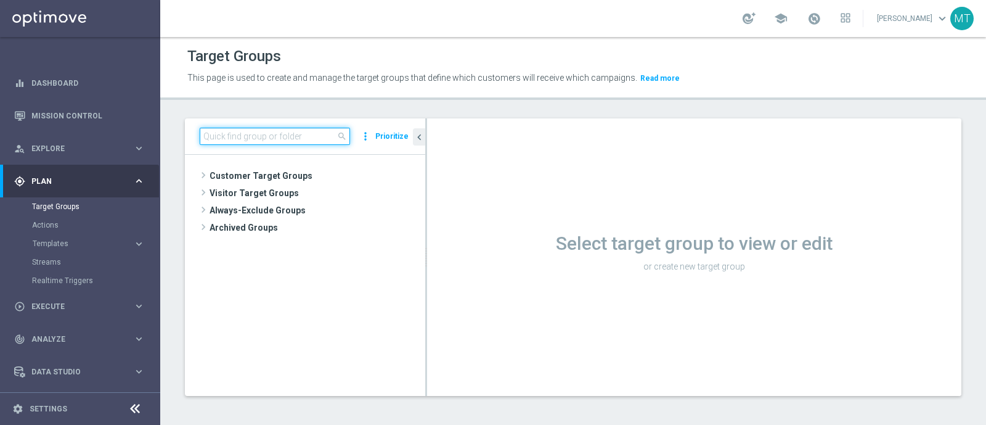
click at [290, 135] on input at bounding box center [275, 136] width 150 height 17
paste input "Master Low 1st betting mpp lm"
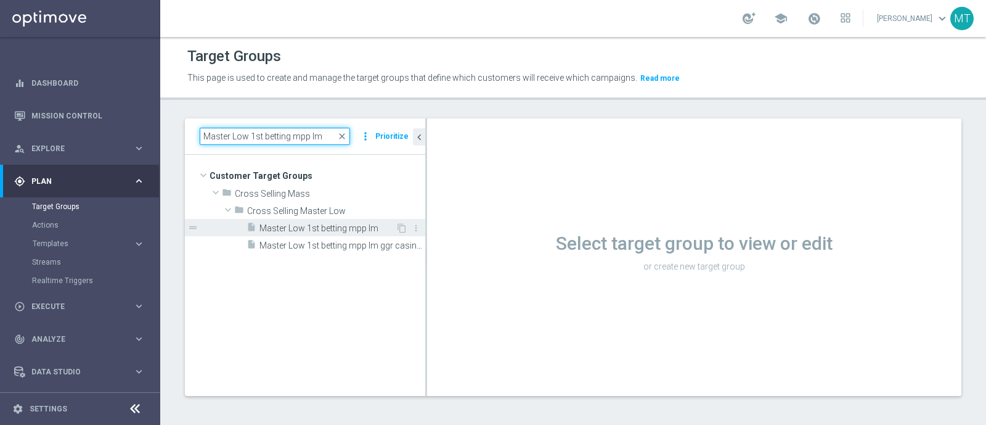
type input "Master Low 1st betting mpp lm"
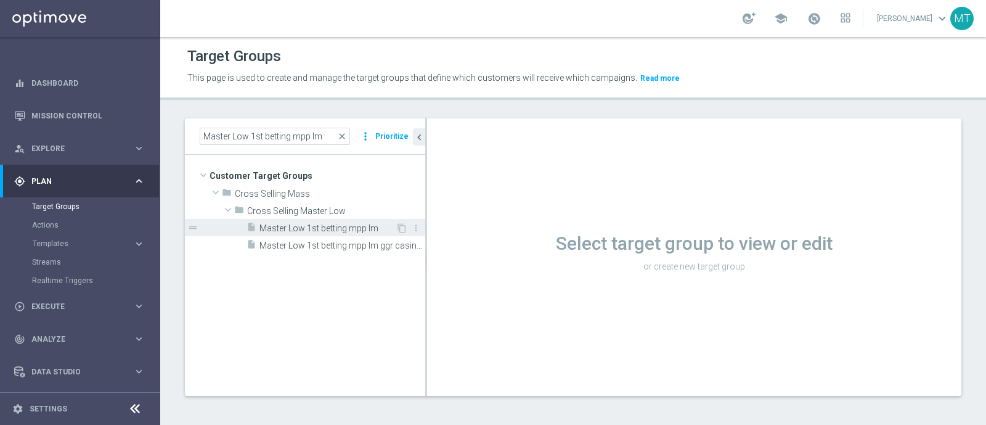
click at [297, 226] on span "Master Low 1st betting mpp lm" at bounding box center [328, 228] width 136 height 10
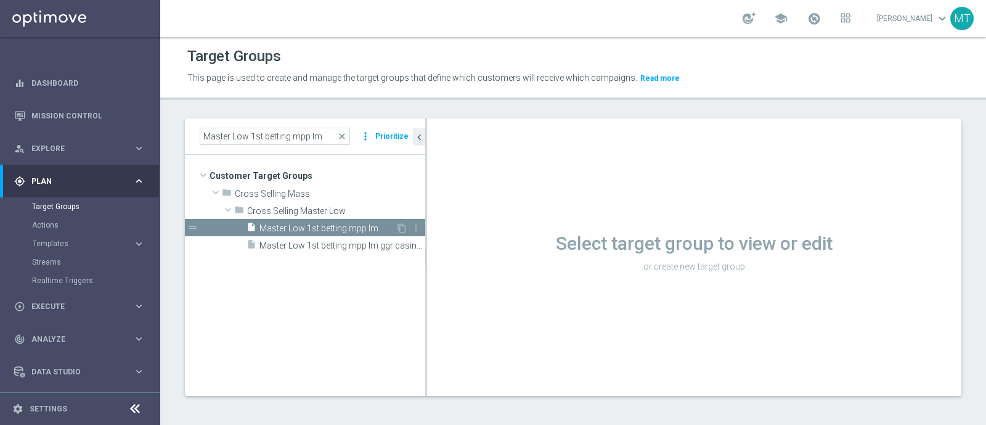
click at [297, 226] on span "Master Low 1st betting mpp lm" at bounding box center [328, 228] width 136 height 10
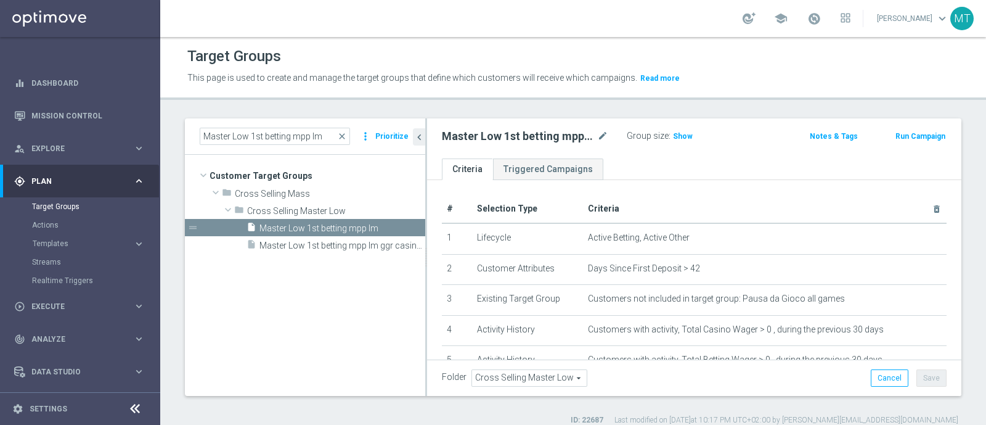
click at [903, 136] on button "Run Campaign" at bounding box center [920, 136] width 52 height 14
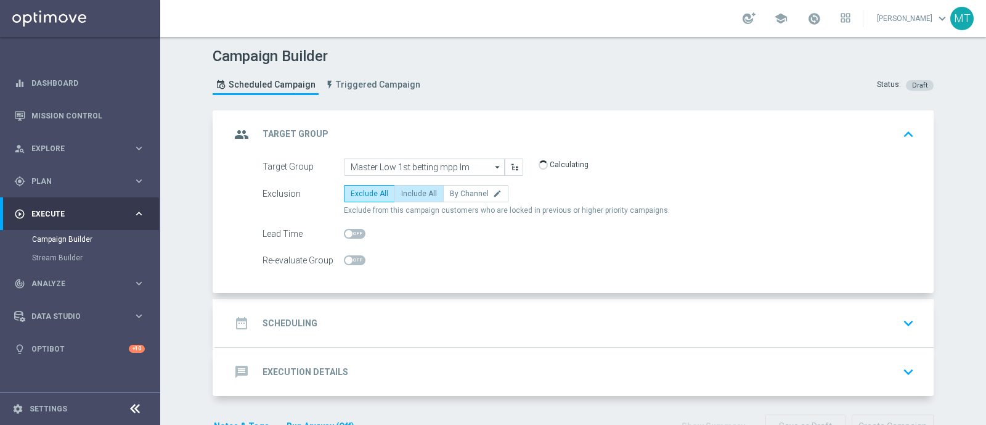
click at [409, 198] on label "Include All" at bounding box center [419, 193] width 49 height 17
click at [409, 198] on input "Include All" at bounding box center [405, 196] width 8 height 8
radio input "true"
click at [354, 231] on span at bounding box center [355, 234] width 22 height 10
click at [354, 231] on input "checkbox" at bounding box center [355, 234] width 22 height 10
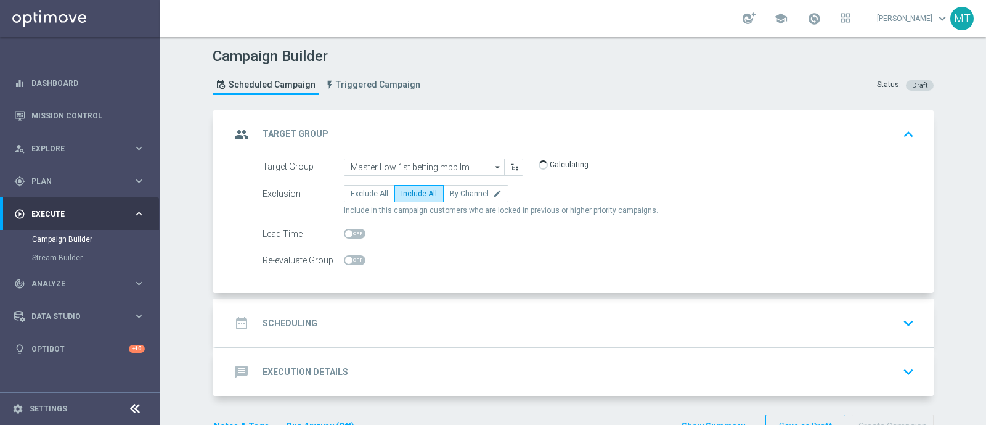
checkbox input "true"
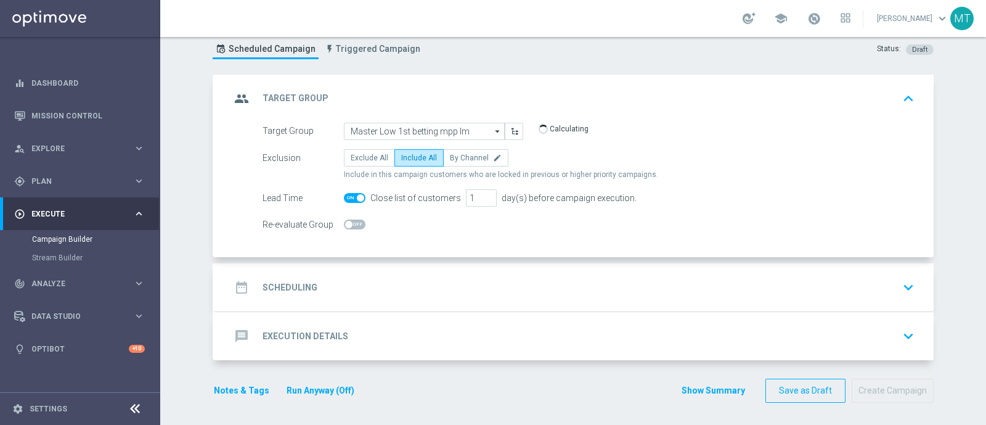
click at [357, 277] on div "date_range Scheduling keyboard_arrow_down" at bounding box center [575, 287] width 689 height 23
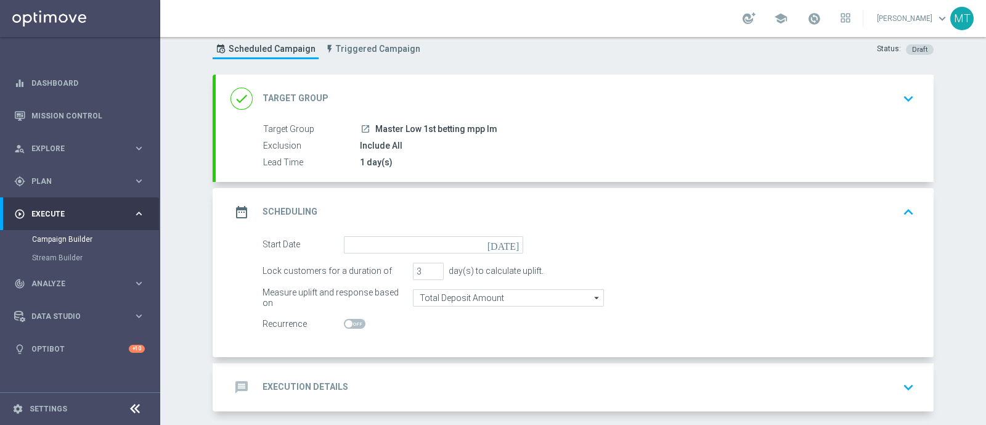
click at [510, 241] on icon "[DATE]" at bounding box center [506, 243] width 36 height 14
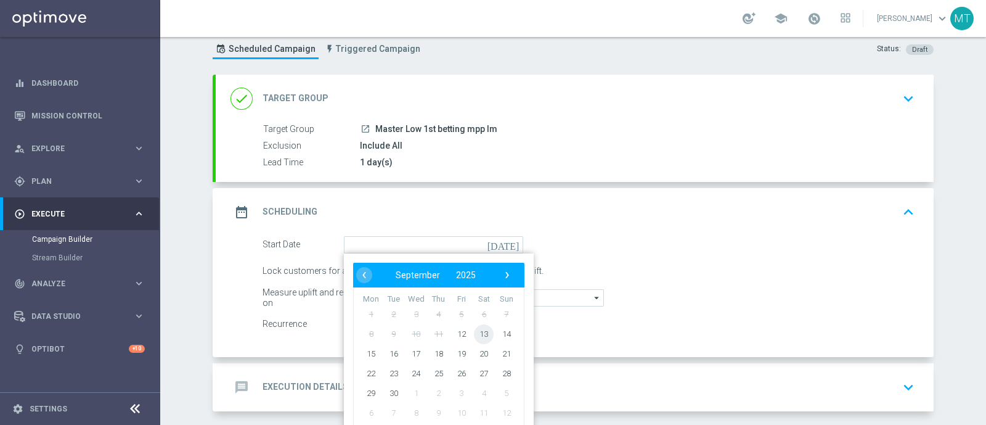
click at [481, 331] on span "13" at bounding box center [484, 334] width 20 height 20
type input "13 Sep 2025"
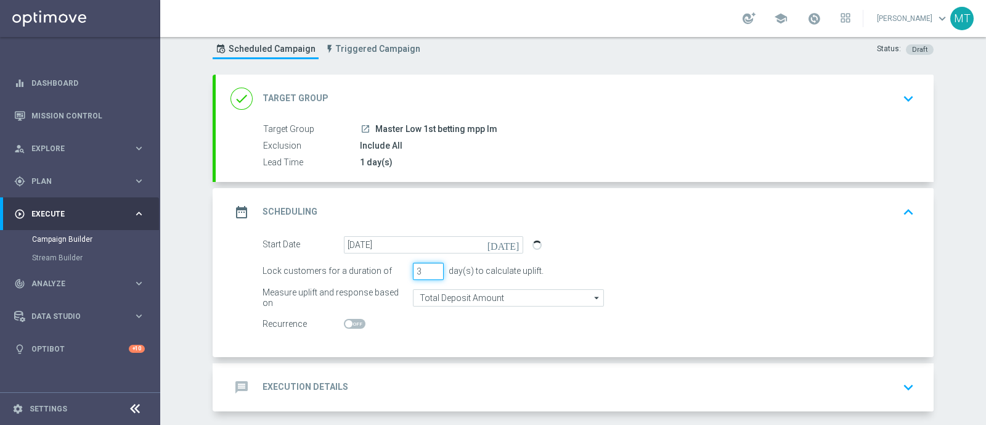
click at [428, 276] on input "3" at bounding box center [428, 271] width 31 height 17
click at [428, 271] on input "2" at bounding box center [428, 271] width 31 height 17
type input "1"
click at [428, 271] on input "1" at bounding box center [428, 271] width 31 height 17
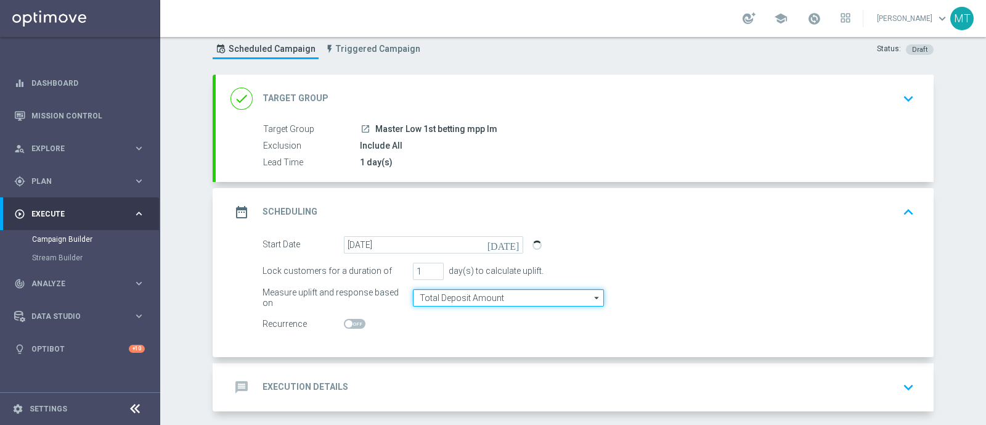
click at [439, 295] on input "Total Deposit Amount" at bounding box center [508, 297] width 191 height 17
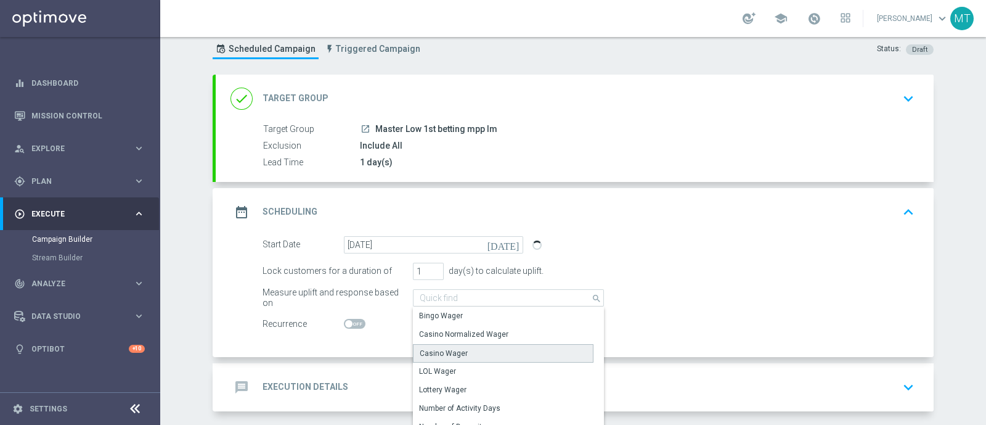
click at [465, 352] on div "Casino Wager" at bounding box center [503, 353] width 181 height 18
type input "Casino Wager"
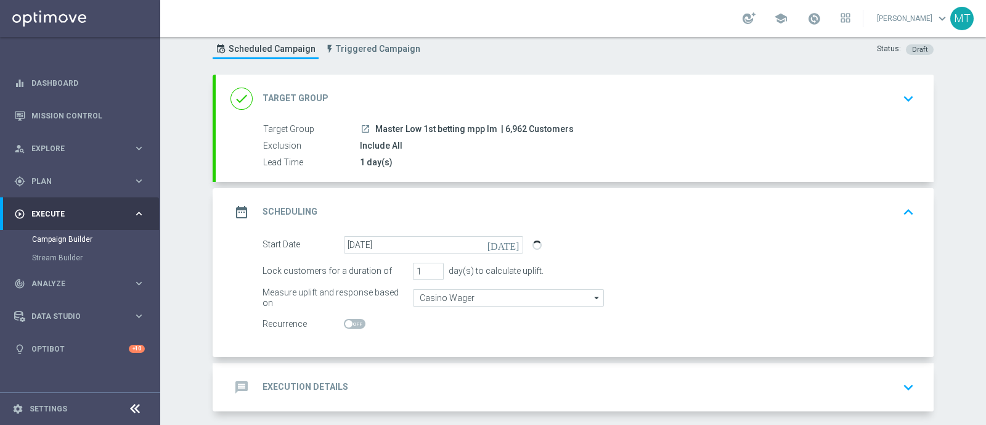
scroll to position [87, 0]
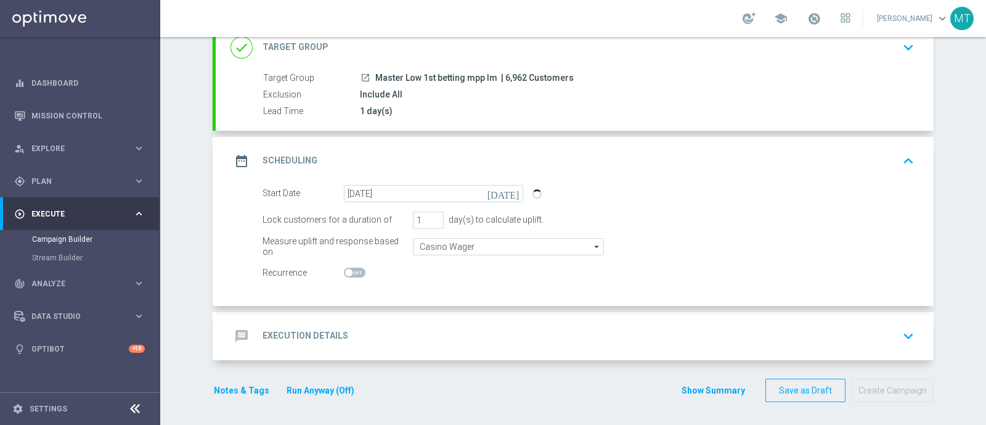
click at [402, 121] on div "Target Group launch Master Low 1st betting mpp lm | 6,962 Customers Exclusion I…" at bounding box center [575, 101] width 718 height 59
click at [388, 334] on div "message Execution Details keyboard_arrow_down" at bounding box center [575, 335] width 689 height 23
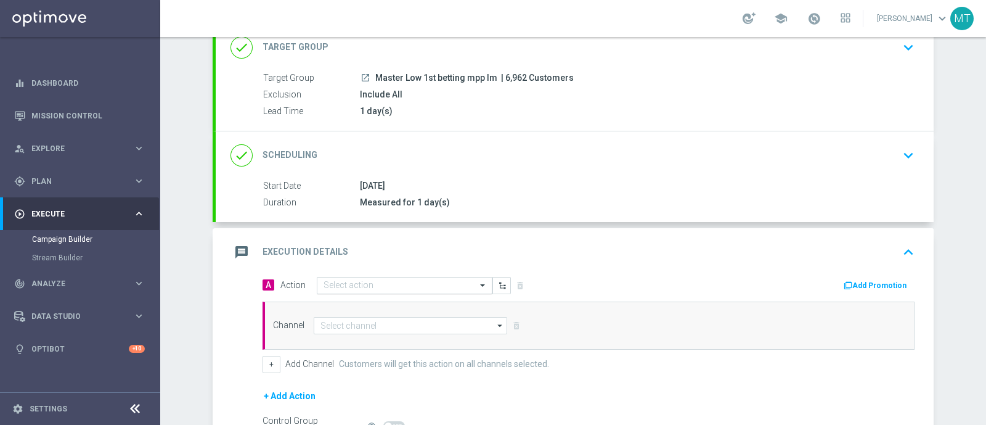
click at [329, 284] on input "text" at bounding box center [392, 285] width 137 height 10
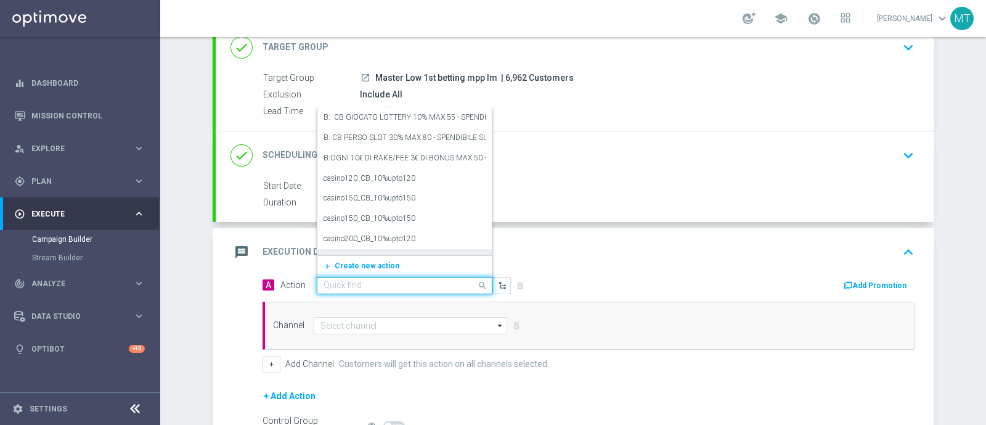
paste input "Ricarica 50€ e gioca almeno 10€ su Slot e ricevi 10€ Slot"
type input "Ricarica 50€ e gioca almeno 10€ su Slot e ricevi 10€ Slot"
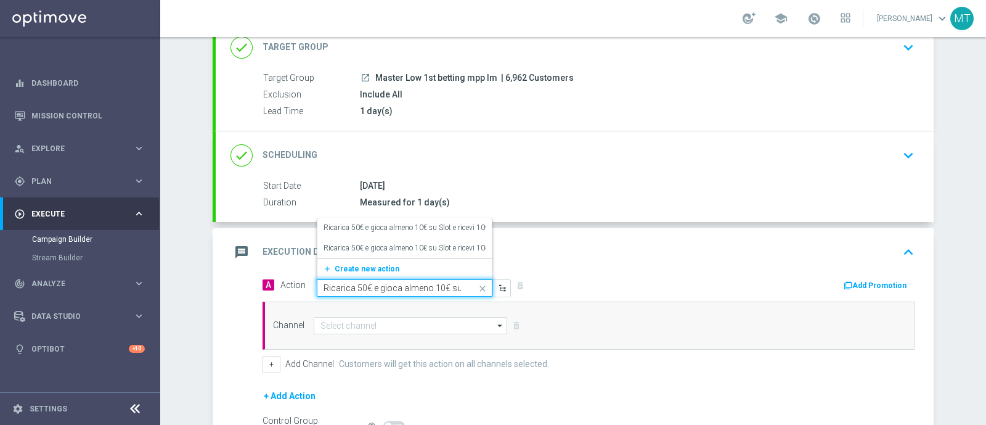
scroll to position [0, 75]
click at [356, 224] on label "Ricarica 50€ e gioca almeno 10€ su Slot e ricevi 10€ Slot" at bounding box center [413, 228] width 179 height 10
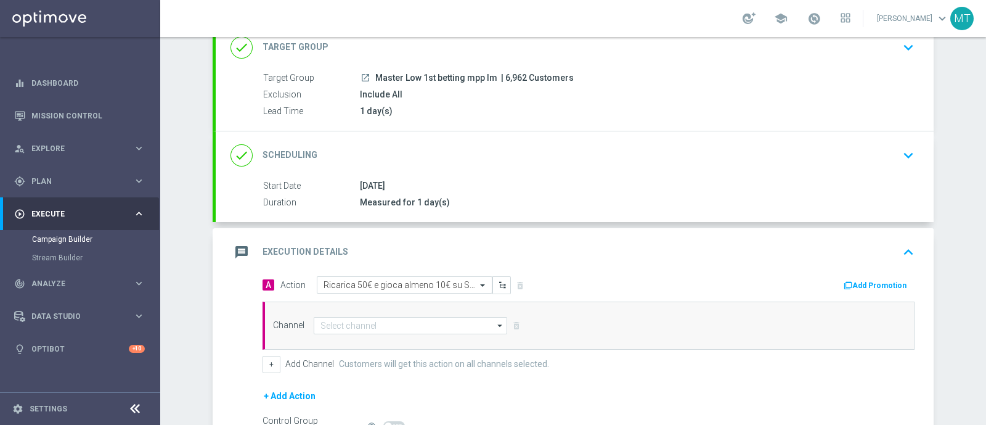
scroll to position [0, 0]
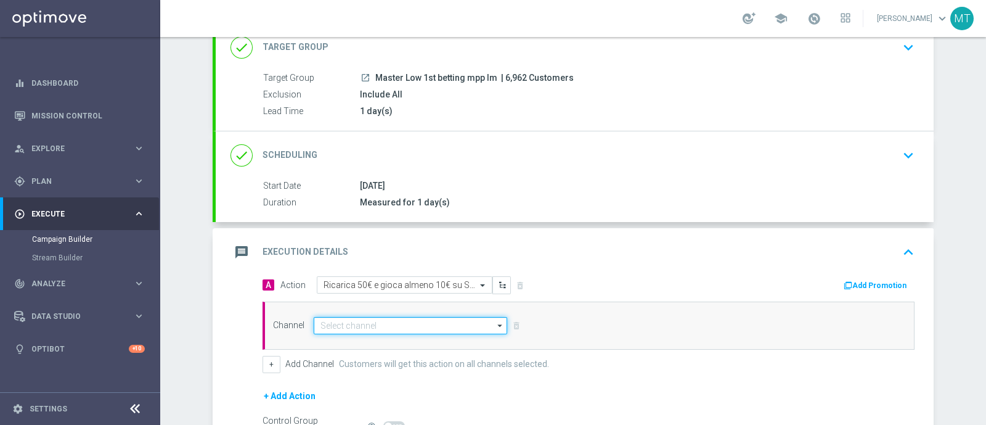
click at [399, 328] on input at bounding box center [411, 325] width 194 height 17
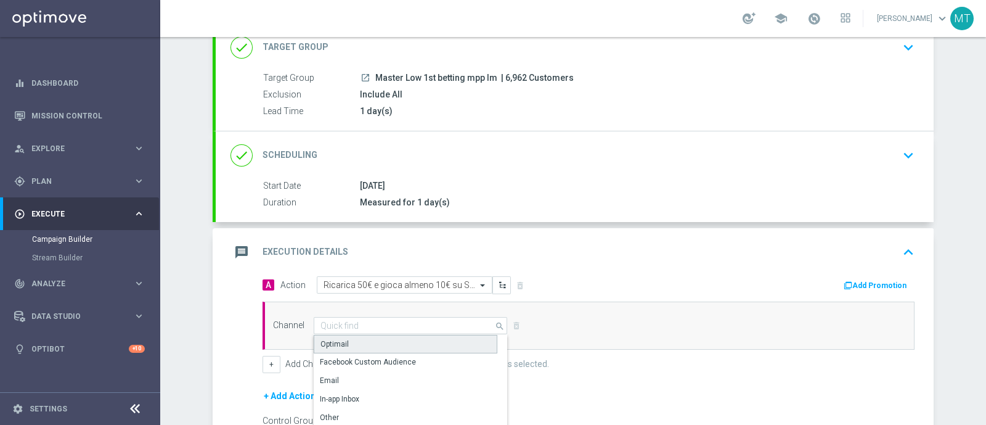
click at [388, 340] on div "Optimail" at bounding box center [406, 344] width 184 height 18
type input "Optimail"
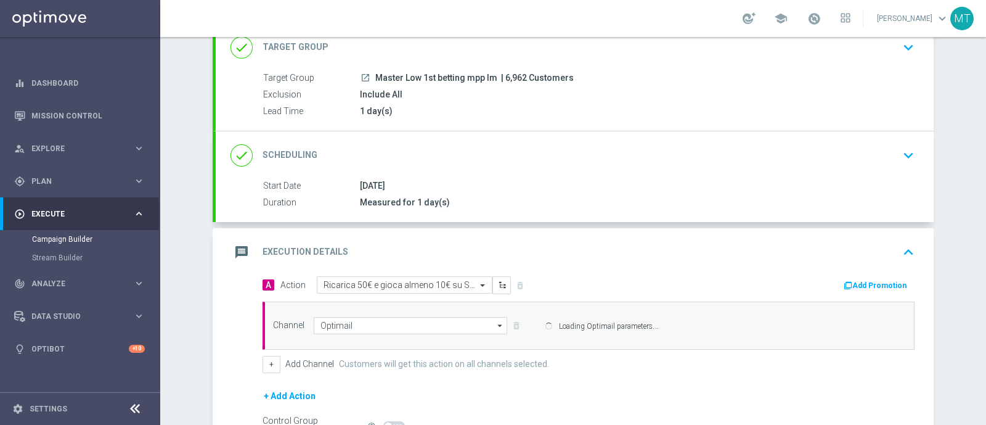
scroll to position [223, 0]
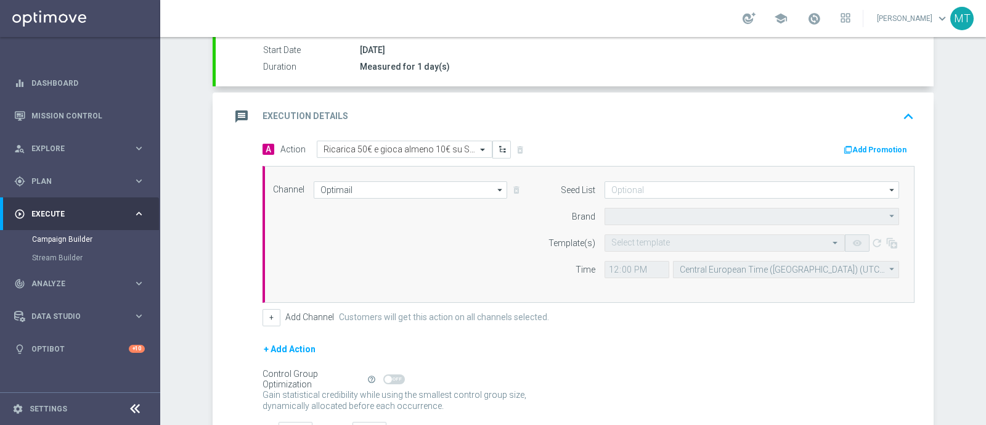
type input "Sisal Marketing"
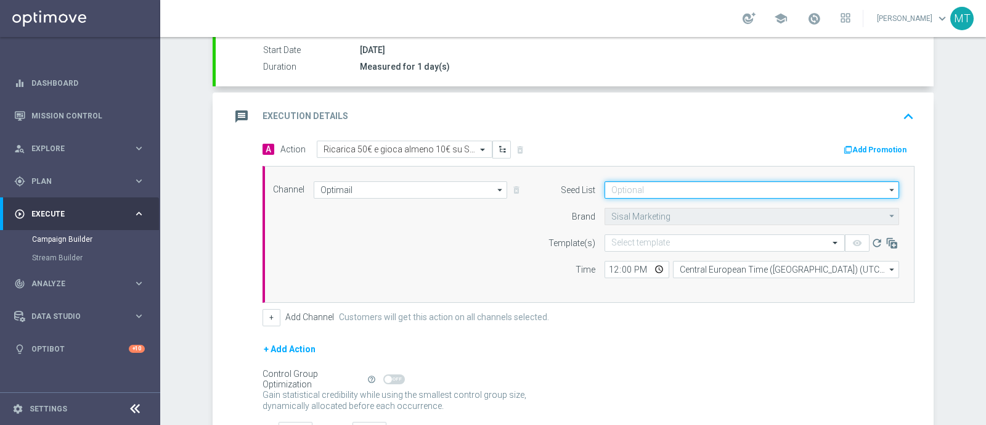
click at [675, 186] on input at bounding box center [752, 189] width 295 height 17
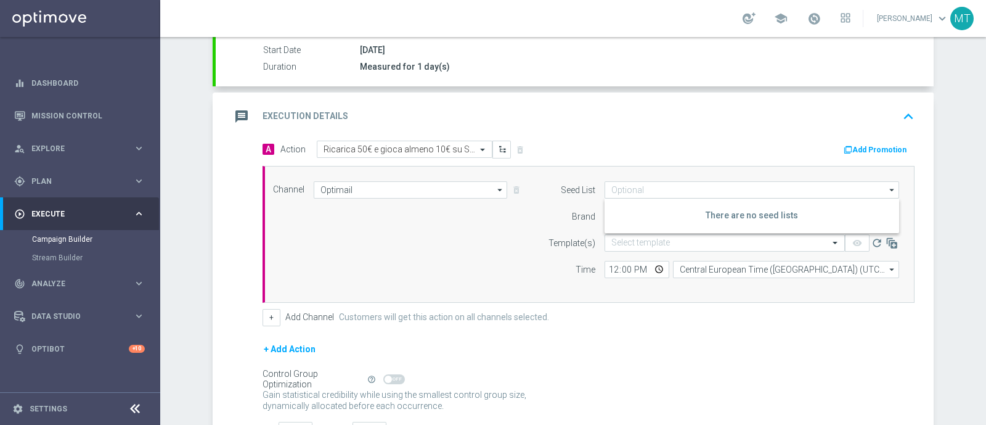
click at [499, 242] on div "Channel Optimail Optimail arrow_drop_down Drag here to set row groups Drag here…" at bounding box center [586, 234] width 645 height 106
click at [622, 238] on input "text" at bounding box center [712, 243] width 202 height 10
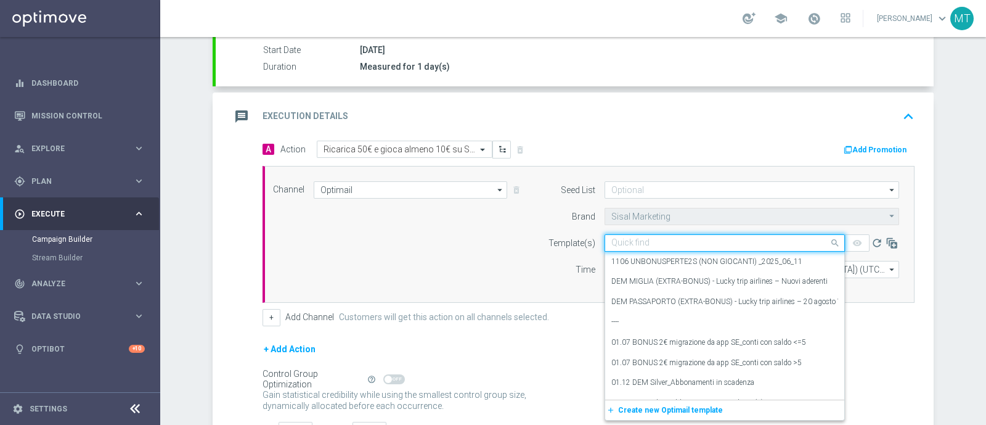
paste input "RICASLOT1309 - 2025-09-13"
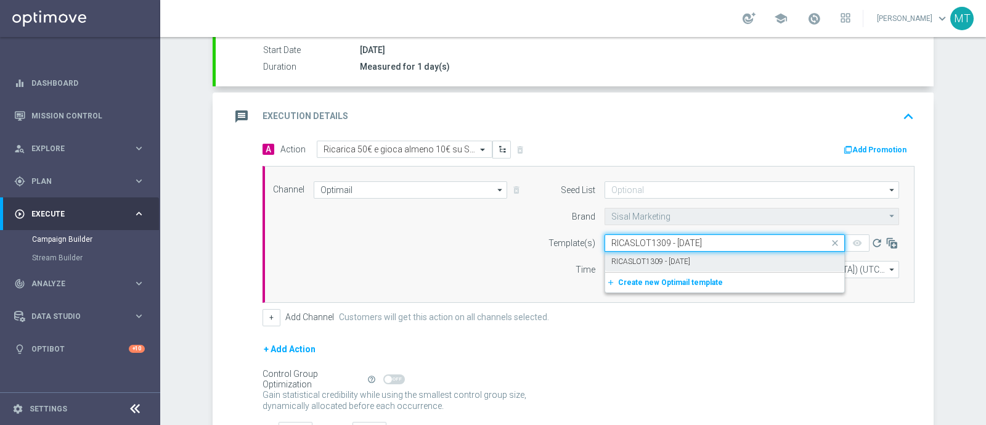
click at [633, 257] on label "RICASLOT1309 - 2025-09-13" at bounding box center [650, 261] width 79 height 10
type input "RICASLOT1309 - 2025-09-13"
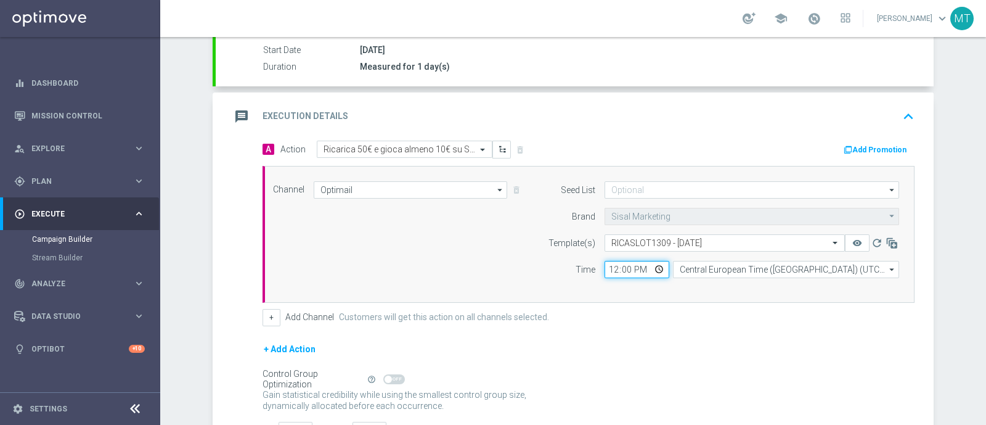
click at [607, 266] on input "12:00" at bounding box center [637, 269] width 65 height 17
click at [707, 294] on div "Channel Optimail Optimail arrow_drop_down Drag here to set row groups Drag here…" at bounding box center [589, 234] width 652 height 137
click at [868, 143] on button "Add Promotion" at bounding box center [877, 150] width 68 height 14
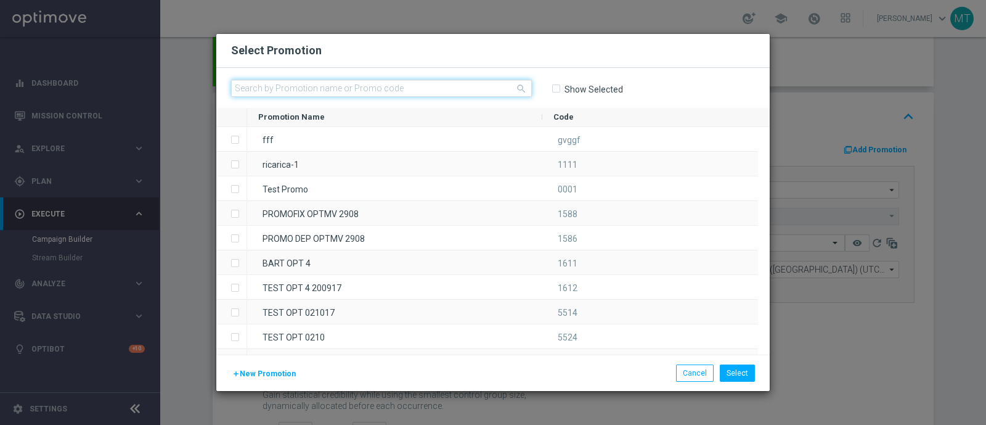
click at [364, 93] on input "text" at bounding box center [381, 88] width 301 height 17
paste input "334634"
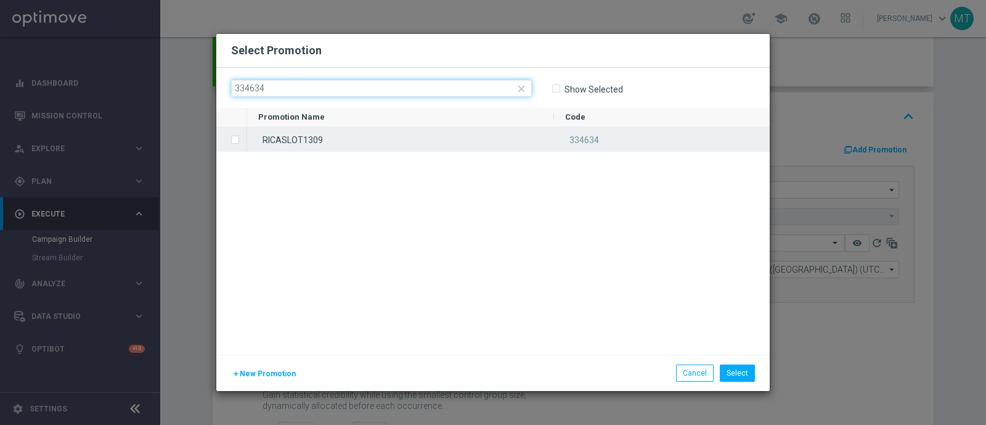
type input "334634"
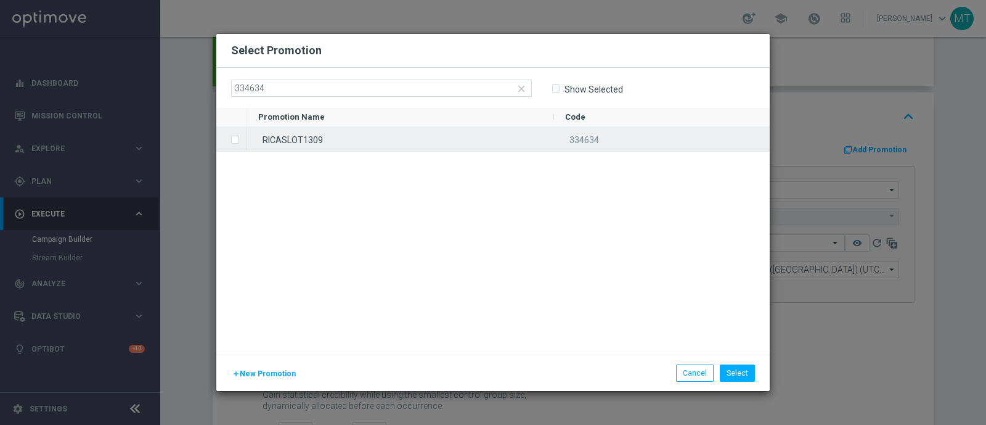
click at [346, 132] on div "RICASLOT1309" at bounding box center [400, 139] width 307 height 24
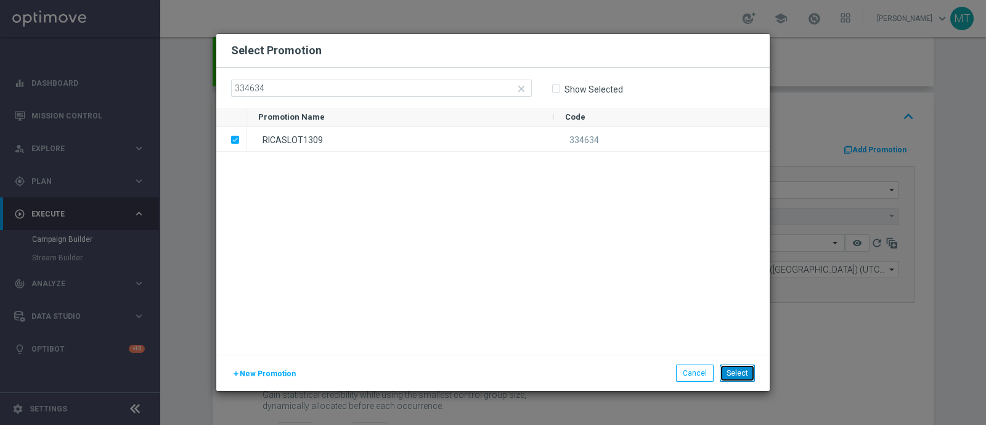
click at [743, 372] on button "Select" at bounding box center [737, 372] width 35 height 17
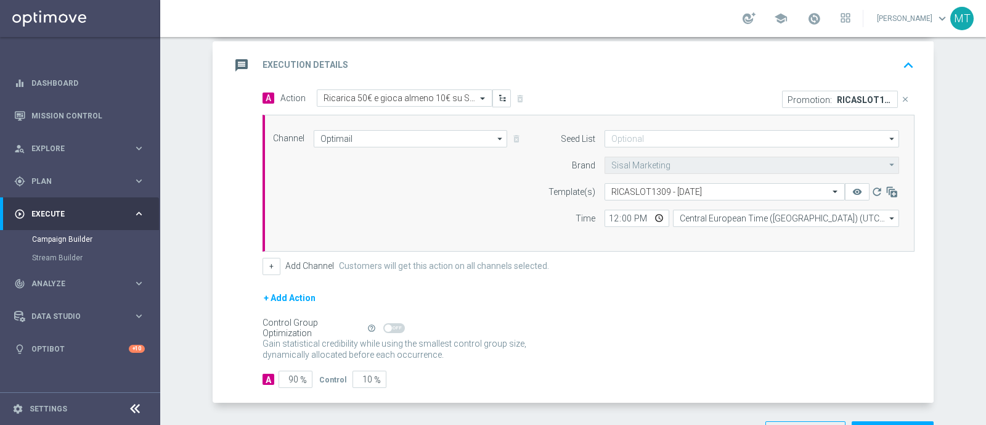
scroll to position [316, 0]
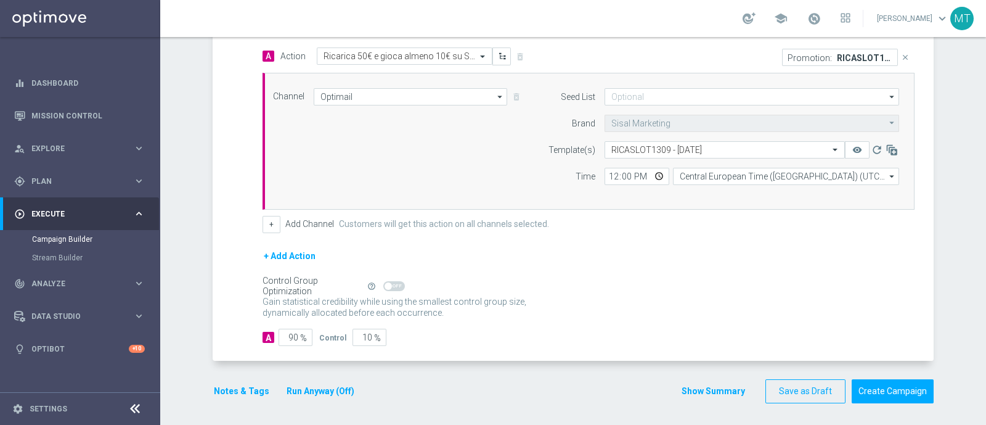
click at [237, 383] on button "Notes & Tags" at bounding box center [242, 390] width 58 height 15
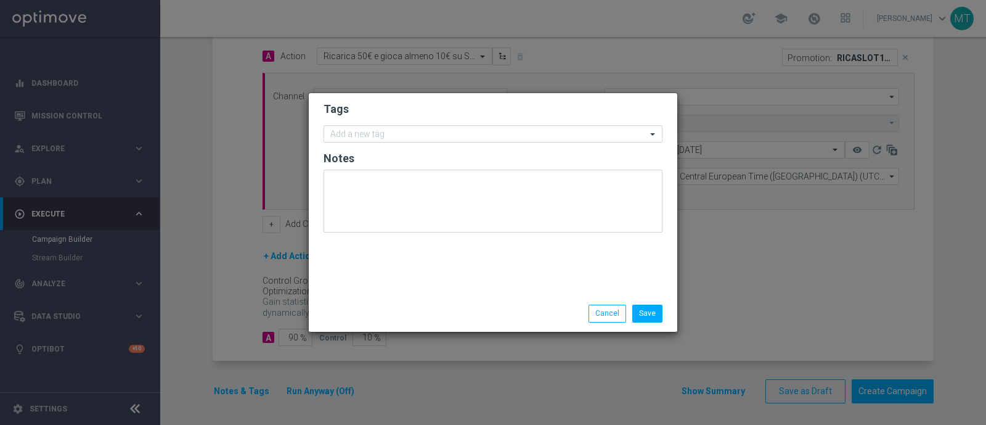
click at [369, 136] on input "text" at bounding box center [488, 134] width 316 height 10
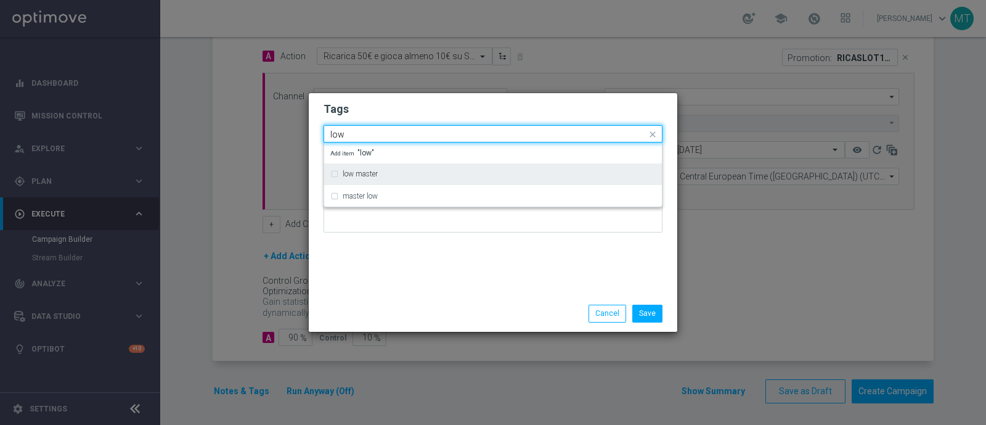
click at [367, 173] on label "low master" at bounding box center [360, 173] width 35 height 7
type input "low"
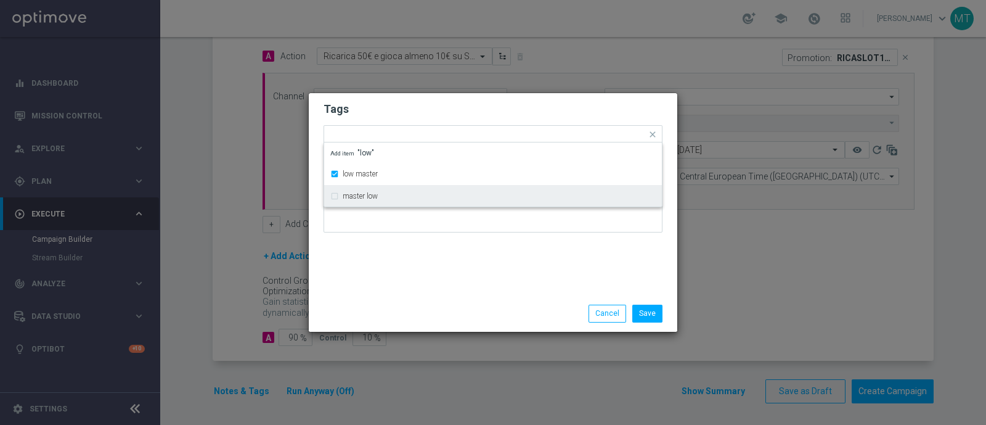
click at [441, 253] on div "Tags Quick find × low master low master master low Add item "low" Notes" at bounding box center [493, 194] width 369 height 202
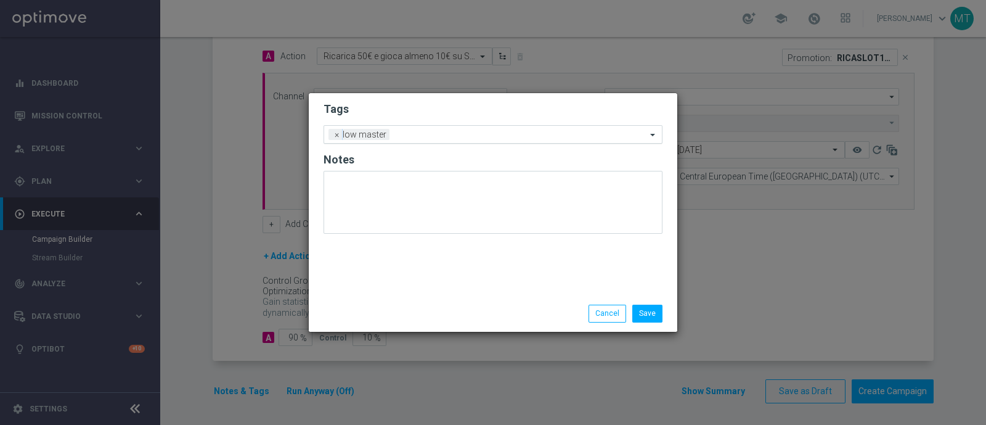
click at [420, 134] on input "text" at bounding box center [521, 135] width 252 height 10
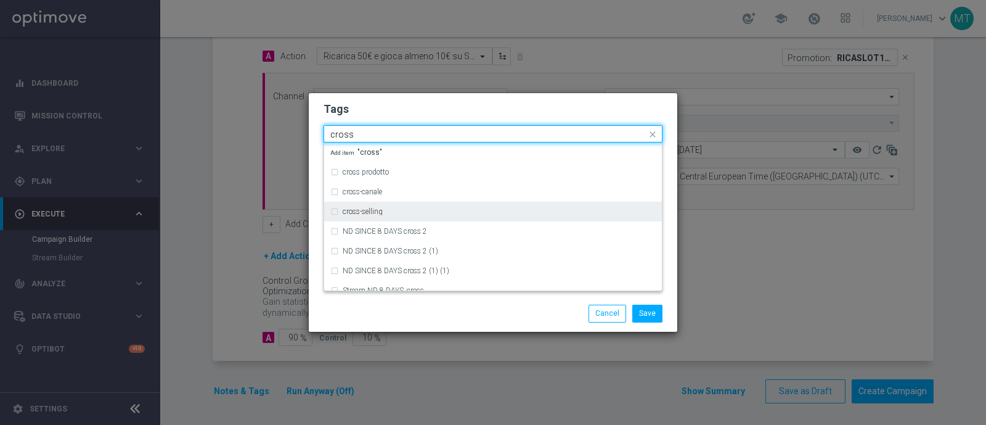
click at [412, 211] on div "cross-selling" at bounding box center [499, 211] width 313 height 7
type input "cross"
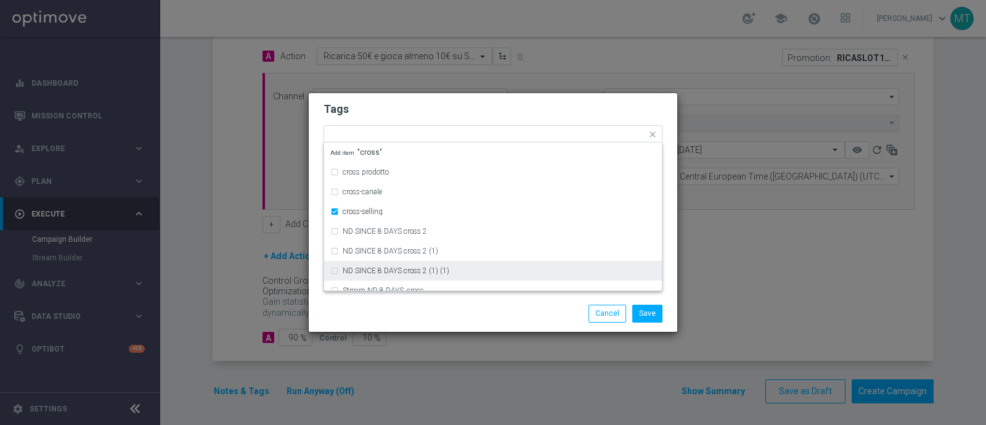
click at [403, 309] on div "Save Cancel" at bounding box center [493, 313] width 358 height 17
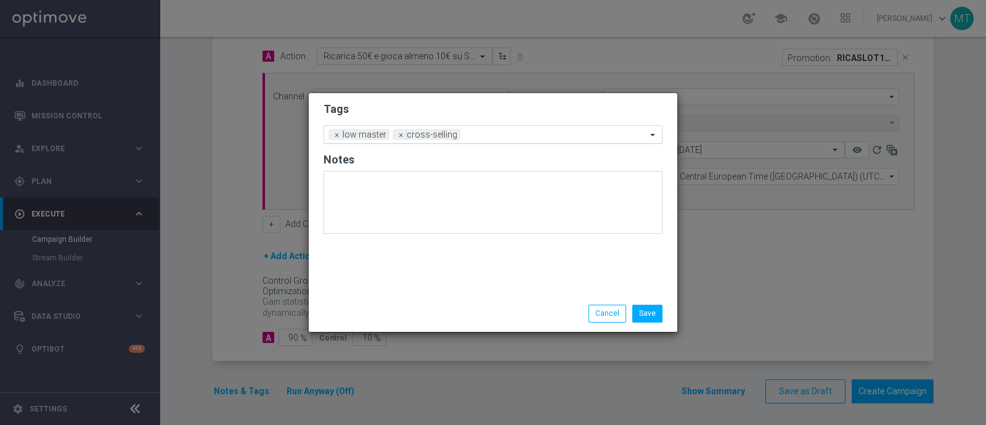
click at [465, 133] on input "text" at bounding box center [555, 135] width 181 height 10
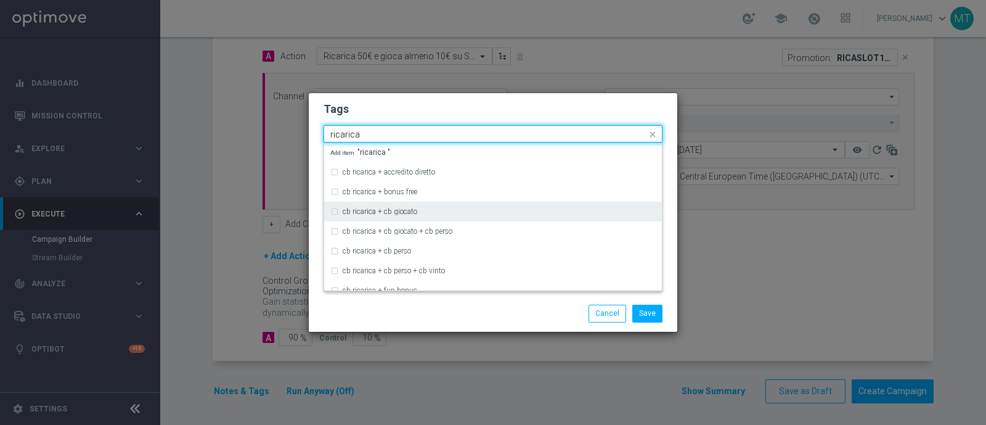
click at [449, 211] on div "cb ricarica + cb giocato" at bounding box center [499, 211] width 313 height 7
type input "ricarica"
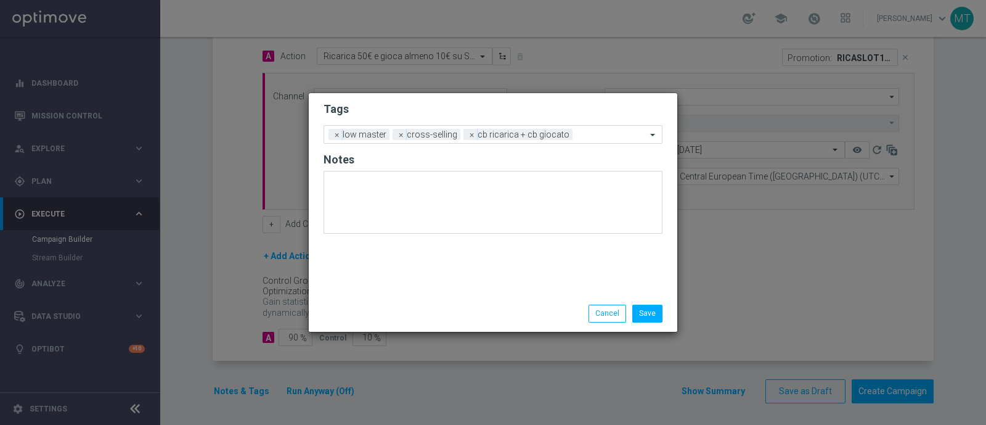
click at [444, 315] on div "Save Cancel" at bounding box center [552, 313] width 239 height 17
click at [583, 136] on input "text" at bounding box center [612, 135] width 69 height 10
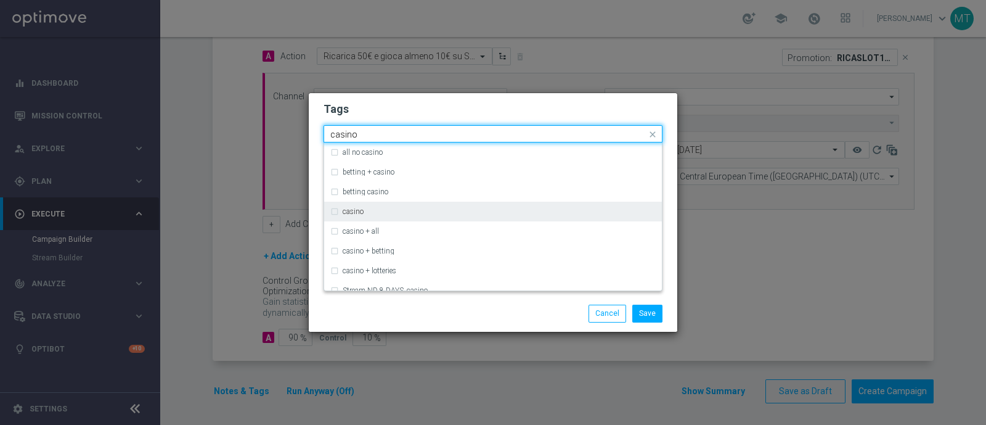
click at [546, 208] on div "casino" at bounding box center [499, 211] width 313 height 7
type input "casino"
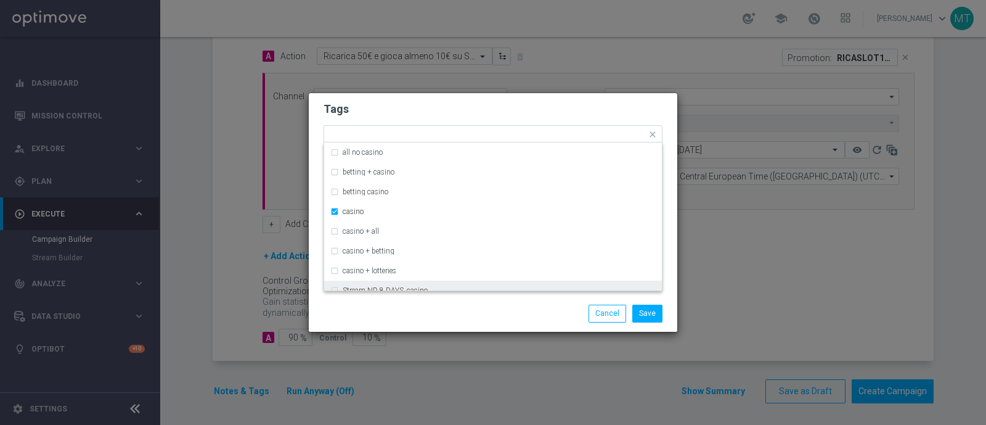
click at [526, 327] on div "Save Cancel" at bounding box center [493, 313] width 369 height 36
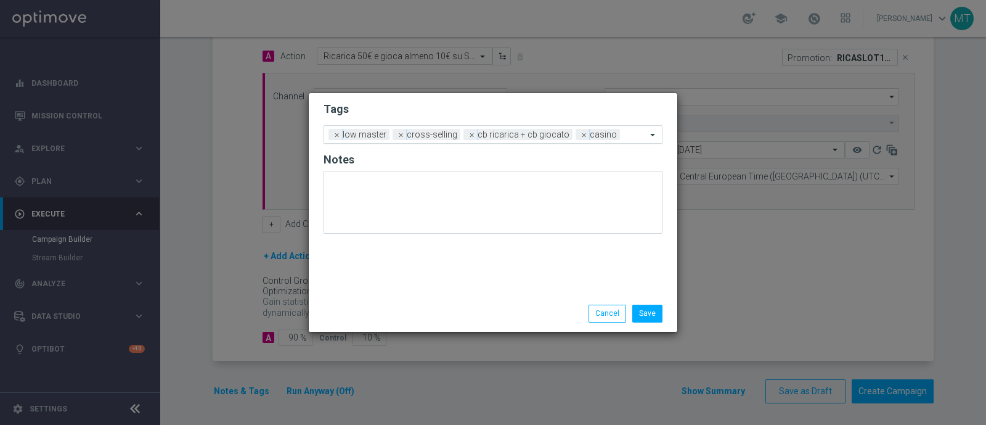
click at [625, 139] on input "text" at bounding box center [636, 135] width 22 height 10
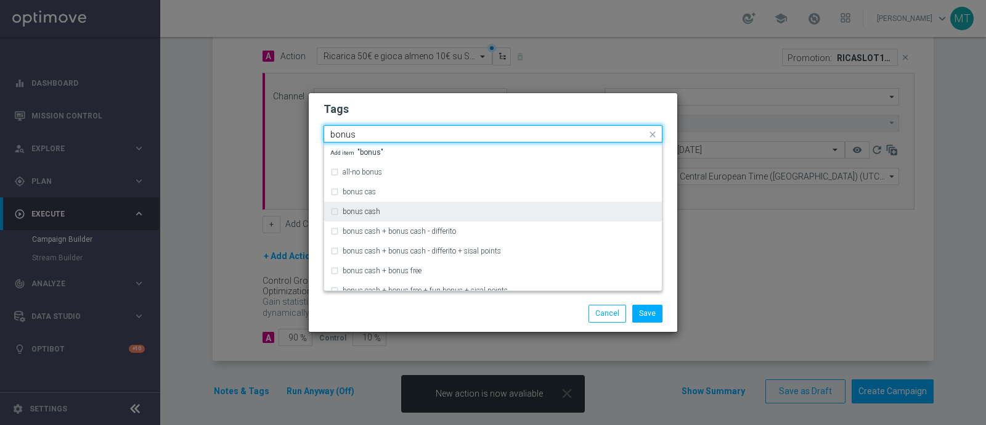
click at [544, 208] on div "bonus cash" at bounding box center [499, 211] width 313 height 7
type input "bonus"
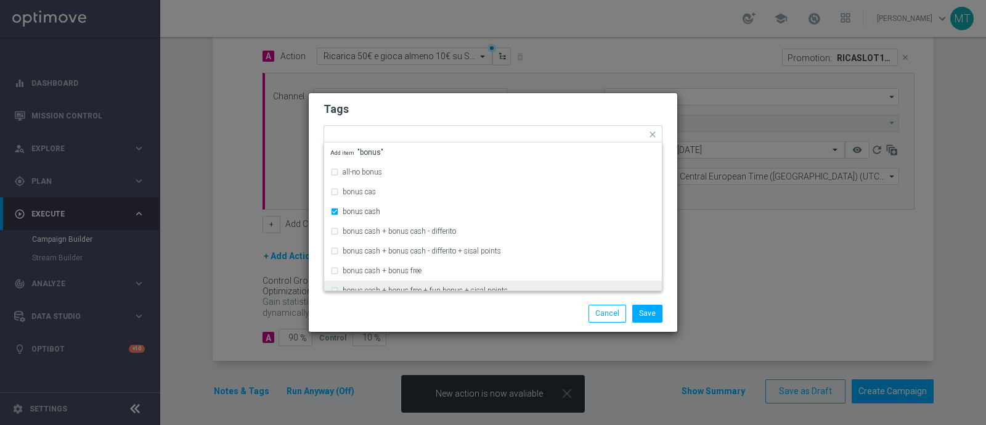
click at [542, 314] on div "Save Cancel" at bounding box center [552, 313] width 239 height 17
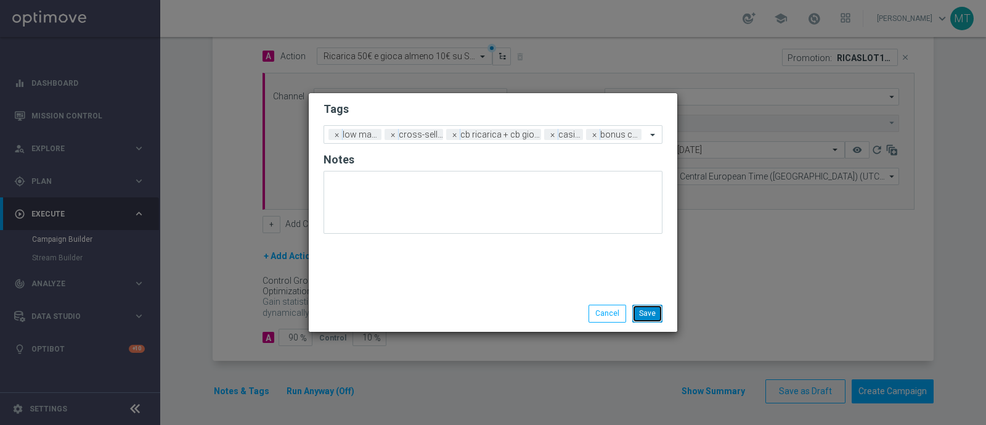
click at [658, 314] on button "Save" at bounding box center [647, 313] width 30 height 17
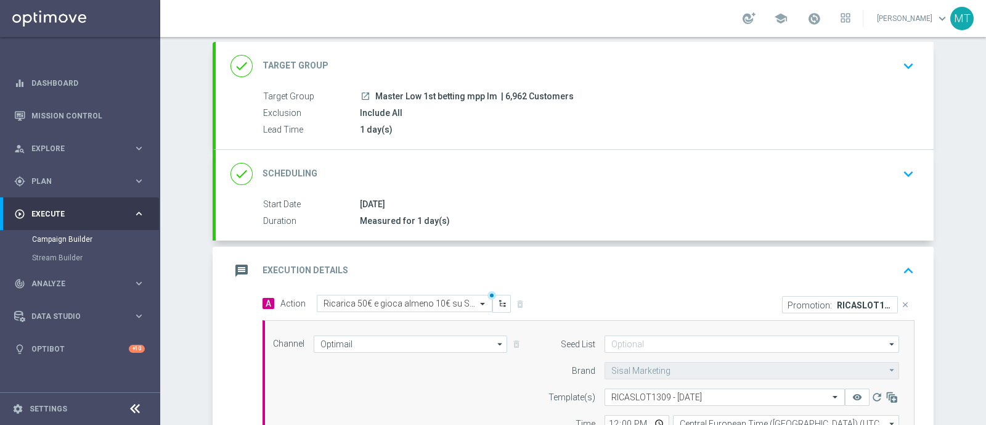
scroll to position [46, 0]
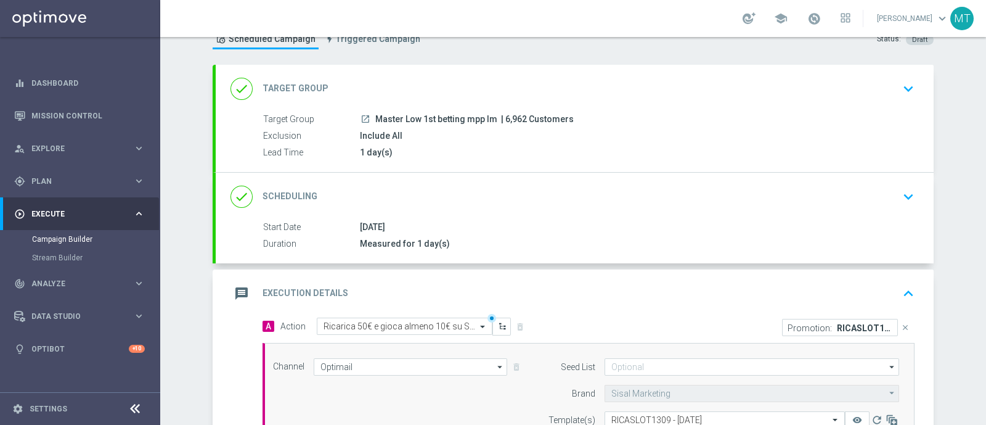
click at [594, 292] on div "message Execution Details keyboard_arrow_up" at bounding box center [575, 293] width 689 height 23
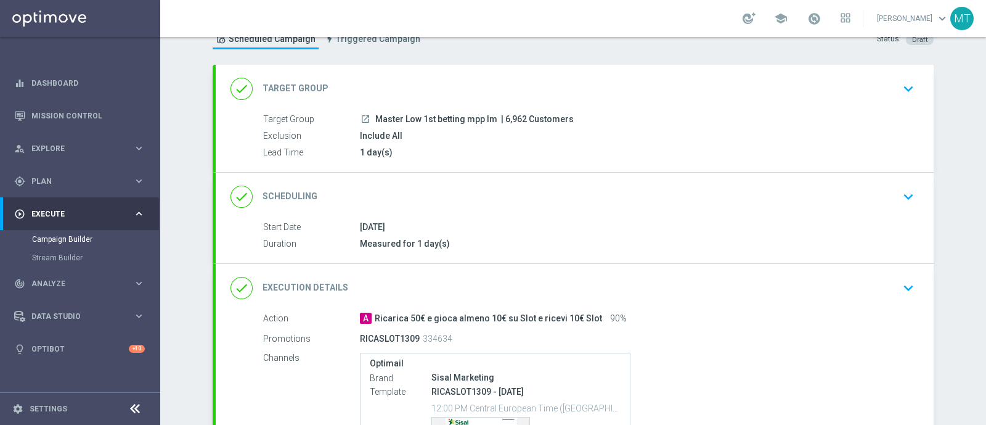
click at [563, 126] on div "Target Group launch Master Low 1st betting mpp lm | 6,962 Customers Exclusion I…" at bounding box center [575, 136] width 718 height 47
click at [657, 115] on div "launch Master Low 1st betting mpp lm | 6,962 Customers" at bounding box center [635, 119] width 550 height 12
click at [904, 88] on icon "keyboard_arrow_down" at bounding box center [908, 89] width 18 height 18
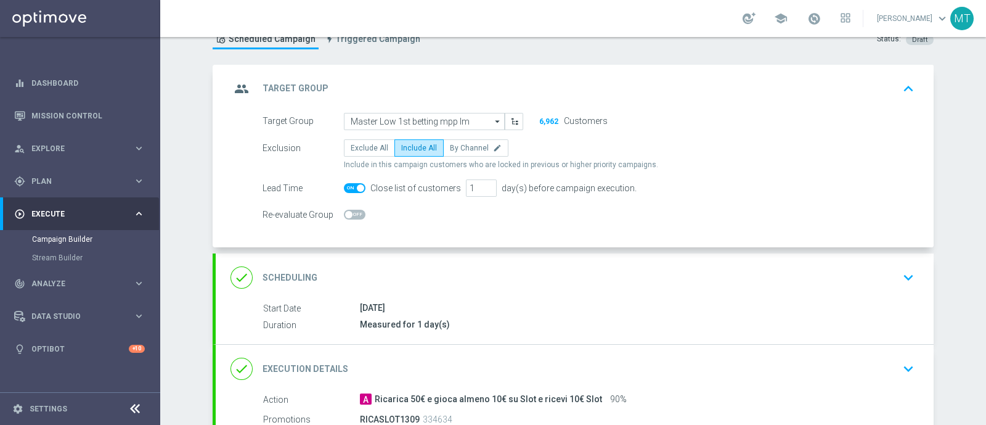
click at [486, 295] on div "done Scheduling keyboard_arrow_down" at bounding box center [575, 277] width 718 height 48
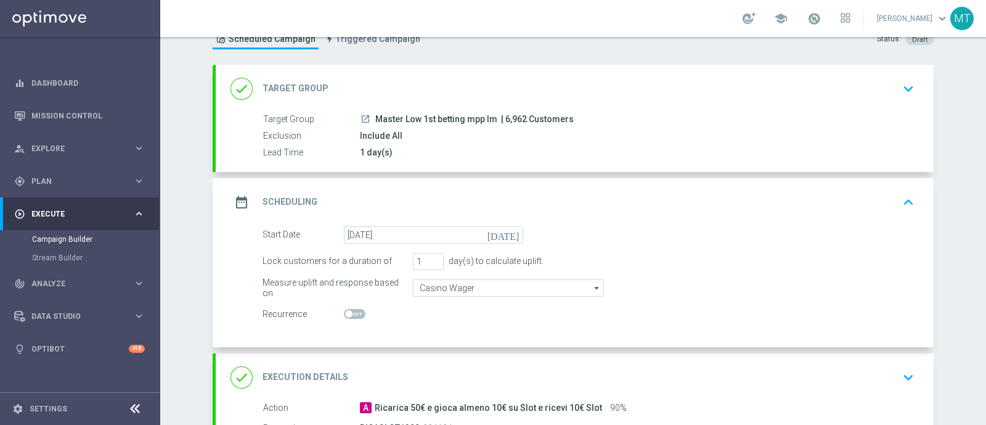
scroll to position [124, 0]
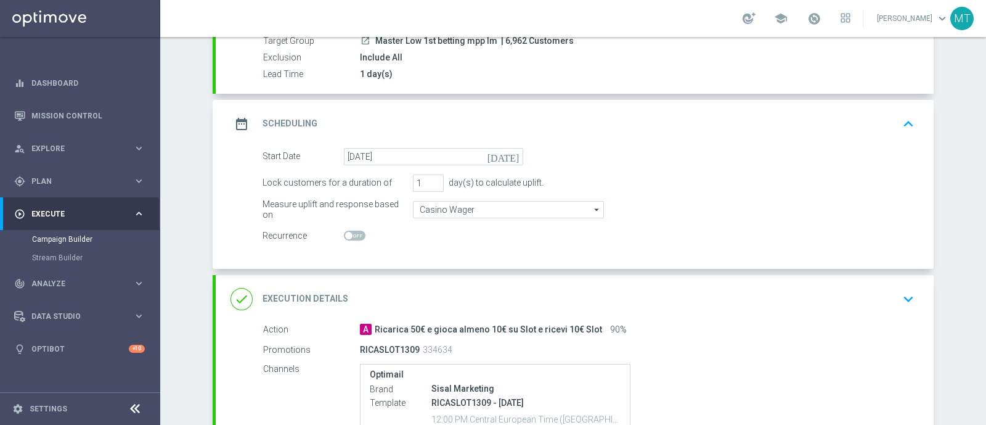
click at [533, 308] on div "done Execution Details keyboard_arrow_down" at bounding box center [575, 298] width 689 height 23
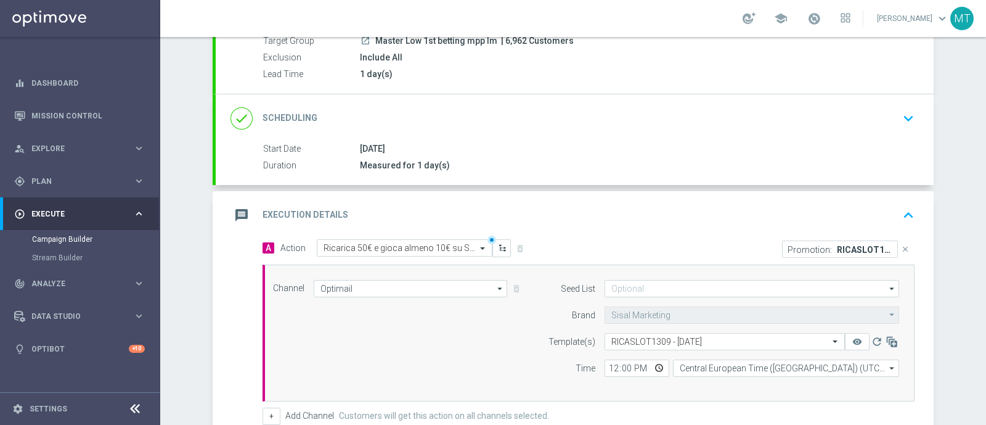
click at [632, 214] on div "message Execution Details keyboard_arrow_up" at bounding box center [575, 214] width 689 height 23
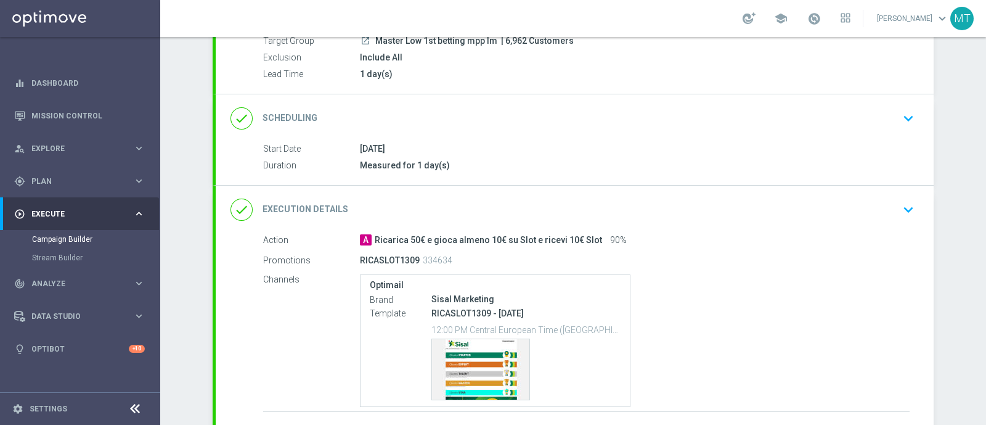
scroll to position [165, 0]
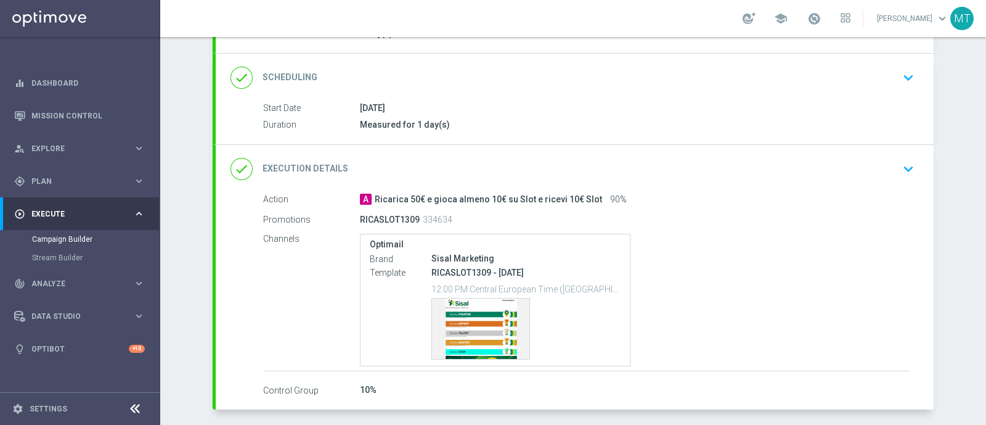
click at [747, 157] on div "done Execution Details keyboard_arrow_down" at bounding box center [575, 168] width 689 height 23
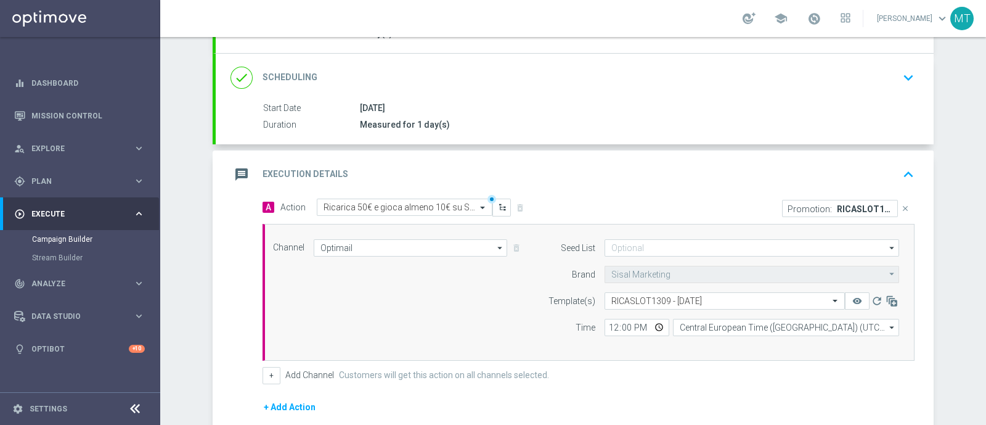
click at [743, 176] on div "message Execution Details keyboard_arrow_up" at bounding box center [575, 174] width 689 height 23
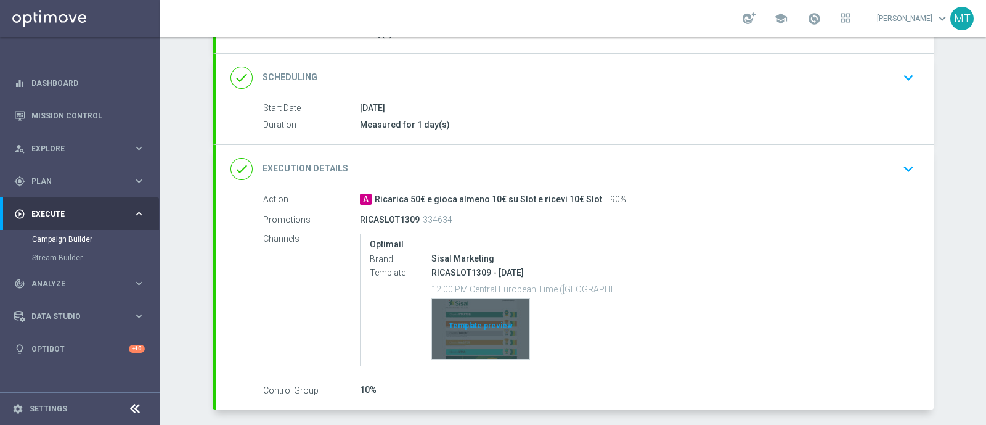
click at [490, 341] on div "Template preview" at bounding box center [480, 328] width 97 height 60
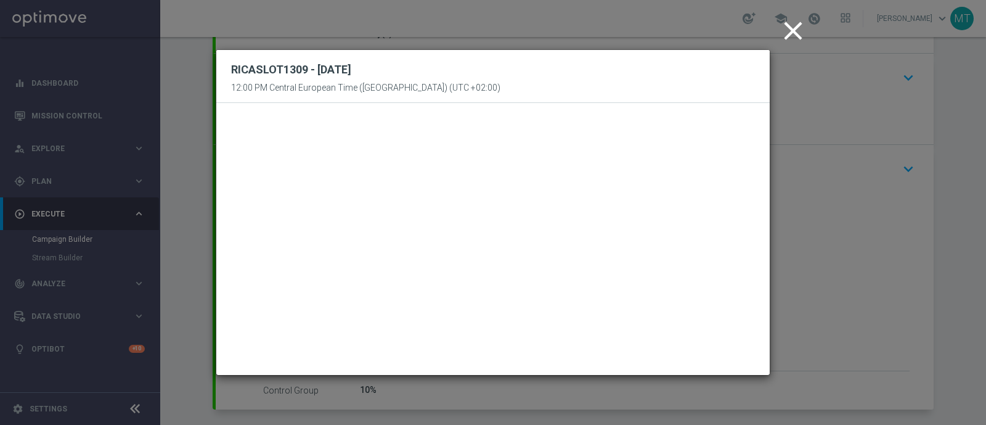
click at [798, 28] on icon "close" at bounding box center [793, 30] width 31 height 31
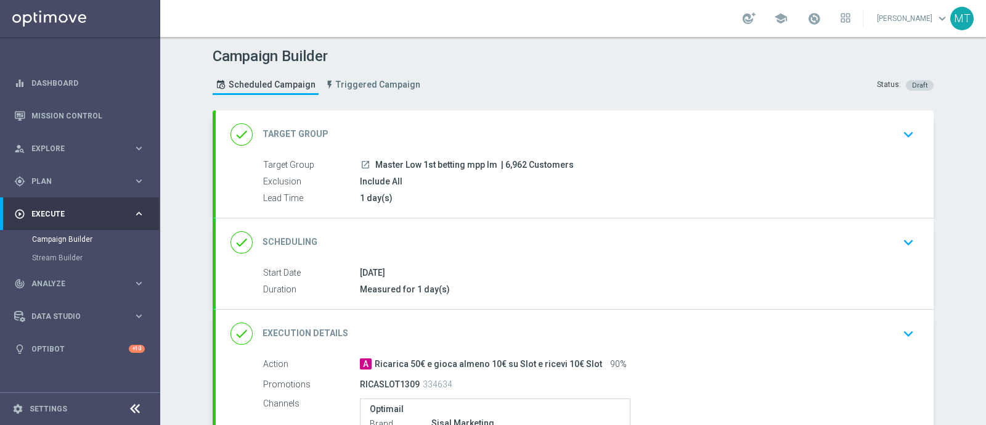
scroll to position [214, 0]
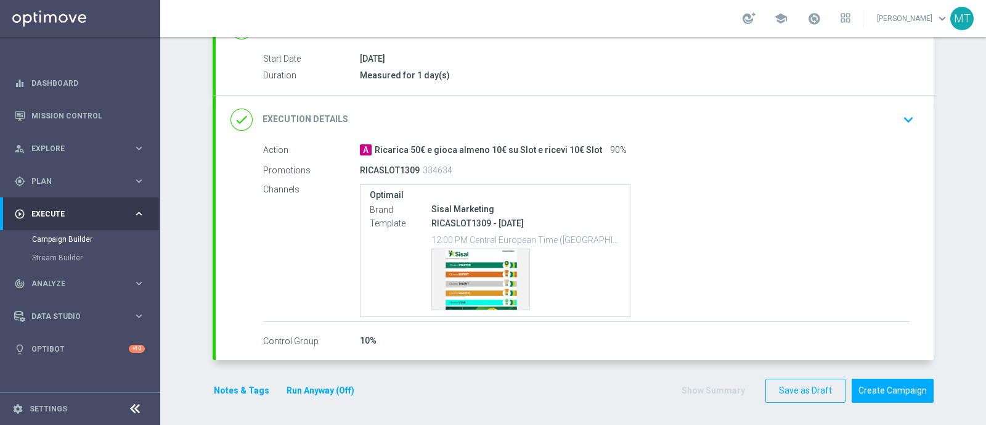
click at [717, 112] on div "done Execution Details keyboard_arrow_down" at bounding box center [575, 119] width 689 height 23
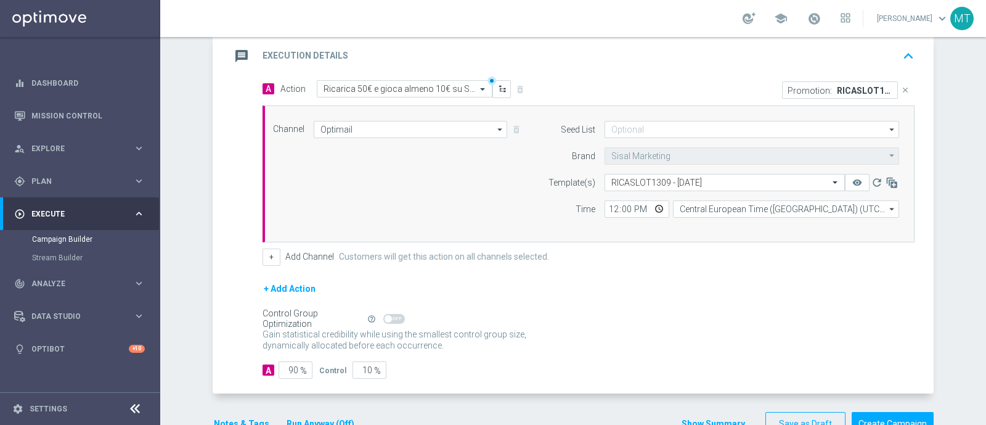
scroll to position [316, 0]
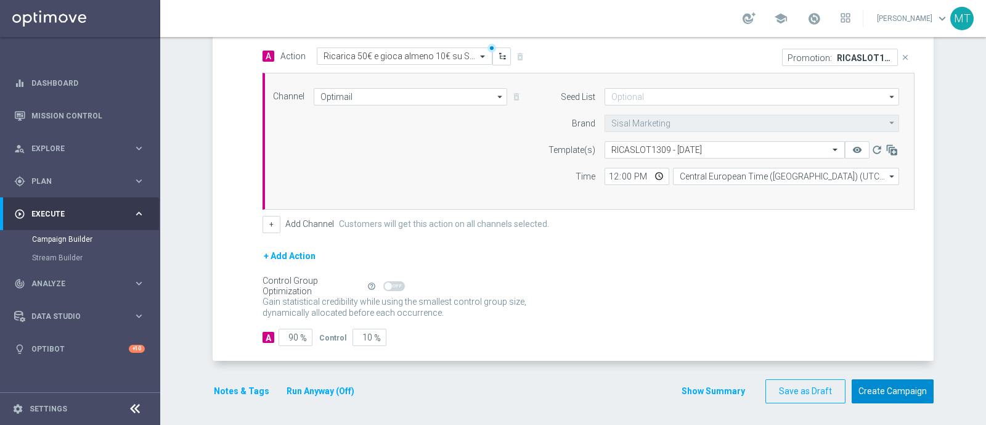
click at [885, 388] on button "Create Campaign" at bounding box center [893, 391] width 82 height 24
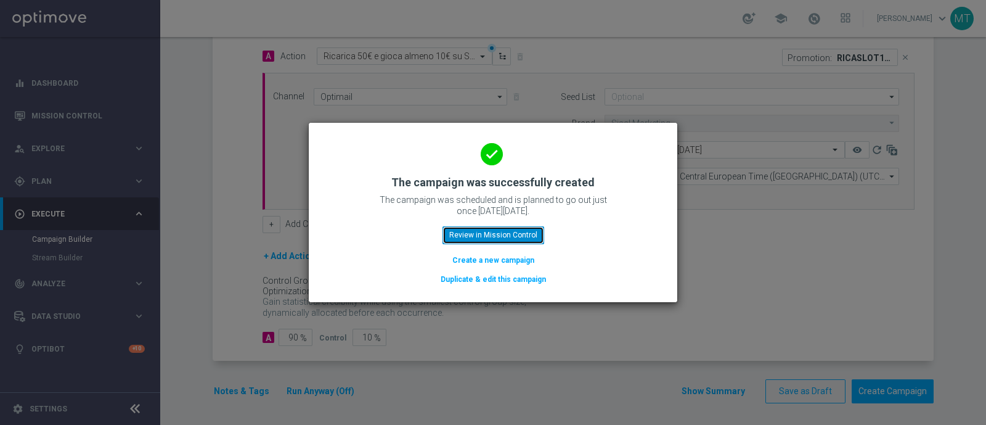
click at [476, 240] on button "Review in Mission Control" at bounding box center [494, 234] width 102 height 17
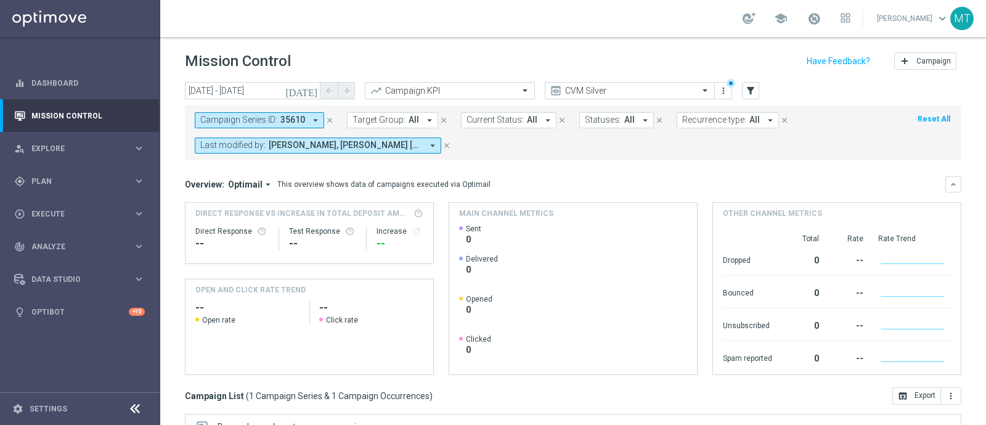
click at [325, 121] on icon "close" at bounding box center [329, 120] width 9 height 9
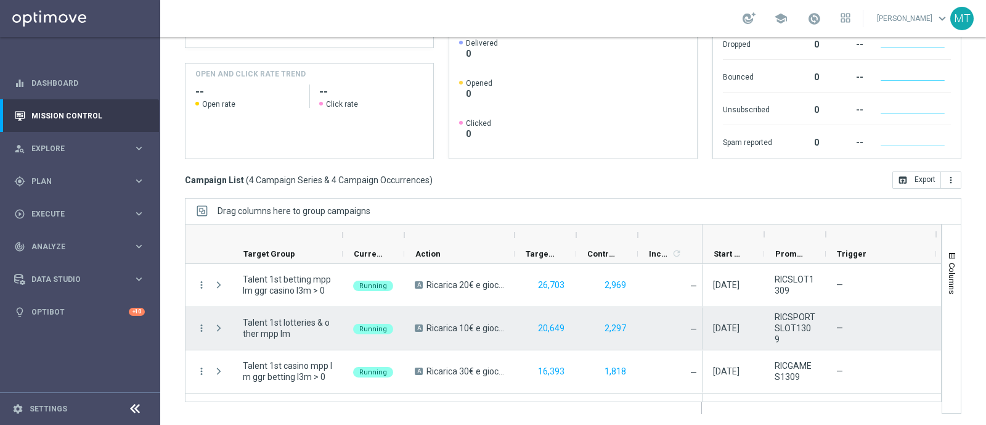
scroll to position [35, 0]
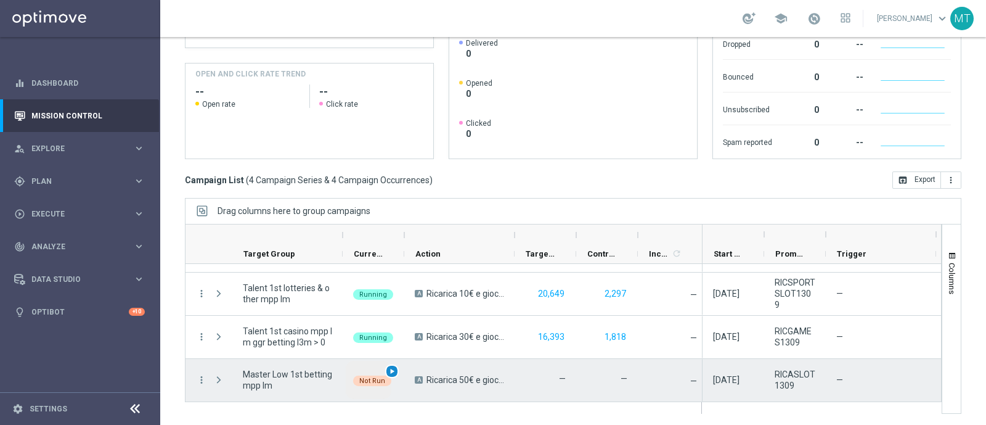
click at [395, 368] on span "play_arrow" at bounding box center [392, 371] width 9 height 9
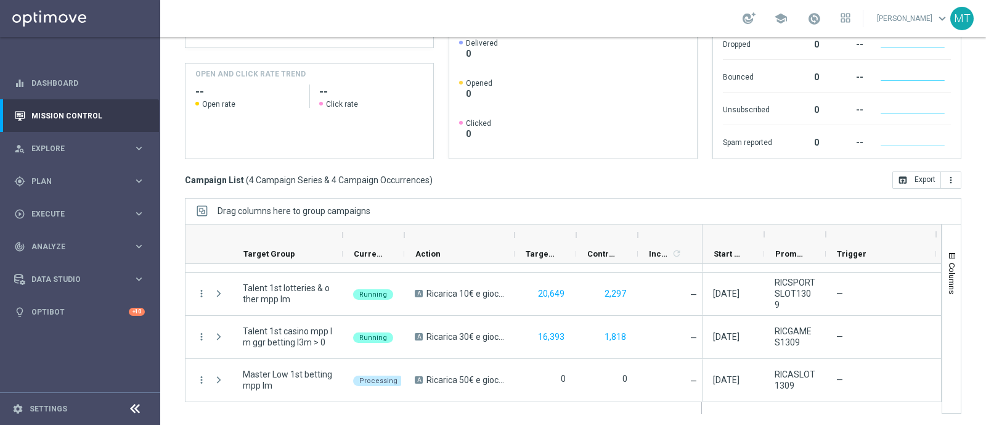
click at [836, 16] on div "school" at bounding box center [797, 18] width 108 height 21
click at [822, 16] on link at bounding box center [814, 19] width 16 height 20
click at [822, 13] on link "Last available data: 11 Sep 2025 Batch process completed successfully check_cir…" at bounding box center [814, 19] width 16 height 20
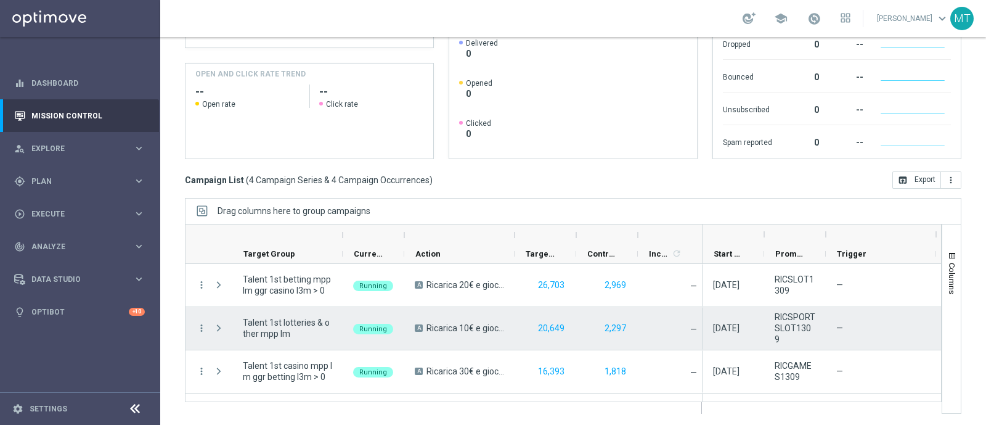
scroll to position [35, 0]
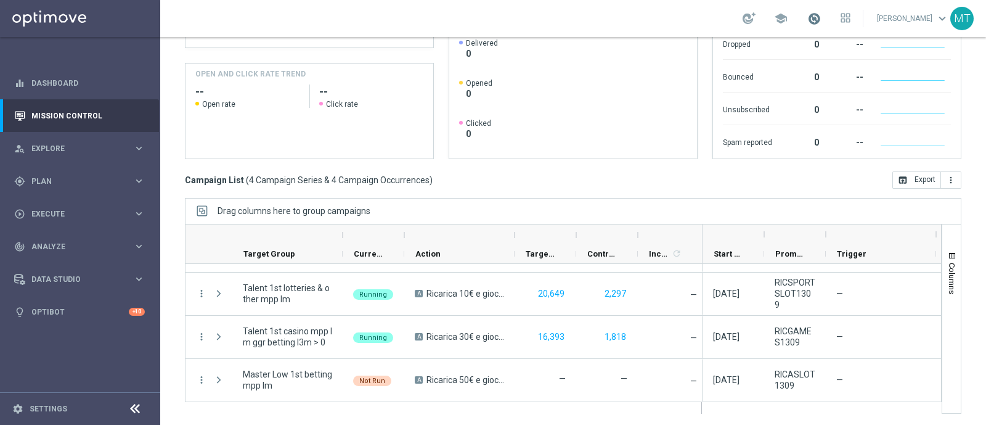
click at [821, 15] on span at bounding box center [815, 19] width 14 height 14
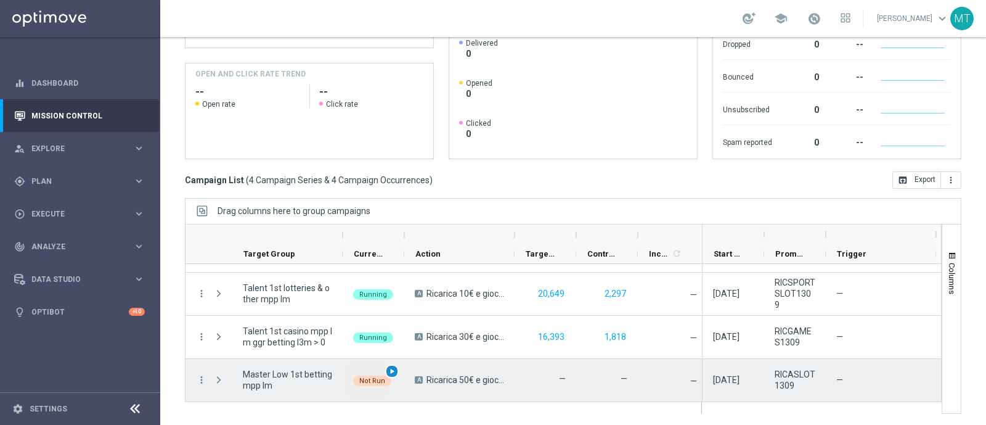
click at [386, 368] on div "play_arrow" at bounding box center [392, 371] width 14 height 14
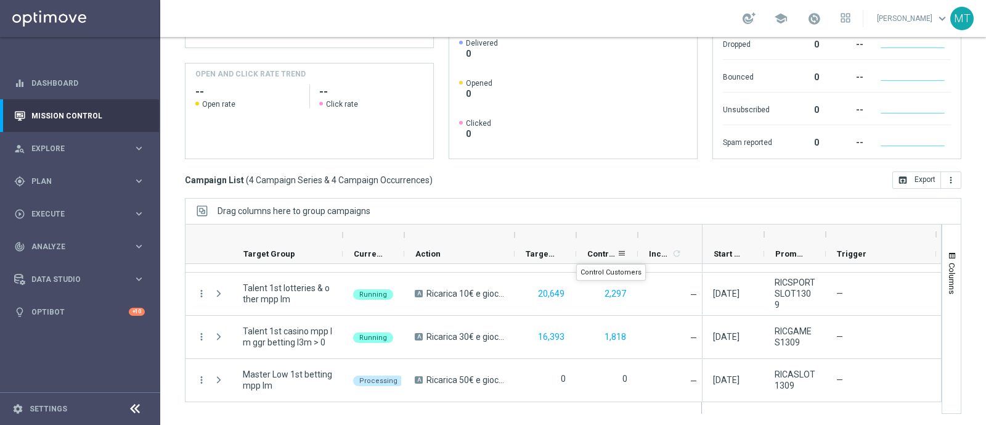
click at [576, 252] on div "Control Customers" at bounding box center [607, 254] width 62 height 20
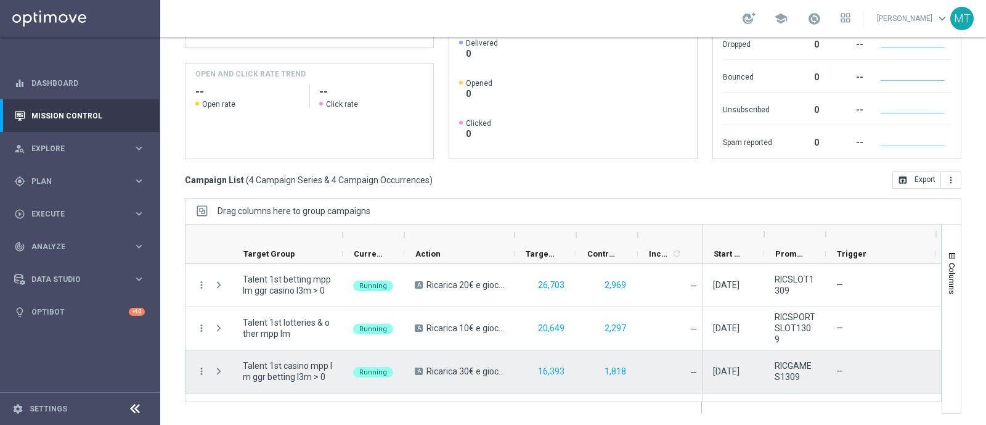
scroll to position [35, 0]
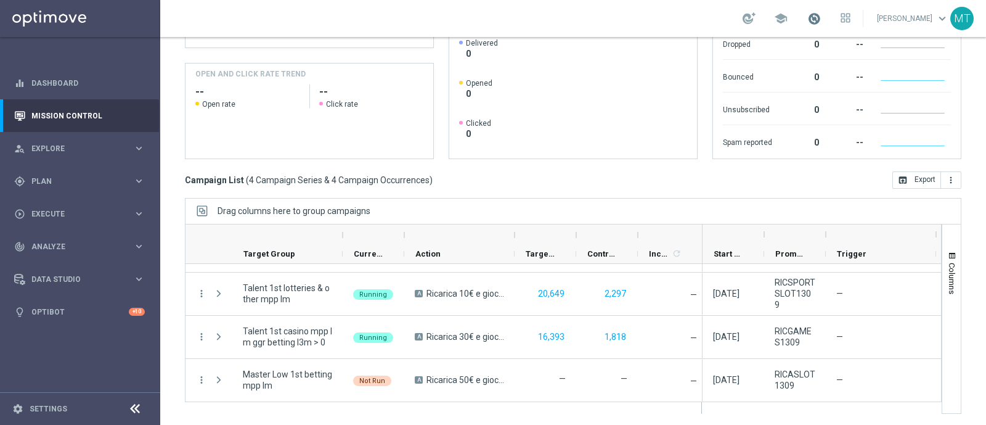
click at [821, 20] on span at bounding box center [815, 19] width 14 height 14
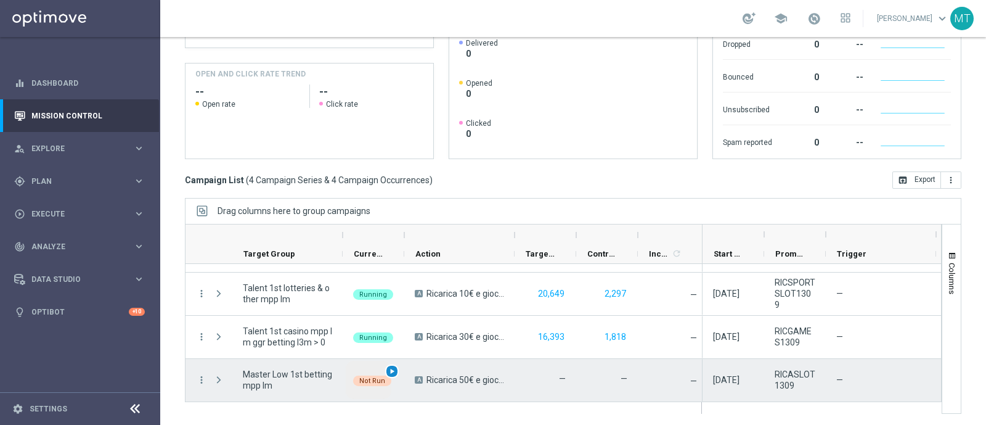
click at [396, 369] on span "play_arrow" at bounding box center [392, 371] width 9 height 9
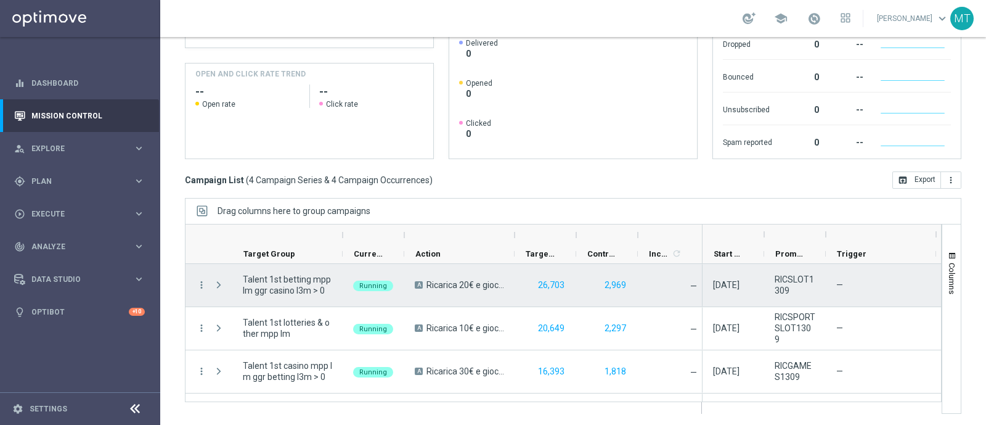
scroll to position [35, 0]
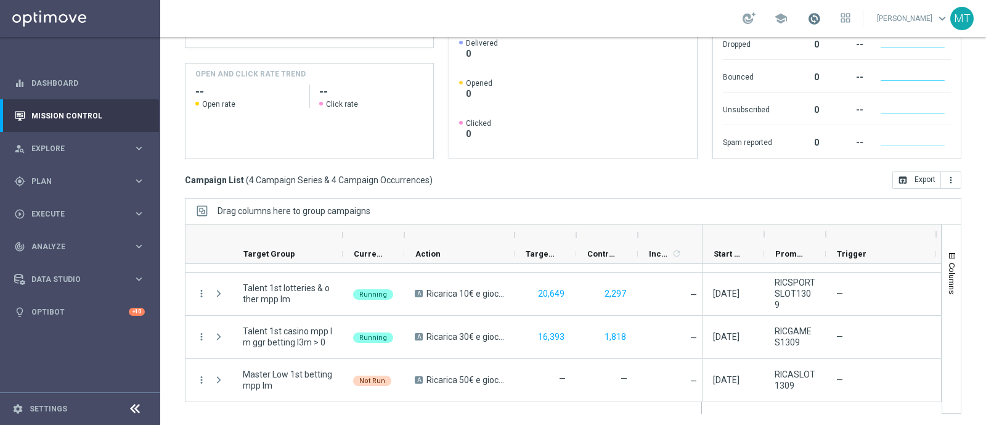
click at [821, 20] on span at bounding box center [815, 19] width 14 height 14
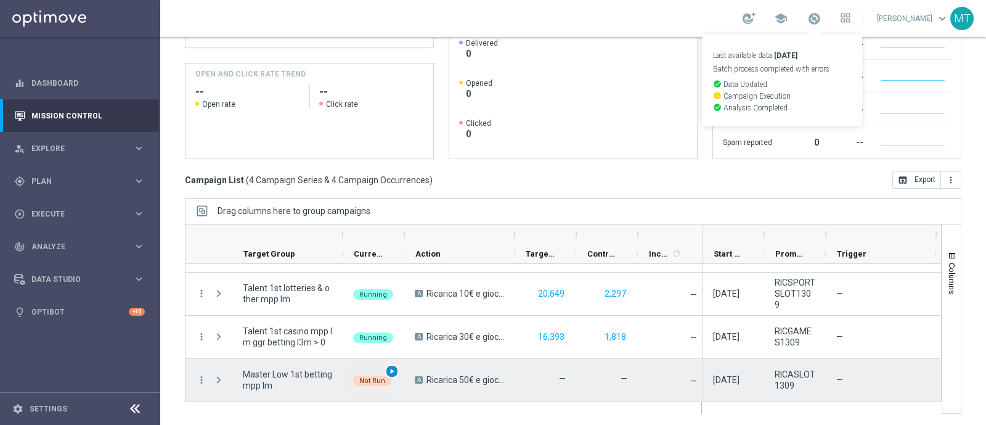
click at [389, 369] on span "play_arrow" at bounding box center [392, 371] width 9 height 9
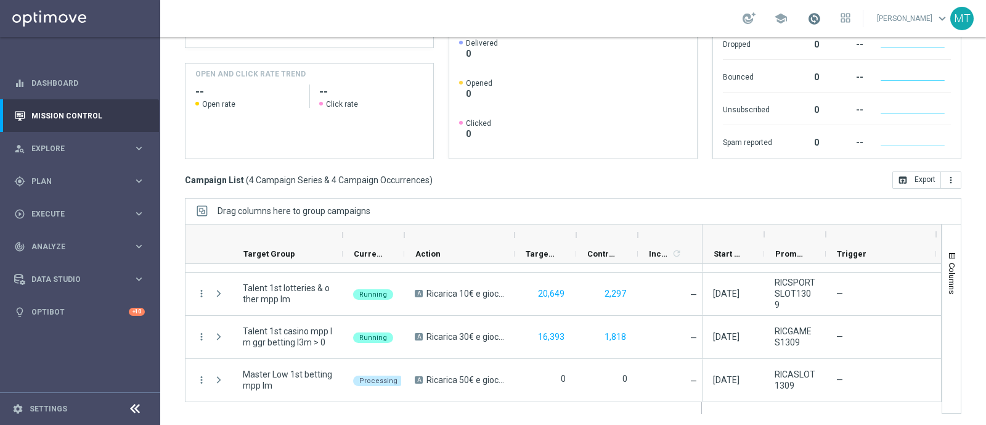
click at [821, 15] on span at bounding box center [815, 19] width 14 height 14
click at [821, 17] on span at bounding box center [815, 19] width 14 height 14
drag, startPoint x: 824, startPoint y: 16, endPoint x: 794, endPoint y: 14, distance: 30.3
click at [794, 14] on div "school Last available data: 11 Sep 2025 Batch process completed with errors che…" at bounding box center [797, 18] width 108 height 21
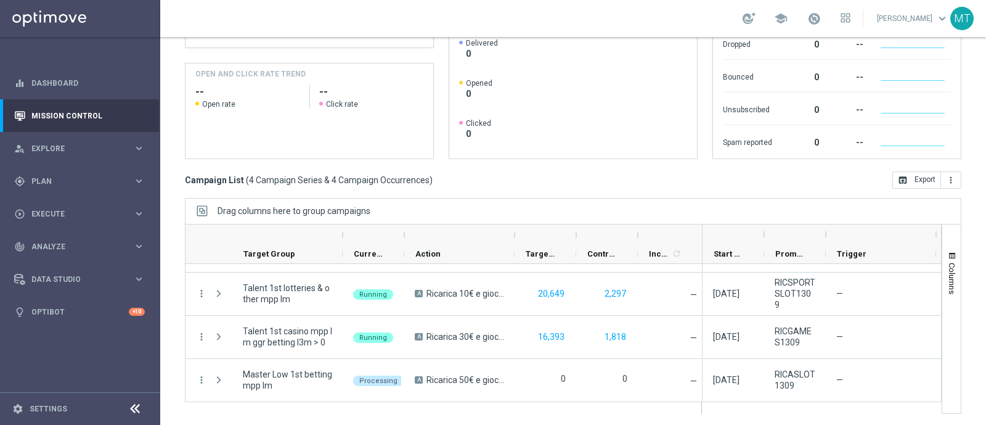
click at [851, 8] on div "school" at bounding box center [797, 18] width 108 height 21
drag, startPoint x: 857, startPoint y: 7, endPoint x: 880, endPoint y: 9, distance: 23.5
click at [880, 9] on div "school [PERSON_NAME] keyboard_arrow_down MT" at bounding box center [573, 18] width 826 height 37
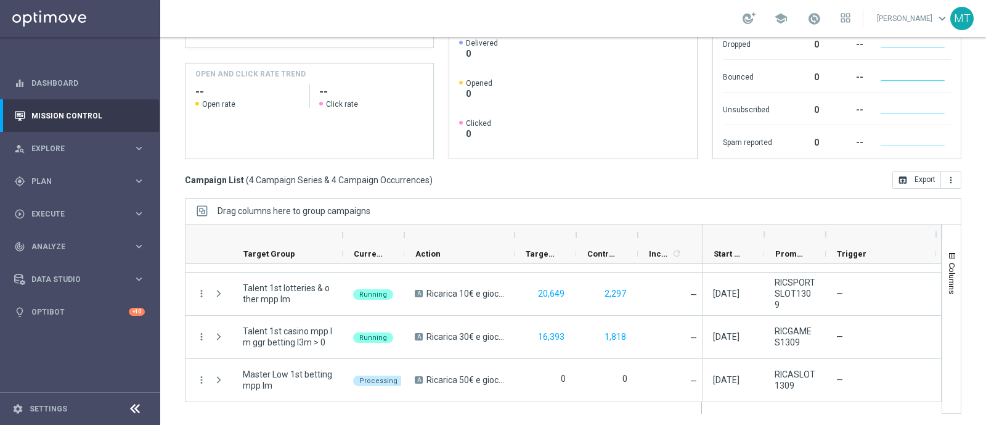
click at [880, 9] on div "school [PERSON_NAME] keyboard_arrow_down MT" at bounding box center [573, 18] width 826 height 37
click at [820, 23] on span at bounding box center [815, 19] width 14 height 14
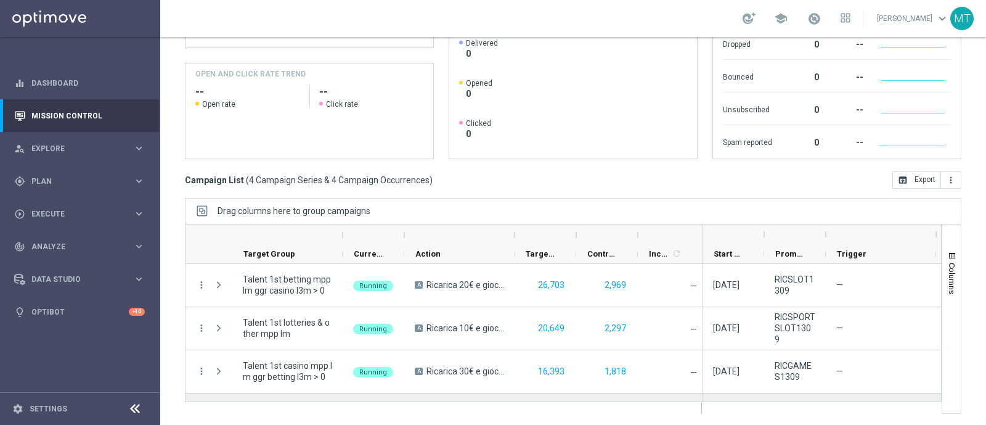
scroll to position [35, 0]
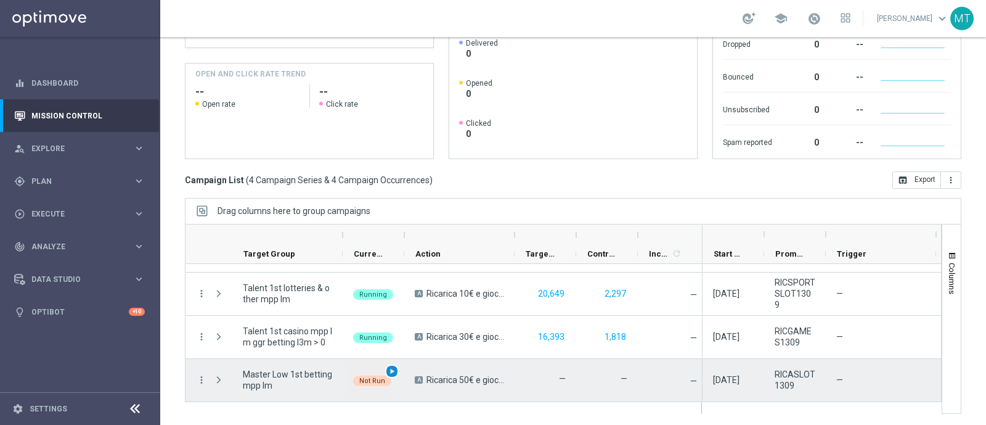
click at [388, 367] on span "play_arrow" at bounding box center [392, 371] width 9 height 9
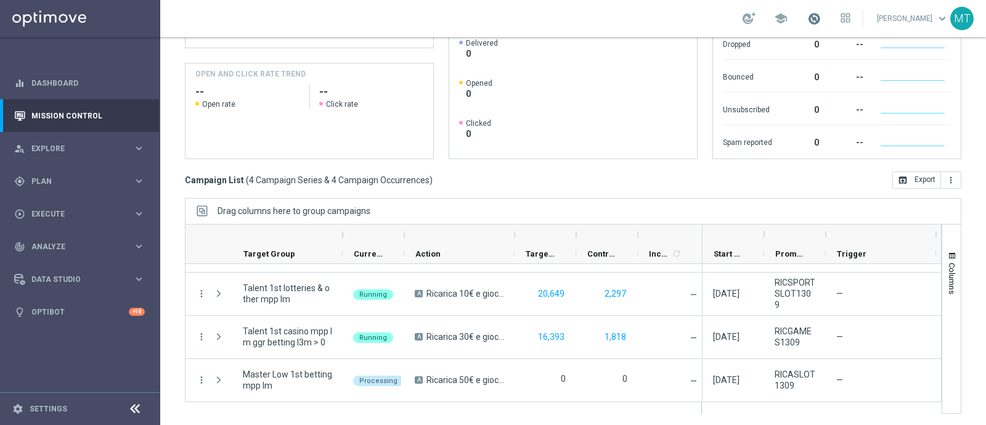
click at [821, 12] on span at bounding box center [815, 19] width 14 height 14
click at [821, 20] on span at bounding box center [815, 19] width 14 height 14
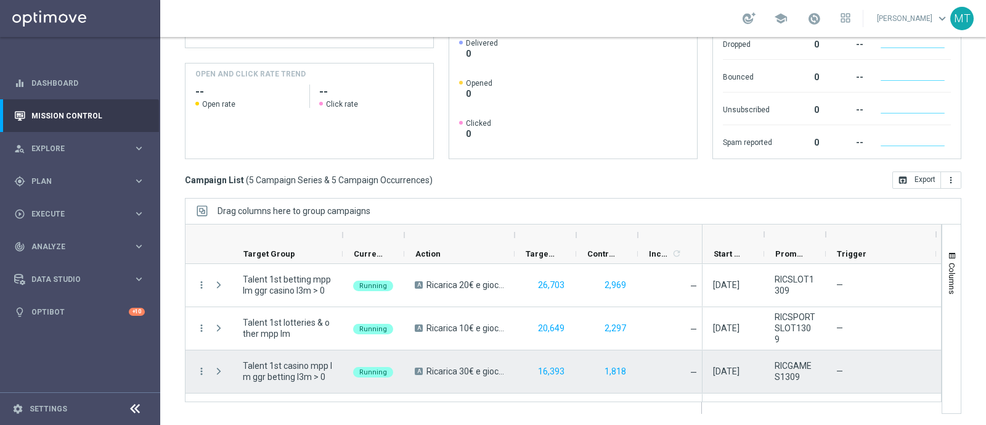
scroll to position [78, 0]
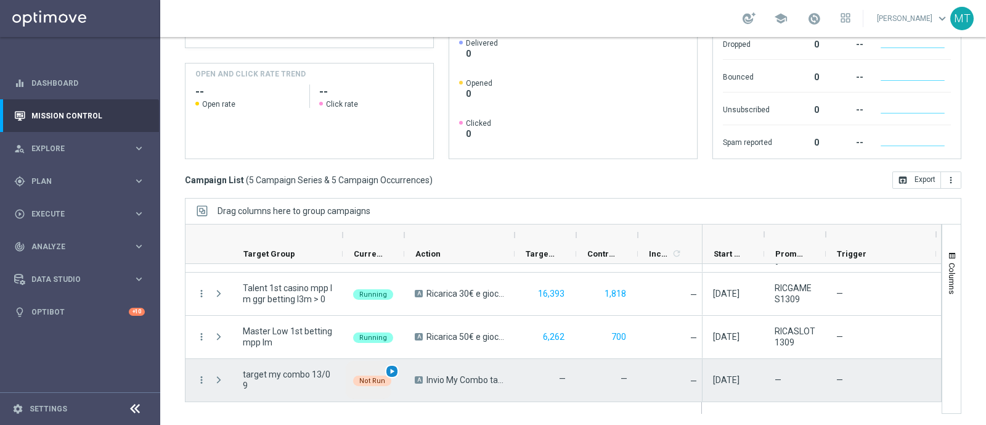
click at [388, 369] on span "play_arrow" at bounding box center [392, 371] width 9 height 9
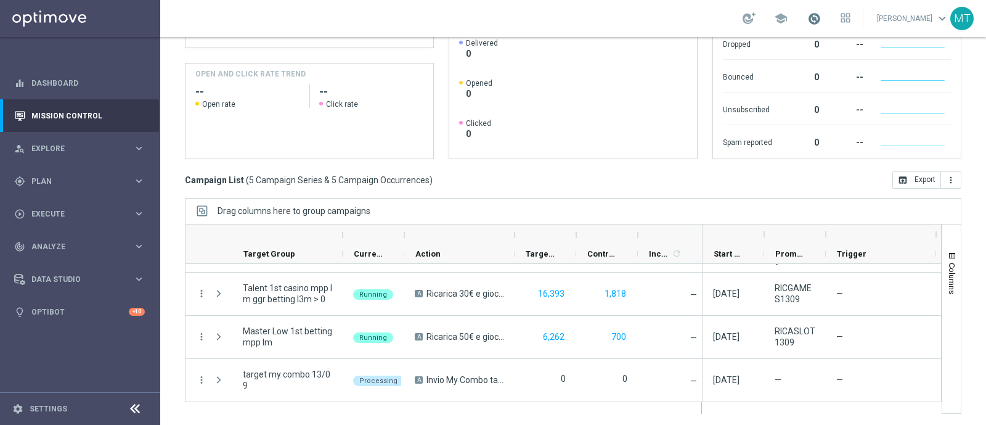
click at [821, 20] on span at bounding box center [815, 19] width 14 height 14
click at [821, 19] on span at bounding box center [815, 19] width 14 height 14
click at [821, 17] on span at bounding box center [815, 19] width 14 height 14
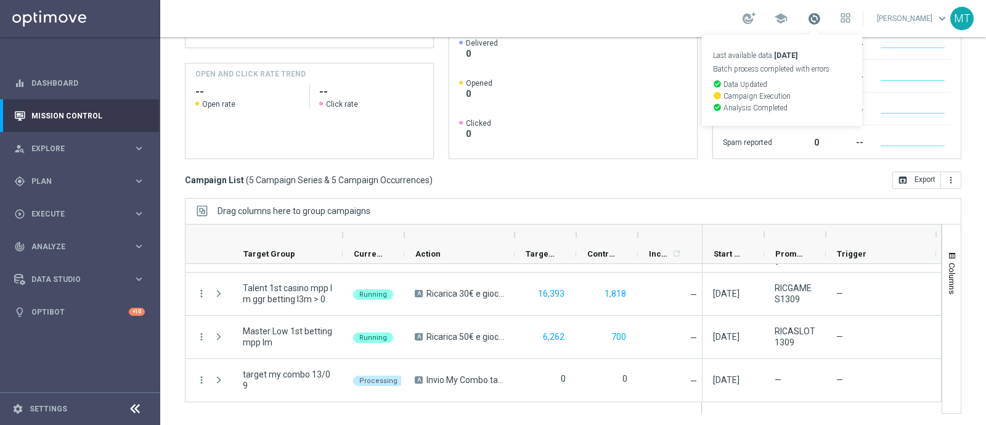
click at [821, 17] on span at bounding box center [815, 19] width 14 height 14
click at [821, 21] on span at bounding box center [815, 19] width 14 height 14
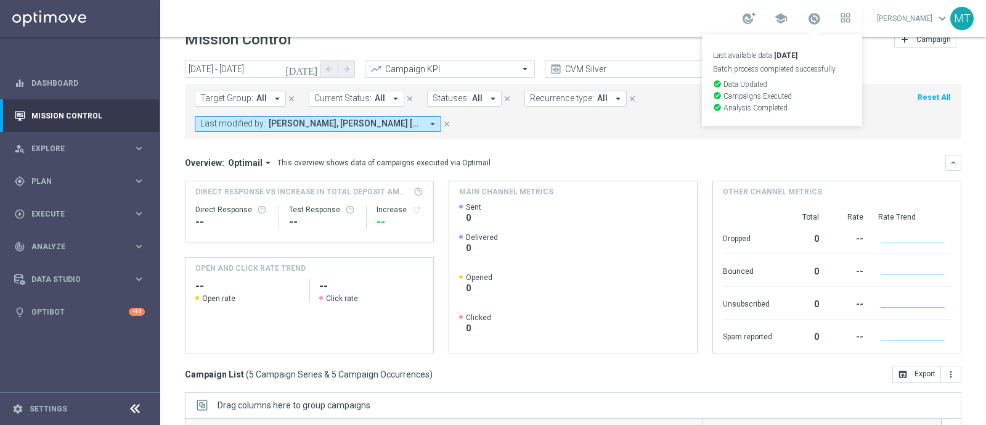
scroll to position [9, 0]
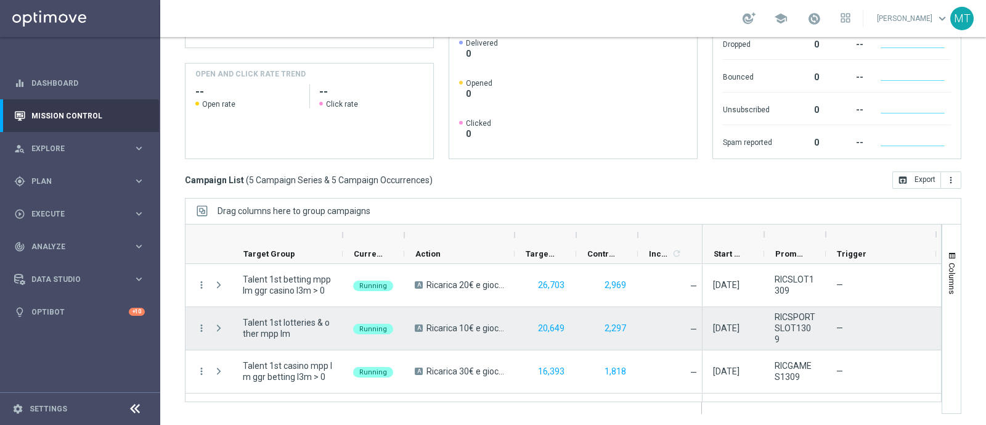
scroll to position [78, 0]
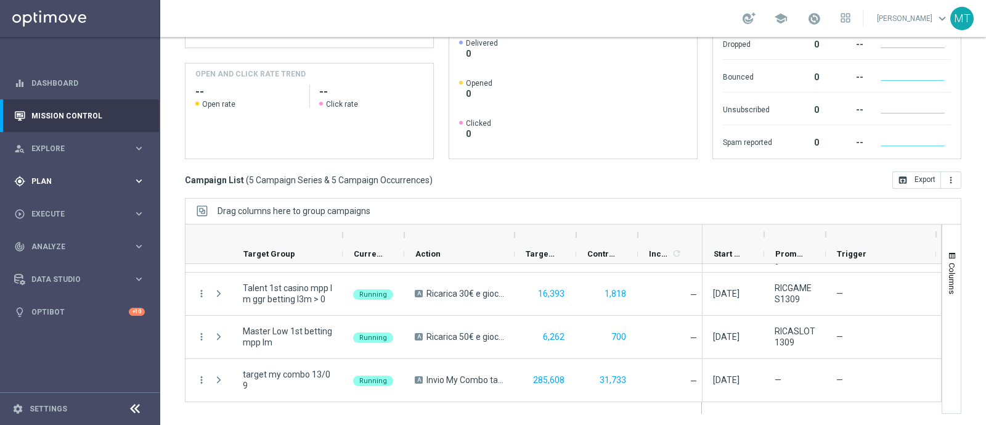
click at [61, 184] on span "Plan" at bounding box center [82, 181] width 102 height 7
click at [55, 206] on link "Target Groups" at bounding box center [80, 207] width 96 height 10
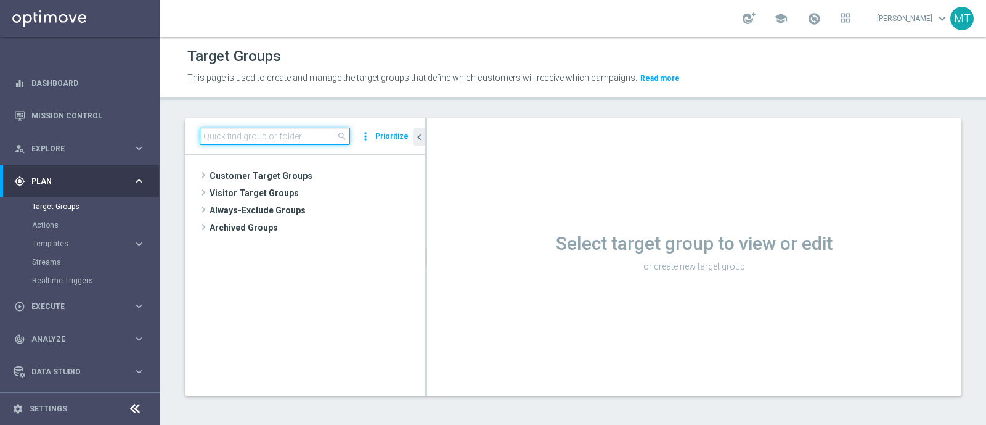
click at [264, 140] on input at bounding box center [275, 136] width 150 height 17
paste input "Master Low 1st lotteries & other mpp lm"
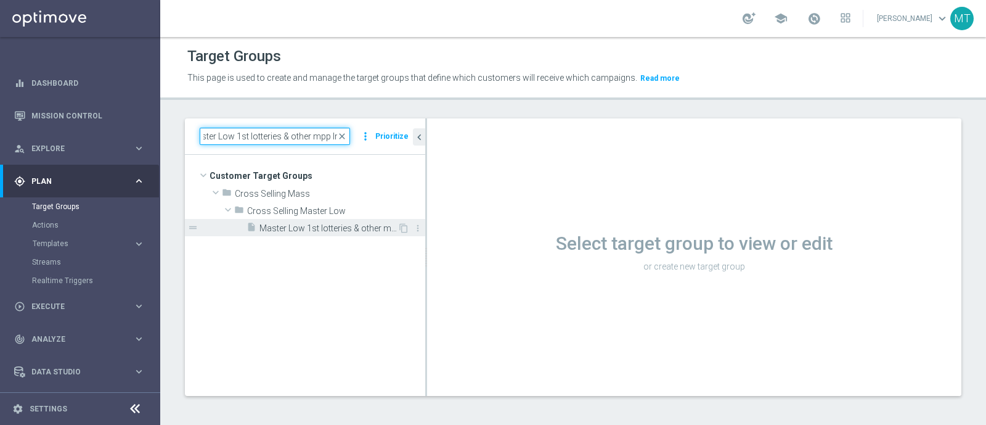
type input "Master Low 1st lotteries & other mpp lm"
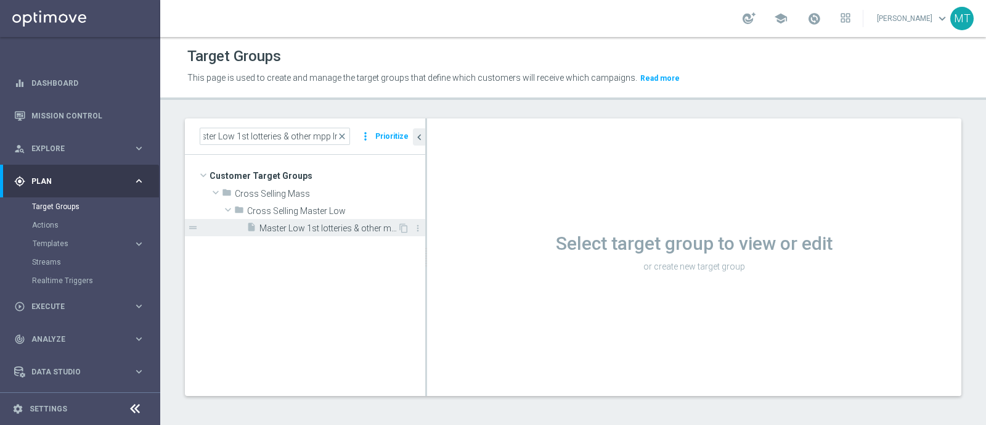
click at [304, 225] on span "Master Low 1st lotteries & other mpp lm" at bounding box center [329, 228] width 138 height 10
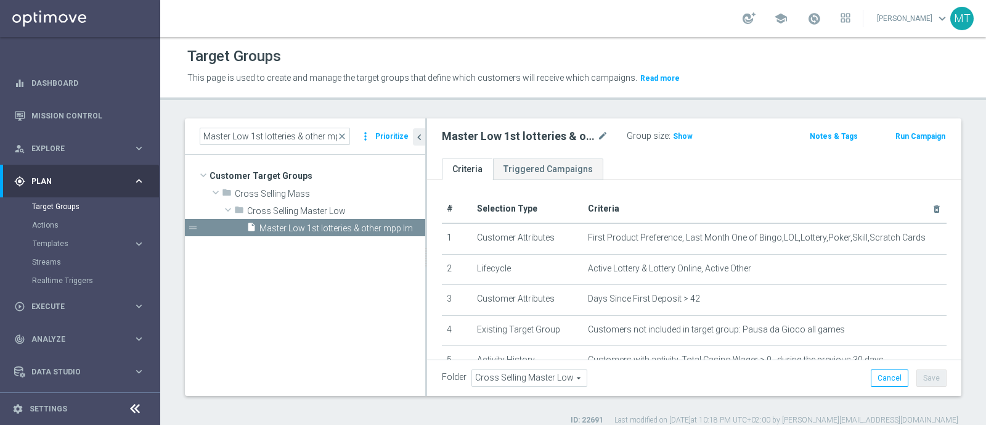
click at [922, 136] on button "Run Campaign" at bounding box center [920, 136] width 52 height 14
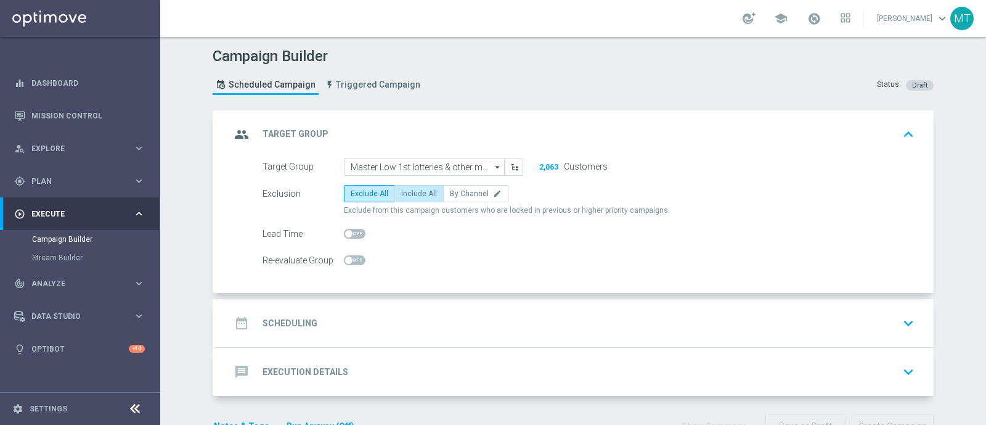
click at [406, 198] on label "Include All" at bounding box center [419, 193] width 49 height 17
click at [406, 198] on input "Include All" at bounding box center [405, 196] width 8 height 8
radio input "true"
click at [350, 229] on span at bounding box center [355, 234] width 22 height 10
click at [350, 229] on input "checkbox" at bounding box center [355, 234] width 22 height 10
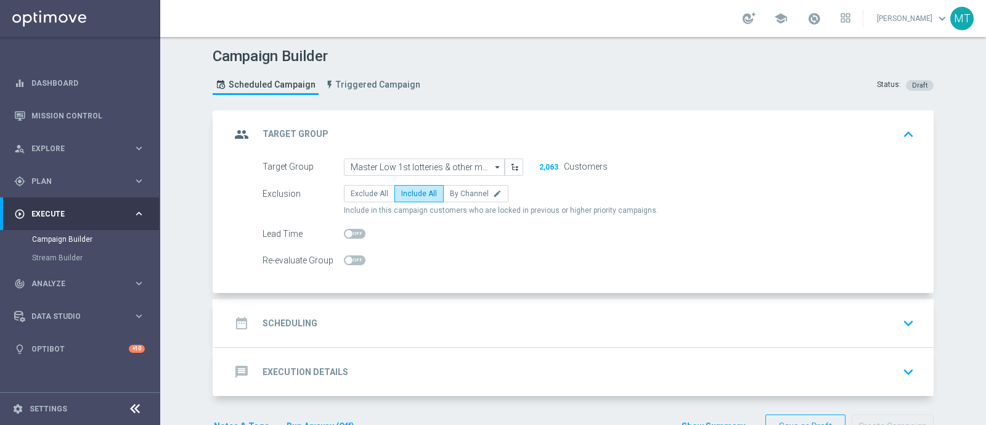
checkbox input "true"
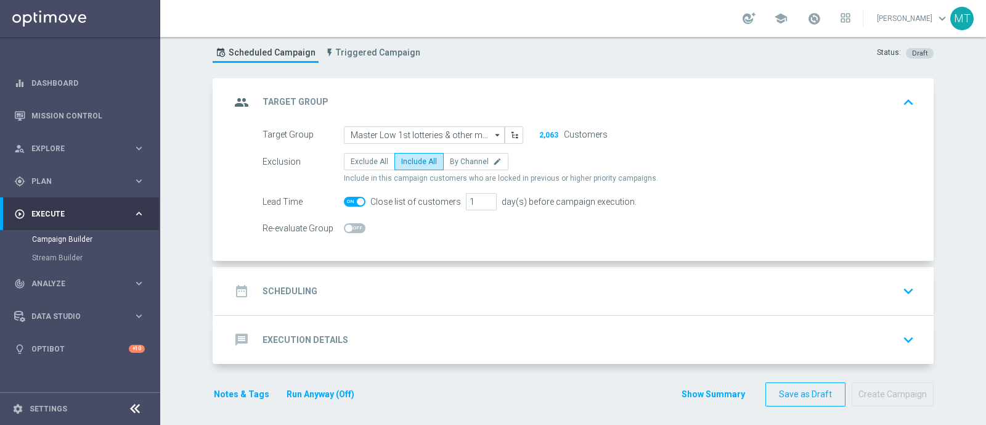
scroll to position [36, 0]
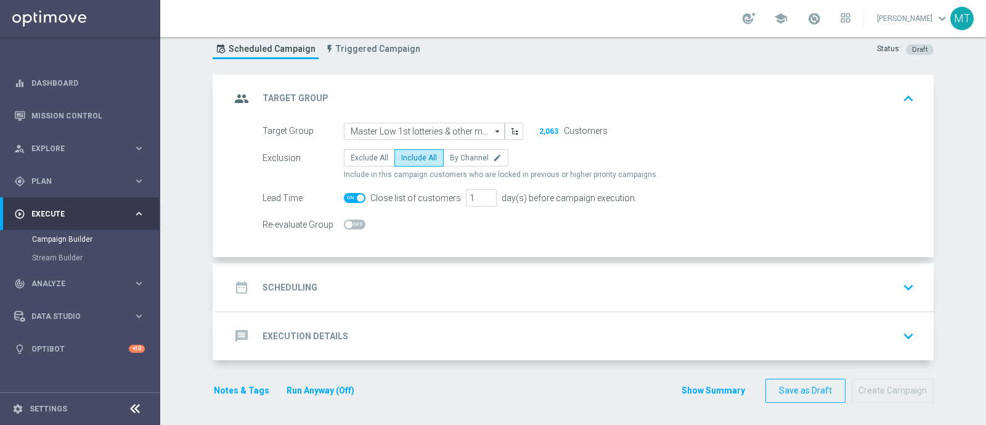
click at [491, 292] on div "date_range Scheduling keyboard_arrow_down" at bounding box center [575, 287] width 689 height 23
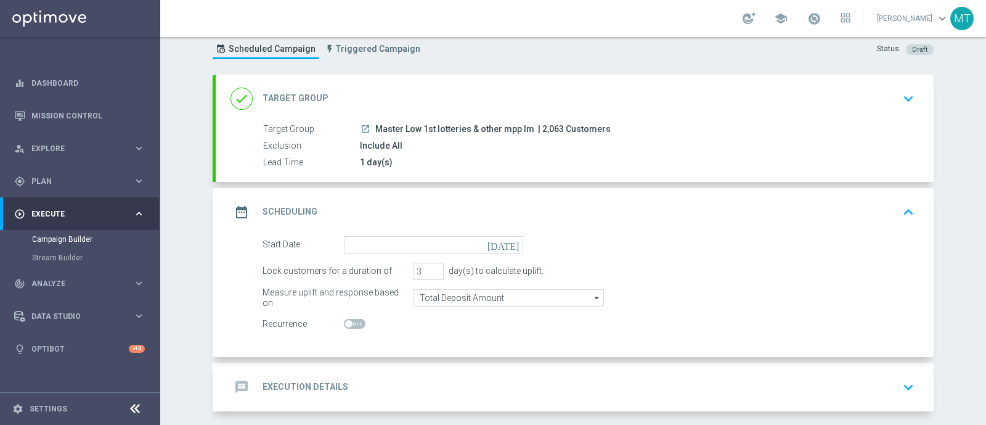
click at [513, 244] on icon "[DATE]" at bounding box center [506, 243] width 36 height 14
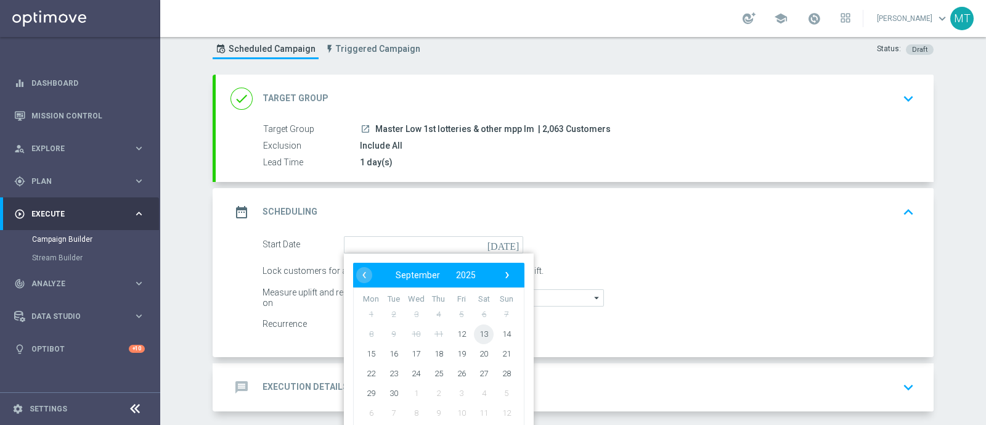
click at [478, 330] on span "13" at bounding box center [484, 334] width 20 height 20
type input "[DATE]"
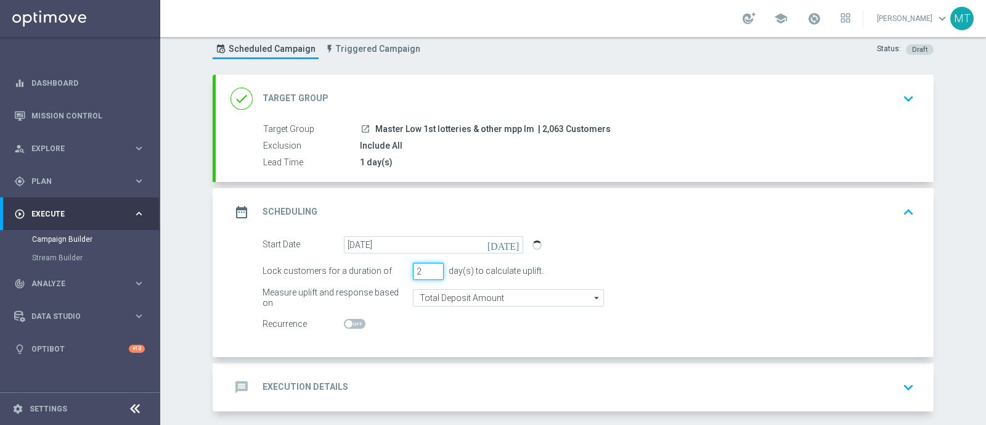
click at [428, 272] on input "2" at bounding box center [428, 271] width 31 height 17
type input "1"
click at [428, 272] on input "1" at bounding box center [428, 271] width 31 height 17
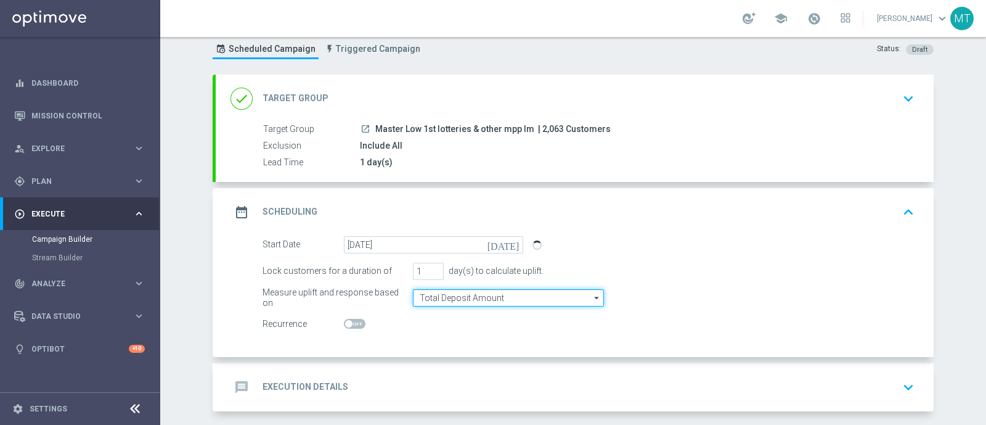
click at [444, 298] on input "Total Deposit Amount" at bounding box center [508, 297] width 191 height 17
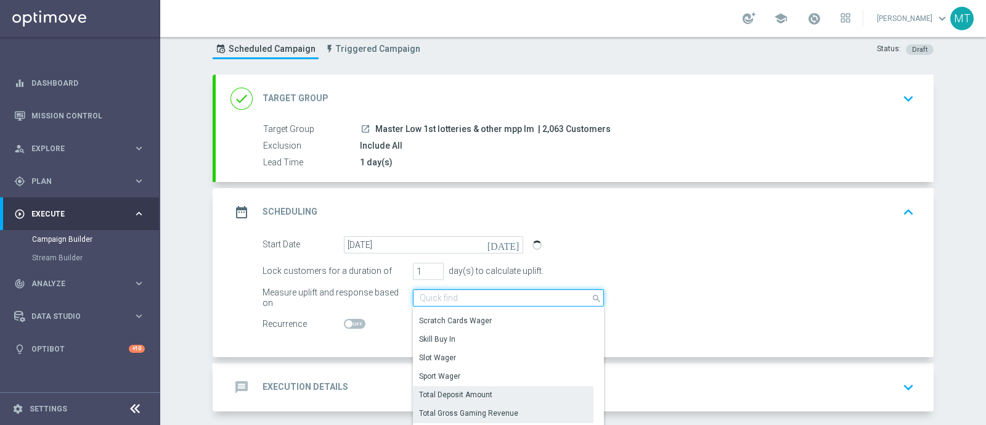
scroll to position [248, 0]
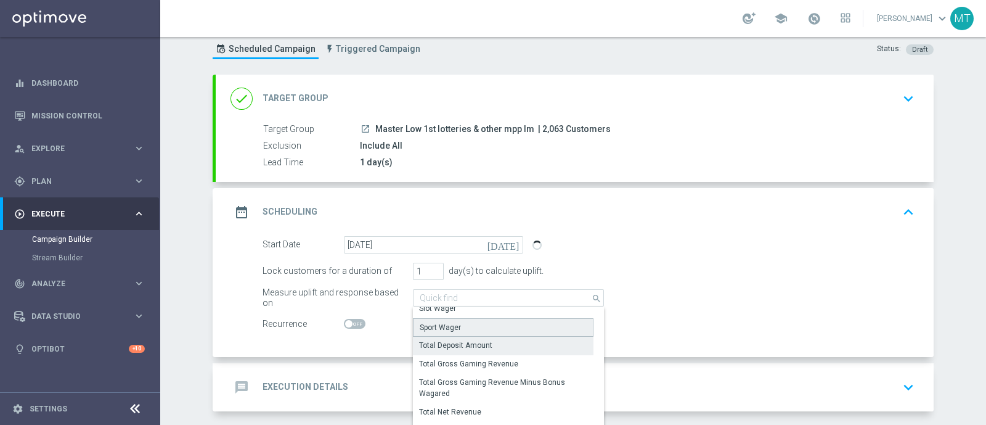
click at [452, 325] on div "Sport Wager" at bounding box center [440, 327] width 41 height 11
type input "Sport Wager"
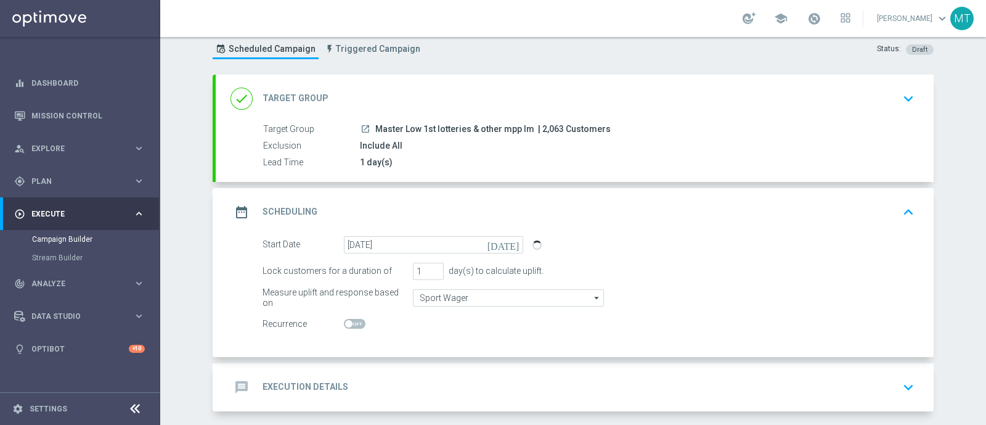
click at [595, 375] on div "message Execution Details keyboard_arrow_down" at bounding box center [575, 386] width 689 height 23
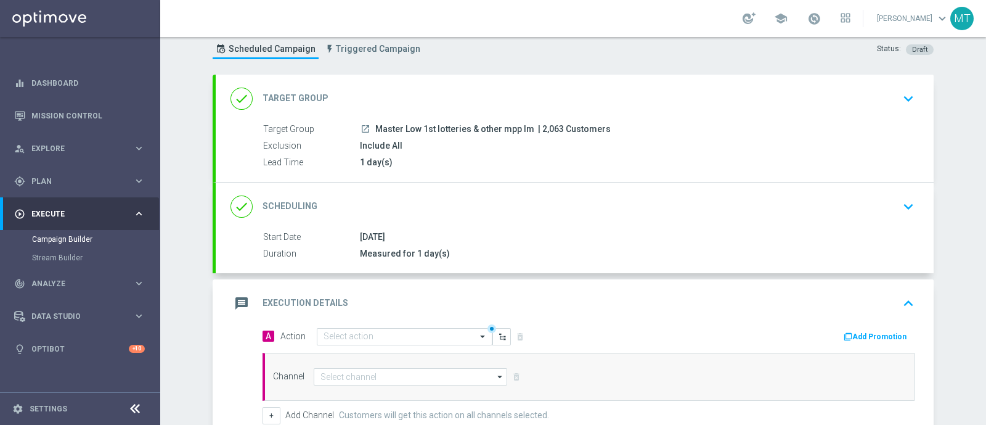
click at [333, 353] on div "Channel arrow_drop_down Drag here to set row groups Drag here to set column lab…" at bounding box center [589, 377] width 652 height 48
click at [325, 338] on input "text" at bounding box center [392, 337] width 137 height 10
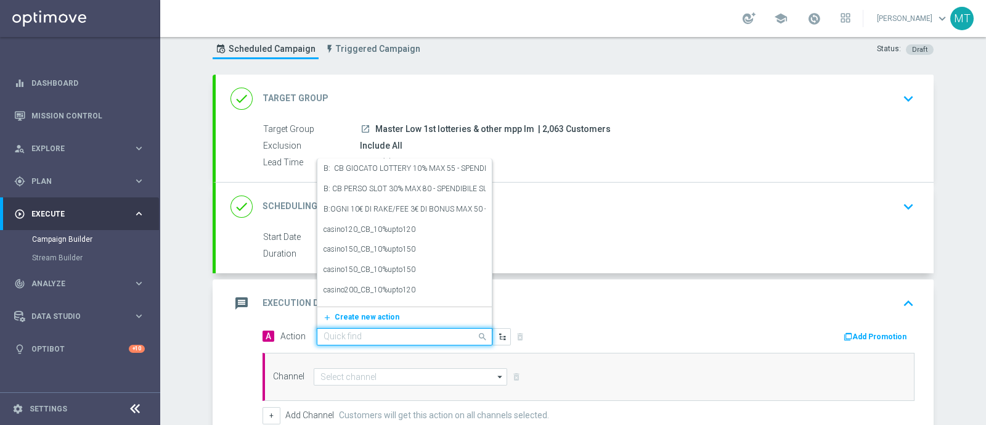
paste input "Ricarica 30€ e gioca almeno 5€ su Sport e ricevi 10€ Freebet"
type input "Ricarica 30€ e gioca almeno 5€ su Sport e ricevi 10€ Freebet"
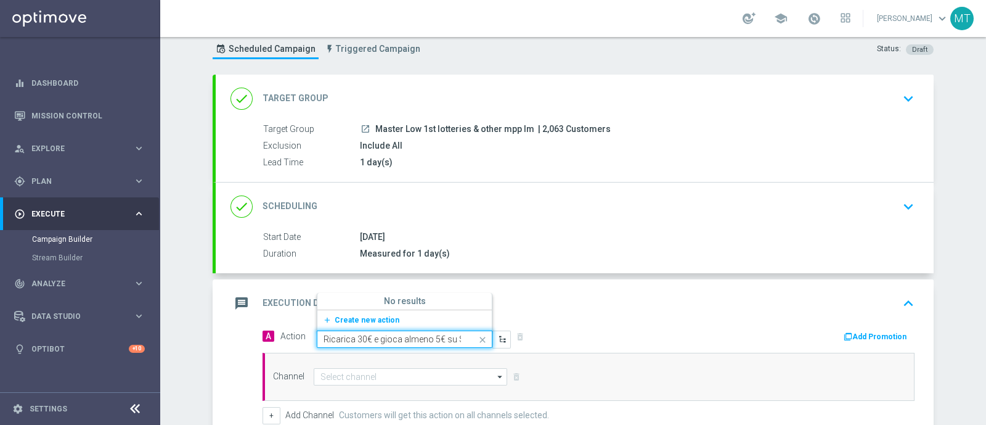
scroll to position [0, 89]
click at [354, 324] on button "add_new Create new action" at bounding box center [402, 320] width 170 height 14
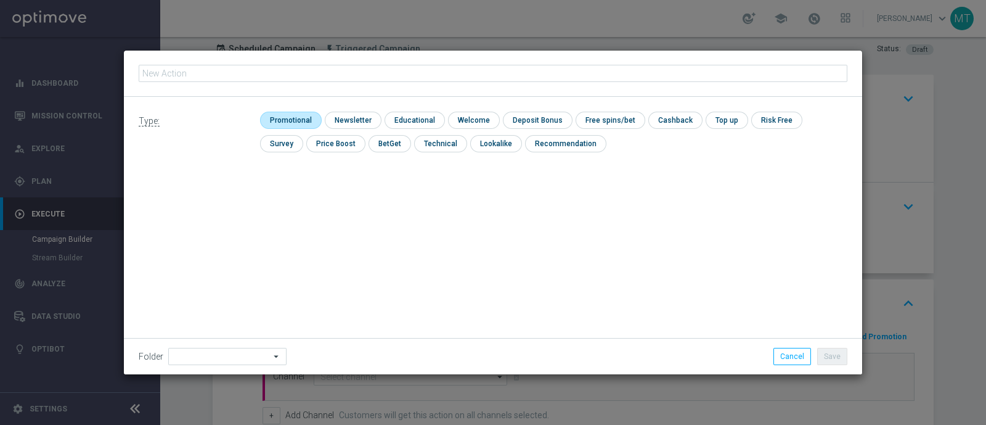
type input "Ricarica 30€ e gioca almeno 5€ su Sport e ricevi 10€ Freebet"
click at [305, 112] on input "checkbox" at bounding box center [289, 120] width 59 height 17
checkbox input "true"
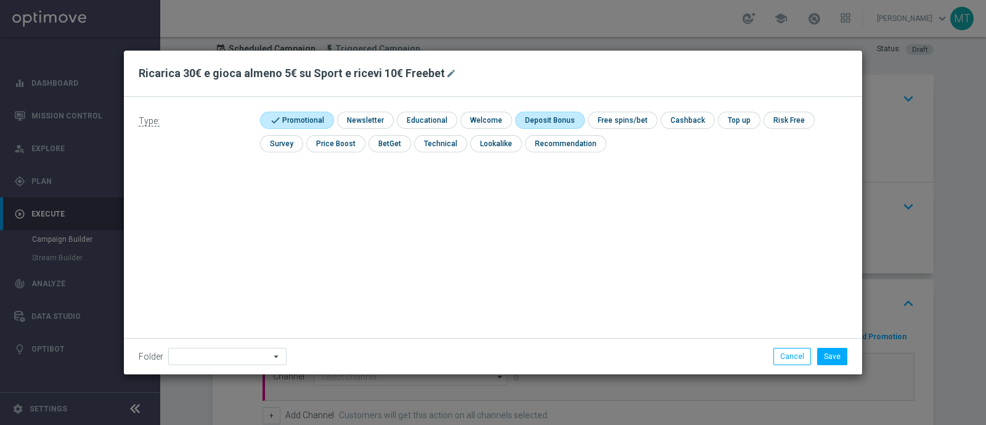
click at [555, 121] on input "checkbox" at bounding box center [548, 120] width 66 height 17
checkbox input "true"
click at [685, 121] on input "checkbox" at bounding box center [699, 120] width 52 height 17
checkbox input "true"
click at [840, 354] on button "Save" at bounding box center [832, 356] width 30 height 17
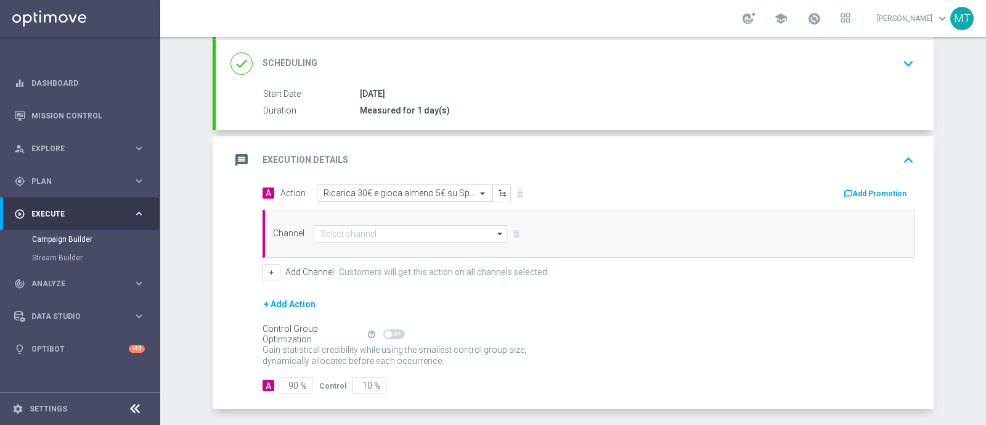
scroll to position [179, 0]
click at [352, 229] on input at bounding box center [411, 233] width 194 height 17
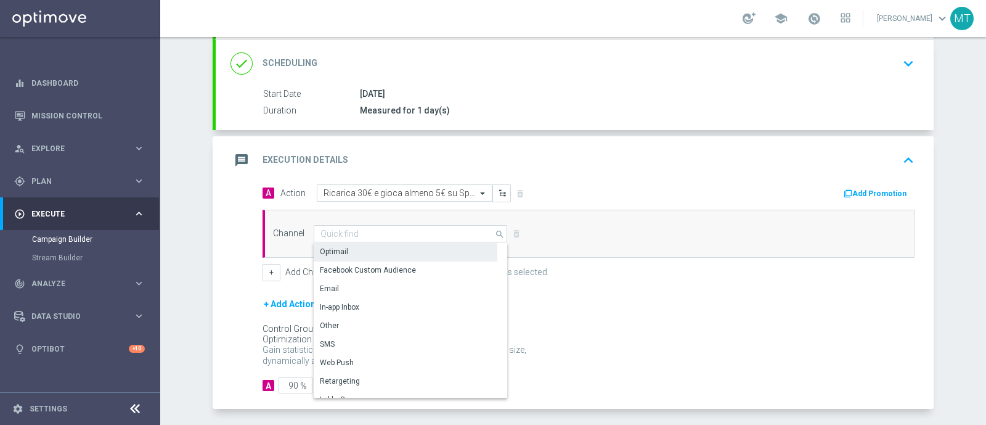
click at [345, 248] on div "Optimail" at bounding box center [406, 251] width 184 height 17
type input "Optimail"
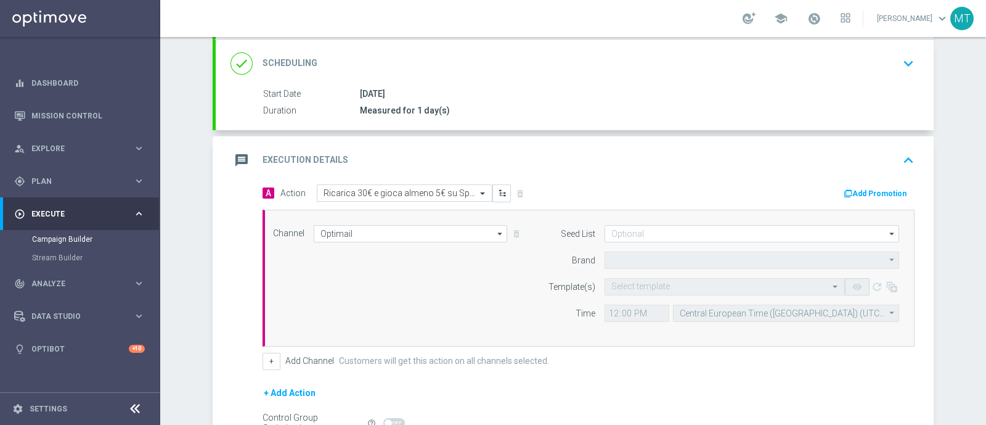
type input "Sisal Marketing"
click at [665, 275] on form "Seed List arrow_drop_down Drag here to set row groups Drag here to set column l…" at bounding box center [721, 273] width 358 height 97
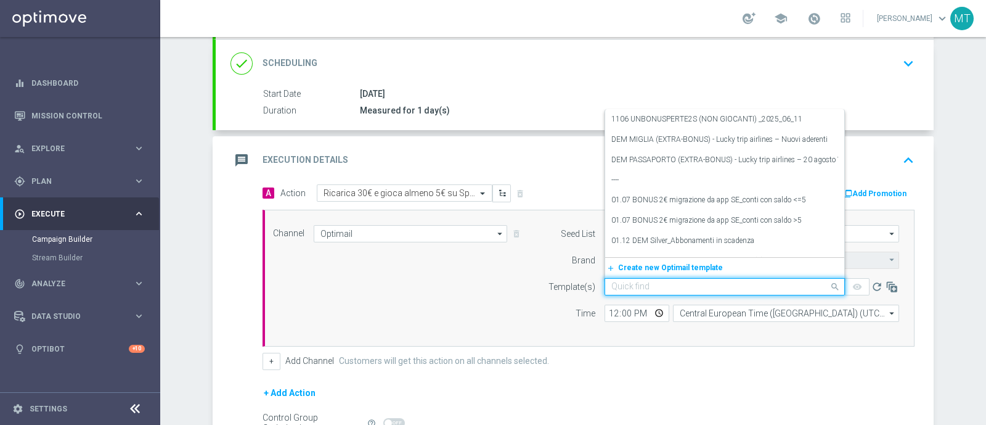
click at [665, 278] on div "Quick find" at bounding box center [725, 286] width 240 height 17
paste input "RICSPORT1309-2025-09-13"
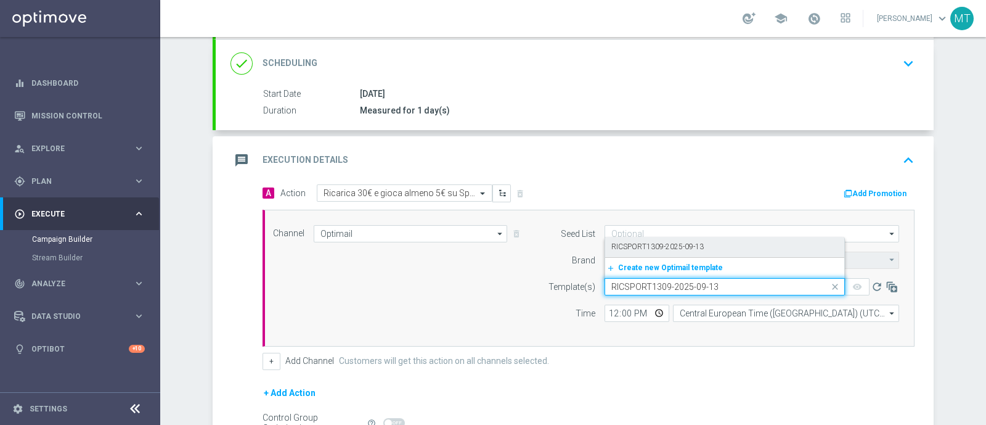
click at [639, 242] on label "RICSPORT1309-2025-09-13" at bounding box center [657, 247] width 92 height 10
type input "RICSPORT1309-2025-09-13"
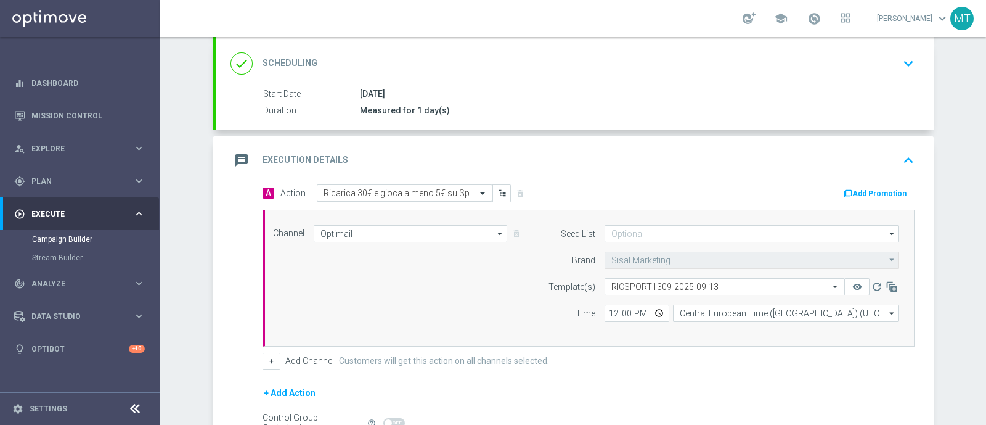
click at [851, 200] on div "A Action Select action Ricarica 30€ e gioca almeno 5€ su Sport e ricevi 10€ Fre…" at bounding box center [588, 193] width 671 height 19
click at [854, 193] on button "Add Promotion" at bounding box center [877, 194] width 68 height 14
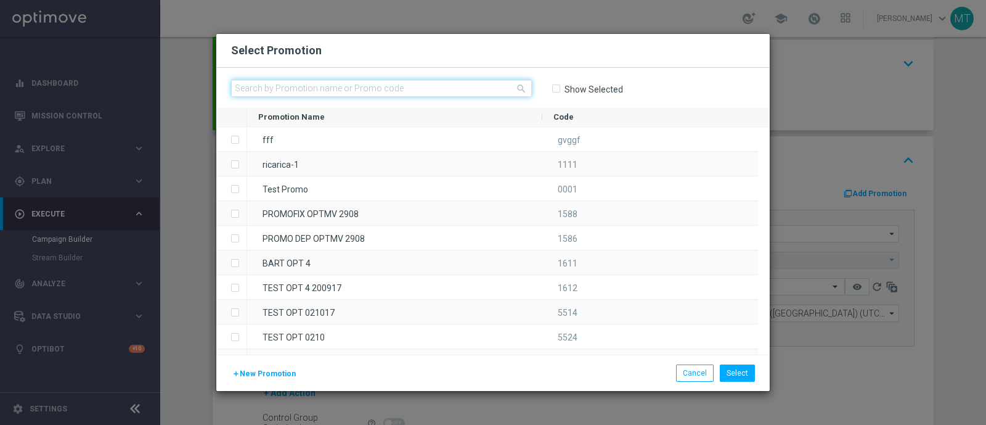
click at [422, 86] on input "text" at bounding box center [381, 88] width 301 height 17
paste input "334657"
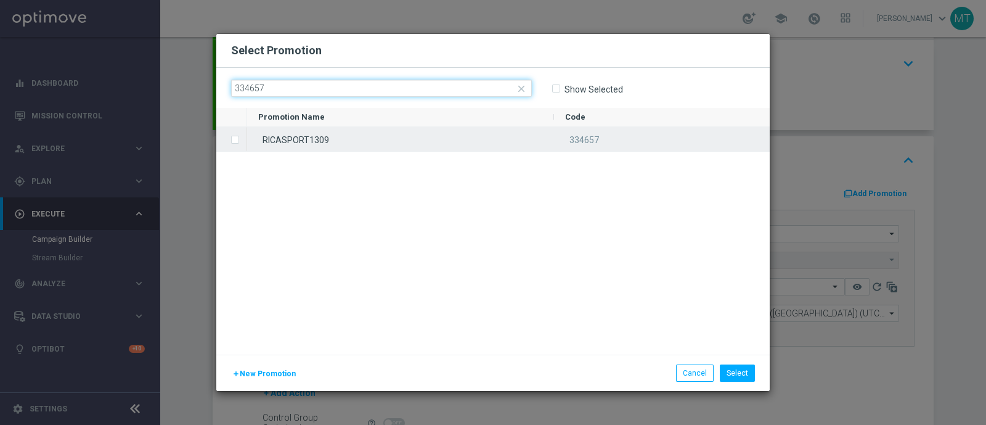
type input "334657"
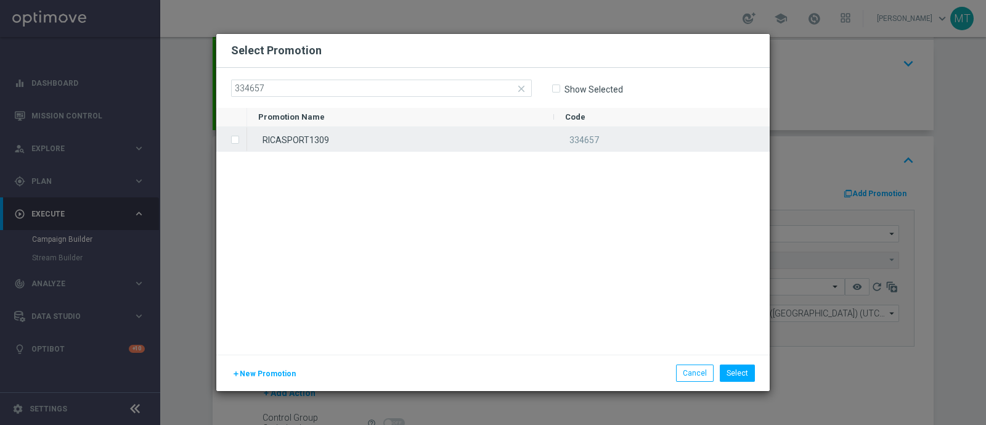
click at [463, 143] on div "RICASPORT1309" at bounding box center [400, 139] width 307 height 24
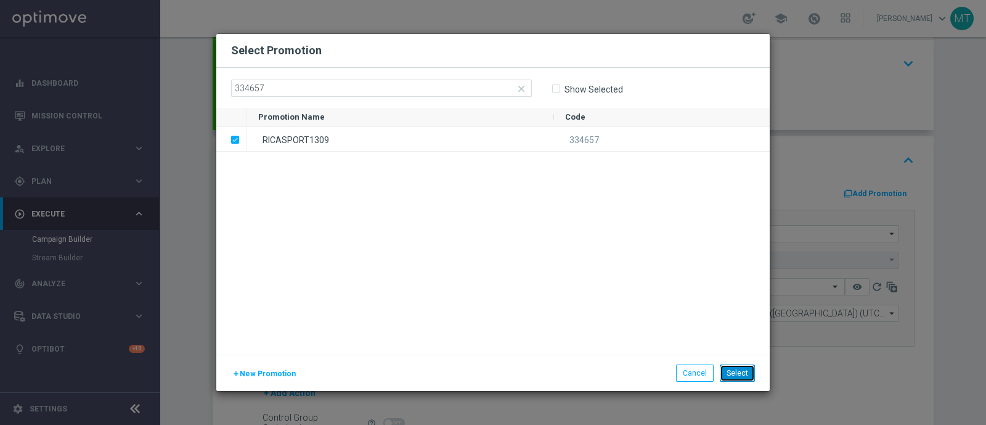
click at [745, 368] on button "Select" at bounding box center [737, 372] width 35 height 17
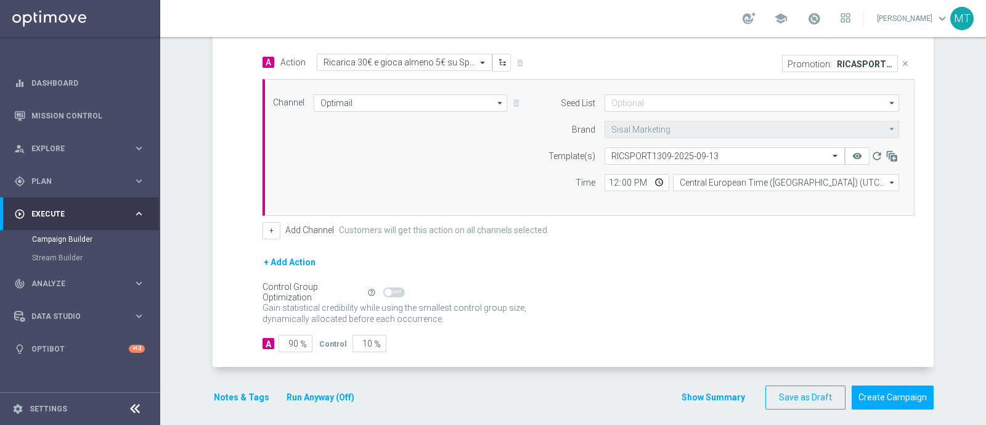
scroll to position [316, 0]
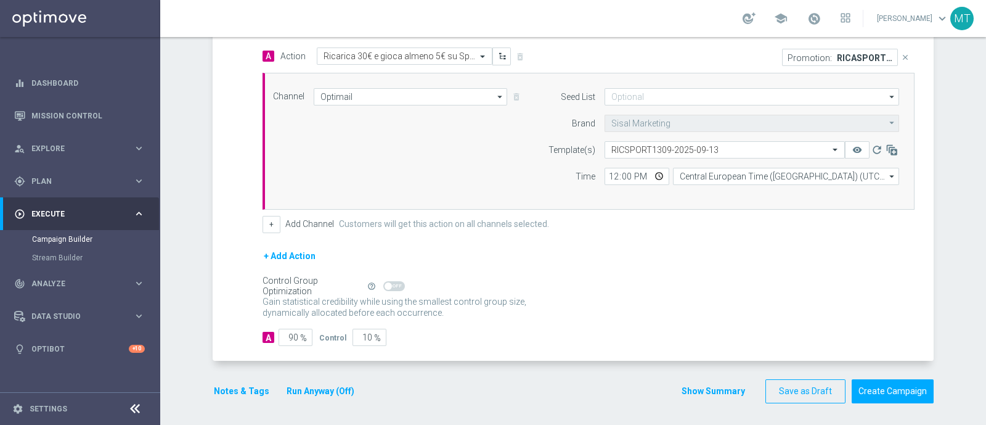
click at [240, 390] on button "Notes & Tags" at bounding box center [242, 390] width 58 height 15
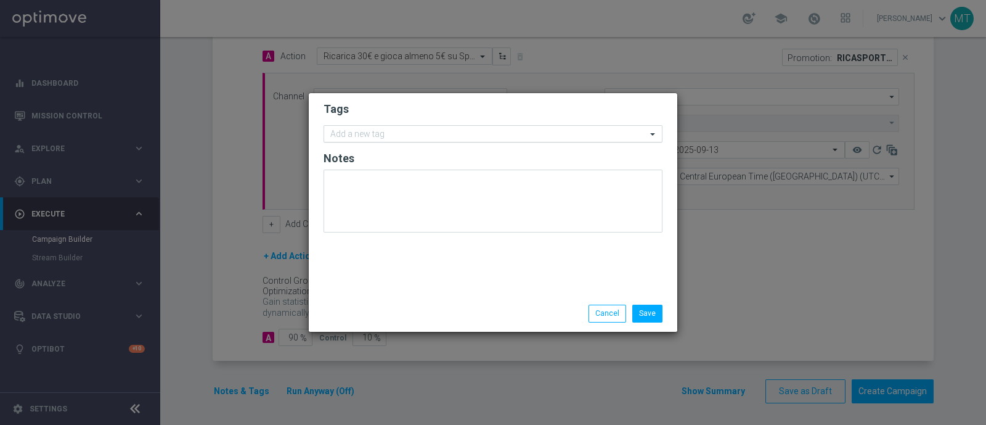
click at [381, 131] on input "text" at bounding box center [488, 134] width 316 height 10
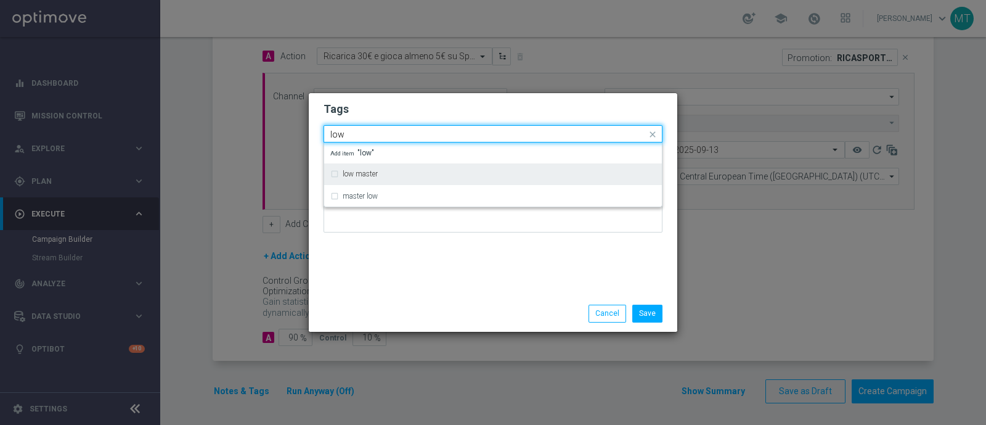
click at [399, 177] on div "low master" at bounding box center [499, 173] width 313 height 7
type input "low"
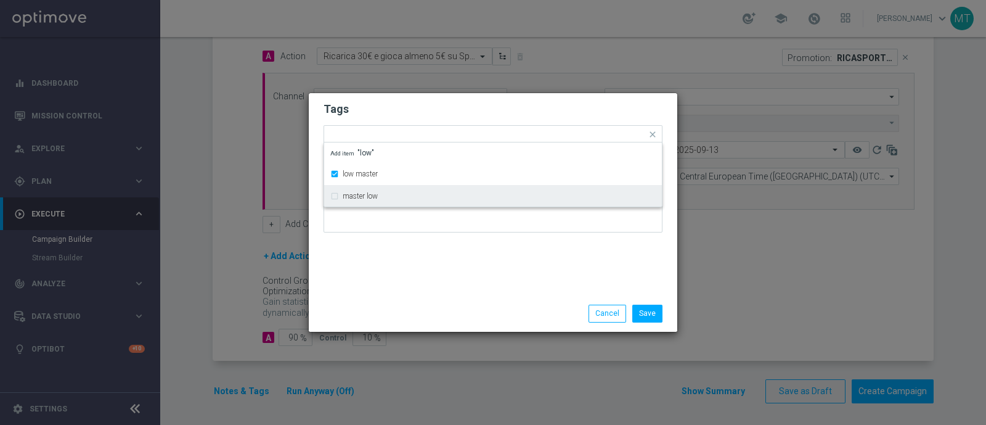
click at [402, 270] on div "Tags Quick find × low master low master master low Add item "low" Notes" at bounding box center [493, 194] width 369 height 202
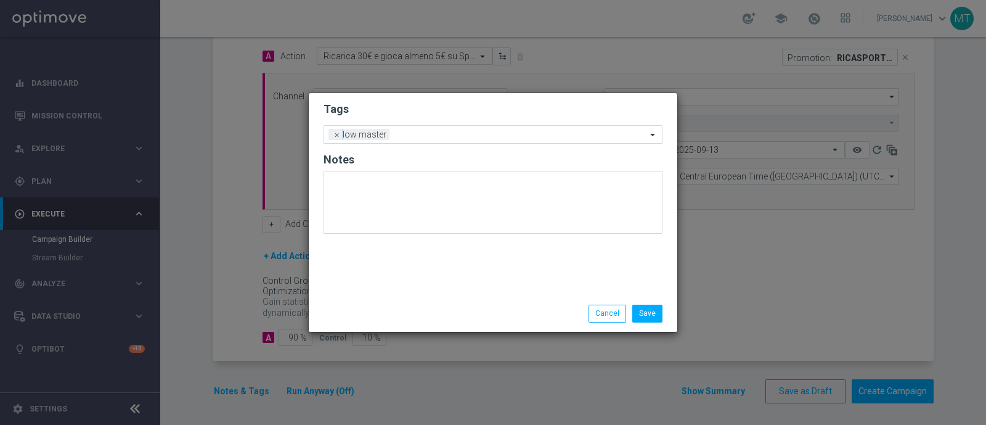
click at [404, 137] on input "text" at bounding box center [521, 135] width 252 height 10
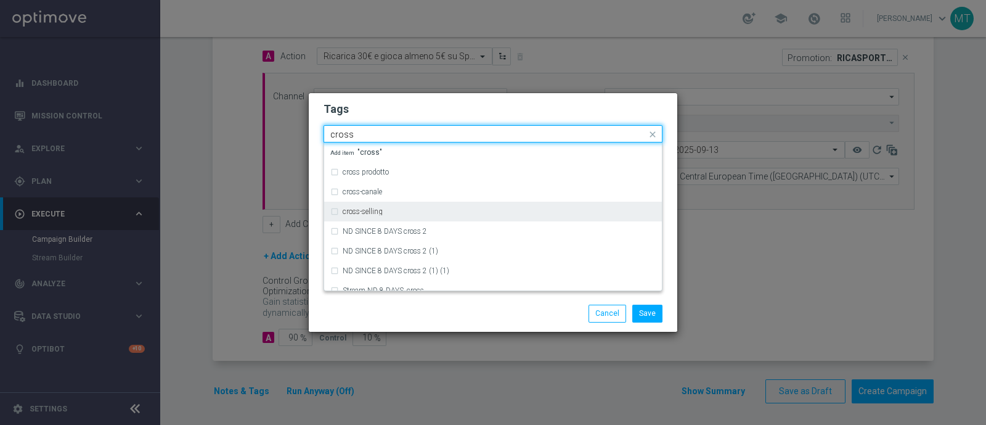
click at [382, 208] on label "cross-selling" at bounding box center [363, 211] width 40 height 7
type input "cross"
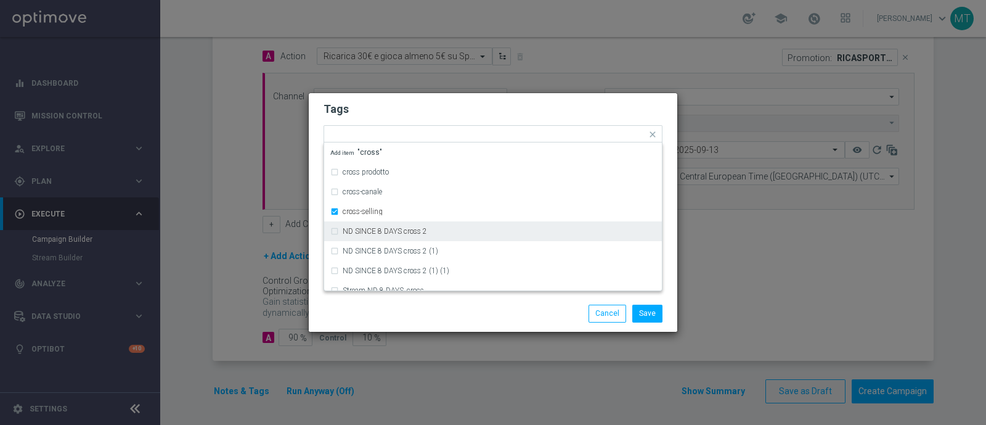
click at [459, 325] on div "Save Cancel" at bounding box center [493, 313] width 369 height 36
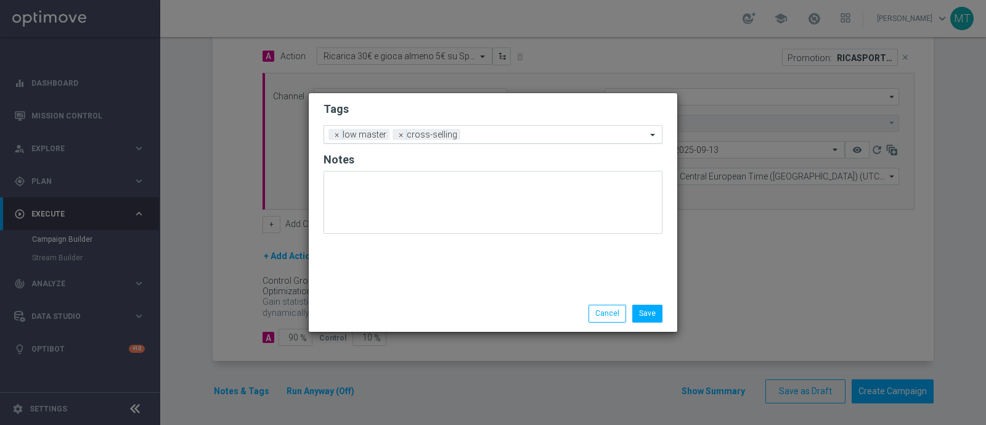
click at [496, 131] on input "text" at bounding box center [555, 135] width 181 height 10
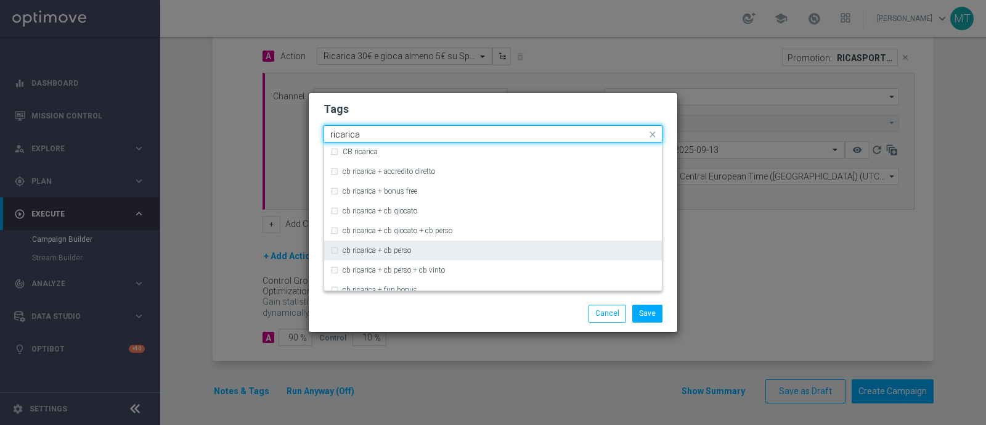
scroll to position [197, 0]
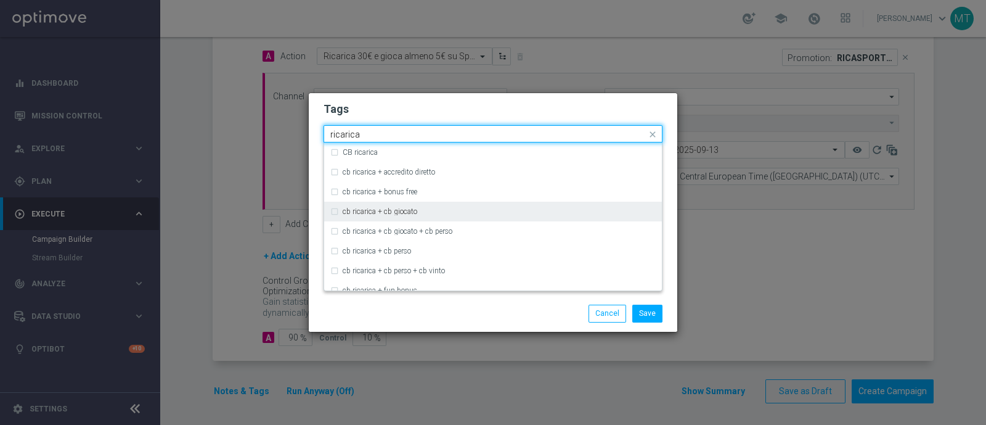
click at [387, 210] on label "cb ricarica + cb giocato" at bounding box center [380, 211] width 75 height 7
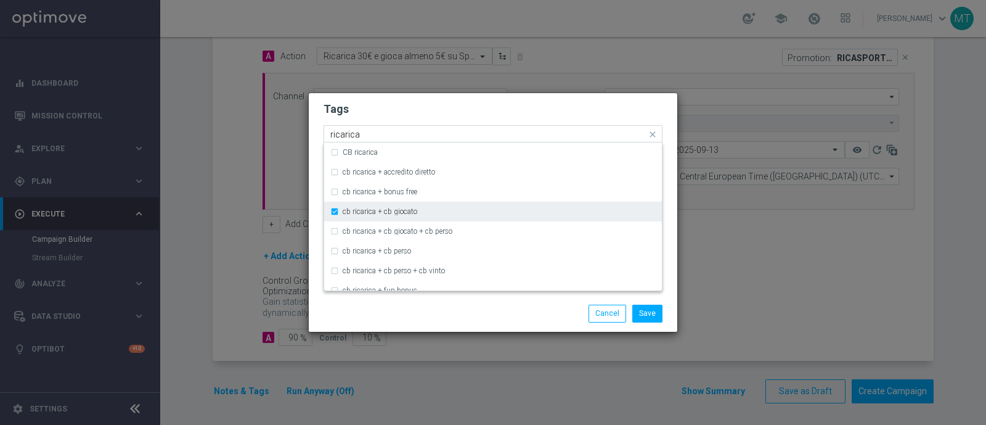
click at [385, 209] on label "cb ricarica + cb giocato" at bounding box center [380, 211] width 75 height 7
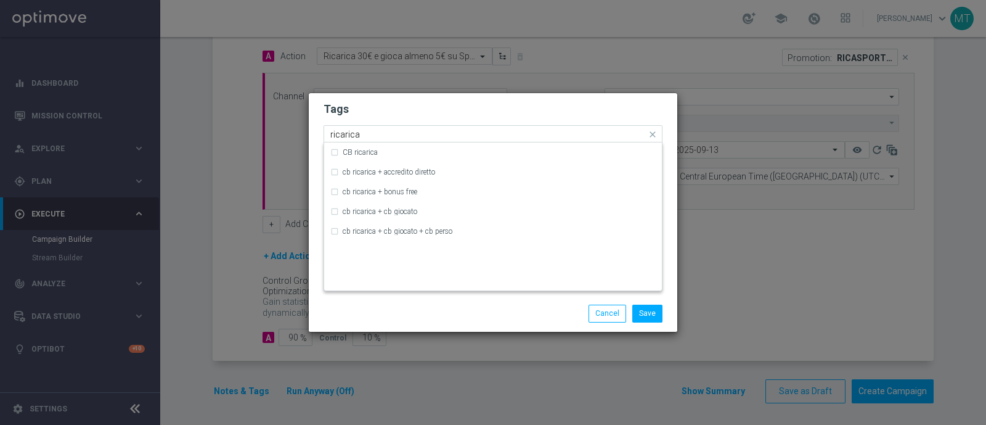
scroll to position [0, 0]
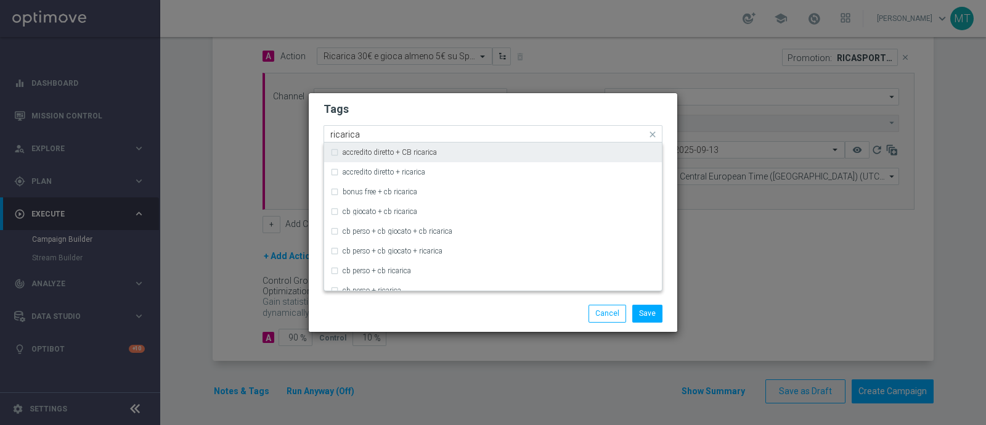
click at [418, 133] on input "ricarica" at bounding box center [488, 134] width 316 height 10
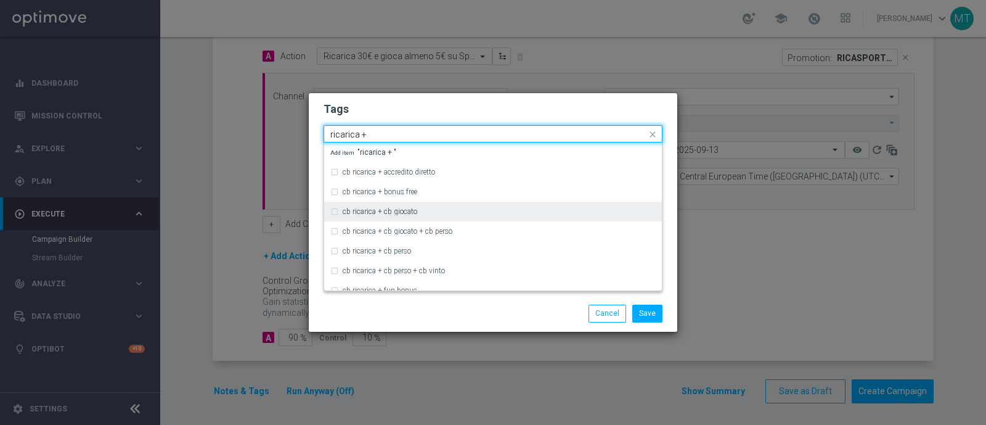
click at [393, 215] on label "cb ricarica + cb giocato" at bounding box center [380, 211] width 75 height 7
type input "ricarica +"
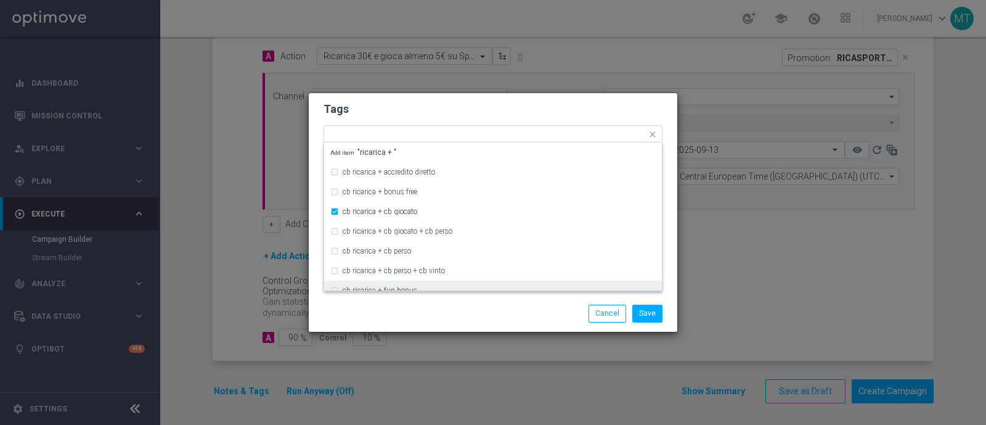
click at [419, 300] on div "Save Cancel" at bounding box center [493, 313] width 369 height 36
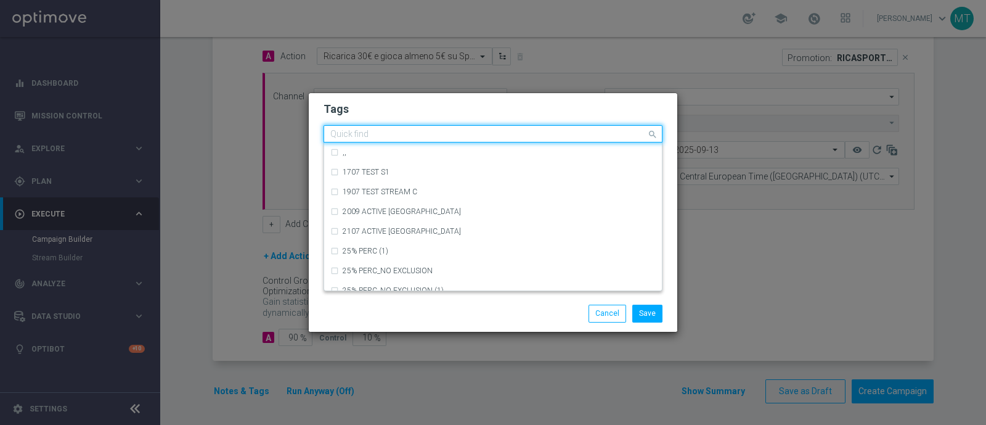
click at [574, 136] on input "text" at bounding box center [488, 134] width 316 height 10
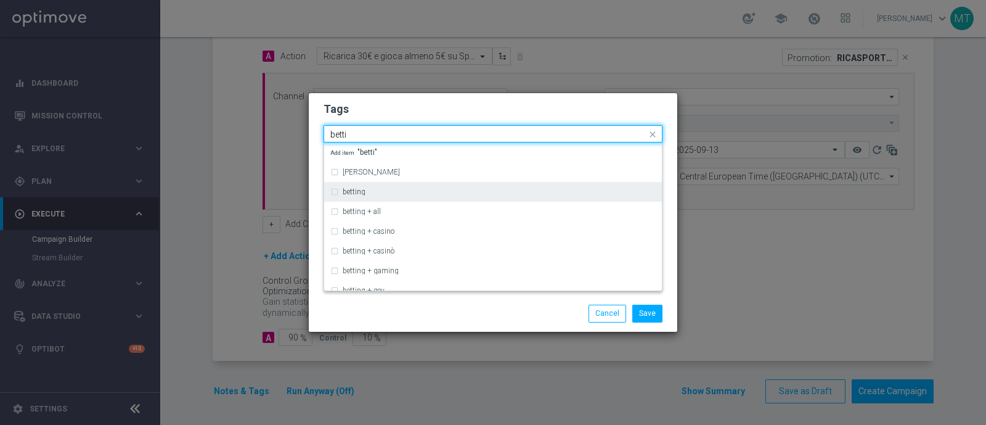
click at [540, 188] on div "betting" at bounding box center [499, 191] width 313 height 7
type input "betti"
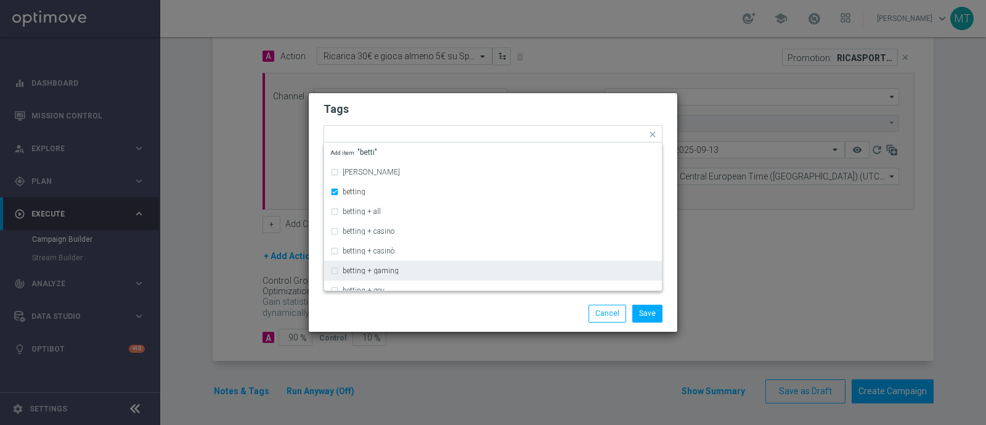
click at [394, 309] on div "Save Cancel" at bounding box center [493, 313] width 358 height 17
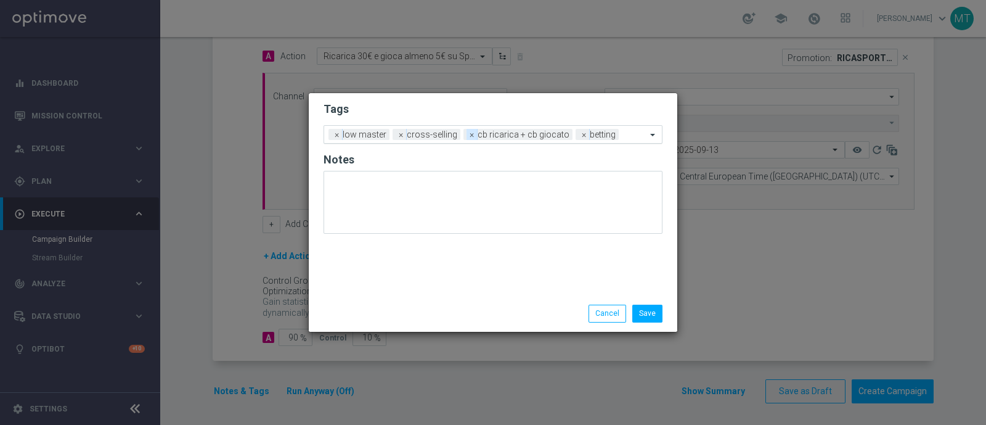
click at [467, 131] on span "×" at bounding box center [472, 134] width 11 height 11
click at [546, 140] on div at bounding box center [578, 136] width 137 height 12
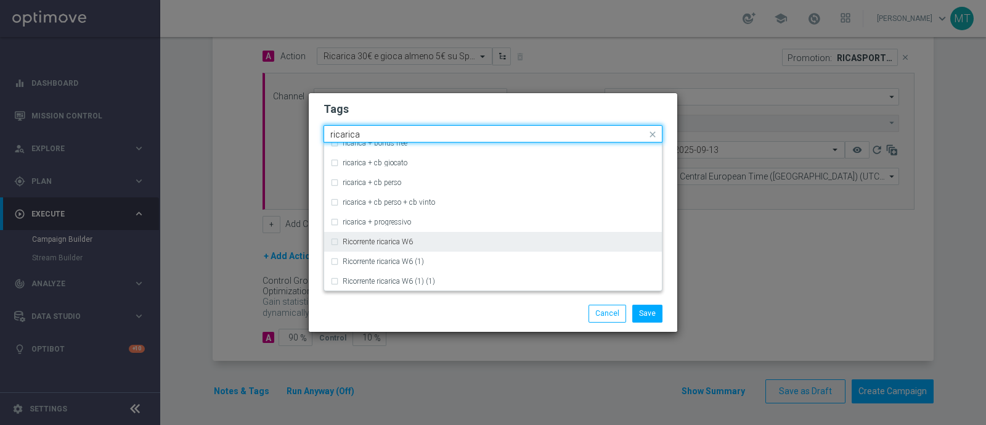
scroll to position [165, 0]
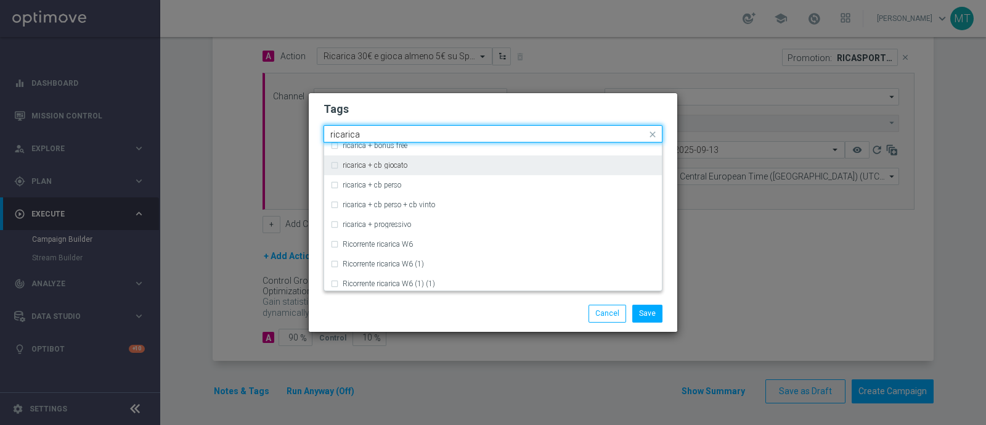
click at [414, 163] on div "ricarica + cb giocato" at bounding box center [499, 165] width 313 height 7
type input "ricarica"
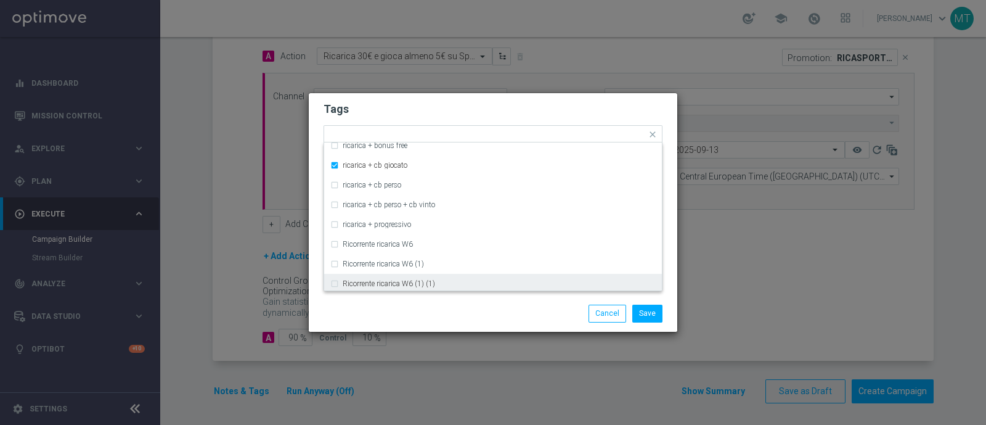
click at [473, 308] on div "Save Cancel" at bounding box center [552, 313] width 239 height 17
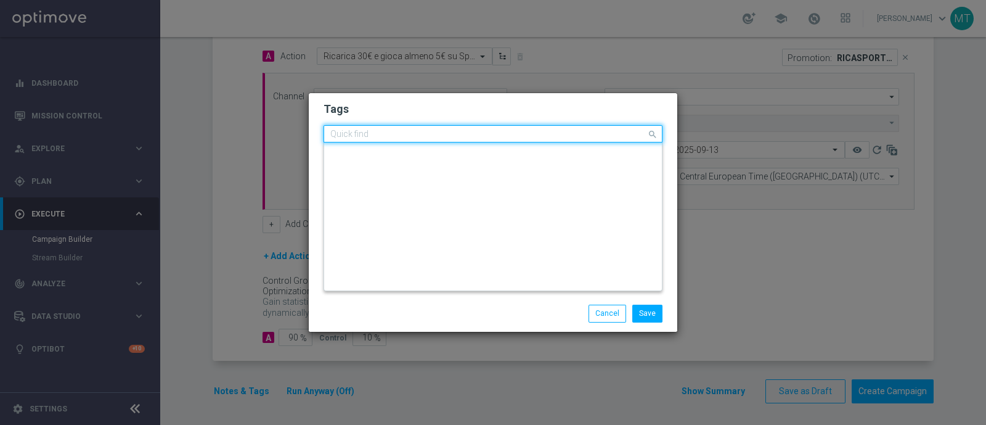
click at [616, 131] on input "text" at bounding box center [488, 134] width 316 height 10
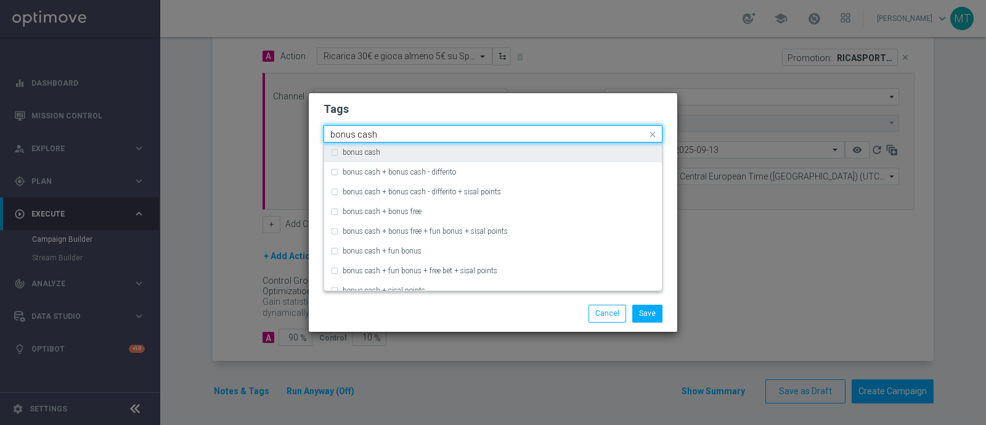
click at [589, 149] on div "bonus cash" at bounding box center [499, 152] width 313 height 7
type input "bonus cash"
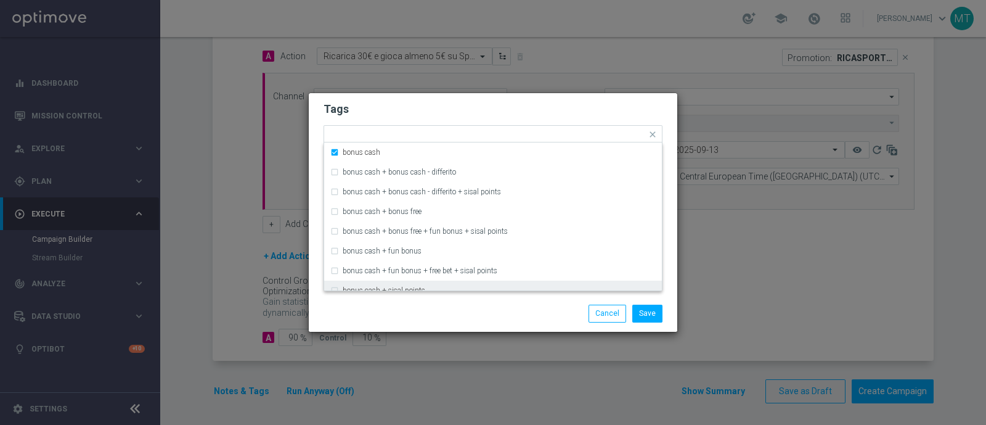
click at [566, 308] on div "Save Cancel" at bounding box center [552, 313] width 239 height 17
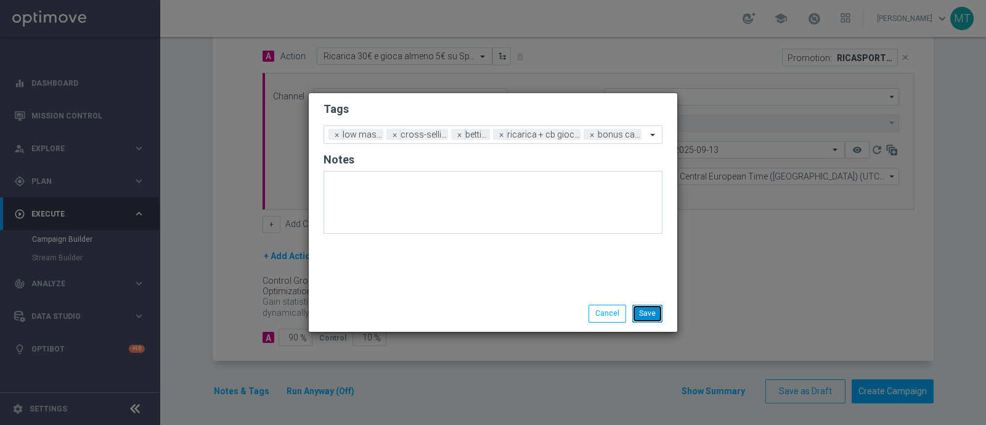
click at [654, 314] on button "Save" at bounding box center [647, 313] width 30 height 17
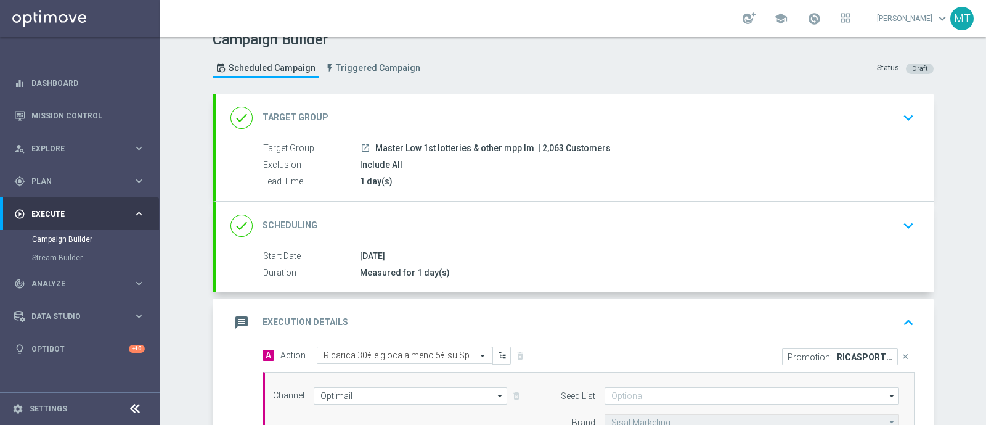
scroll to position [7, 0]
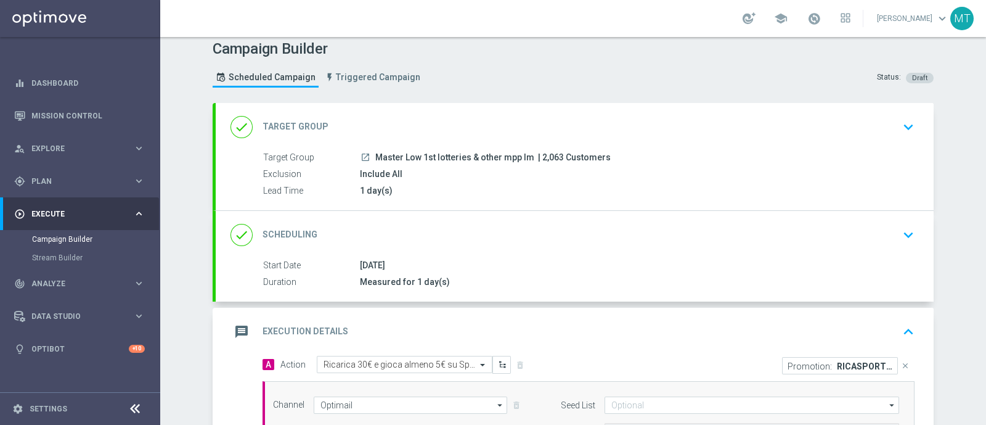
click at [620, 184] on div "1 day(s)" at bounding box center [635, 190] width 550 height 12
click at [548, 168] on div "Include All" at bounding box center [635, 174] width 550 height 12
click at [866, 137] on div "done Target Group keyboard_arrow_down" at bounding box center [575, 126] width 689 height 23
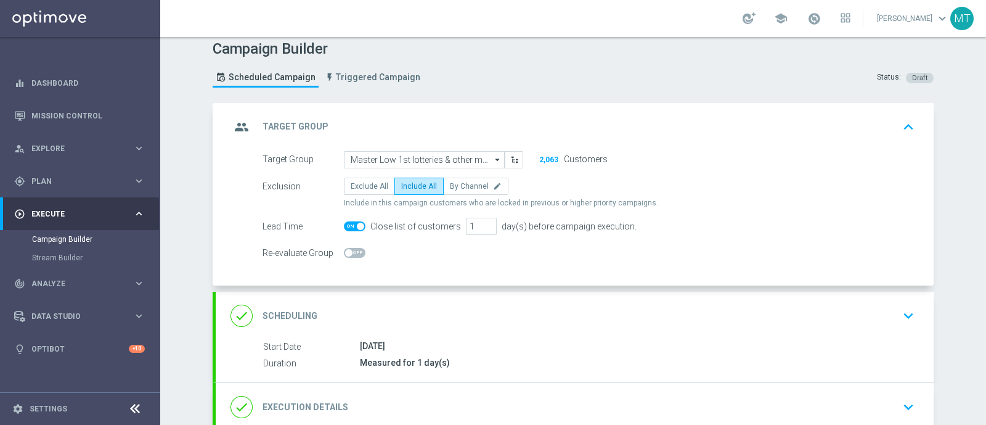
click at [484, 325] on div "done Scheduling keyboard_arrow_down" at bounding box center [575, 316] width 718 height 48
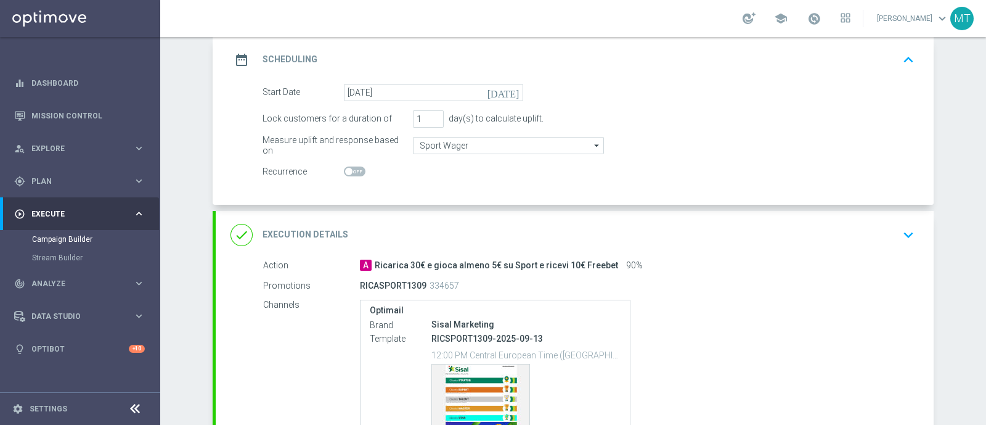
scroll to position [198, 0]
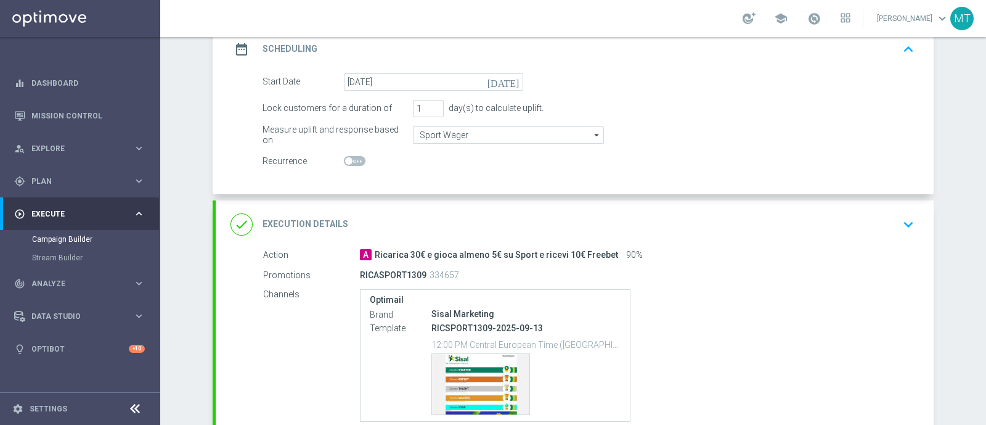
click at [772, 227] on div "done Execution Details keyboard_arrow_down" at bounding box center [575, 224] width 689 height 23
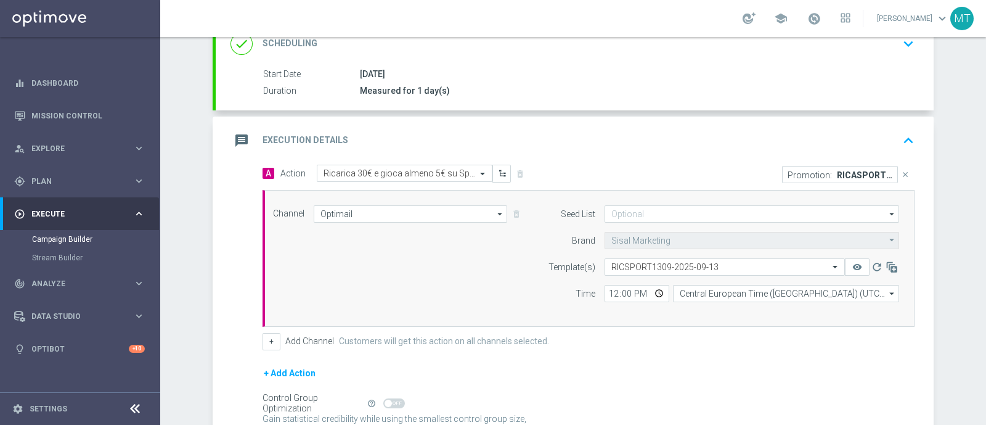
click at [681, 148] on div "message Execution Details keyboard_arrow_up" at bounding box center [575, 140] width 689 height 23
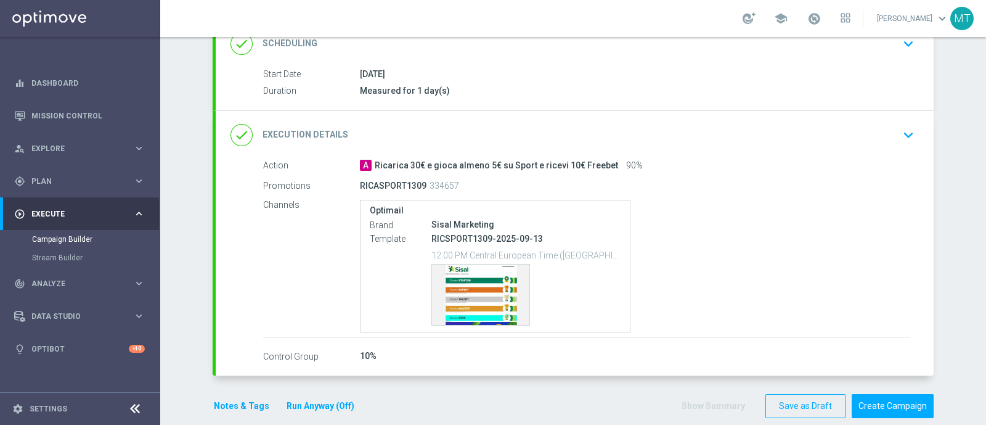
click at [742, 141] on div "done Execution Details keyboard_arrow_down" at bounding box center [575, 134] width 689 height 23
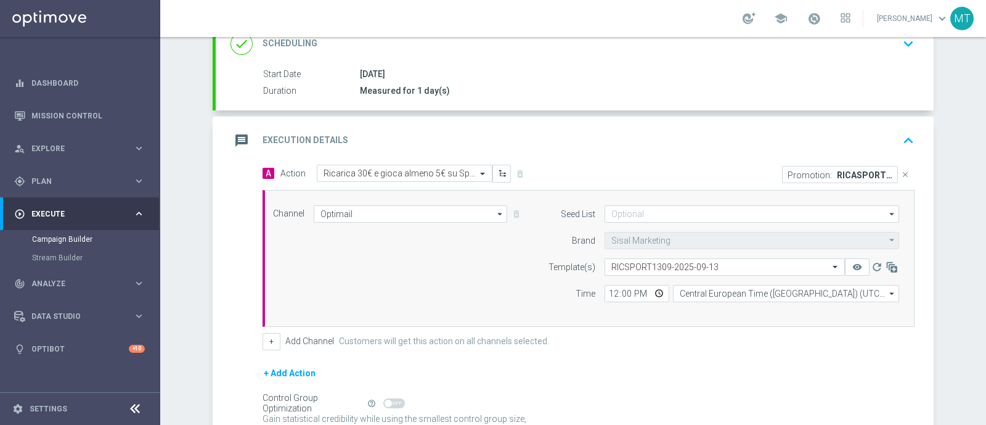
click at [586, 142] on div "message Execution Details keyboard_arrow_up" at bounding box center [575, 140] width 689 height 23
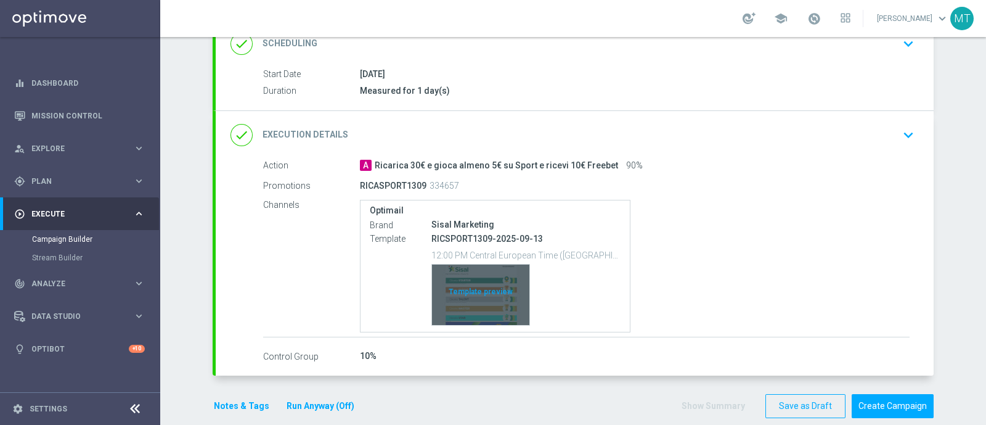
click at [454, 293] on div "Template preview" at bounding box center [480, 294] width 97 height 60
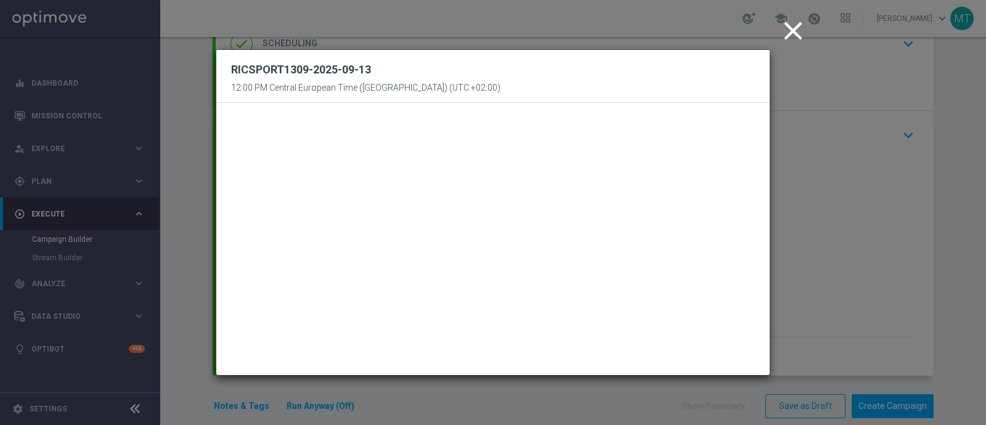
click at [796, 25] on icon "close" at bounding box center [793, 30] width 31 height 31
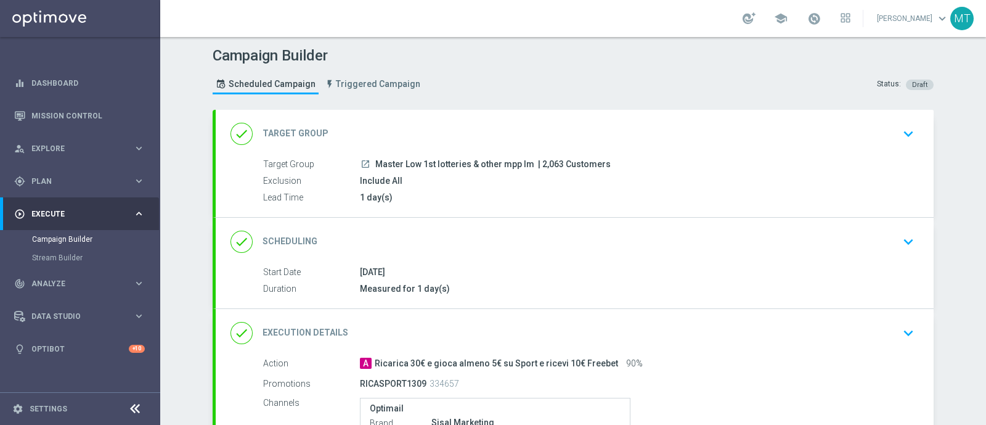
scroll to position [214, 0]
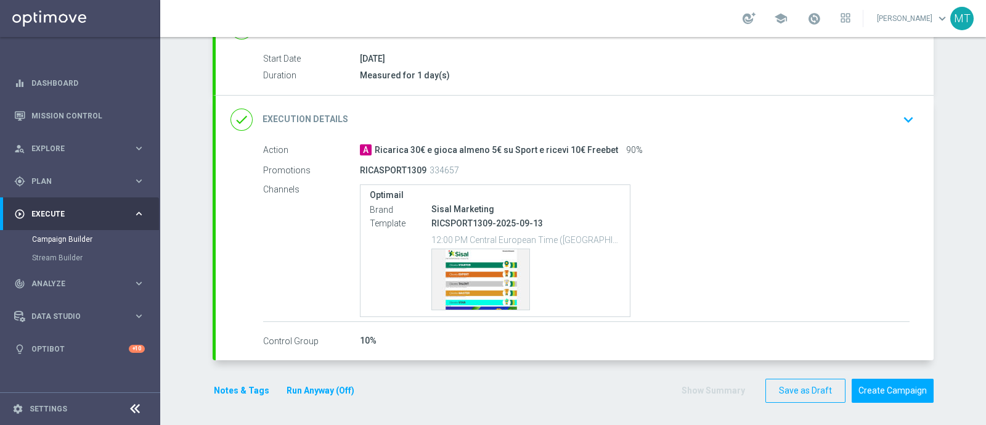
click at [814, 22] on div "school" at bounding box center [797, 18] width 108 height 21
click at [821, 23] on span at bounding box center [815, 19] width 14 height 14
click at [821, 24] on span at bounding box center [815, 19] width 14 height 14
click at [875, 382] on button "Create Campaign" at bounding box center [893, 390] width 82 height 24
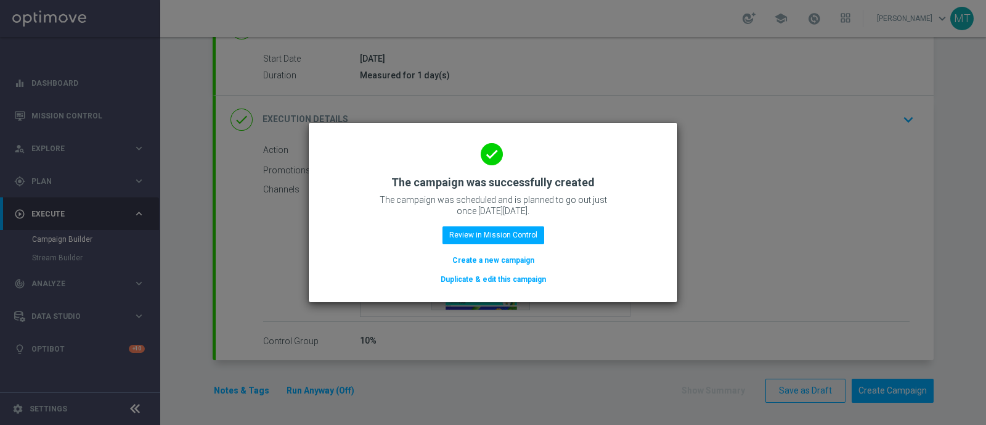
click at [519, 226] on div "done The campaign was successfully created The campaign was scheduled and is pl…" at bounding box center [493, 210] width 339 height 152
click at [521, 238] on button "Review in Mission Control" at bounding box center [494, 234] width 102 height 17
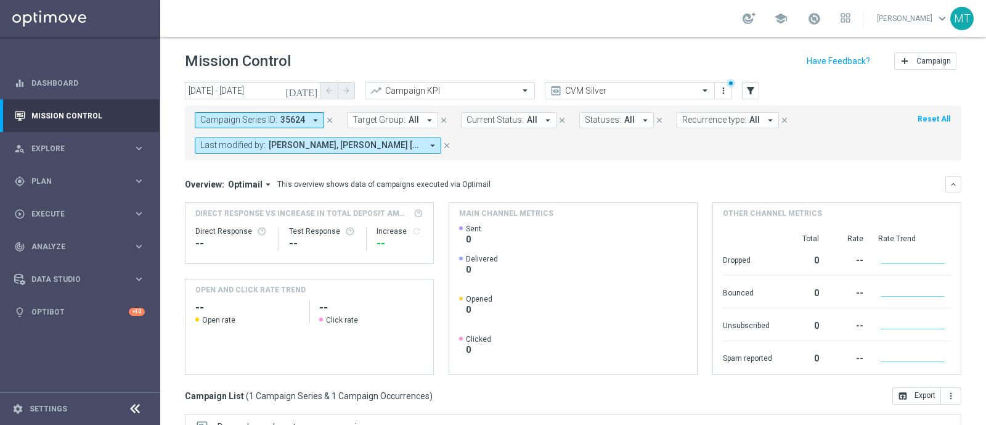
click at [327, 114] on button "close" at bounding box center [329, 120] width 11 height 14
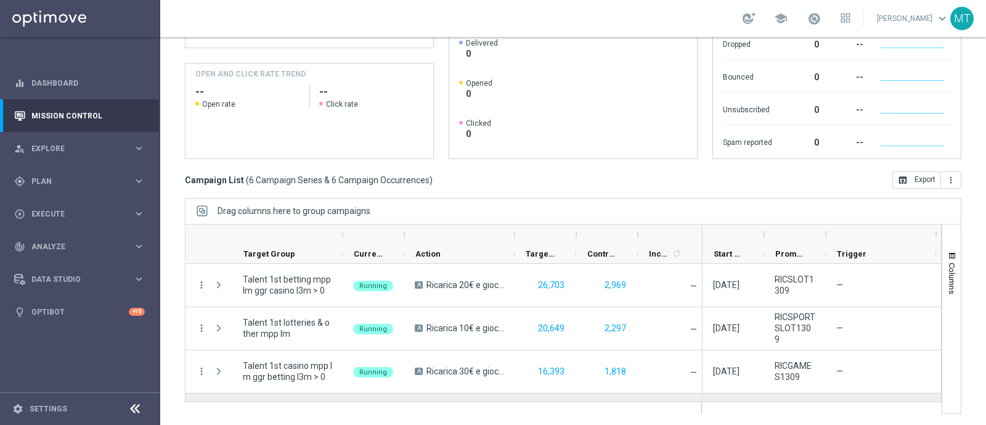
scroll to position [121, 0]
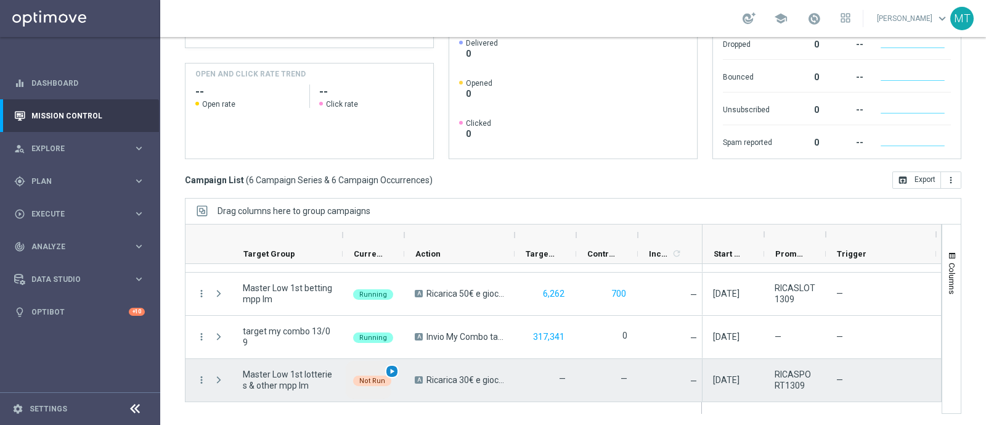
click at [390, 370] on span "play_arrow" at bounding box center [392, 371] width 9 height 9
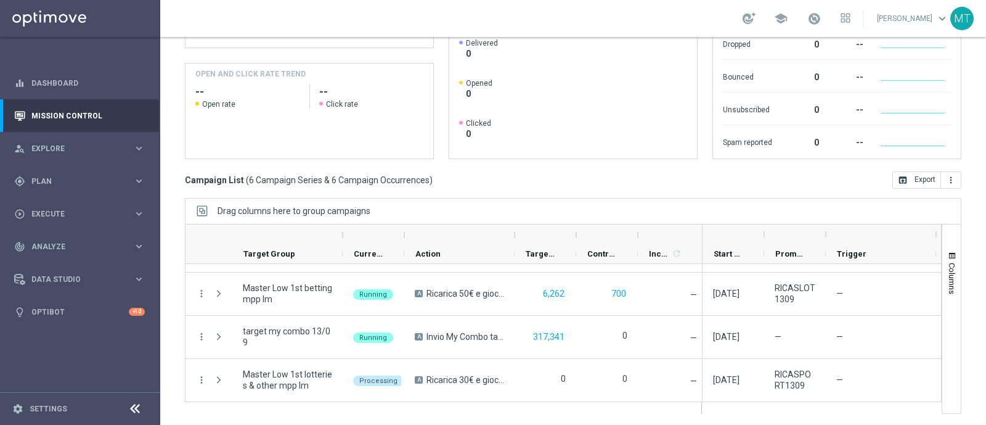
click at [827, 29] on div "school Martina Troia keyboard_arrow_down MT" at bounding box center [573, 18] width 826 height 37
click at [821, 19] on span at bounding box center [815, 19] width 14 height 14
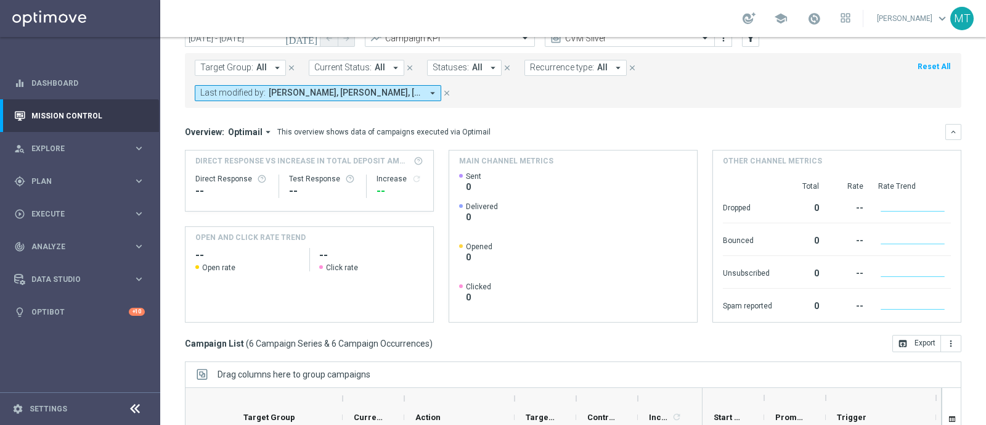
scroll to position [216, 0]
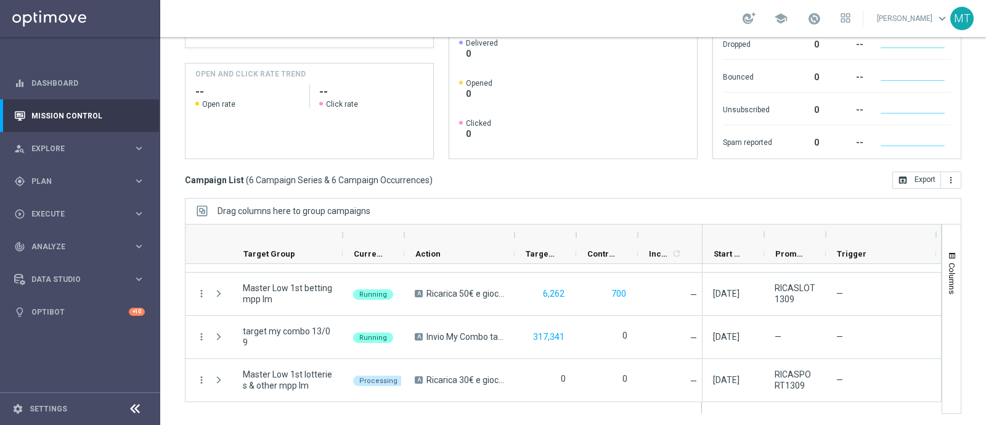
click at [822, 27] on link at bounding box center [814, 19] width 16 height 20
click at [822, 27] on link "Last available data: 11 Sep 2025 Batch process completed successfully check_cir…" at bounding box center [814, 19] width 16 height 20
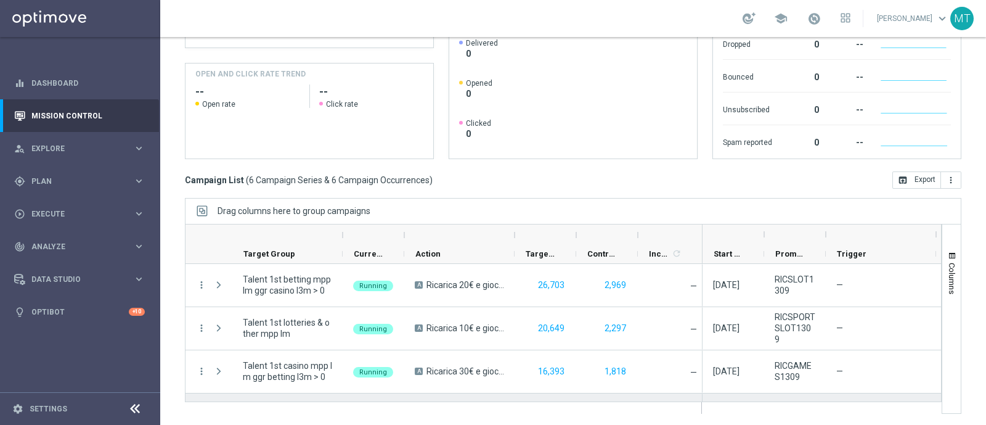
scroll to position [121, 0]
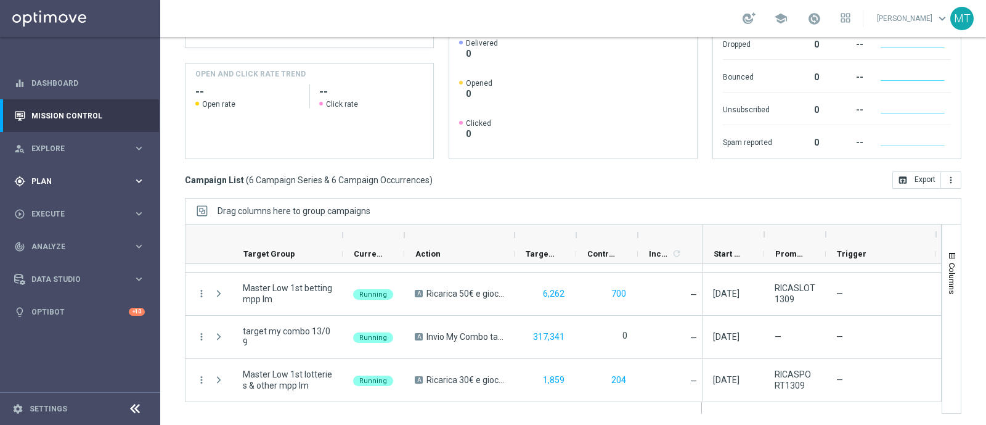
click at [84, 181] on span "Plan" at bounding box center [82, 181] width 102 height 7
click at [69, 208] on link "Target Groups" at bounding box center [80, 207] width 96 height 10
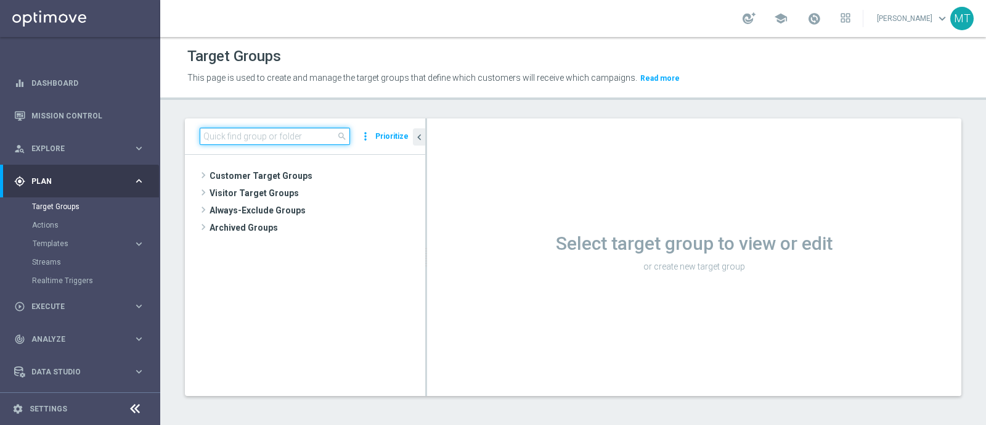
click at [228, 136] on input at bounding box center [275, 136] width 150 height 17
paste input "Master Low 1st casino mpp lm"
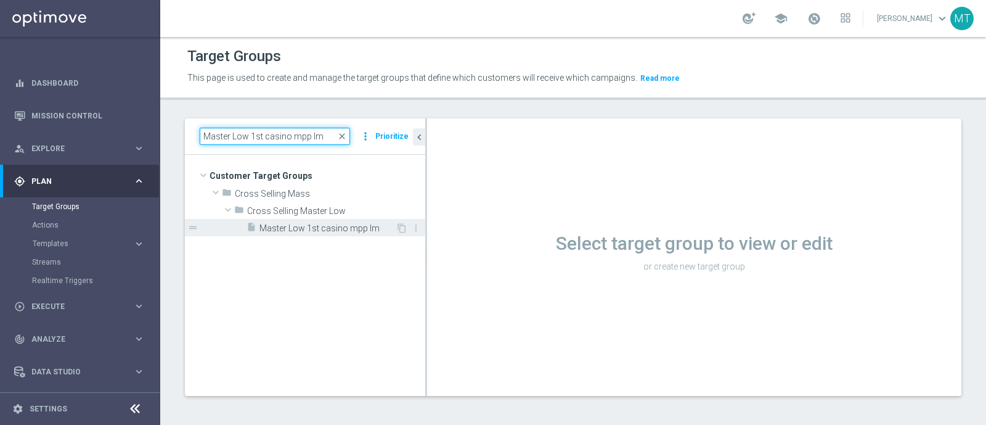
type input "Master Low 1st casino mpp lm"
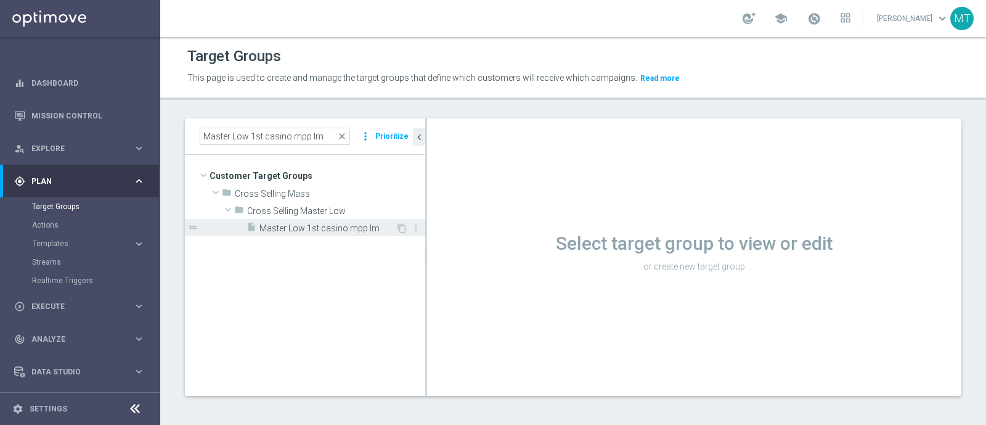
click at [319, 223] on span "Master Low 1st casino mpp lm" at bounding box center [328, 228] width 136 height 10
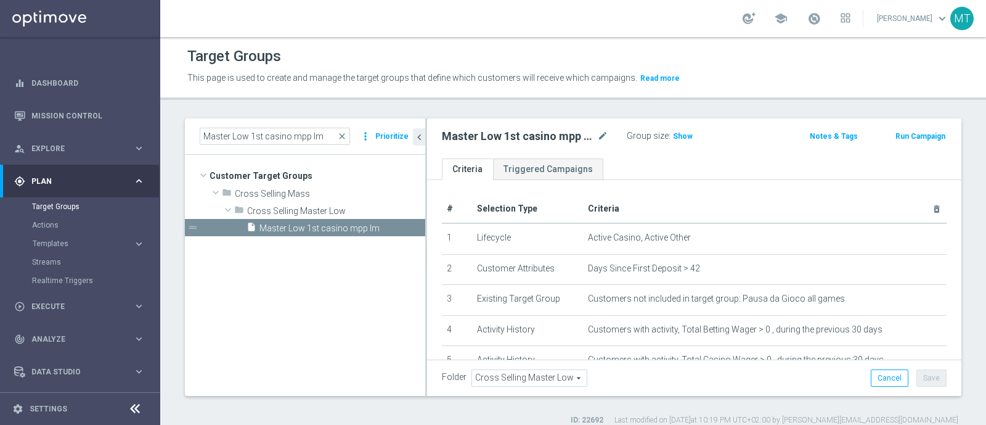
click at [921, 133] on button "Run Campaign" at bounding box center [920, 136] width 52 height 14
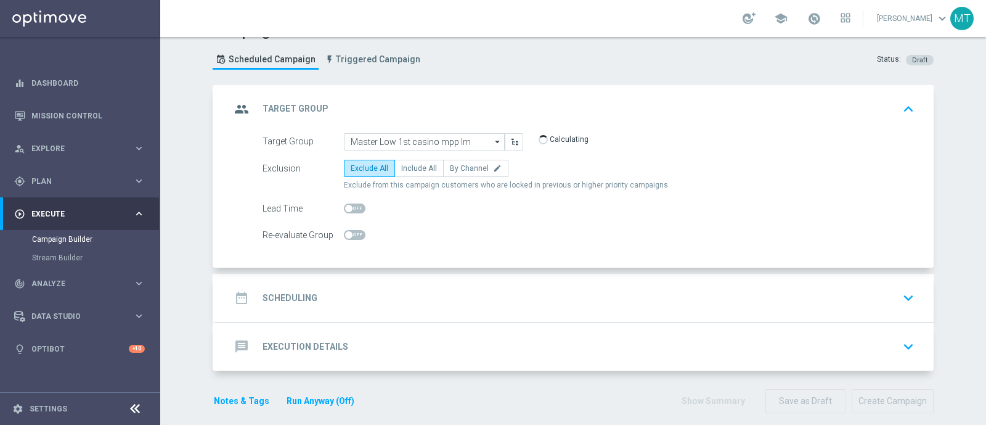
scroll to position [26, 0]
click at [406, 171] on label "Include All" at bounding box center [419, 167] width 49 height 17
click at [406, 171] on input "Include All" at bounding box center [405, 170] width 8 height 8
radio input "true"
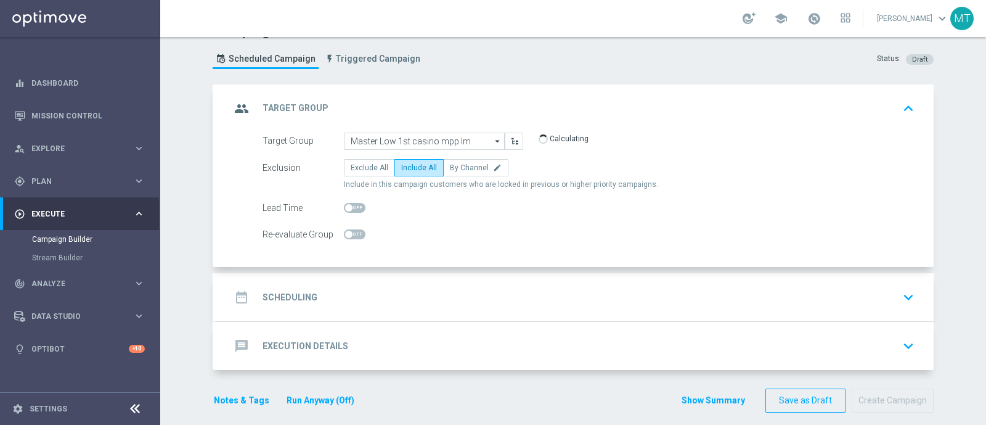
click at [351, 208] on span at bounding box center [355, 208] width 22 height 10
click at [351, 208] on input "checkbox" at bounding box center [355, 208] width 22 height 10
checkbox input "true"
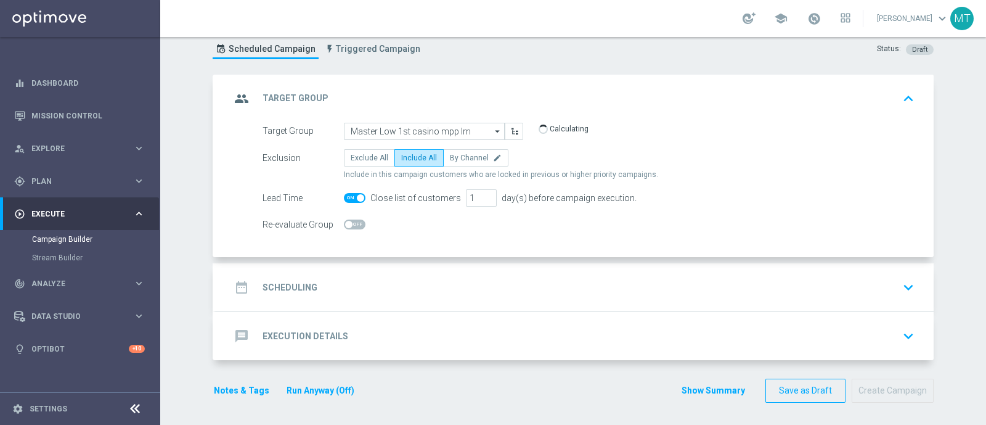
click at [478, 258] on accordion "group Target Group keyboard_arrow_up Target Group launch Master Low 1st casino …" at bounding box center [573, 218] width 721 height 286
click at [442, 298] on div "date_range Scheduling keyboard_arrow_down" at bounding box center [575, 287] width 718 height 48
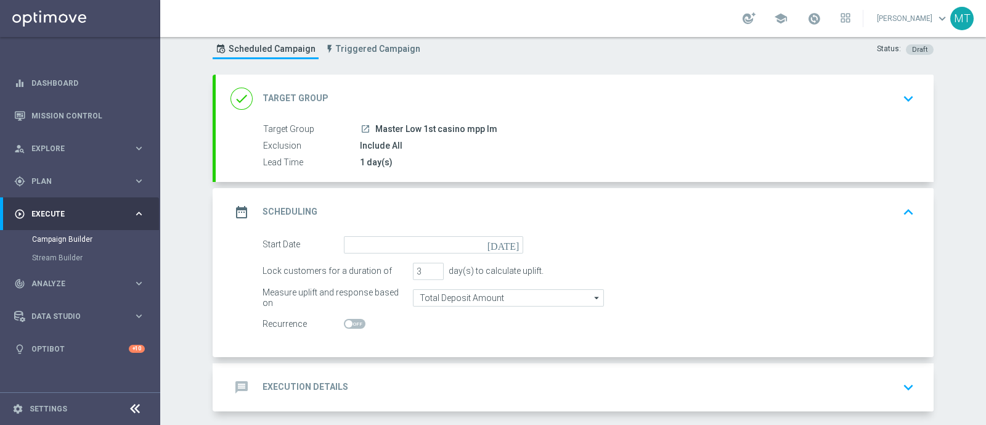
click at [509, 244] on icon "[DATE]" at bounding box center [506, 243] width 36 height 14
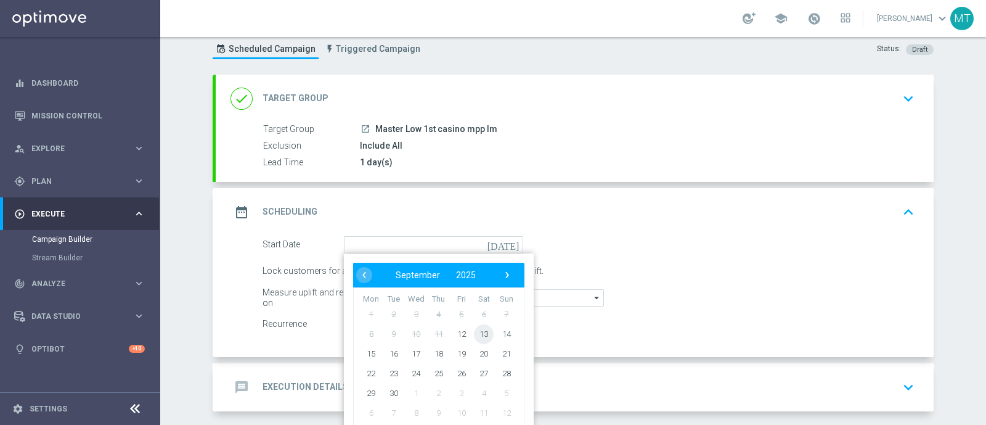
click at [476, 327] on span "13" at bounding box center [484, 334] width 20 height 20
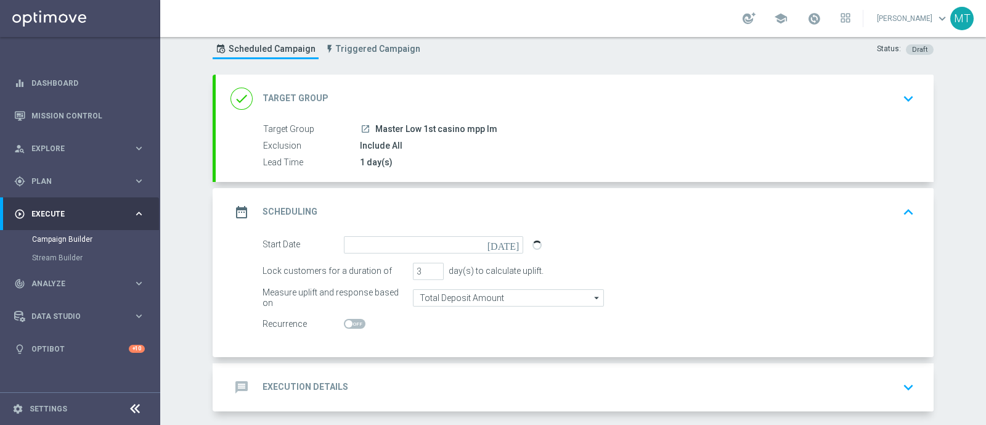
type input "13 Sep 2025"
click at [427, 276] on input "3" at bounding box center [428, 271] width 31 height 17
click at [430, 272] on input "2" at bounding box center [428, 271] width 31 height 17
type input "1"
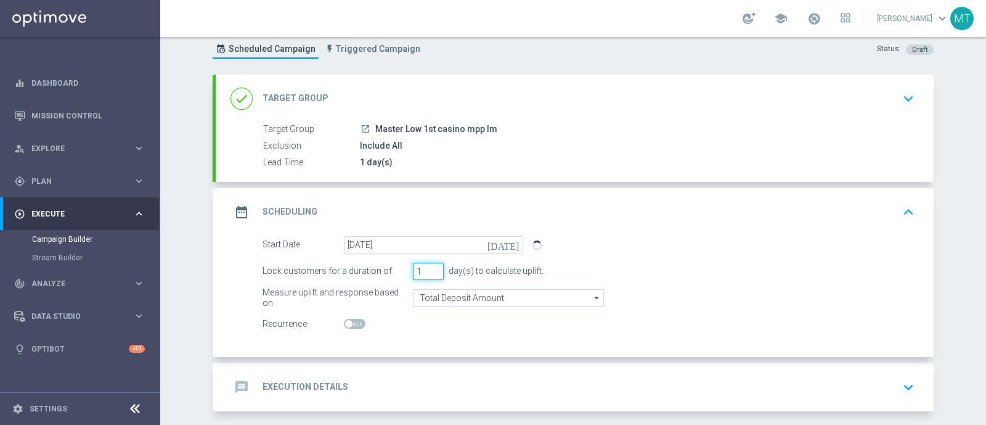
click at [430, 272] on input "1" at bounding box center [428, 271] width 31 height 17
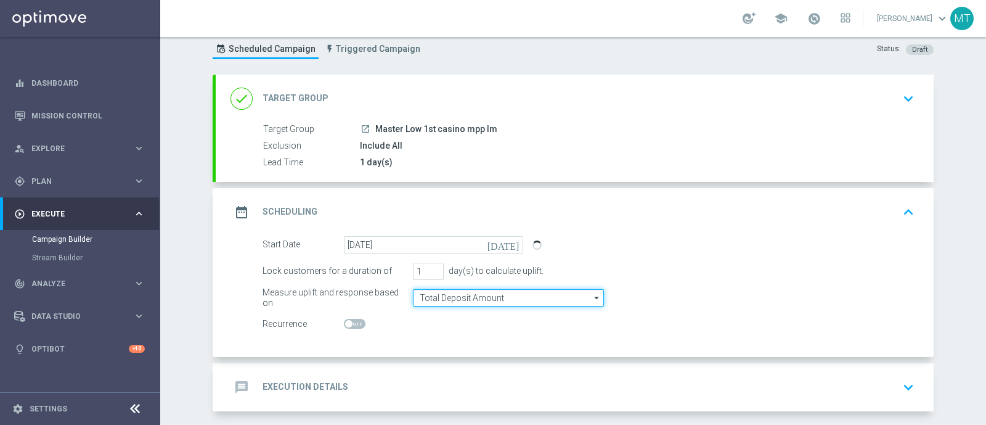
click at [440, 300] on input "Total Deposit Amount" at bounding box center [508, 297] width 191 height 17
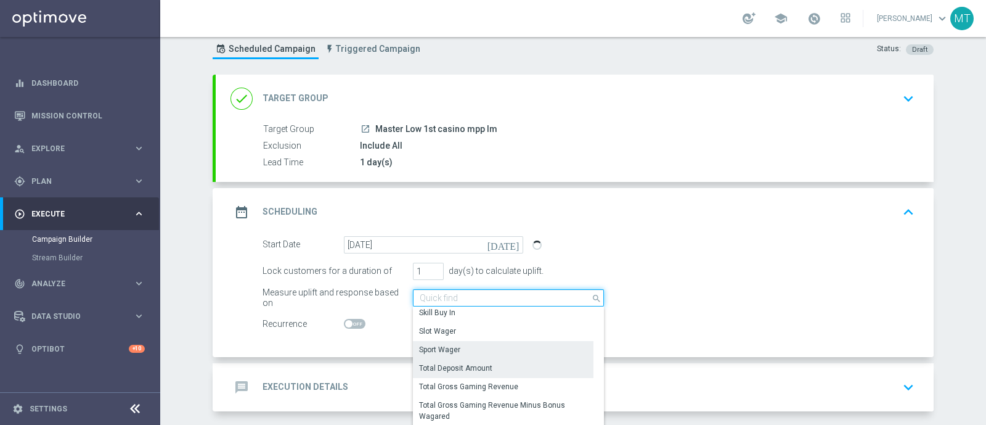
scroll to position [226, 0]
click at [454, 345] on div "Sport Wager" at bounding box center [503, 348] width 181 height 17
type input "Sport Wager"
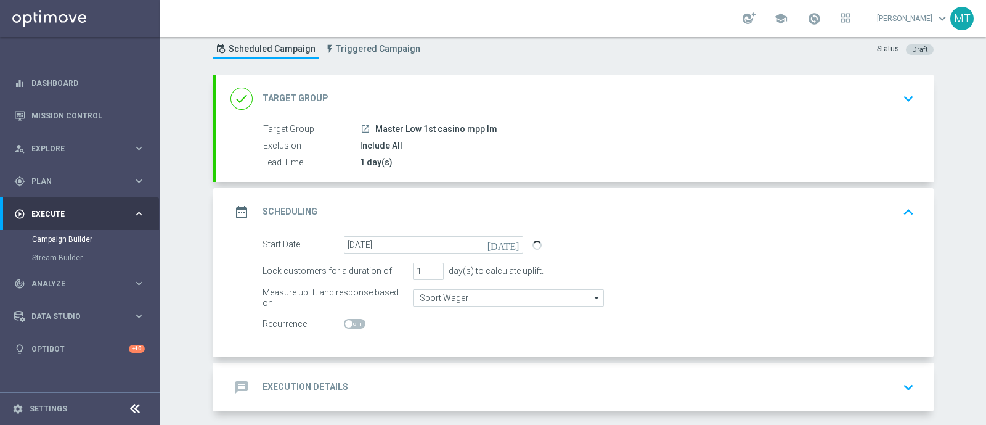
scroll to position [87, 0]
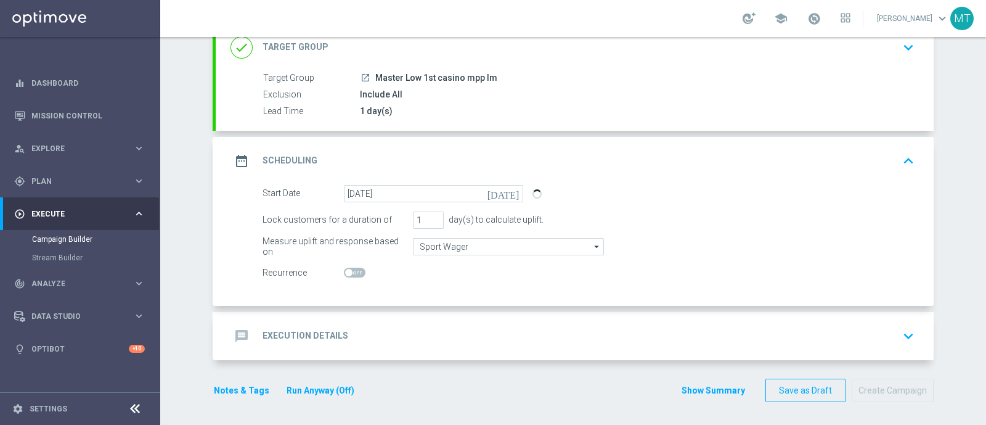
click at [470, 308] on accordion "done Target Group keyboard_arrow_down Target Group launch Master Low 1st casino…" at bounding box center [573, 191] width 721 height 337
click at [641, 319] on div "message Execution Details keyboard_arrow_down" at bounding box center [575, 336] width 718 height 48
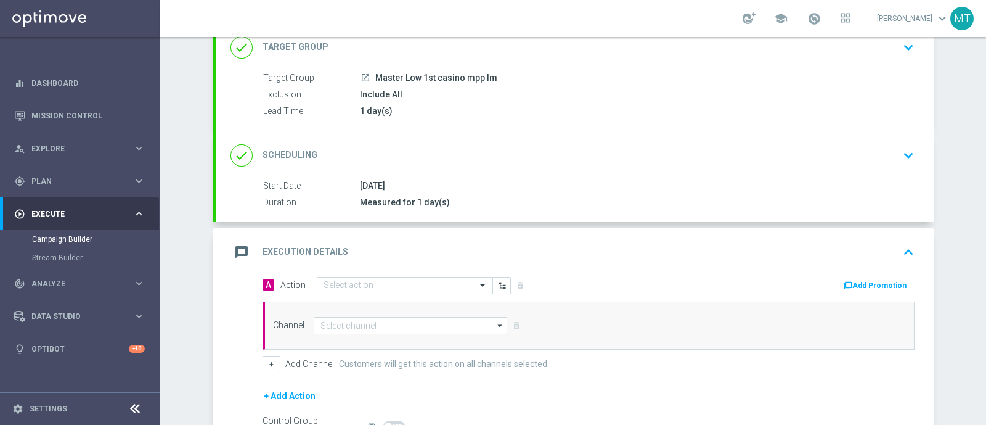
scroll to position [227, 0]
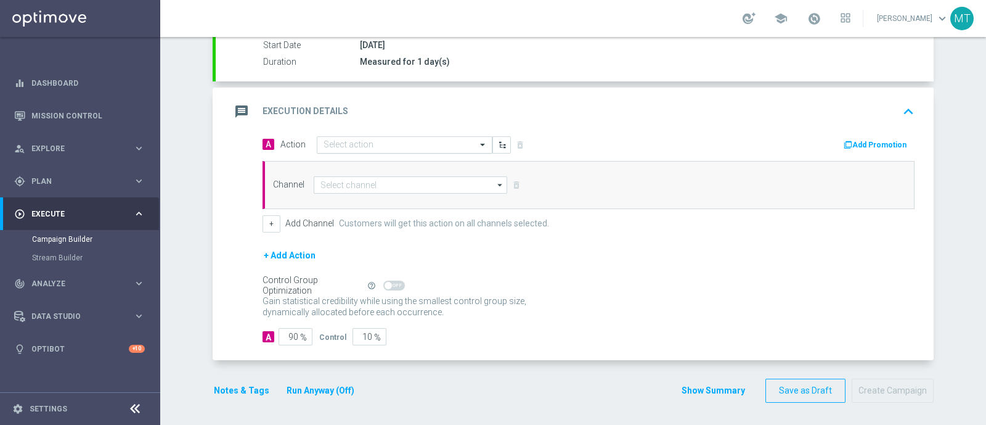
click at [356, 140] on input "text" at bounding box center [392, 145] width 137 height 10
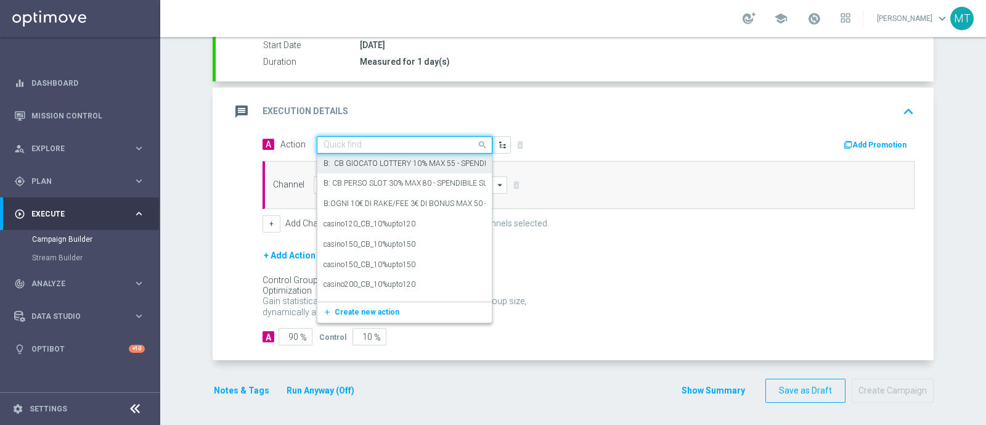
paste input "Ricarica 50€ e gioca almeno 10€ su Sport e ricevi 10€ Sport Virtual Gev"
type input "Ricarica 50€ e gioca almeno 10€ su Sport e ricevi 10€ Sport Virtual Gev"
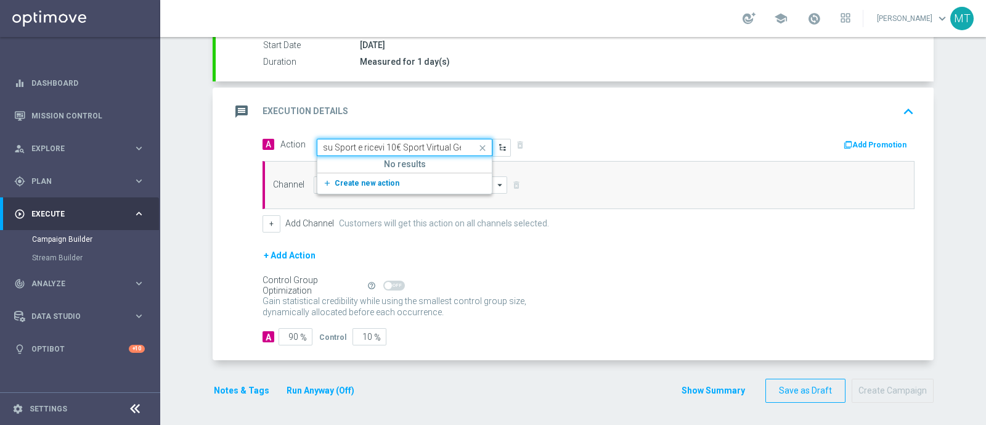
click at [428, 180] on button "add_new Create new action" at bounding box center [402, 183] width 170 height 14
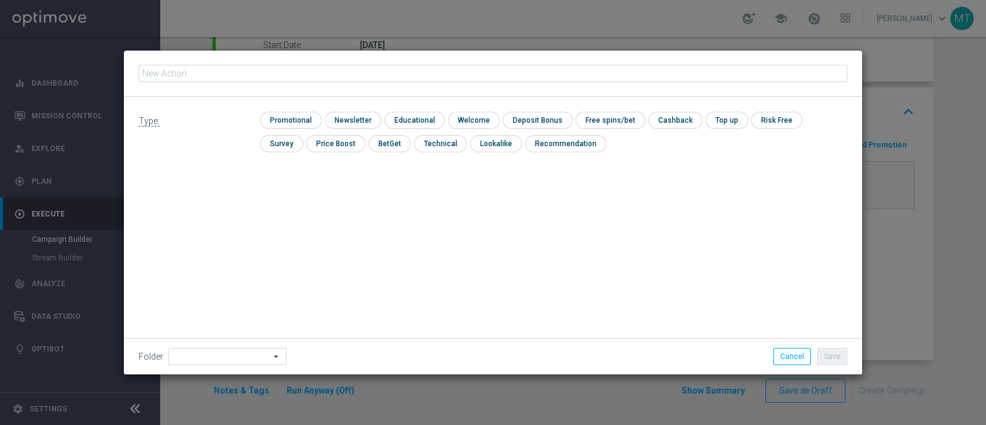
type input "Ricarica 50€ e gioca almeno 10€ su Sport e ricevi 10€ Sport Virtual Gev"
click at [276, 75] on input "Ricarica 50€ e gioca almeno 10€ su Sport e ricevi 10€ Sport Virtual Gev" at bounding box center [493, 73] width 709 height 17
click at [308, 123] on input "checkbox" at bounding box center [289, 120] width 59 height 17
checkbox input "true"
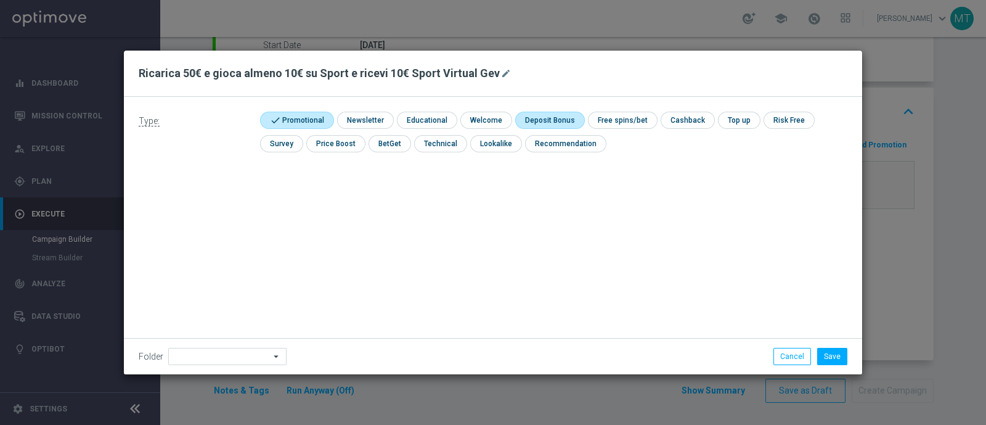
click at [557, 117] on input "checkbox" at bounding box center [548, 120] width 66 height 17
checkbox input "true"
click at [690, 113] on input "checkbox" at bounding box center [699, 120] width 52 height 17
checkbox input "true"
drag, startPoint x: 840, startPoint y: 350, endPoint x: 832, endPoint y: 344, distance: 9.2
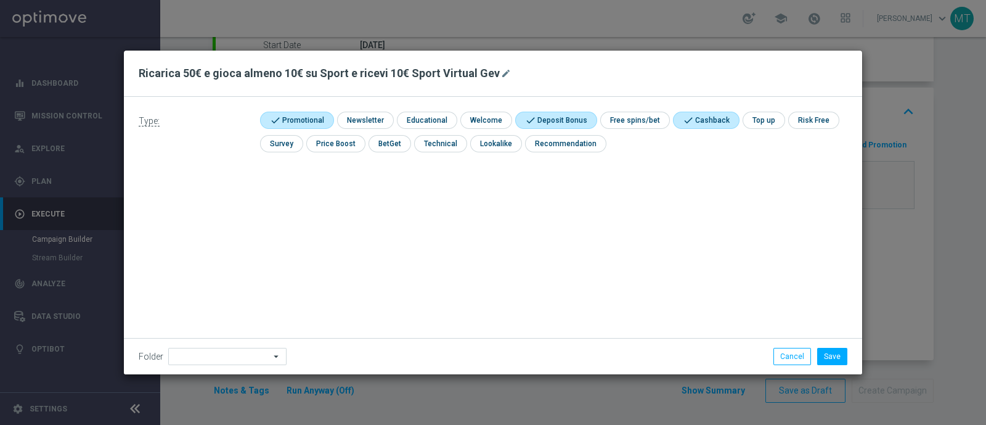
click at [832, 344] on div "Folder arrow_drop_down Drag here to set row groups Drag here to set column labe…" at bounding box center [493, 356] width 738 height 36
click at [842, 353] on button "Save" at bounding box center [832, 356] width 30 height 17
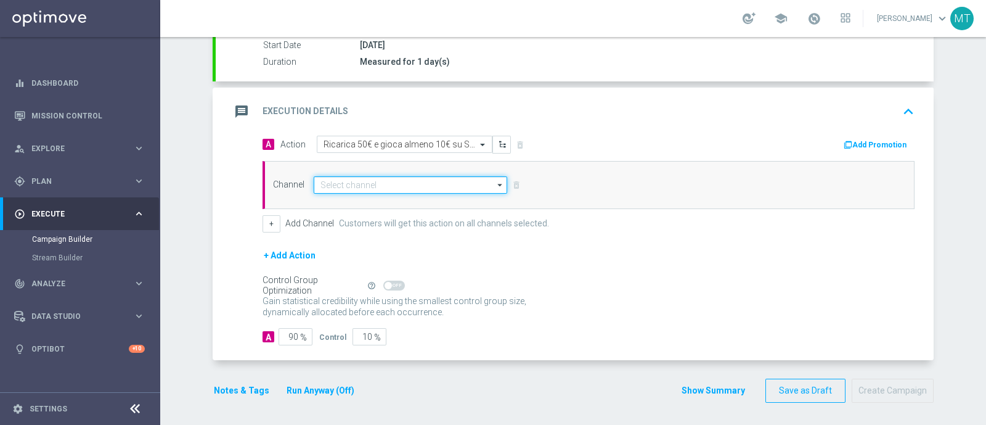
click at [341, 184] on input at bounding box center [411, 184] width 194 height 17
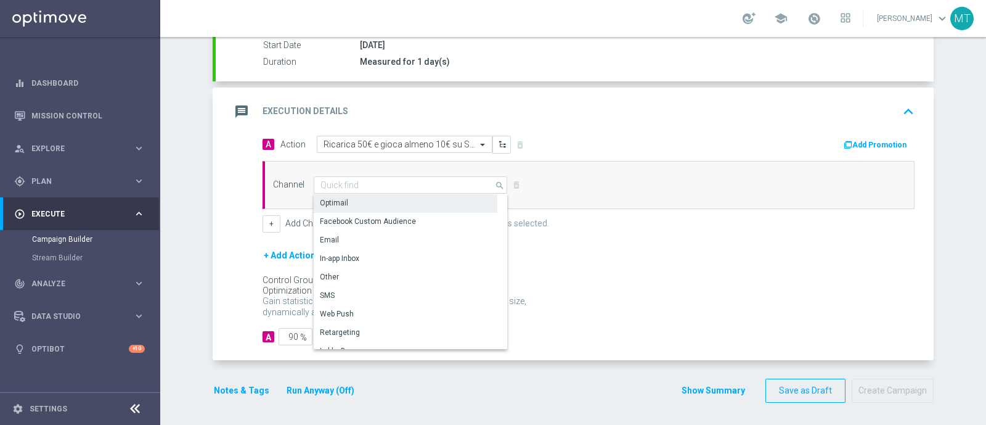
click at [357, 199] on div "Optimail" at bounding box center [406, 202] width 184 height 17
type input "Optimail"
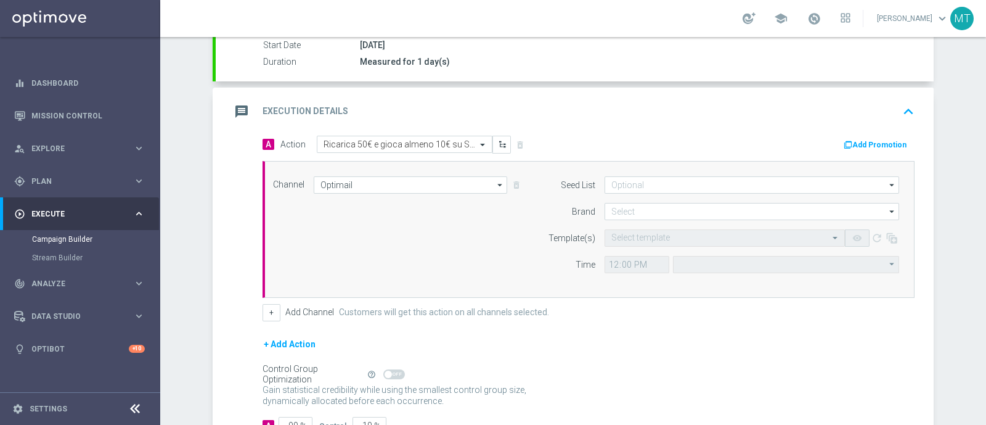
type input "Central European Time (Berlin) (UTC +02:00)"
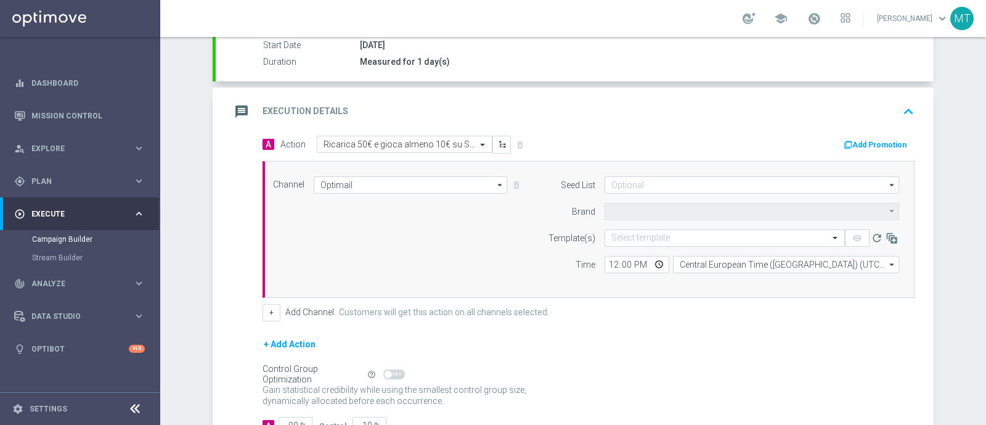
type input "Sisal Marketing"
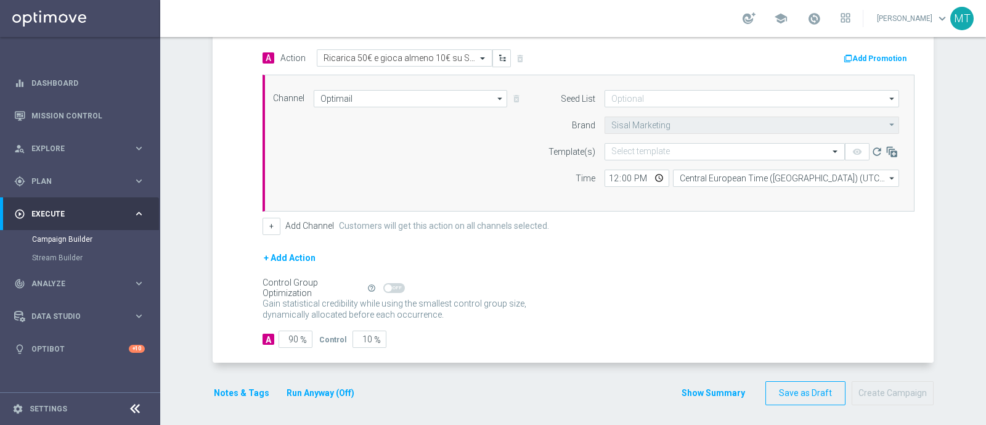
scroll to position [314, 0]
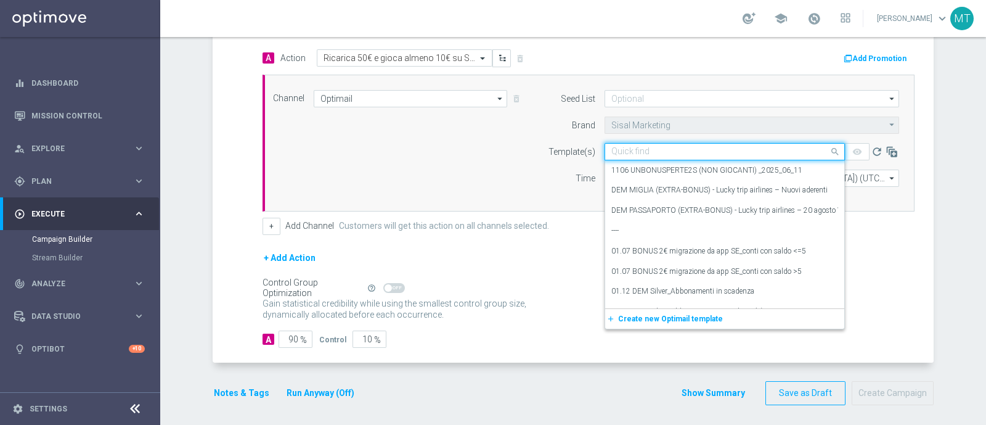
click at [654, 154] on input "text" at bounding box center [712, 152] width 202 height 10
paste input "RICAGAMES1309 - 2025-09-13"
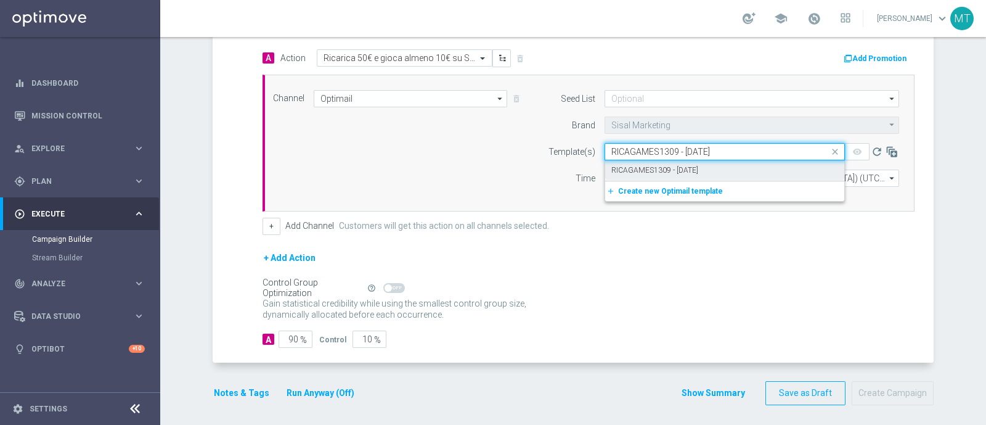
click at [660, 168] on label "RICAGAMES1309 - 2025-09-13" at bounding box center [654, 170] width 87 height 10
type input "RICAGAMES1309 - 2025-09-13"
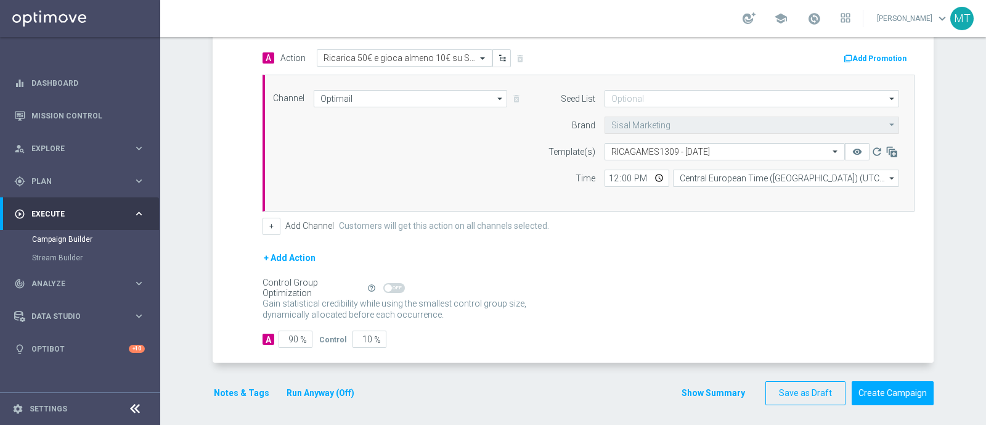
click at [877, 53] on button "Add Promotion" at bounding box center [877, 59] width 68 height 14
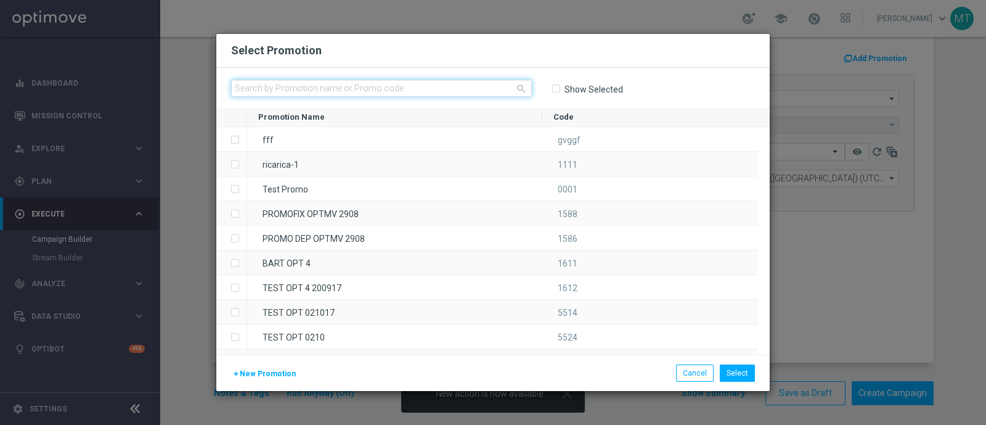
click at [454, 83] on input "text" at bounding box center [381, 88] width 301 height 17
paste input "RICAGAMES1309"
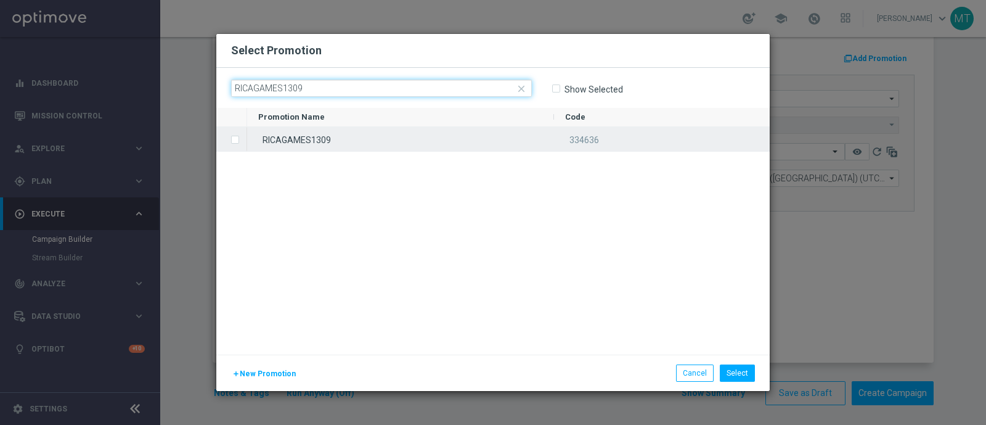
type input "RICAGAMES1309"
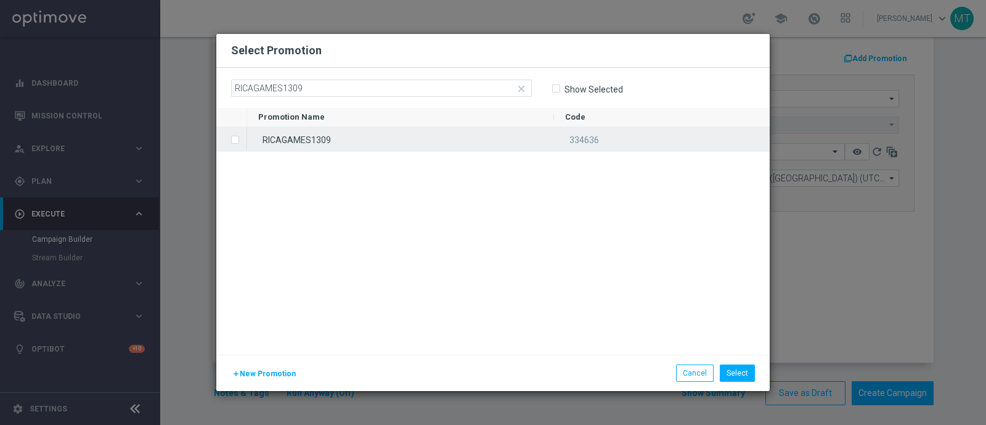
click at [250, 138] on div "RICAGAMES1309" at bounding box center [400, 139] width 307 height 24
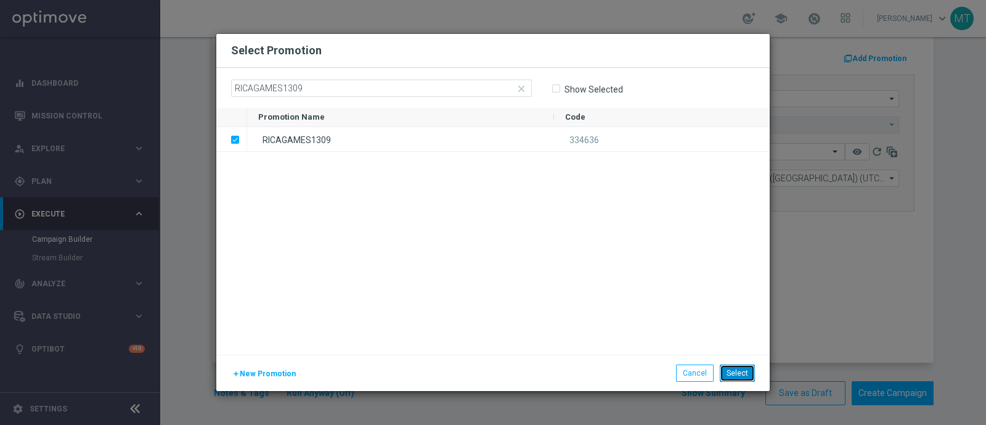
click at [740, 370] on button "Select" at bounding box center [737, 372] width 35 height 17
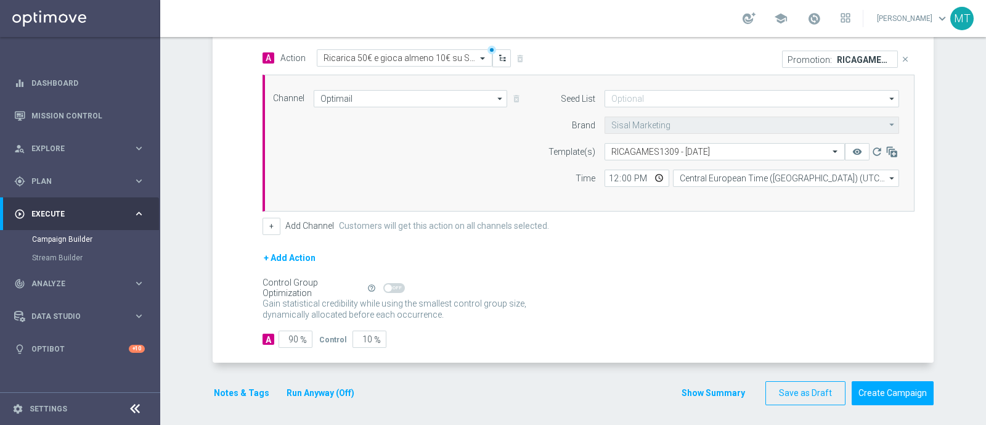
click at [243, 385] on button "Notes & Tags" at bounding box center [242, 392] width 58 height 15
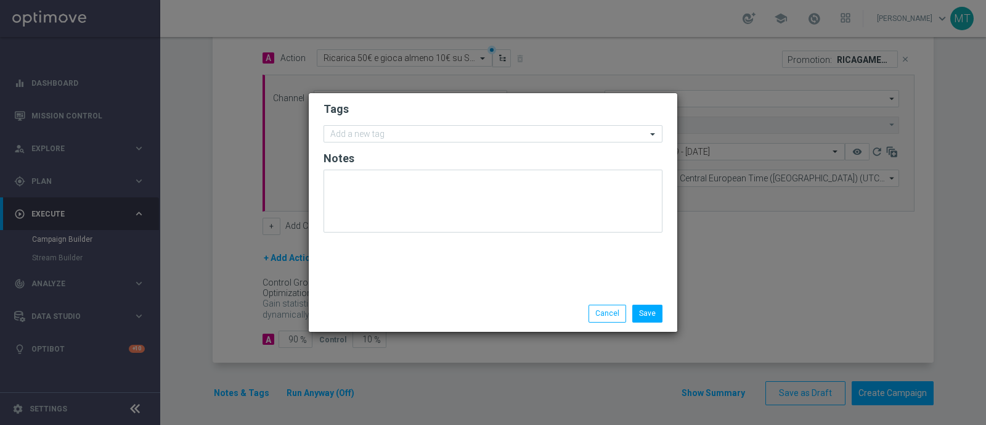
click at [394, 146] on form "Tags Add a new tag Notes" at bounding box center [493, 170] width 339 height 143
click at [371, 131] on input "text" at bounding box center [488, 134] width 316 height 10
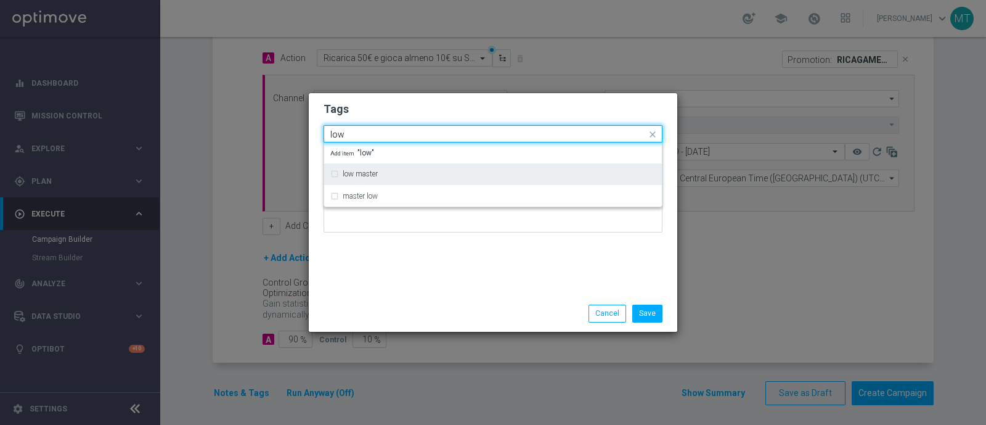
click at [364, 170] on label "low master" at bounding box center [360, 173] width 35 height 7
type input "low"
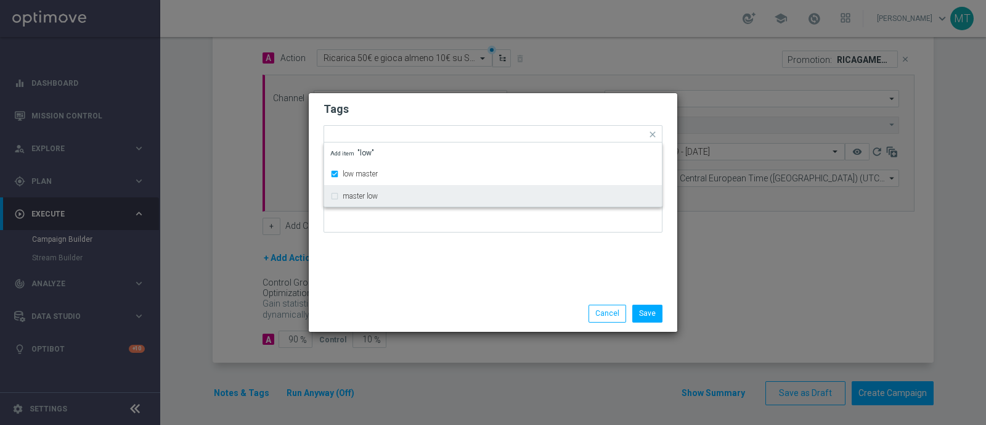
click at [481, 274] on div "Tags Quick find × low master low master master low Add item "low" Notes" at bounding box center [493, 194] width 369 height 202
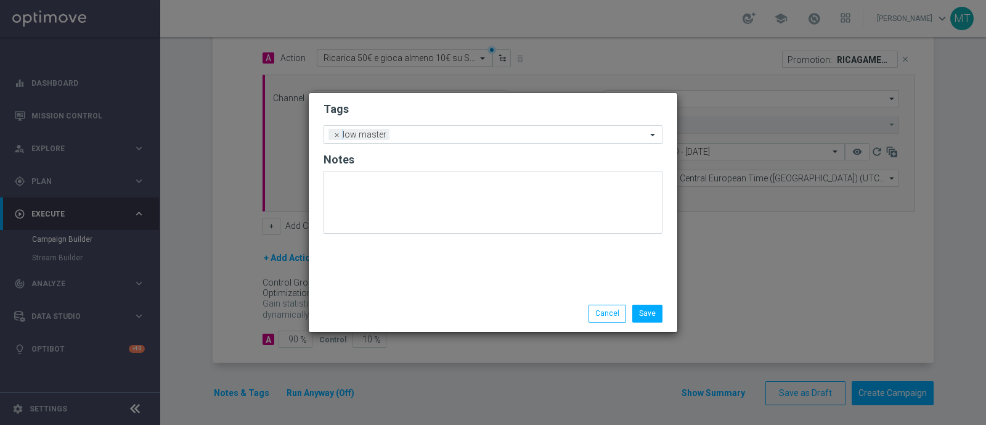
click at [417, 146] on form "Tags Add a new tag × low master Notes" at bounding box center [493, 171] width 339 height 144
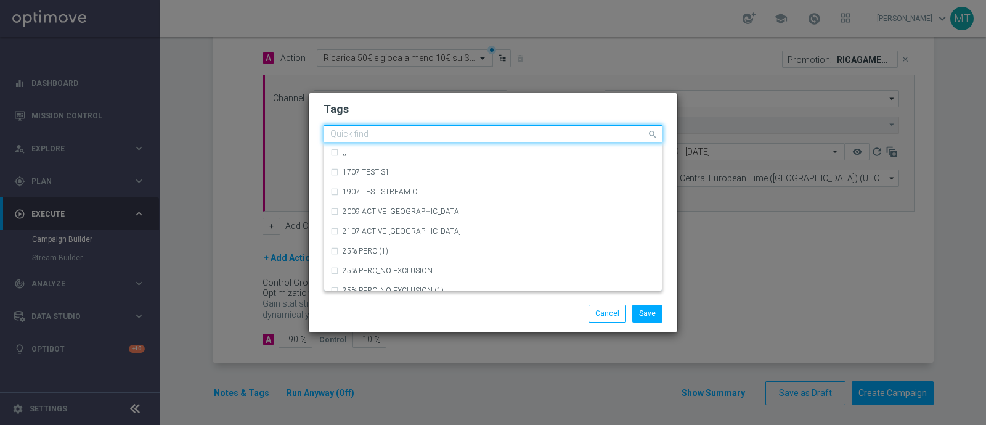
click at [407, 134] on input "text" at bounding box center [488, 134] width 316 height 10
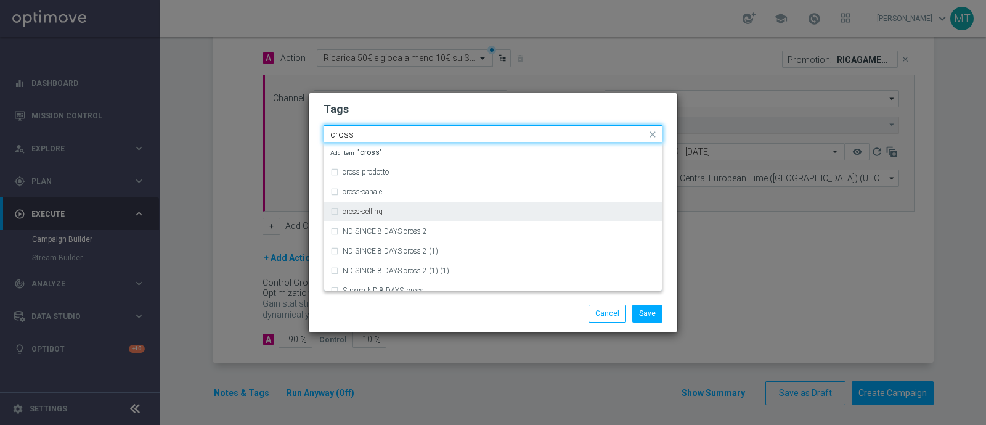
click at [391, 208] on div "cross-selling" at bounding box center [499, 211] width 313 height 7
type input "cross"
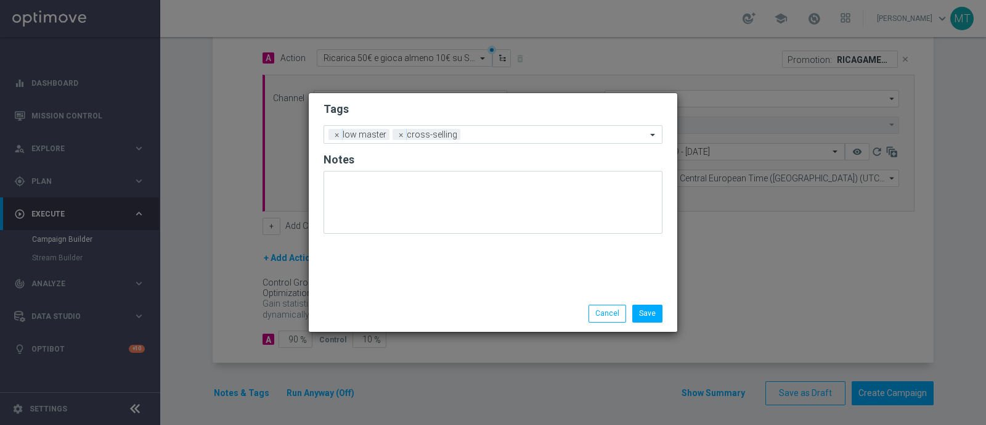
drag, startPoint x: 409, startPoint y: 306, endPoint x: 379, endPoint y: 285, distance: 37.1
click at [379, 285] on div "Tags Add a new tag × low master × cross-selling Notes" at bounding box center [493, 194] width 369 height 202
click at [490, 139] on input "text" at bounding box center [555, 135] width 181 height 10
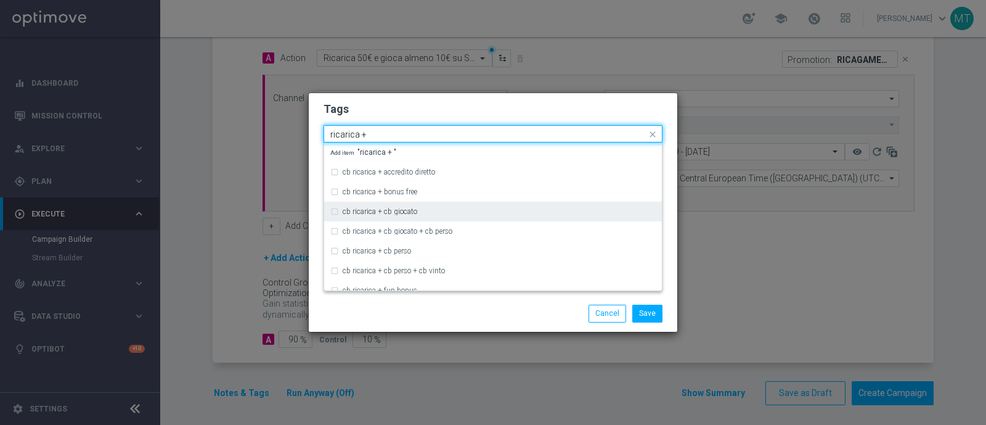
click at [503, 208] on div "cb ricarica + cb giocato" at bounding box center [499, 211] width 313 height 7
type input "ricarica +"
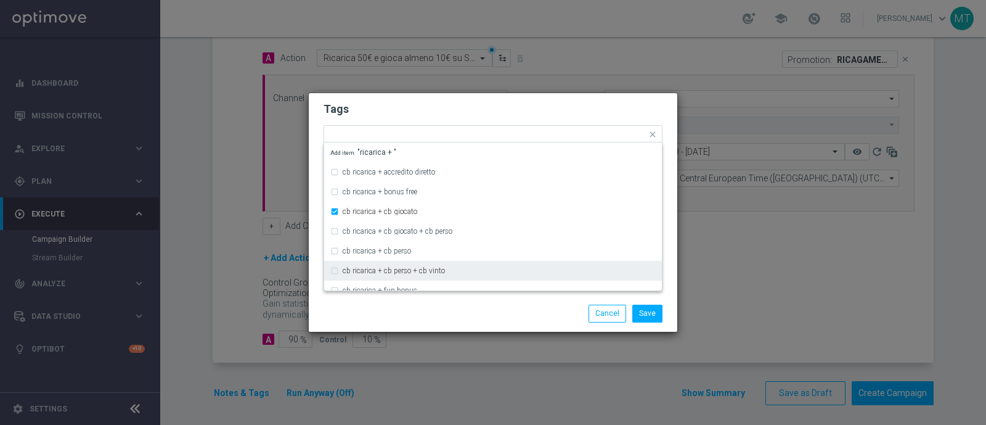
click at [499, 318] on div "Save Cancel" at bounding box center [552, 313] width 239 height 17
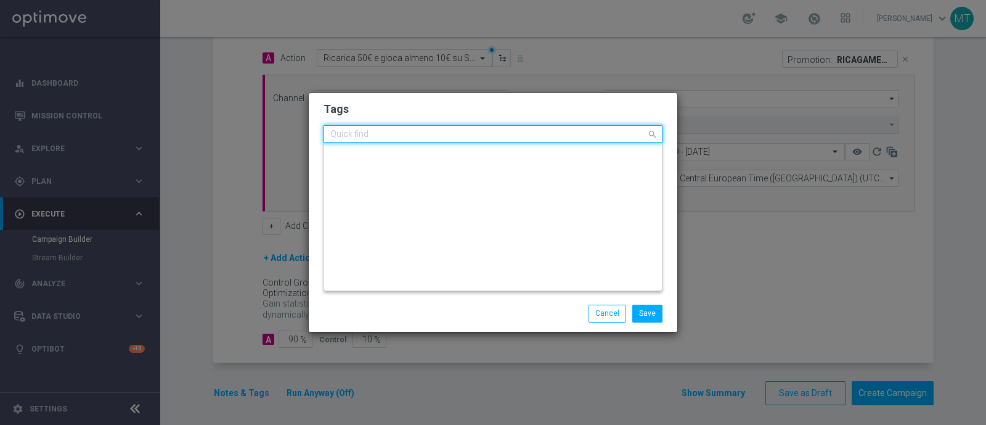
click at [594, 131] on input "text" at bounding box center [488, 134] width 316 height 10
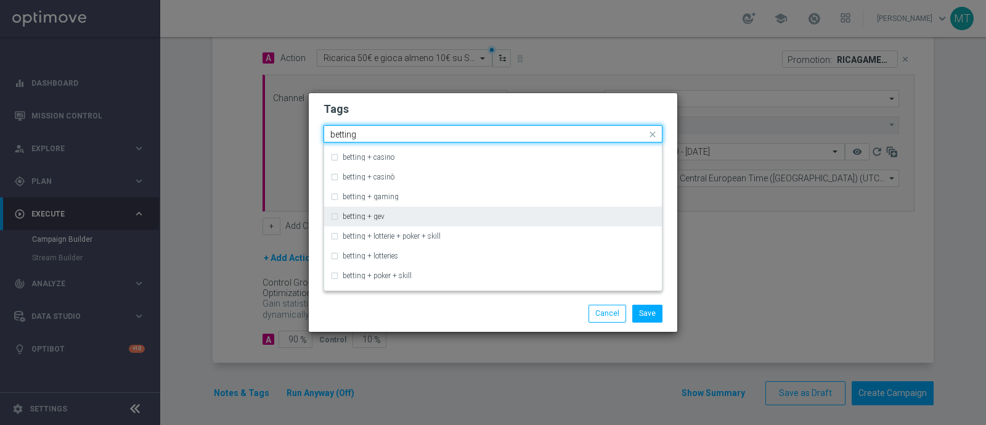
scroll to position [35, 0]
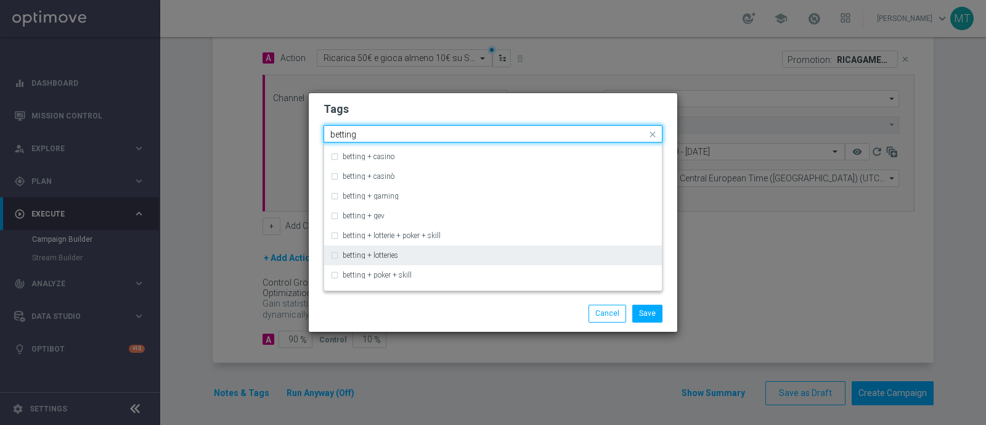
click at [502, 256] on div "betting + lotteries" at bounding box center [499, 255] width 313 height 7
type input "betting"
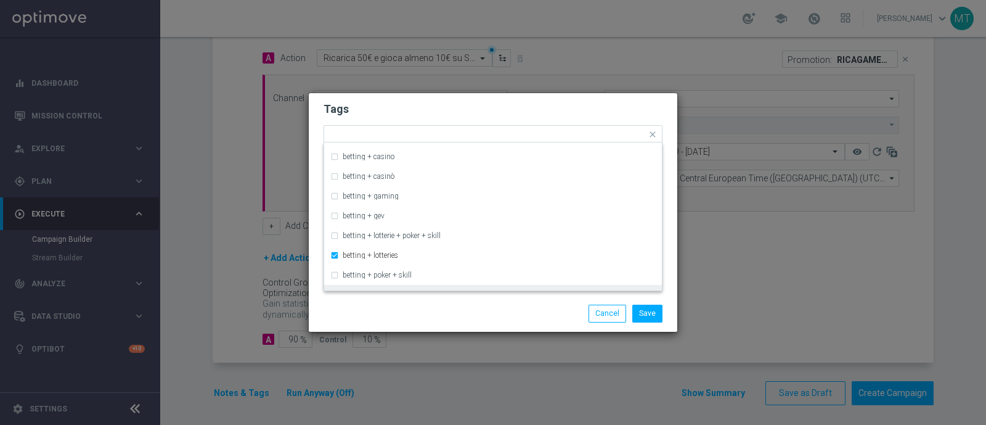
click at [504, 309] on div "Save Cancel" at bounding box center [552, 313] width 239 height 17
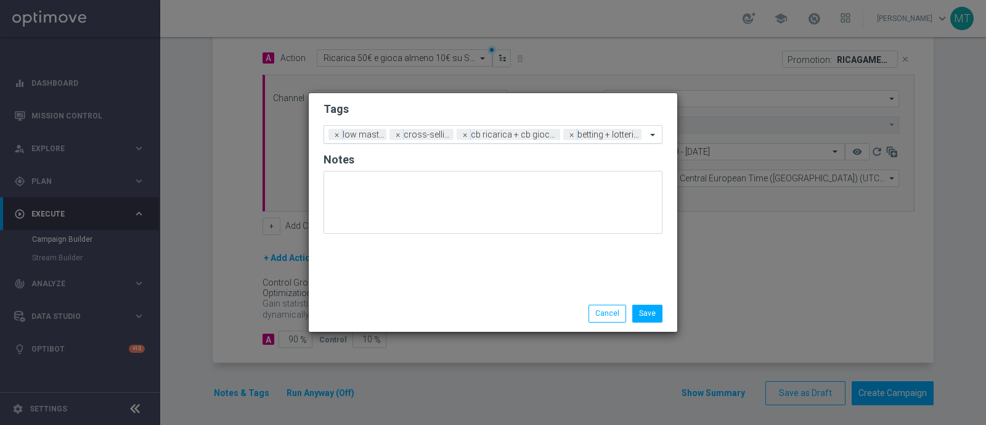
click at [645, 133] on div at bounding box center [646, 136] width 2 height 12
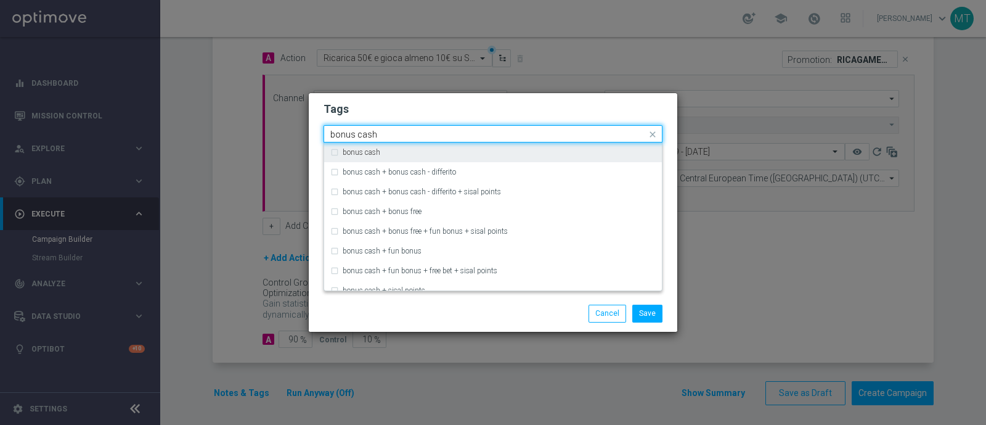
click at [616, 152] on div "bonus cash" at bounding box center [499, 152] width 313 height 7
type input "bonus cash"
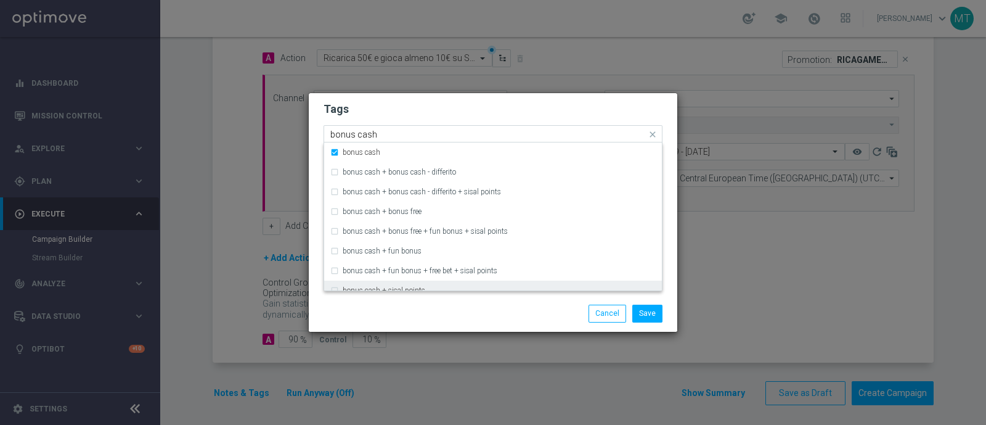
click at [555, 291] on ng-dropdown-panel "bonus cash bonus cash + bonus cash - differito bonus cash + bonus cash - differ…" at bounding box center [493, 216] width 339 height 149
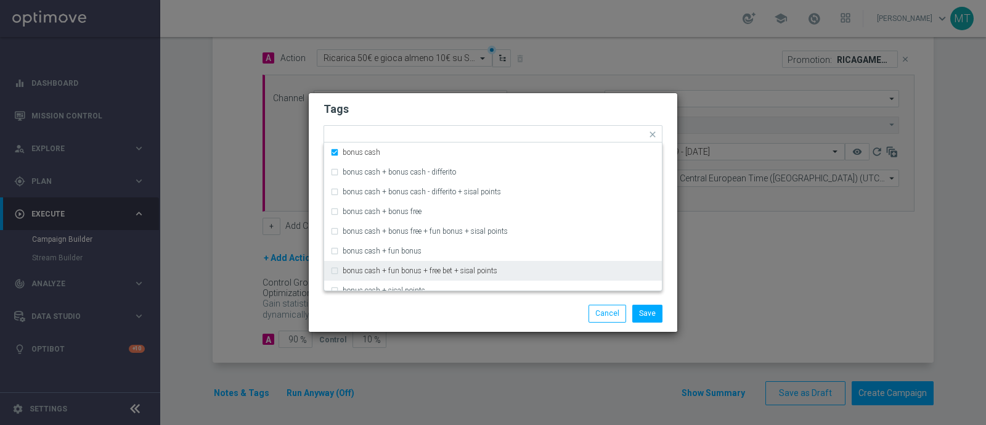
click at [529, 337] on modal-container "Tags Quick find × low master × cross-selling × cb ricarica + cb giocato × betti…" at bounding box center [493, 212] width 986 height 425
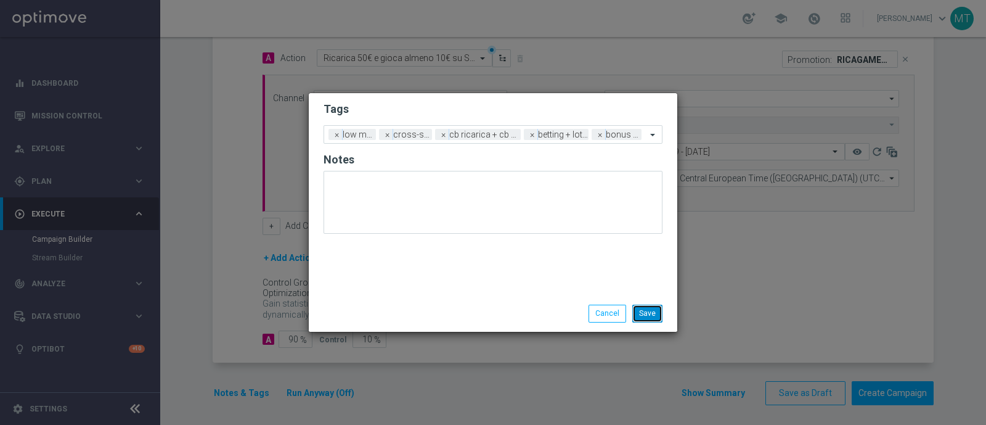
click at [659, 316] on button "Save" at bounding box center [647, 313] width 30 height 17
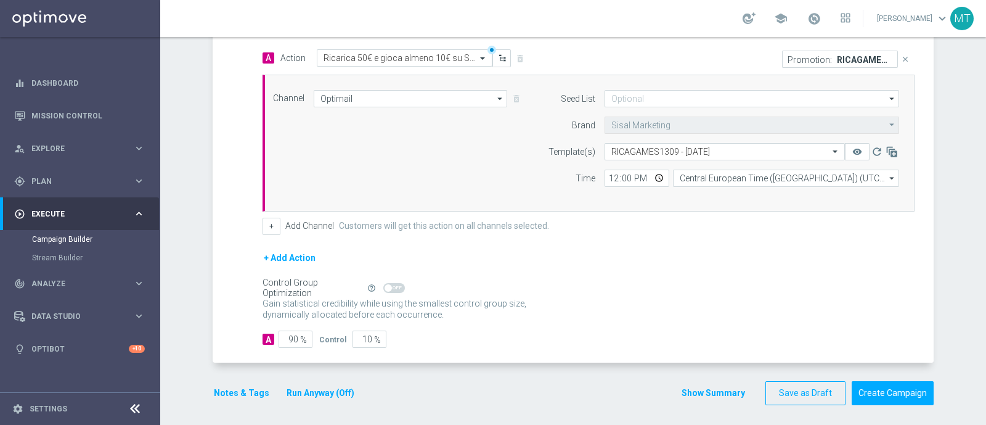
scroll to position [0, 0]
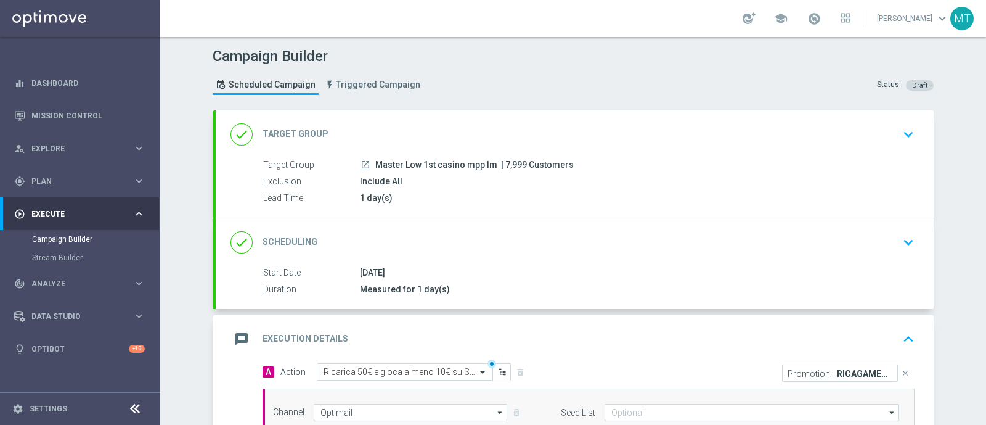
click at [505, 153] on div "done Target Group keyboard_arrow_down" at bounding box center [575, 134] width 718 height 48
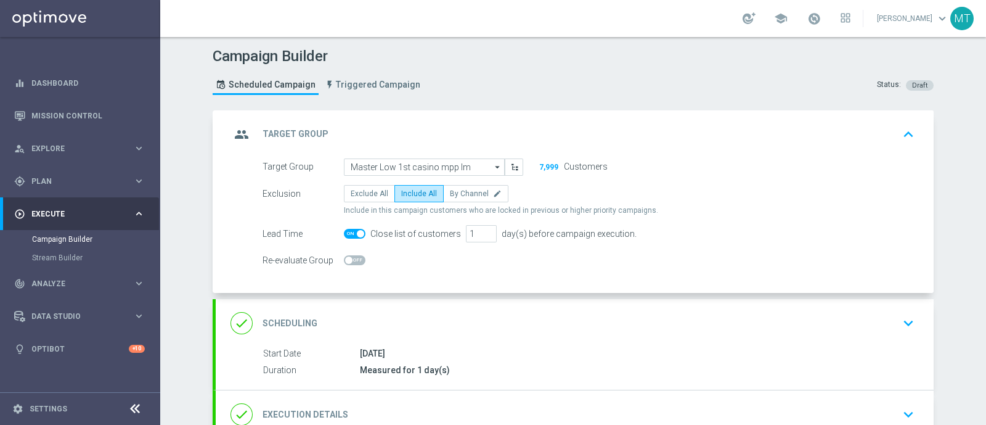
click at [454, 335] on div "done Scheduling keyboard_arrow_down" at bounding box center [575, 323] width 718 height 48
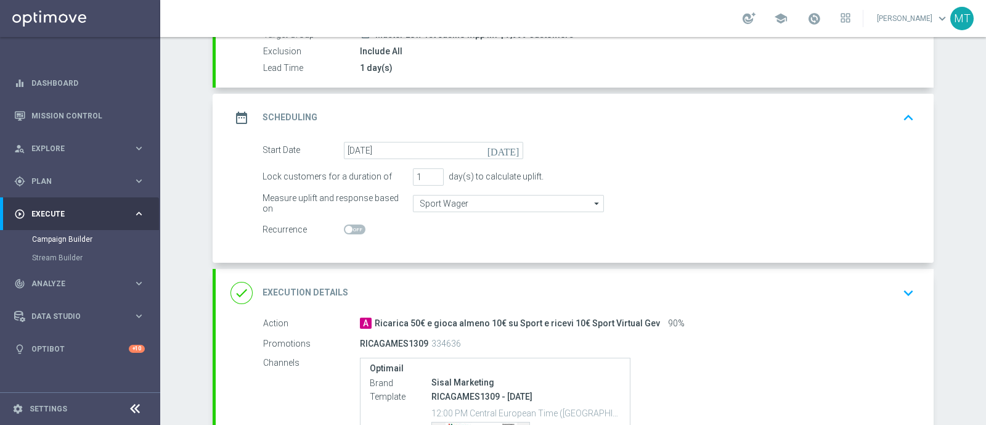
scroll to position [131, 0]
click at [454, 335] on div "RICAGAMES1309 334636" at bounding box center [586, 342] width 453 height 17
click at [431, 306] on div "done Execution Details keyboard_arrow_down" at bounding box center [575, 292] width 718 height 48
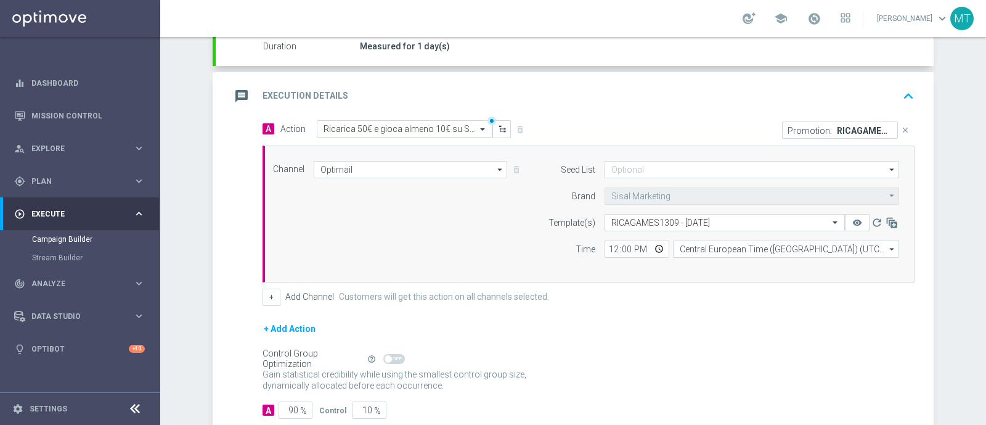
scroll to position [263, 0]
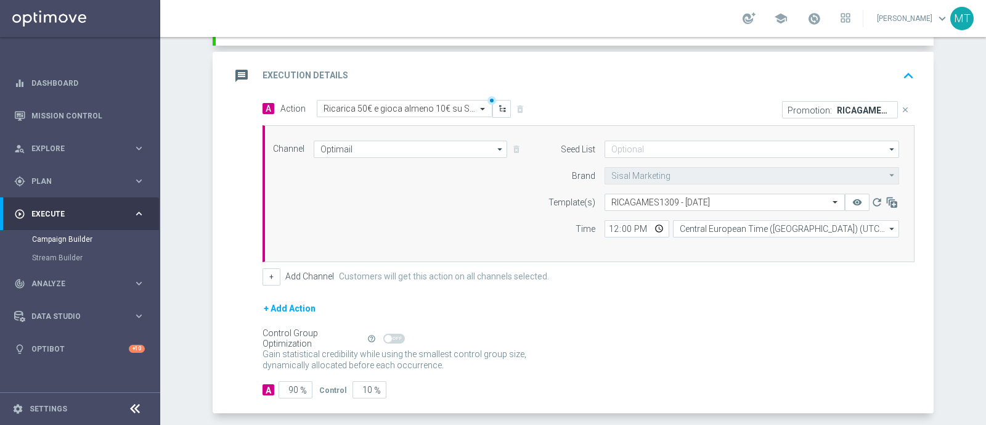
click at [711, 70] on div "message Execution Details keyboard_arrow_up" at bounding box center [575, 75] width 689 height 23
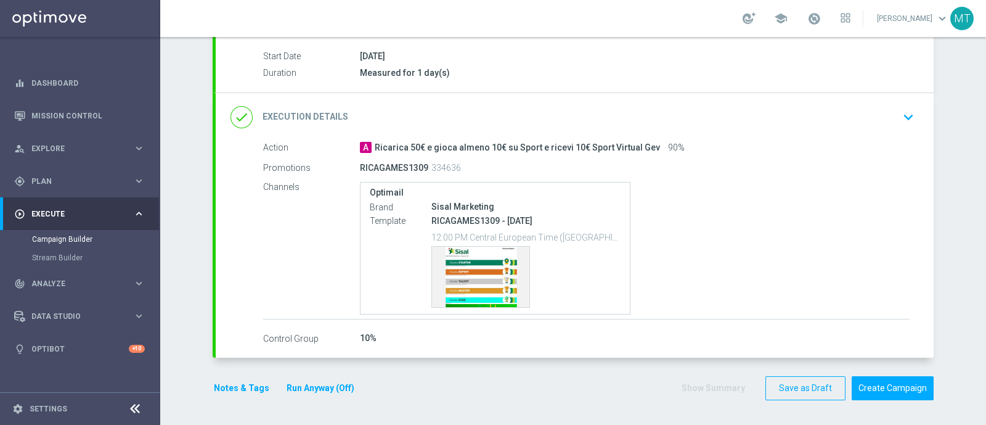
scroll to position [214, 0]
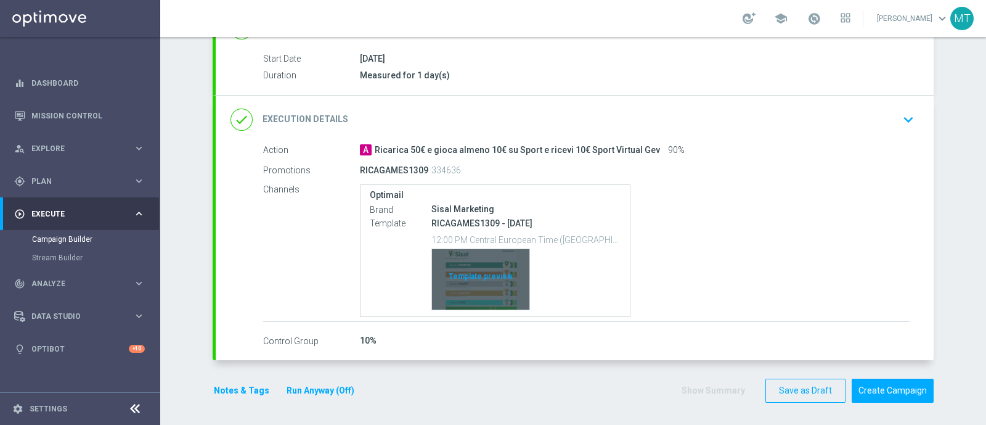
drag, startPoint x: 465, startPoint y: 299, endPoint x: 435, endPoint y: 277, distance: 37.6
click at [435, 277] on div "Template preview" at bounding box center [480, 279] width 97 height 60
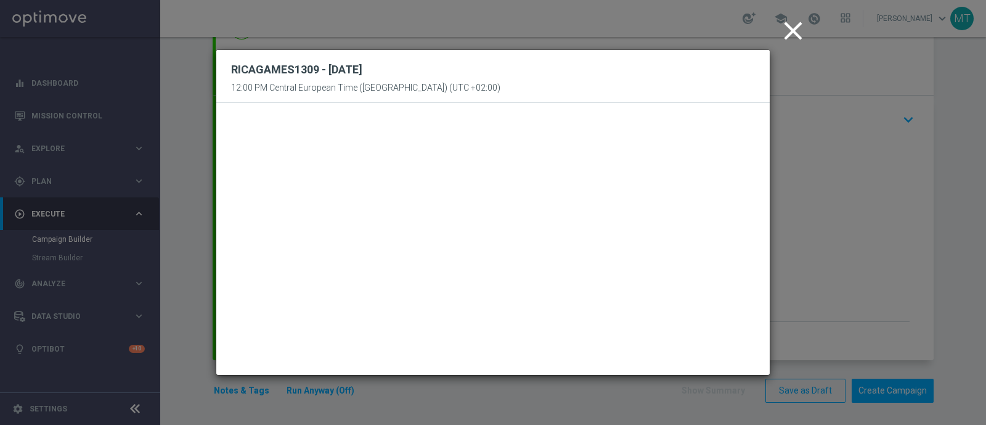
click at [801, 29] on icon "close" at bounding box center [793, 30] width 31 height 31
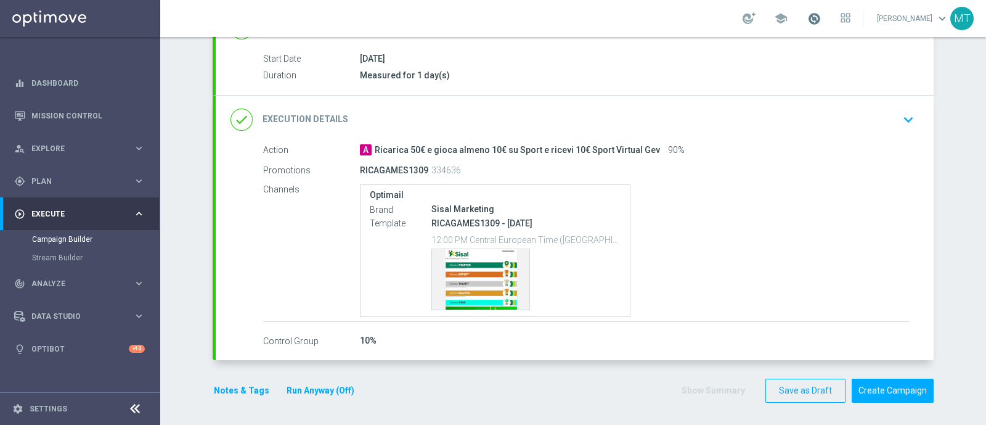
click at [821, 21] on span at bounding box center [815, 19] width 14 height 14
click at [867, 247] on div "Optimail Brand Sisal Marketing Template RICAGAMES1309 - 2025-09-13 12:00 PM Cen…" at bounding box center [635, 250] width 550 height 133
click at [814, 112] on div "done Execution Details keyboard_arrow_down" at bounding box center [575, 119] width 689 height 23
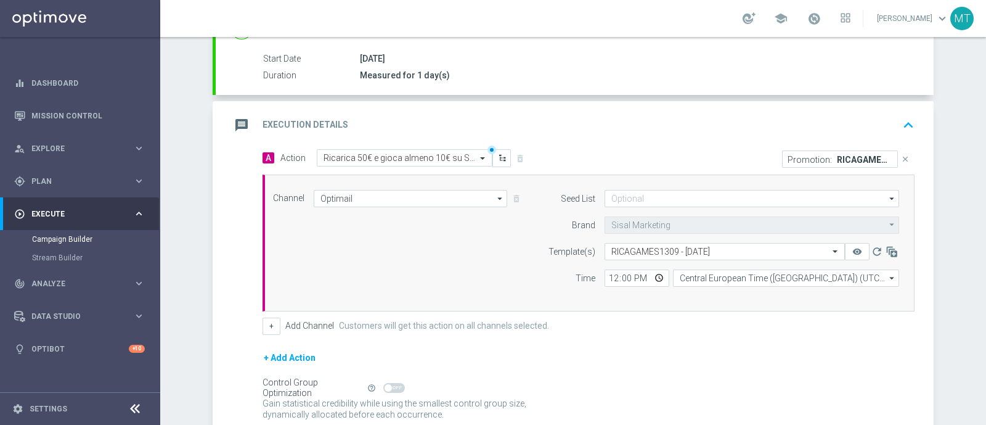
click at [812, 108] on div "message Execution Details keyboard_arrow_up" at bounding box center [575, 125] width 718 height 48
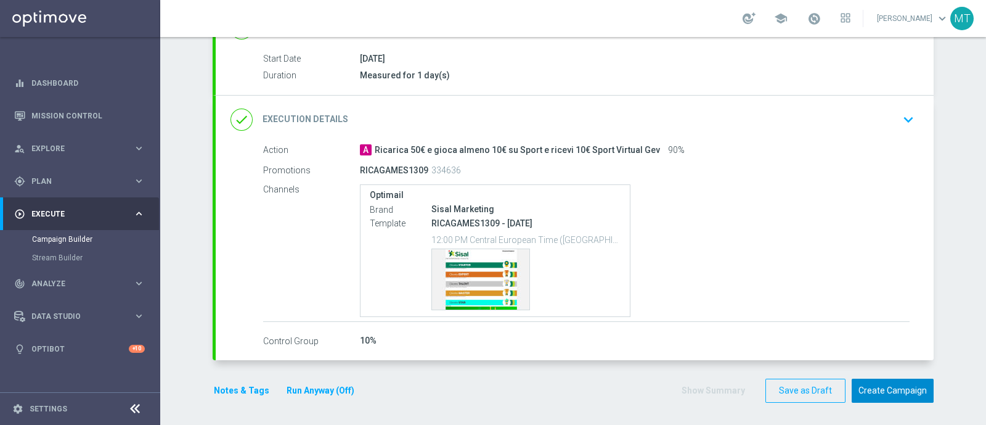
click at [874, 391] on button "Create Campaign" at bounding box center [893, 390] width 82 height 24
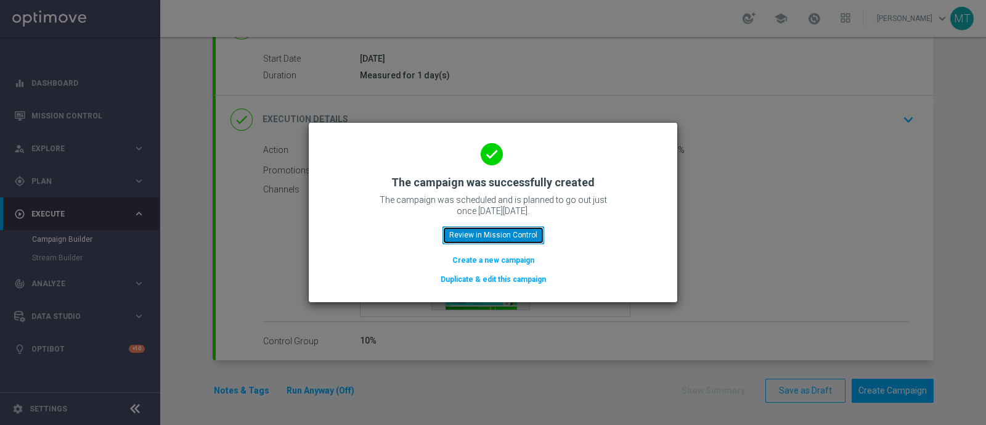
click at [489, 241] on button "Review in Mission Control" at bounding box center [494, 234] width 102 height 17
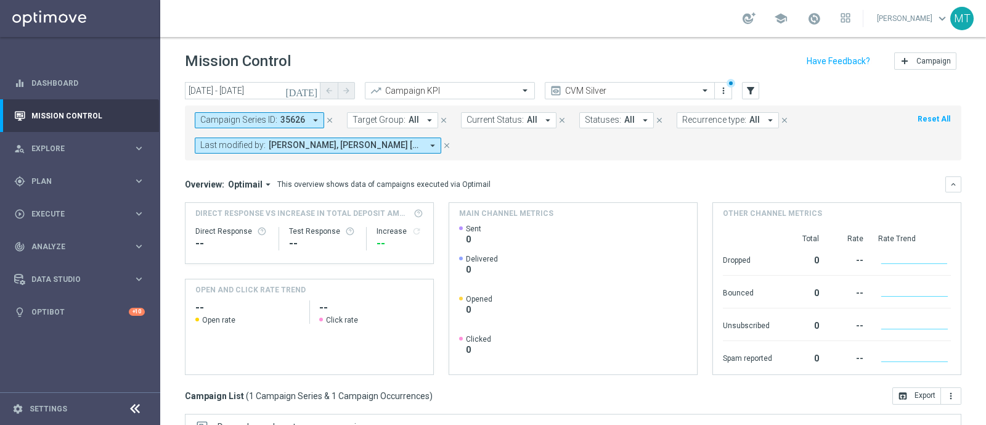
click at [329, 120] on icon "close" at bounding box center [329, 120] width 9 height 9
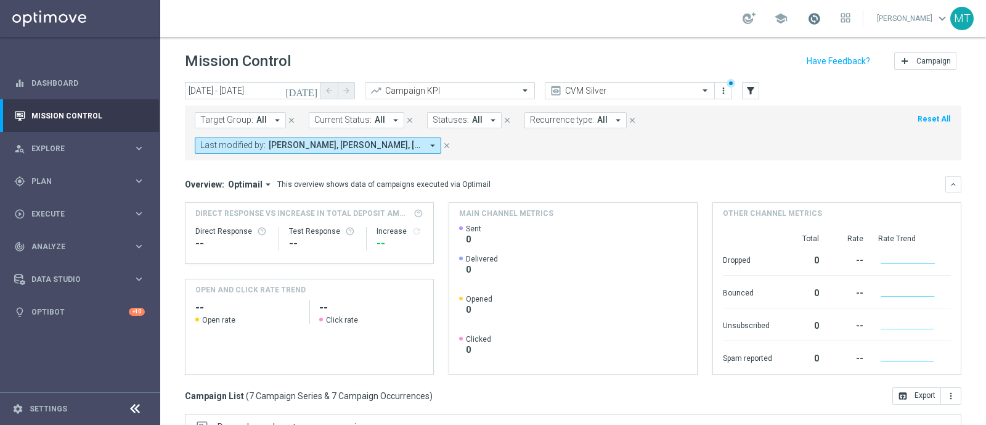
click at [821, 17] on span at bounding box center [815, 19] width 14 height 14
click at [821, 13] on span at bounding box center [815, 19] width 14 height 14
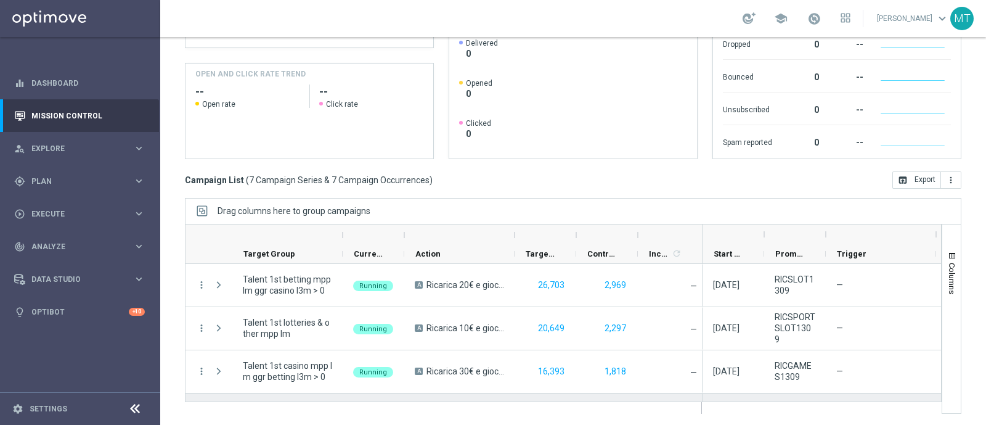
scroll to position [164, 0]
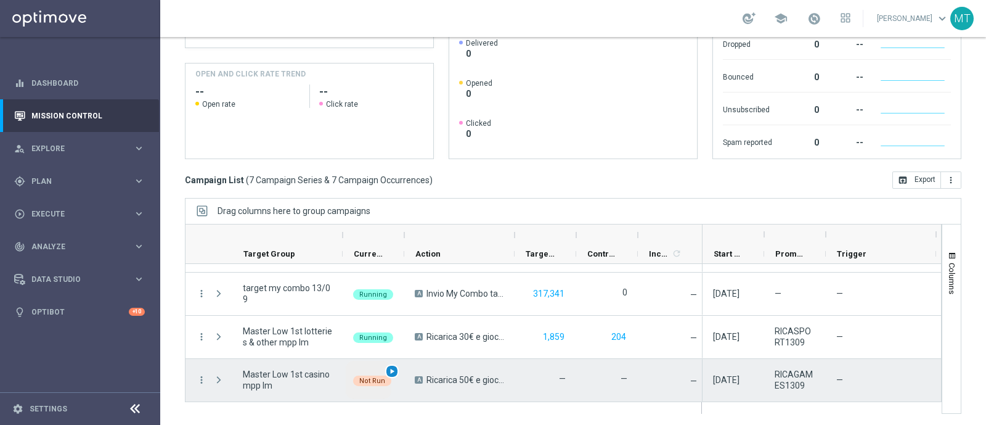
click at [391, 367] on span "play_arrow" at bounding box center [392, 371] width 9 height 9
